Goal: Information Seeking & Learning: Learn about a topic

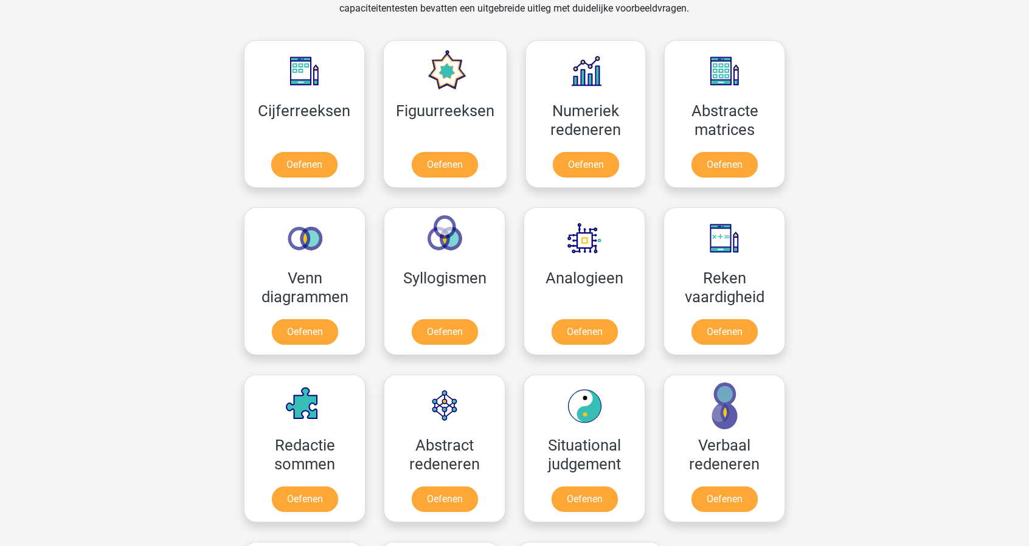
scroll to position [588, 0]
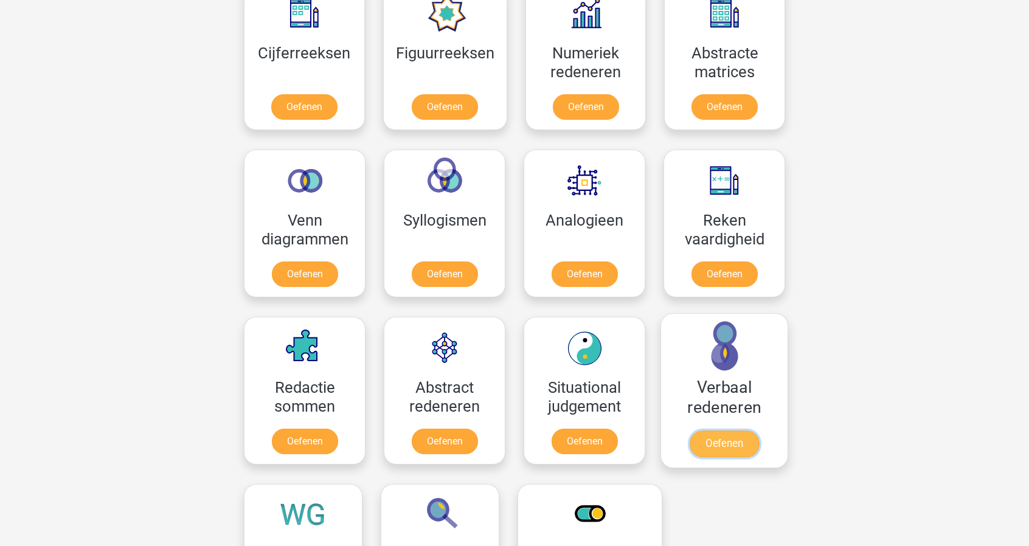
click at [758, 431] on link "Oefenen" at bounding box center [724, 444] width 69 height 27
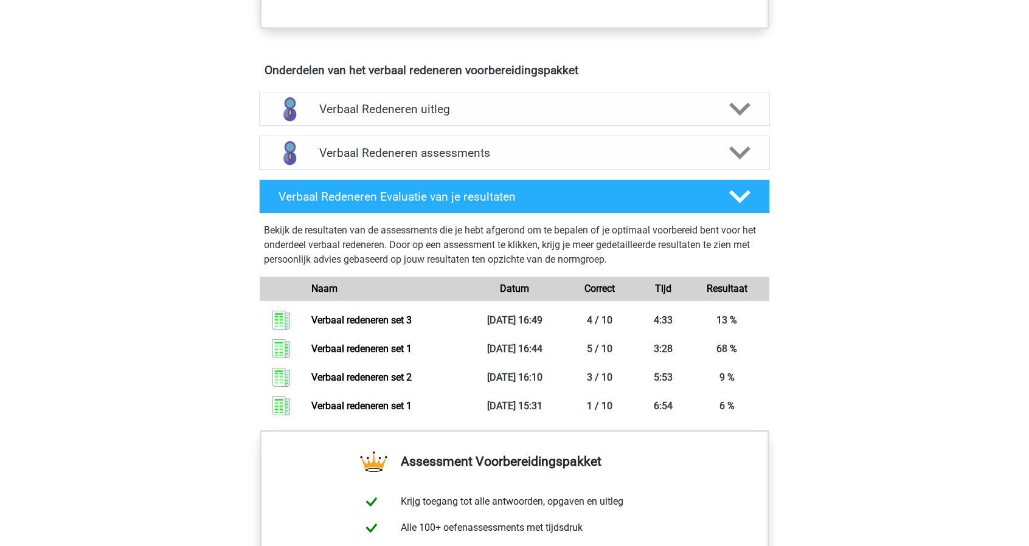
scroll to position [669, 0]
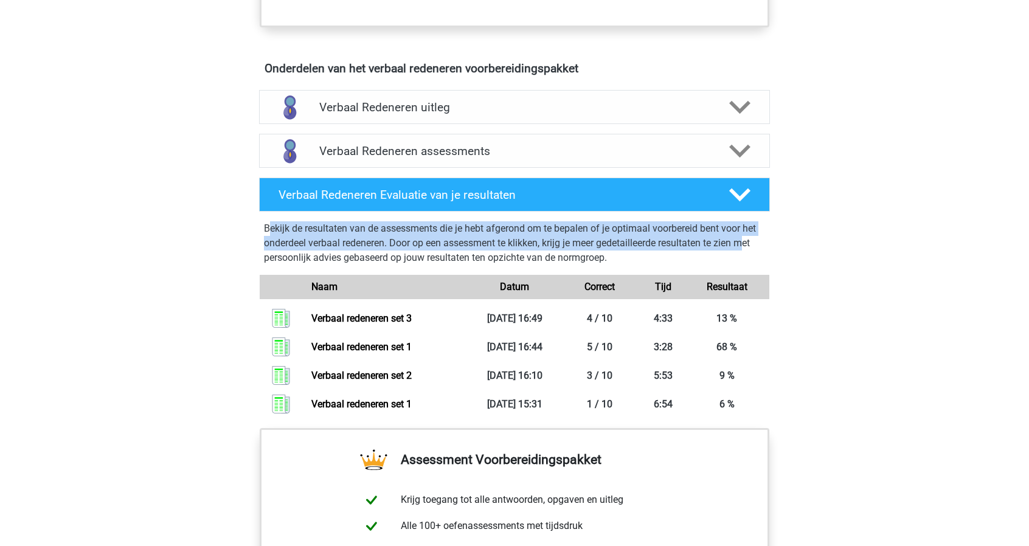
drag, startPoint x: 271, startPoint y: 227, endPoint x: 747, endPoint y: 248, distance: 476.1
click at [747, 248] on p "Bekijk de resultaten van de assessments die je hebt afgerond om te bepalen of j…" at bounding box center [514, 243] width 501 height 44
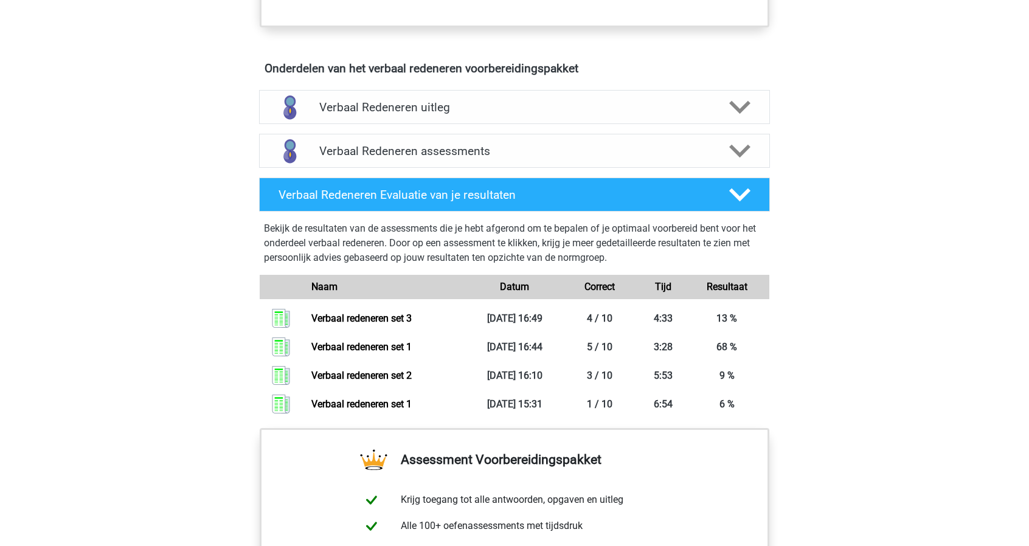
click at [747, 250] on p "Bekijk de resultaten van de assessments die je hebt afgerond om te bepalen of j…" at bounding box center [514, 243] width 501 height 44
click at [523, 141] on div "Verbaal Redeneren assessments" at bounding box center [514, 151] width 511 height 34
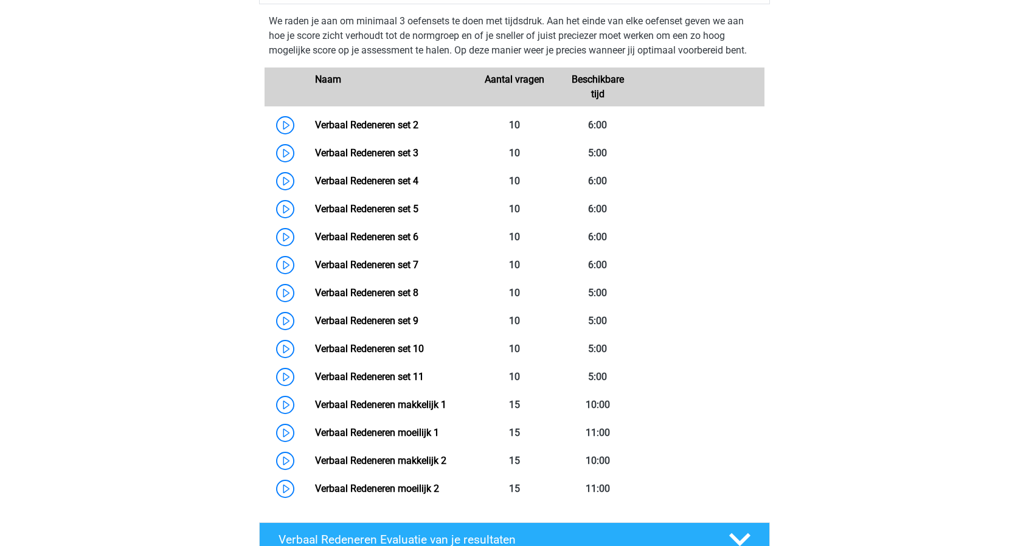
scroll to position [852, 0]
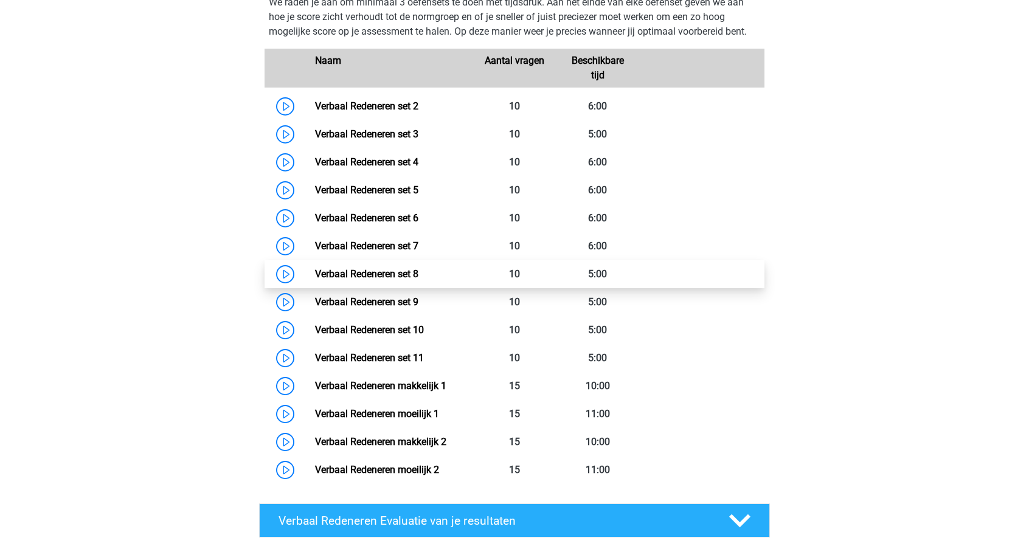
click at [377, 276] on link "Verbaal Redeneren set 8" at bounding box center [366, 274] width 103 height 12
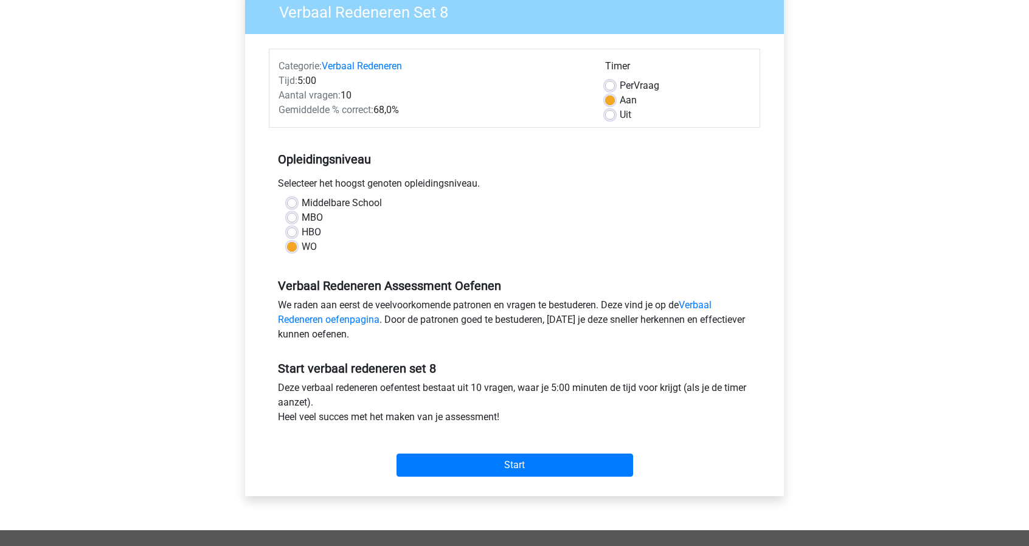
scroll to position [365, 0]
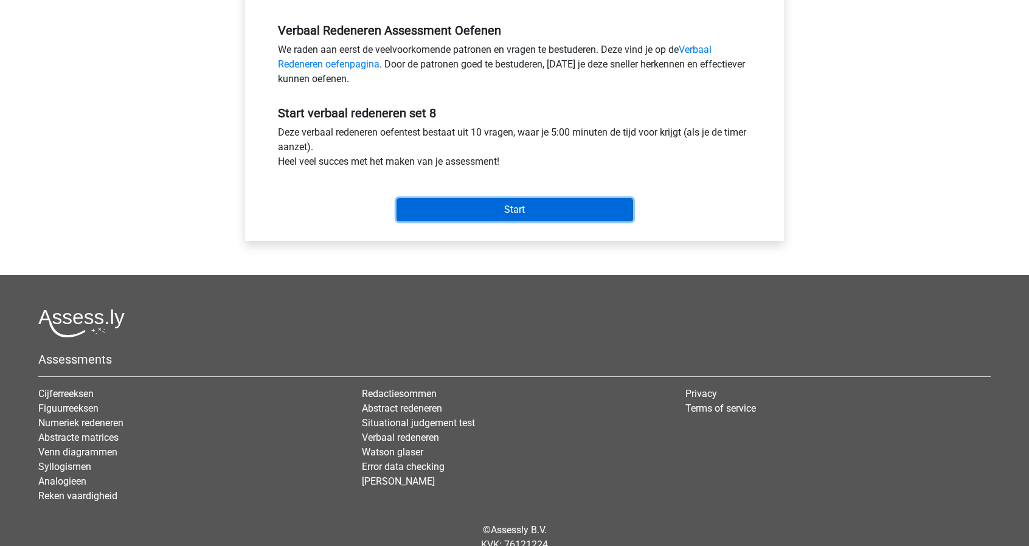
click at [507, 204] on input "Start" at bounding box center [515, 209] width 237 height 23
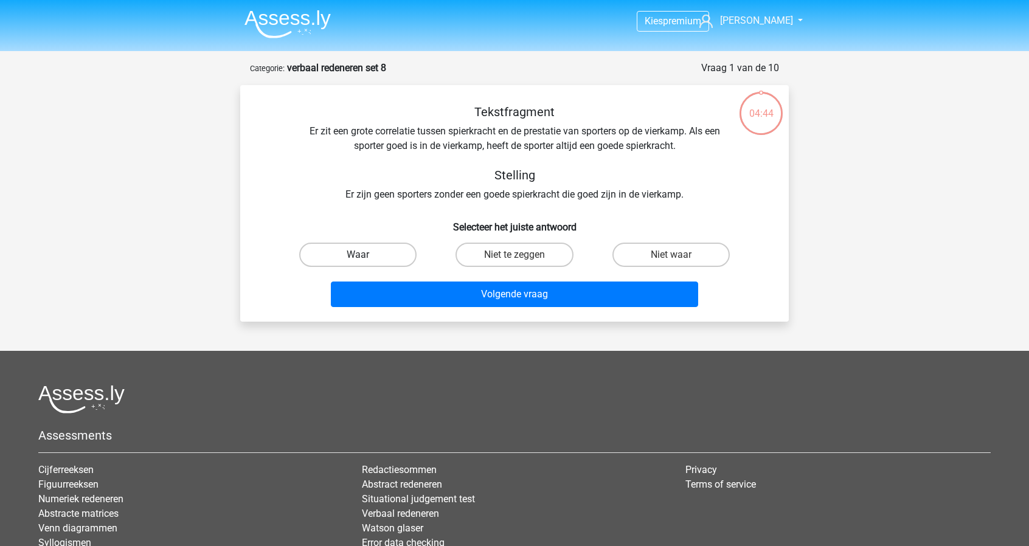
click at [335, 261] on label "Waar" at bounding box center [357, 255] width 117 height 24
click at [358, 261] on input "Waar" at bounding box center [362, 259] width 8 height 8
radio input "true"
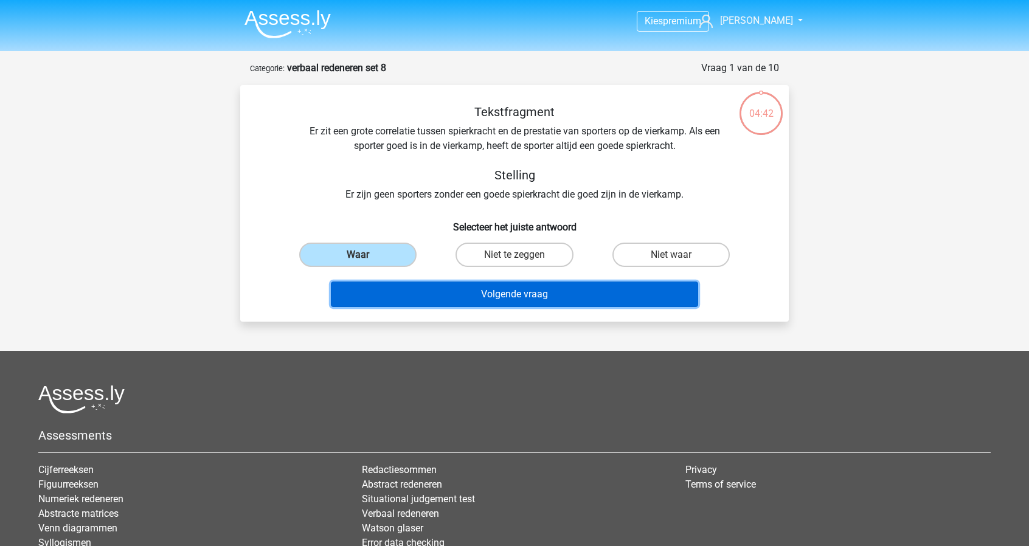
click at [502, 297] on button "Volgende vraag" at bounding box center [515, 295] width 368 height 26
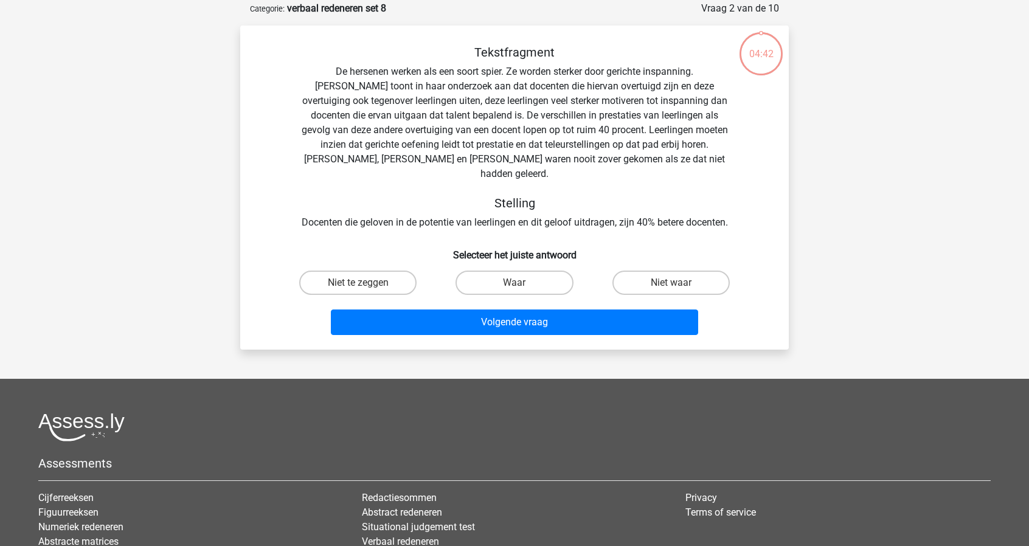
scroll to position [61, 0]
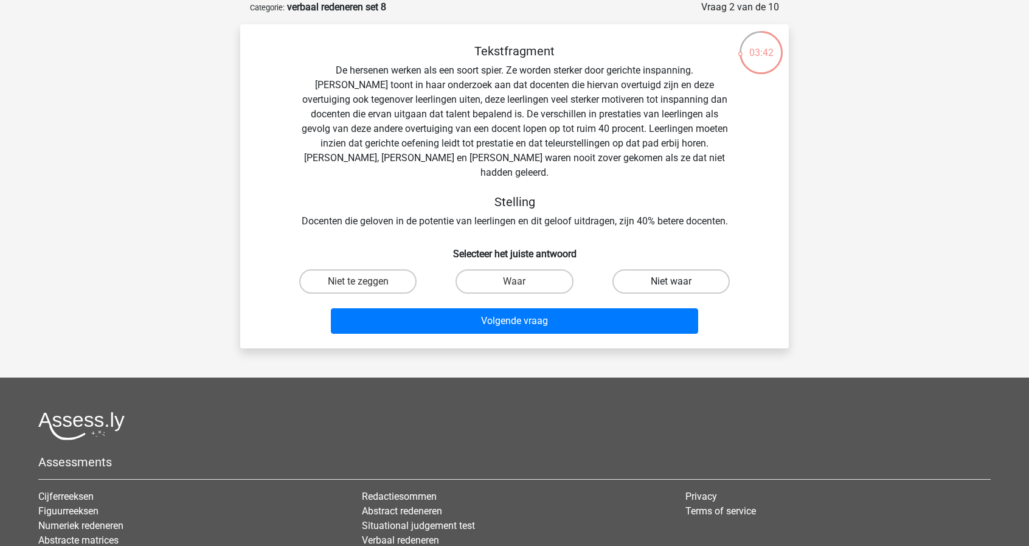
click at [662, 271] on label "Niet waar" at bounding box center [671, 281] width 117 height 24
click at [671, 282] on input "Niet waar" at bounding box center [675, 286] width 8 height 8
radio input "true"
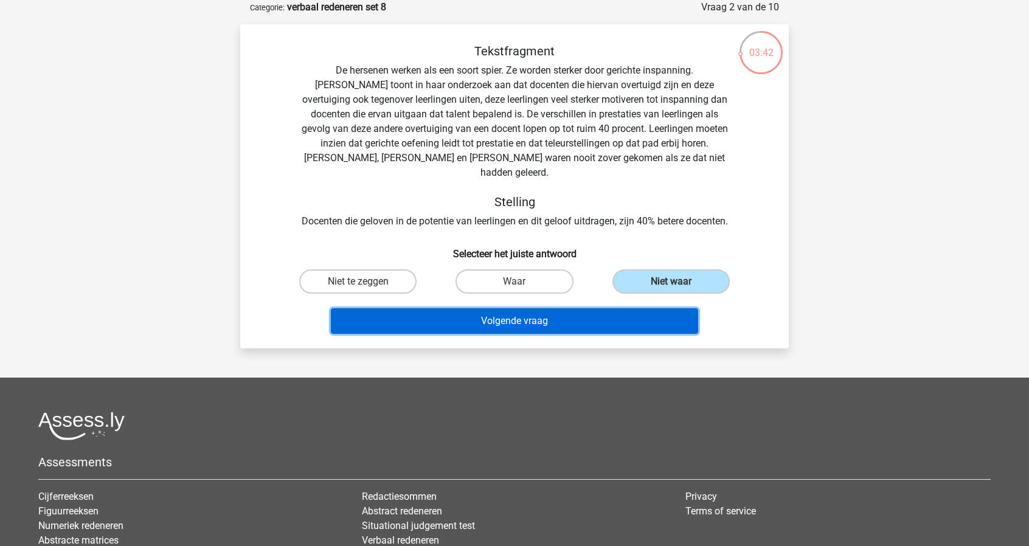
click at [644, 308] on button "Volgende vraag" at bounding box center [515, 321] width 368 height 26
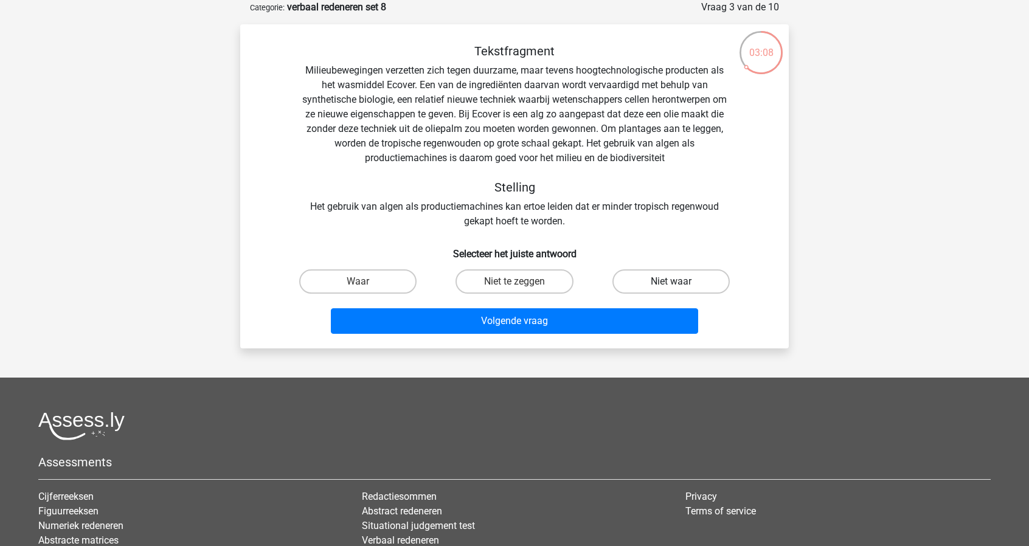
click at [667, 280] on label "Niet waar" at bounding box center [671, 281] width 117 height 24
click at [671, 282] on input "Niet waar" at bounding box center [675, 286] width 8 height 8
radio input "true"
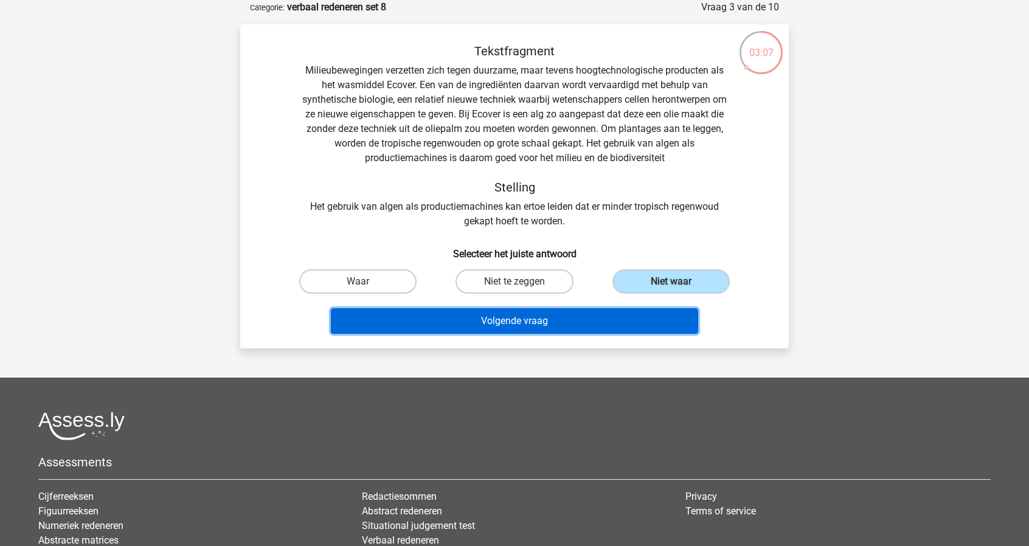
click at [627, 321] on button "Volgende vraag" at bounding box center [515, 321] width 368 height 26
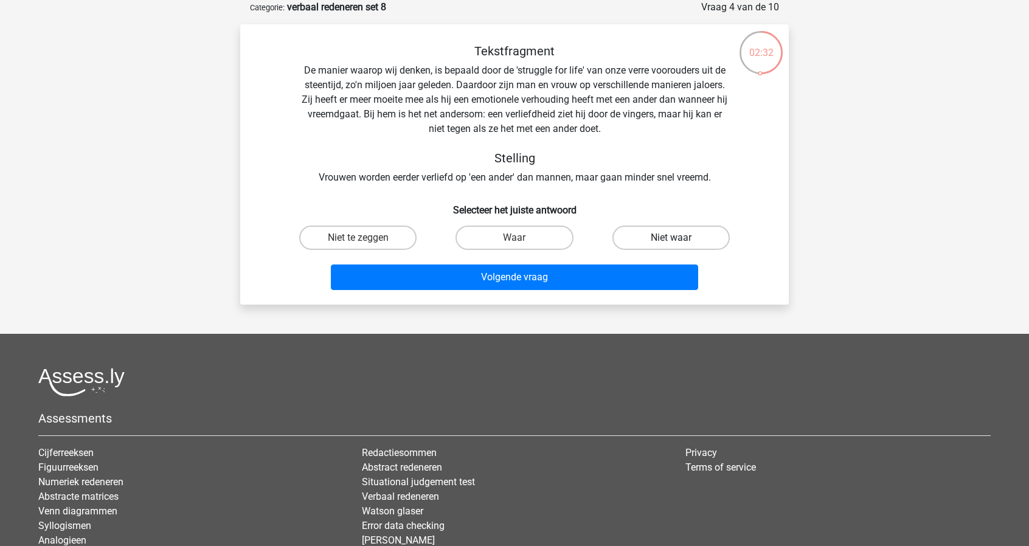
click at [703, 243] on label "Niet waar" at bounding box center [671, 238] width 117 height 24
click at [679, 243] on input "Niet waar" at bounding box center [675, 242] width 8 height 8
radio input "true"
click at [361, 239] on input "Niet te zeggen" at bounding box center [362, 242] width 8 height 8
radio input "true"
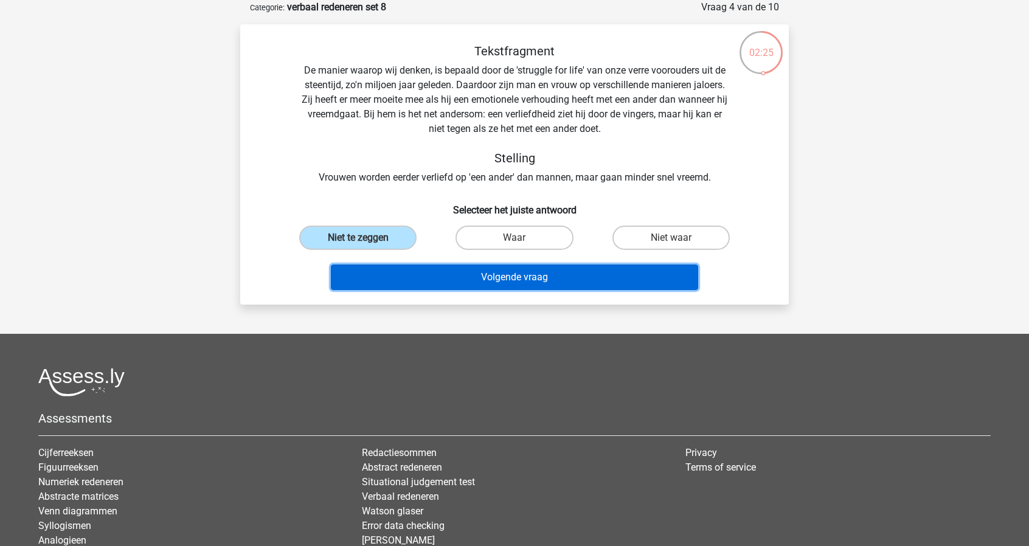
click at [501, 282] on button "Volgende vraag" at bounding box center [515, 278] width 368 height 26
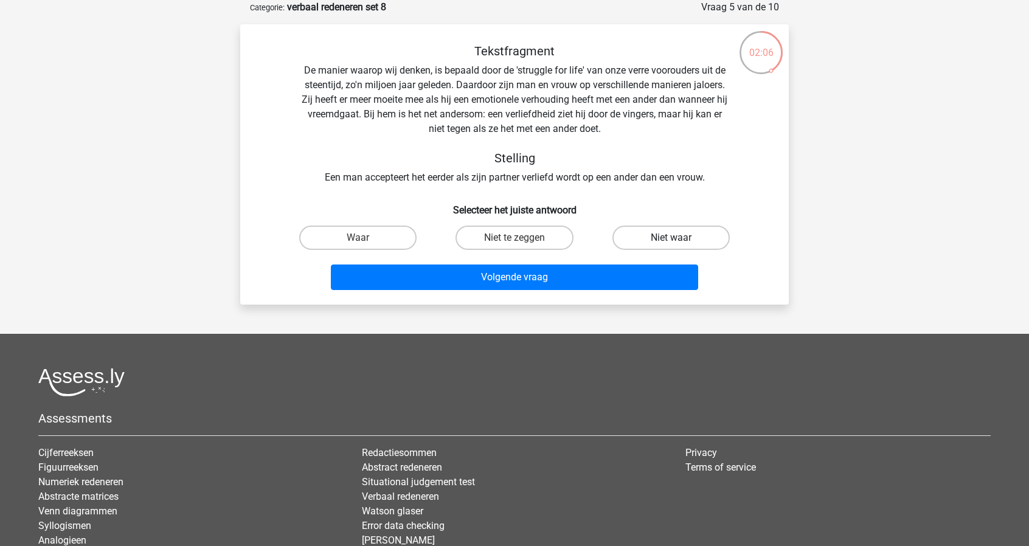
click at [692, 241] on label "Niet waar" at bounding box center [671, 238] width 117 height 24
click at [679, 241] on input "Niet waar" at bounding box center [675, 242] width 8 height 8
radio input "true"
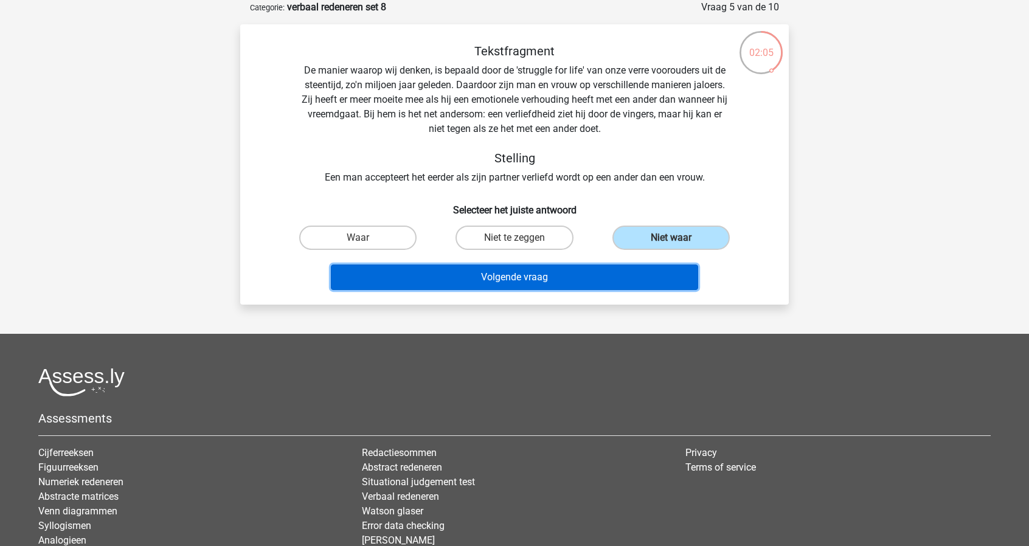
click at [639, 284] on button "Volgende vraag" at bounding box center [515, 278] width 368 height 26
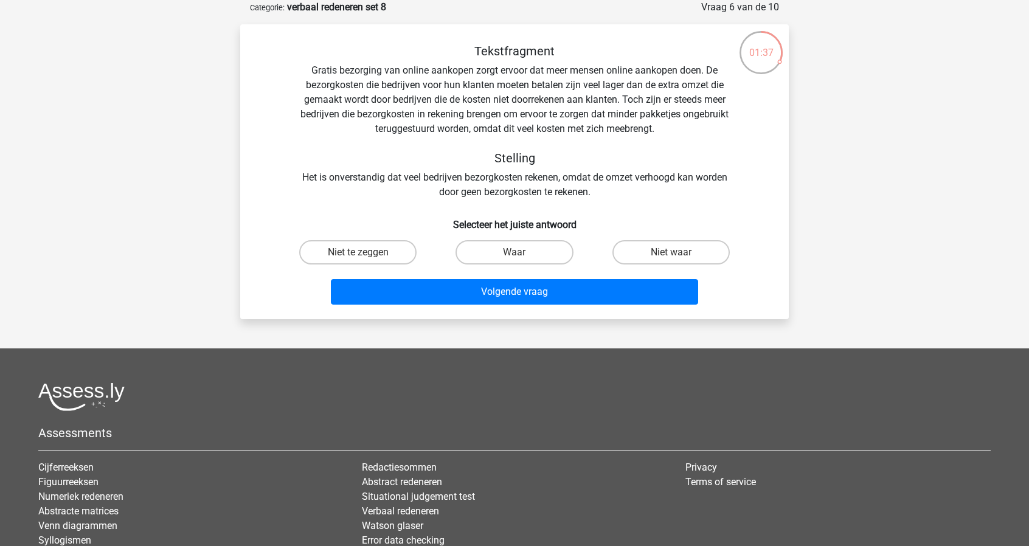
click at [521, 256] on input "Waar" at bounding box center [519, 256] width 8 height 8
radio input "true"
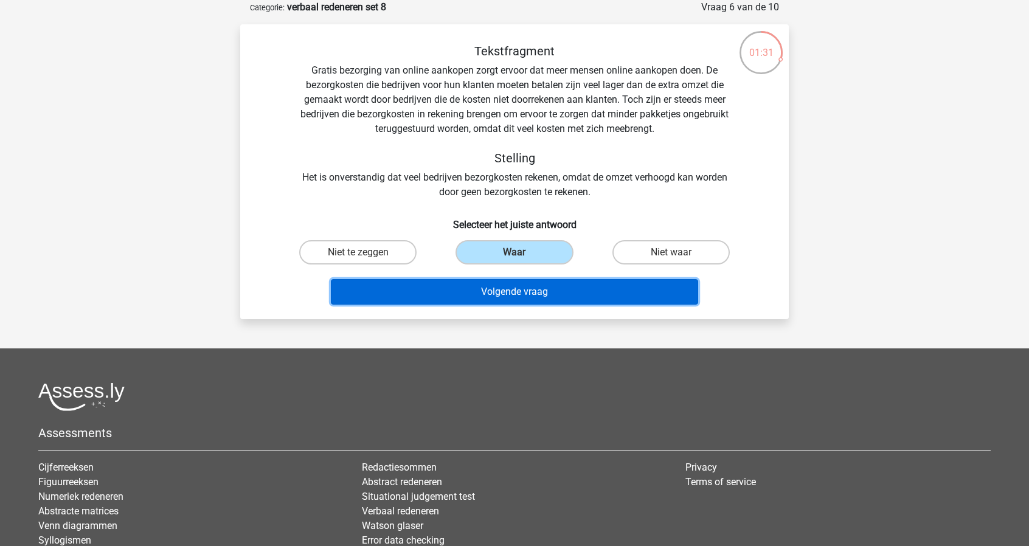
click at [523, 299] on button "Volgende vraag" at bounding box center [515, 292] width 368 height 26
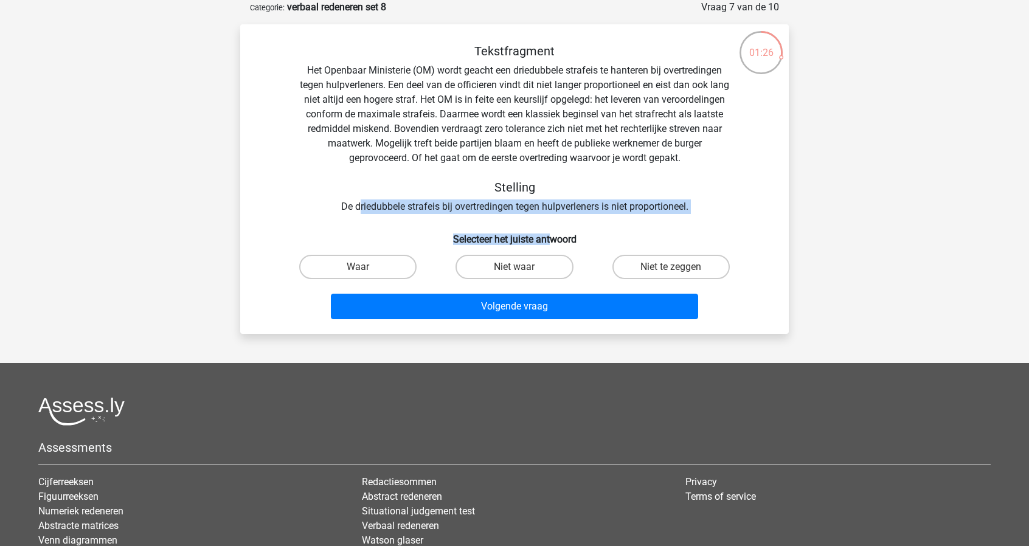
drag, startPoint x: 359, startPoint y: 206, endPoint x: 549, endPoint y: 220, distance: 190.9
click at [549, 220] on div "Tekstfragment Het Openbaar Ministerie (OM) wordt geacht een driedubbele strafei…" at bounding box center [514, 184] width 539 height 280
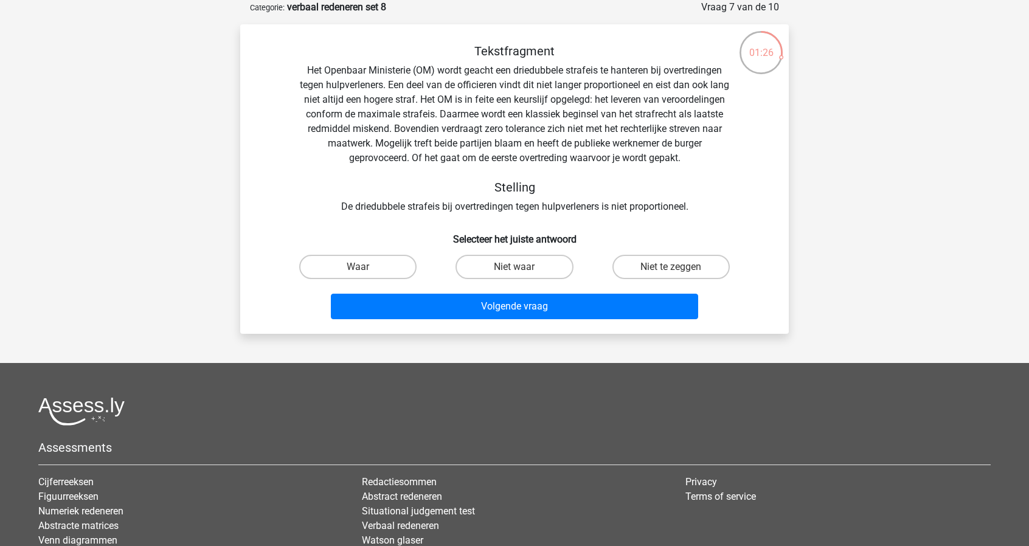
click at [583, 215] on div "Tekstfragment Het Openbaar Ministerie (OM) wordt geacht een driedubbele strafei…" at bounding box center [514, 184] width 539 height 280
drag, startPoint x: 532, startPoint y: 90, endPoint x: 621, endPoint y: 87, distance: 89.5
click at [621, 87] on div "Tekstfragment Het Openbaar Ministerie (OM) wordt geacht een driedubbele strafei…" at bounding box center [515, 129] width 510 height 170
click at [453, 100] on div "Tekstfragment Het Openbaar Ministerie (OM) wordt geacht een driedubbele strafei…" at bounding box center [515, 129] width 510 height 170
click at [672, 268] on input "Niet te zeggen" at bounding box center [675, 271] width 8 height 8
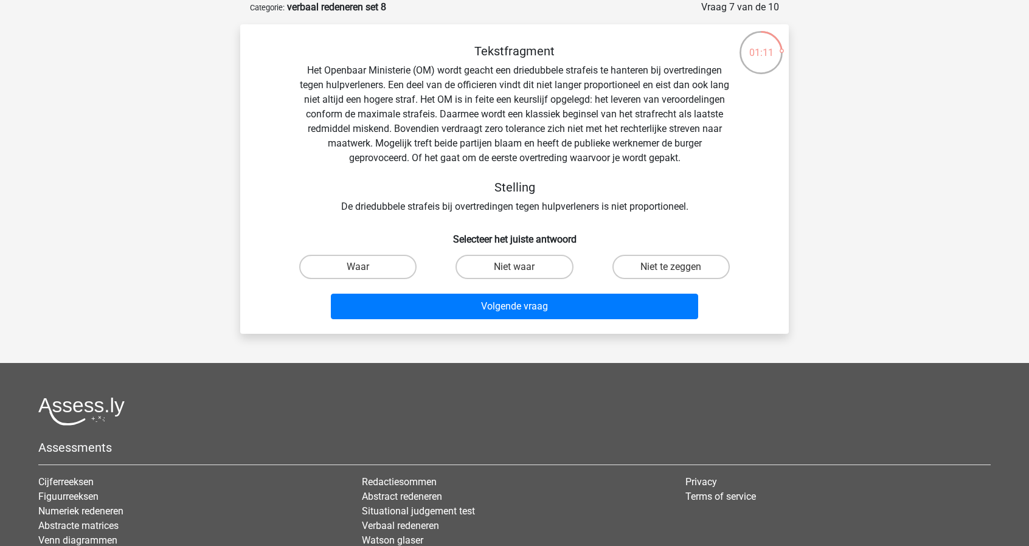
radio input "true"
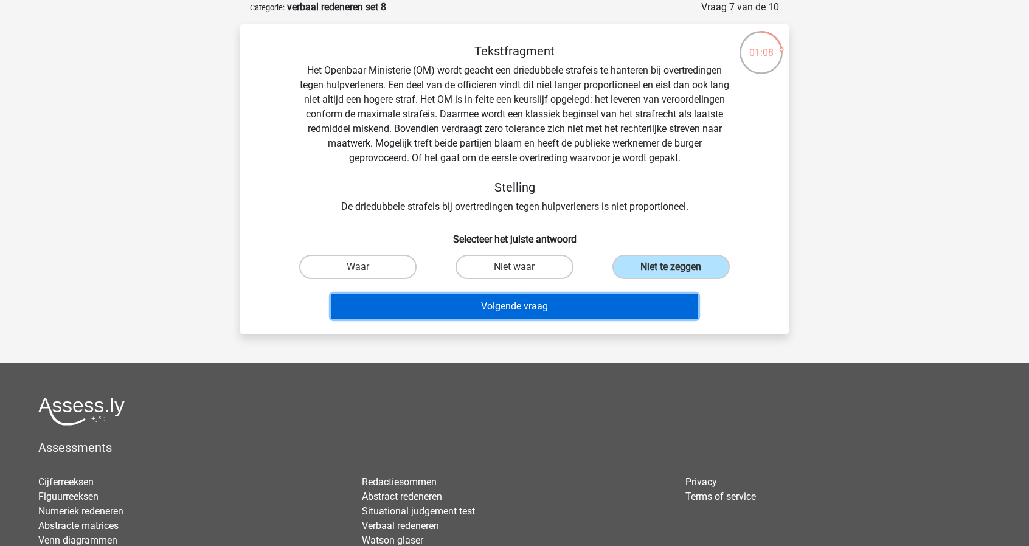
click at [522, 311] on button "Volgende vraag" at bounding box center [515, 307] width 368 height 26
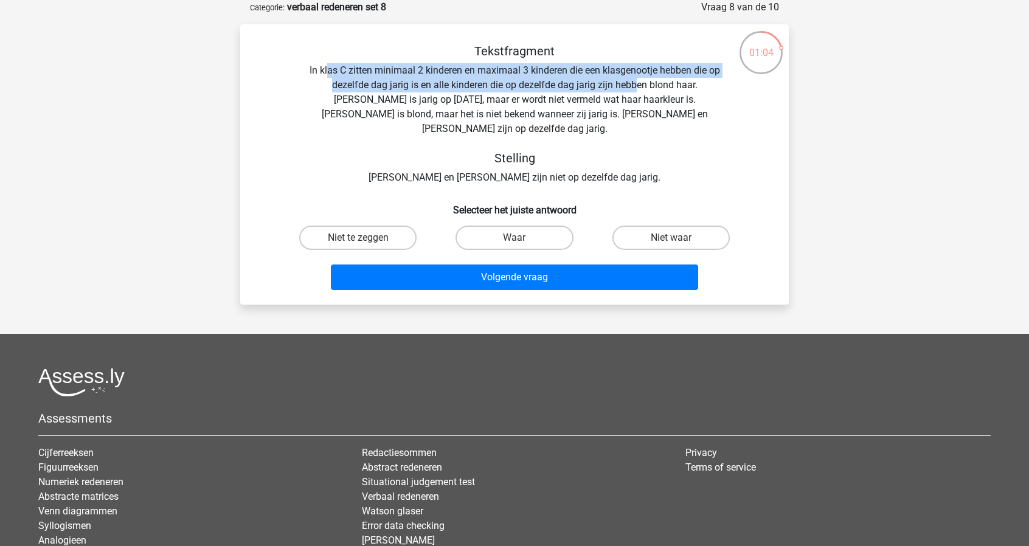
drag, startPoint x: 326, startPoint y: 69, endPoint x: 607, endPoint y: 92, distance: 282.0
click at [607, 92] on div "Tekstfragment In klas C zitten minimaal 2 kinderen en maximaal 3 kinderen die e…" at bounding box center [515, 114] width 510 height 141
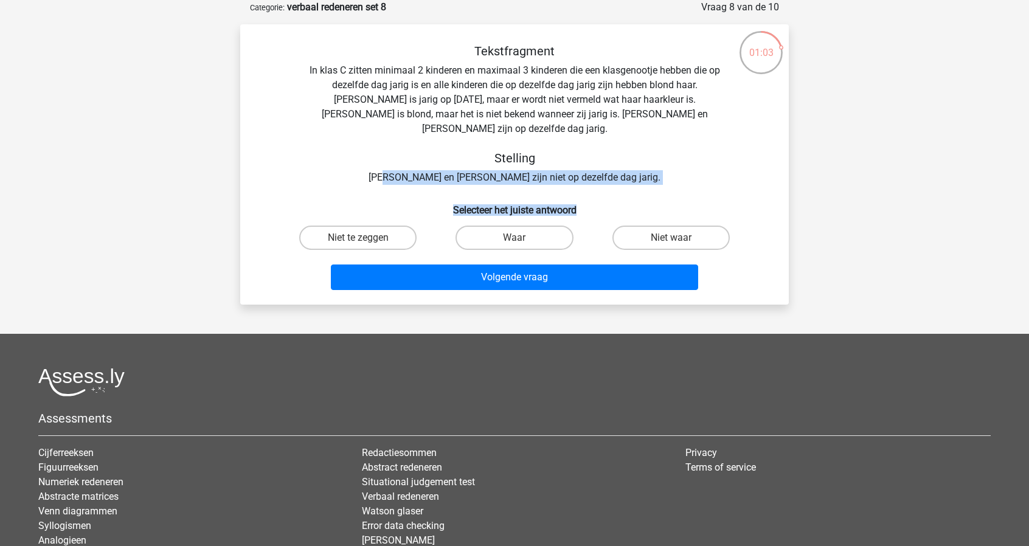
drag, startPoint x: 432, startPoint y: 166, endPoint x: 580, endPoint y: 171, distance: 147.9
click at [580, 171] on div "Tekstfragment In klas C zitten minimaal 2 kinderen en maximaal 3 kinderen die e…" at bounding box center [514, 169] width 539 height 251
click at [578, 170] on div "Tekstfragment In klas C zitten minimaal 2 kinderen en maximaal 3 kinderen die e…" at bounding box center [514, 169] width 539 height 251
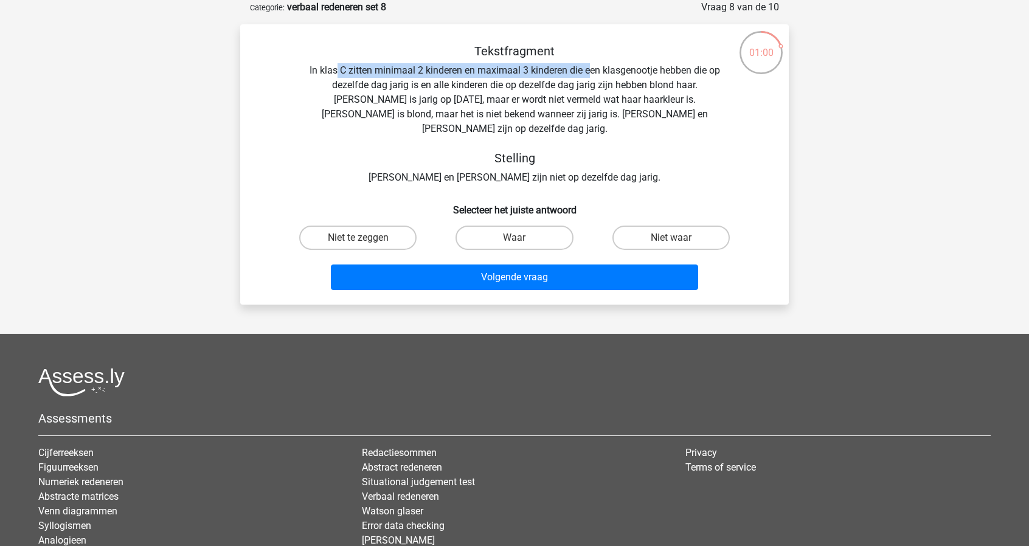
drag, startPoint x: 359, startPoint y: 69, endPoint x: 590, endPoint y: 75, distance: 231.2
click at [590, 75] on div "Tekstfragment In klas C zitten minimaal 2 kinderen en maximaal 3 kinderen die e…" at bounding box center [515, 114] width 510 height 141
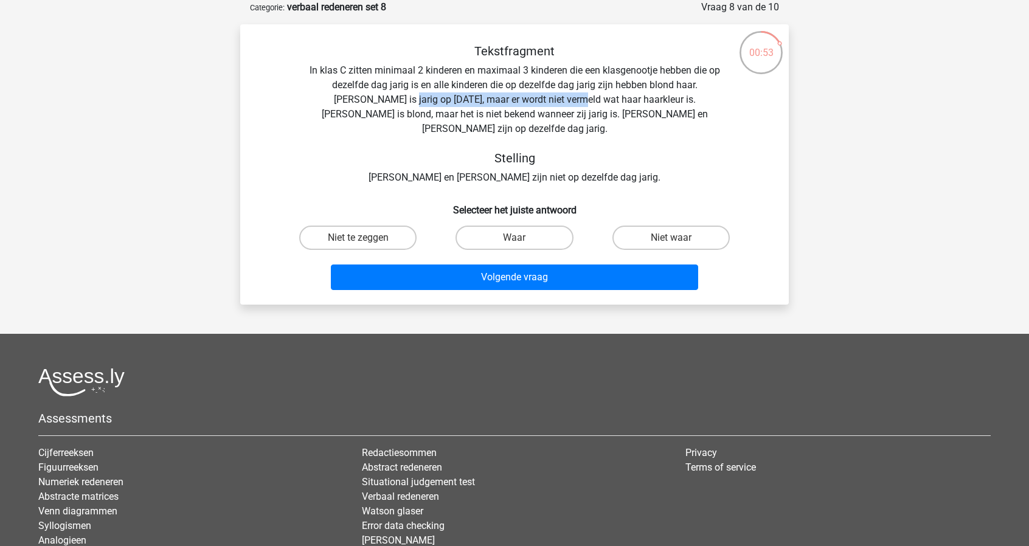
drag, startPoint x: 316, startPoint y: 98, endPoint x: 493, endPoint y: 105, distance: 176.5
click at [493, 105] on div "Tekstfragment In klas C zitten minimaal 2 kinderen en maximaal 3 kinderen die e…" at bounding box center [515, 114] width 510 height 141
click at [628, 111] on div "Tekstfragment In klas C zitten minimaal 2 kinderen en maximaal 3 kinderen die e…" at bounding box center [515, 114] width 510 height 141
click at [386, 226] on label "Niet te zeggen" at bounding box center [357, 238] width 117 height 24
click at [366, 238] on input "Niet te zeggen" at bounding box center [362, 242] width 8 height 8
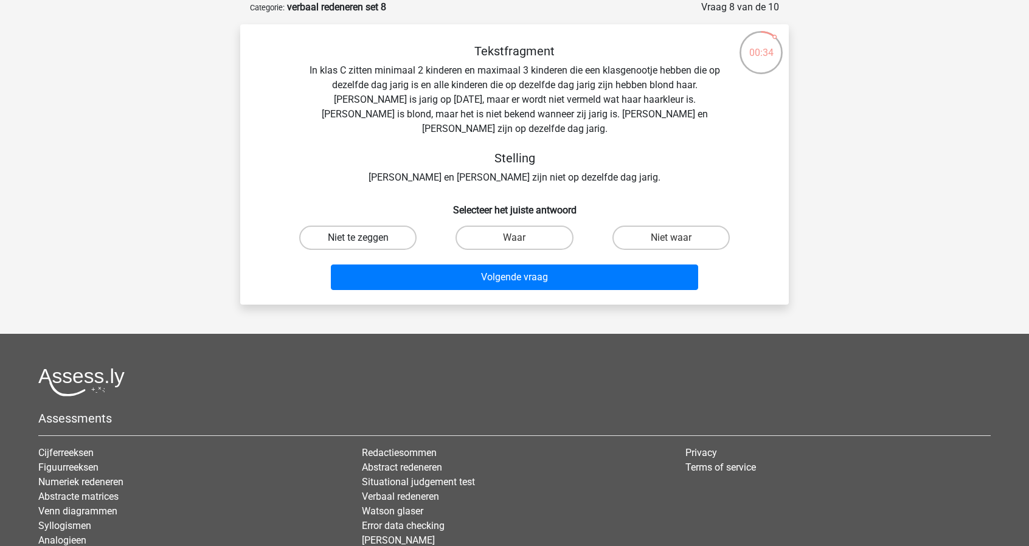
radio input "true"
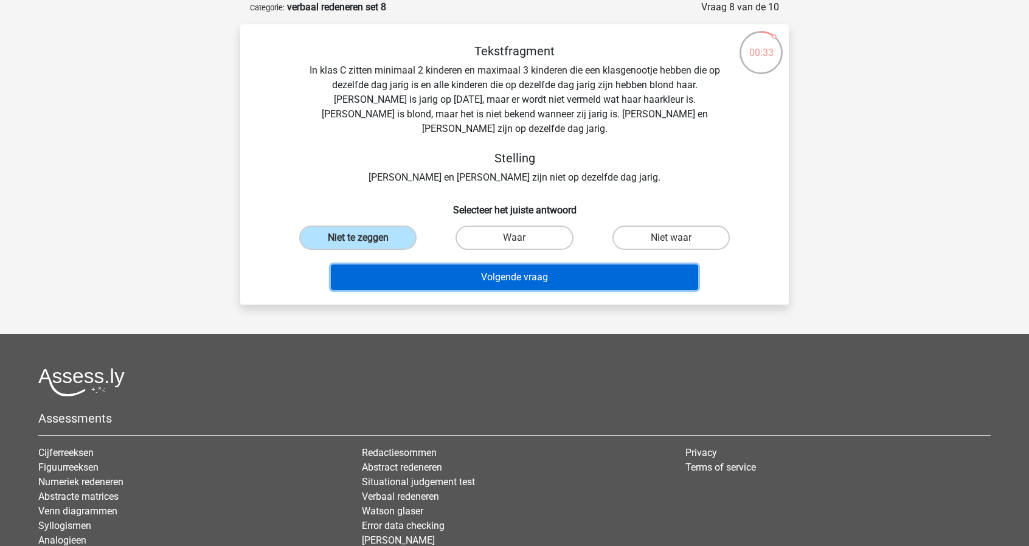
click at [564, 265] on button "Volgende vraag" at bounding box center [515, 278] width 368 height 26
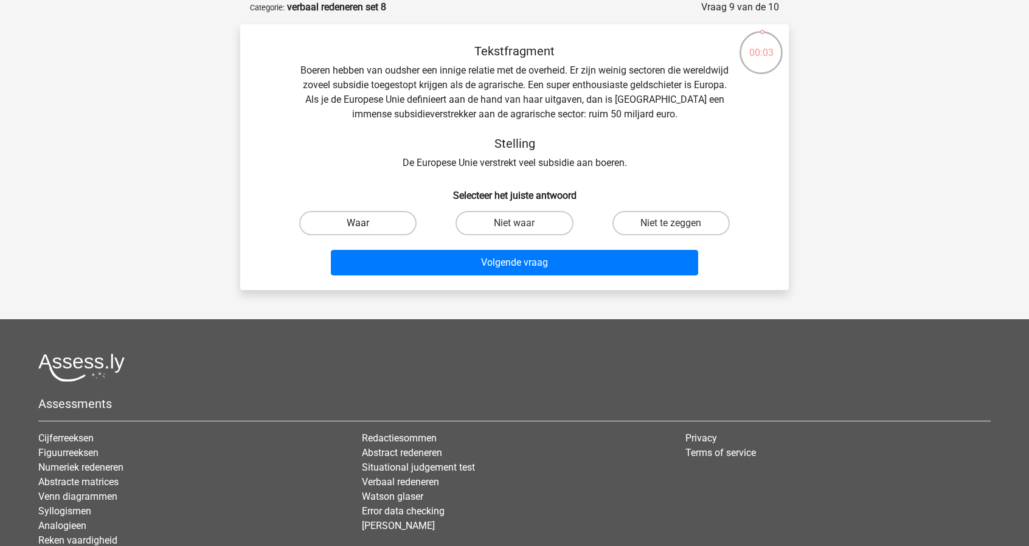
click at [378, 227] on label "Waar" at bounding box center [357, 223] width 117 height 24
click at [366, 227] on input "Waar" at bounding box center [362, 227] width 8 height 8
radio input "true"
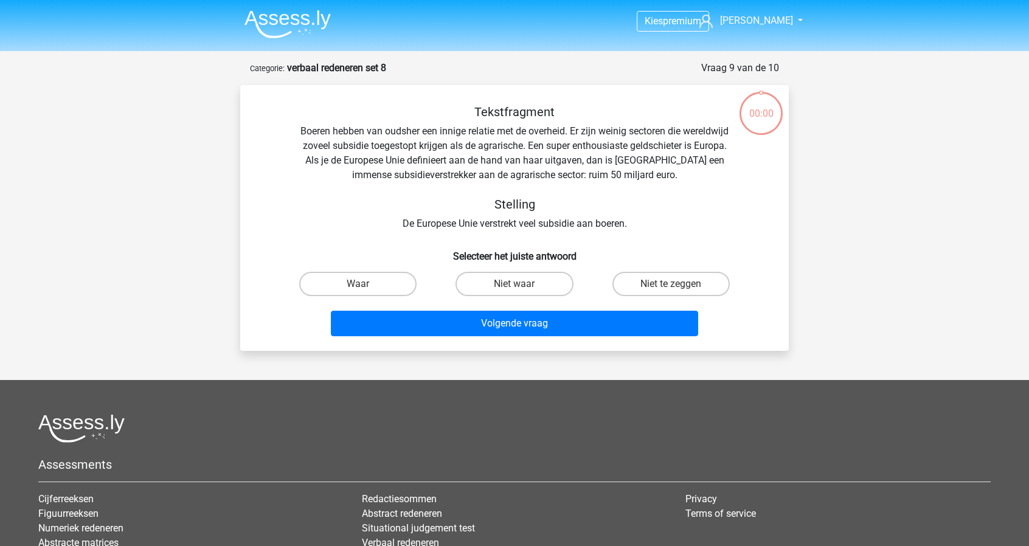
scroll to position [61, 0]
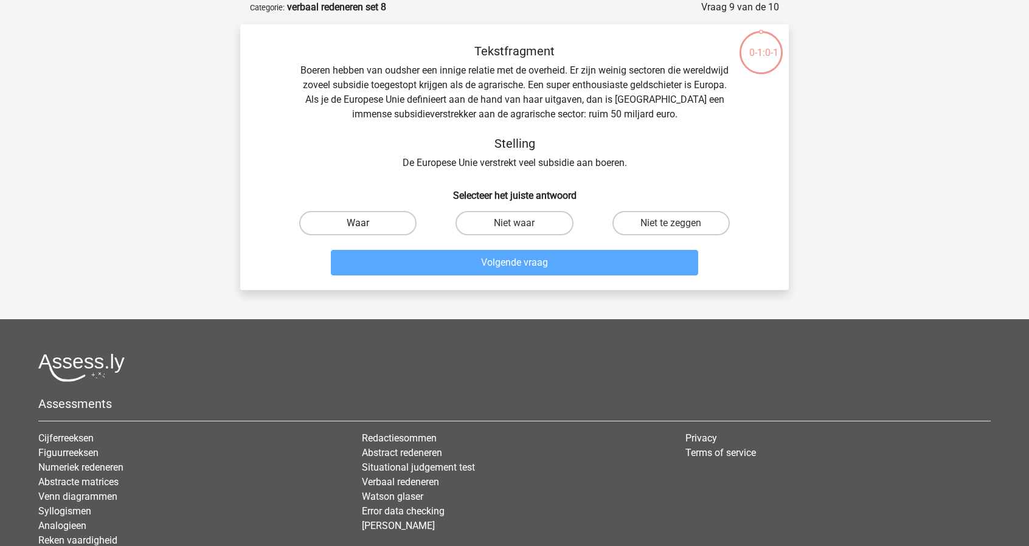
click at [386, 224] on label "Waar" at bounding box center [357, 223] width 117 height 24
click at [366, 224] on input "Waar" at bounding box center [362, 227] width 8 height 8
radio input "true"
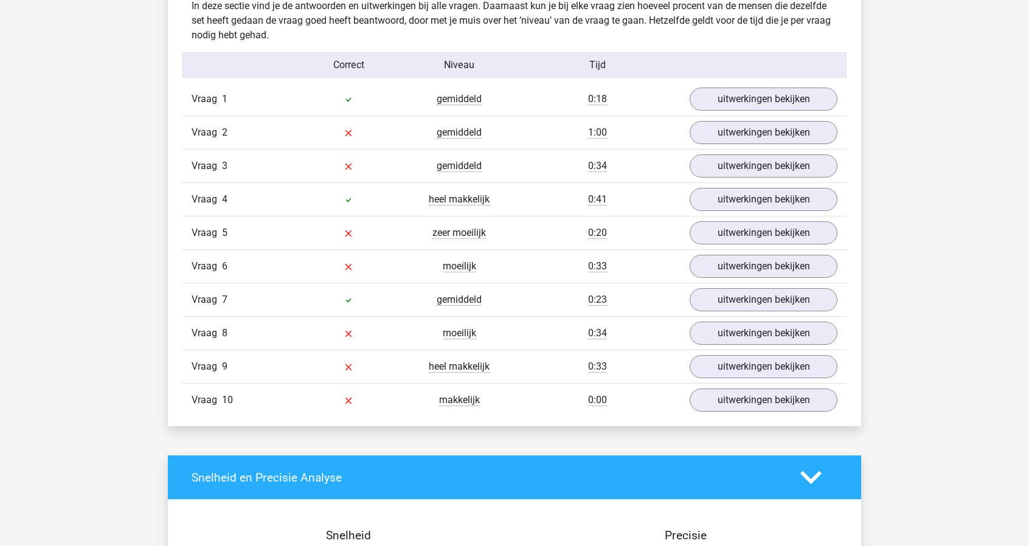
scroll to position [971, 0]
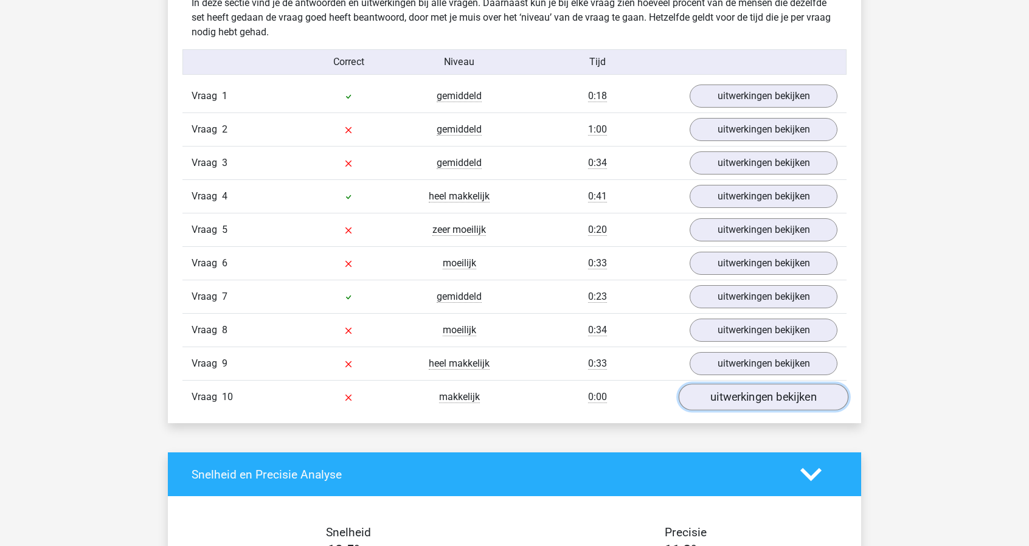
click at [784, 397] on link "uitwerkingen bekijken" at bounding box center [764, 397] width 170 height 27
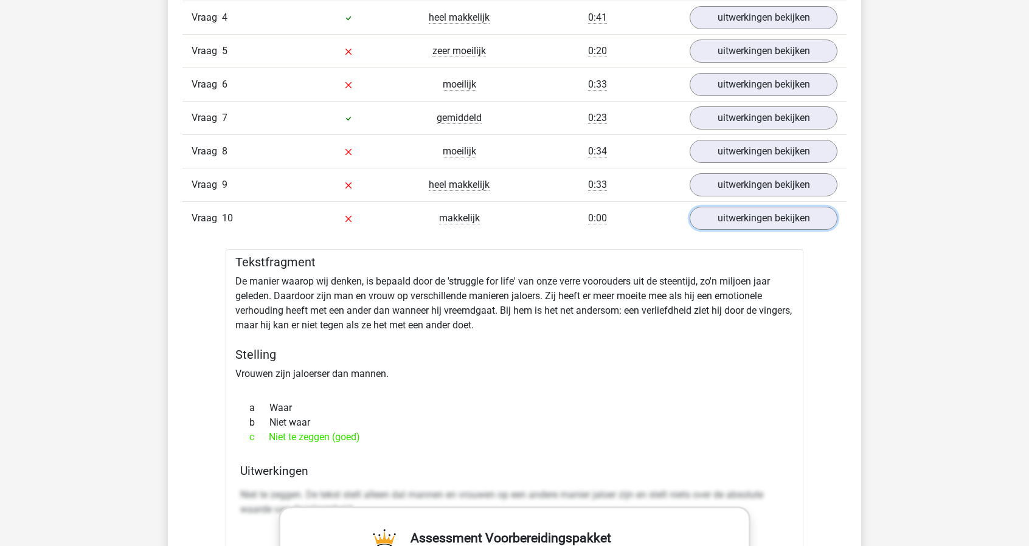
scroll to position [1153, 0]
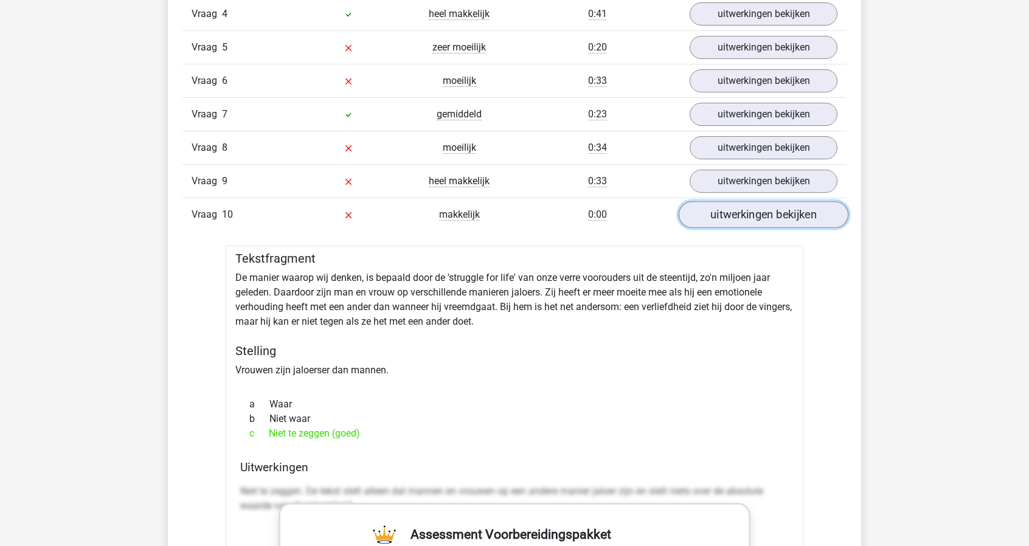
click at [792, 211] on link "uitwerkingen bekijken" at bounding box center [764, 215] width 170 height 27
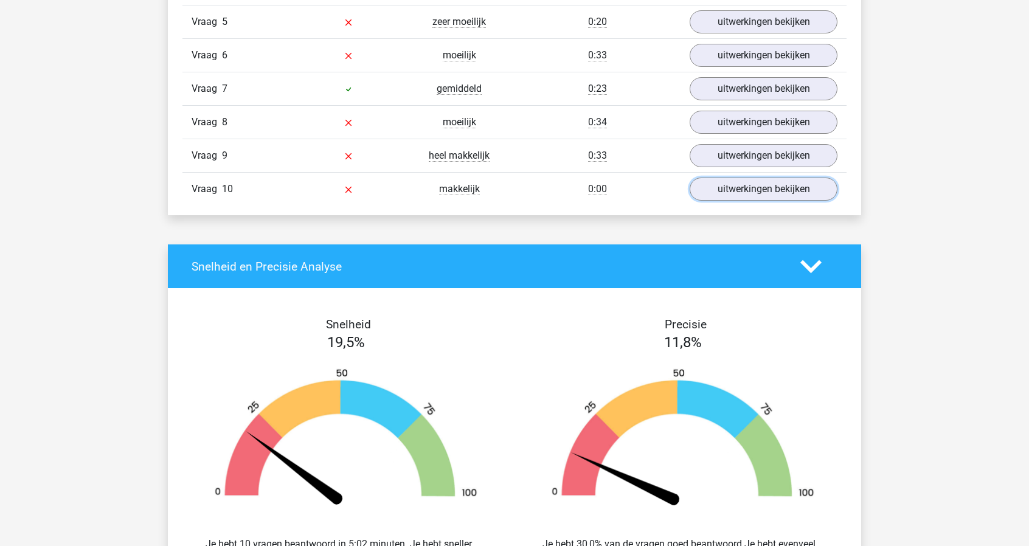
scroll to position [1214, 0]
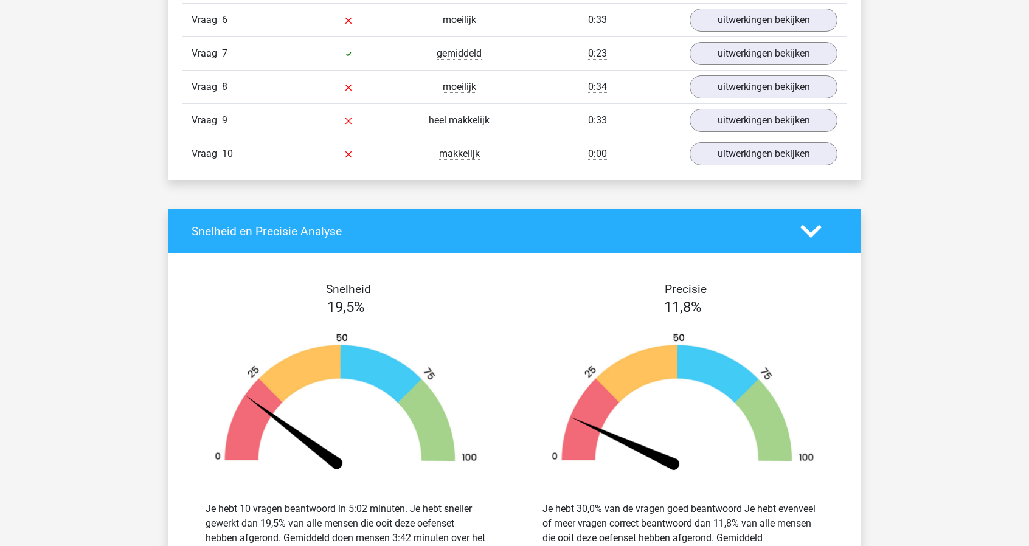
click at [805, 159] on div "Vraag 10 makkelijk 0:00 uitwerkingen bekijken" at bounding box center [514, 153] width 664 height 33
click at [810, 123] on link "uitwerkingen bekijken" at bounding box center [764, 121] width 170 height 27
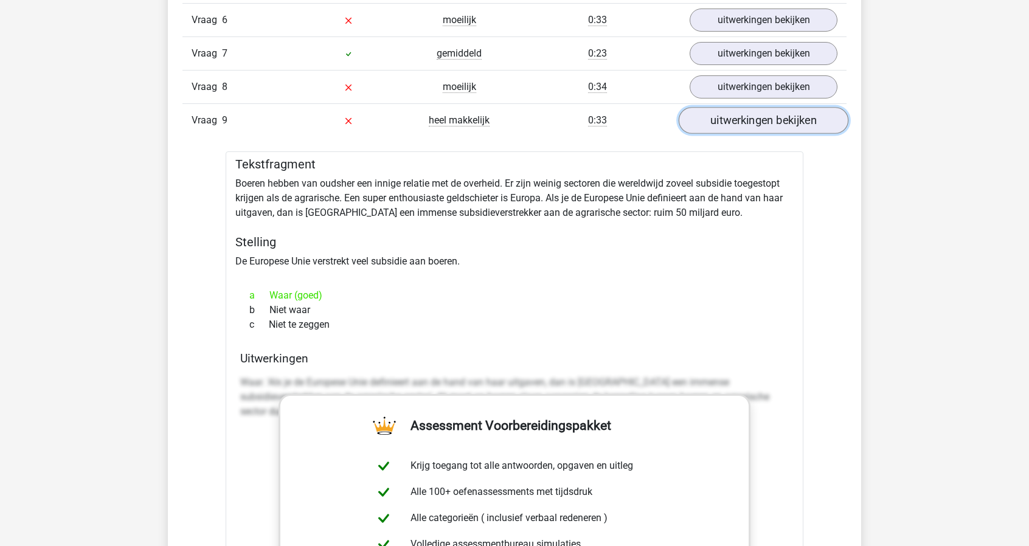
click at [810, 123] on link "uitwerkingen bekijken" at bounding box center [764, 121] width 170 height 27
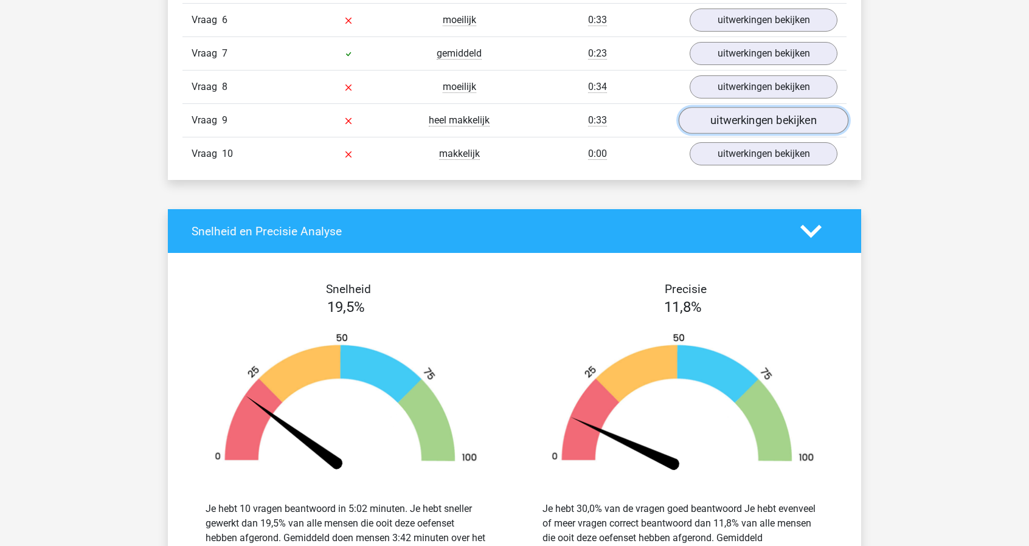
click at [810, 123] on link "uitwerkingen bekijken" at bounding box center [764, 121] width 170 height 27
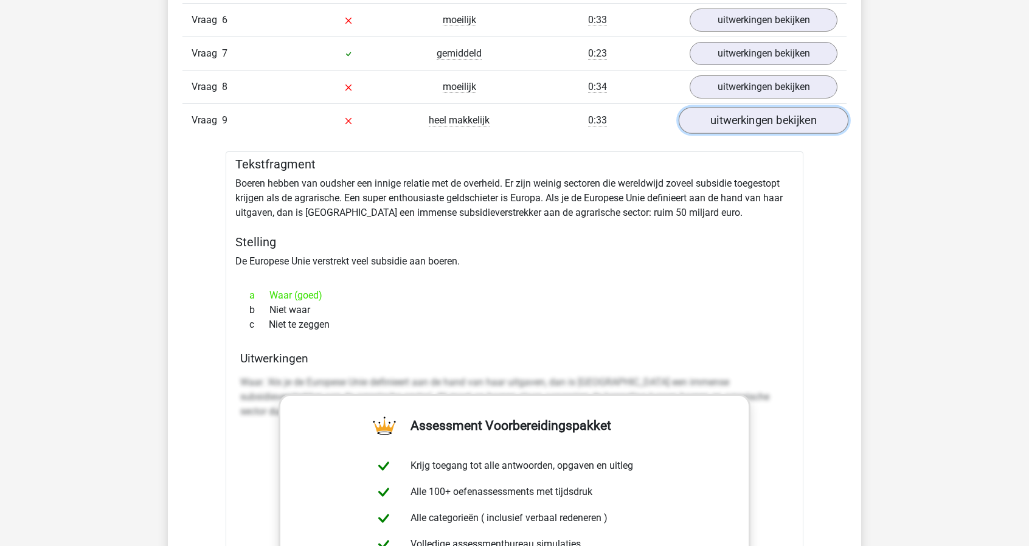
click at [811, 123] on link "uitwerkingen bekijken" at bounding box center [764, 121] width 170 height 27
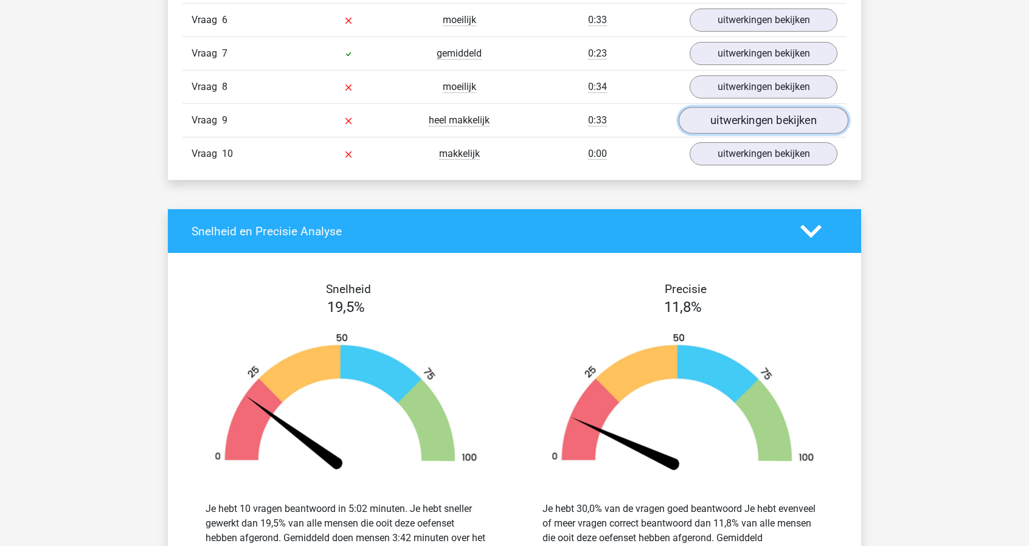
click at [811, 123] on link "uitwerkingen bekijken" at bounding box center [764, 121] width 170 height 27
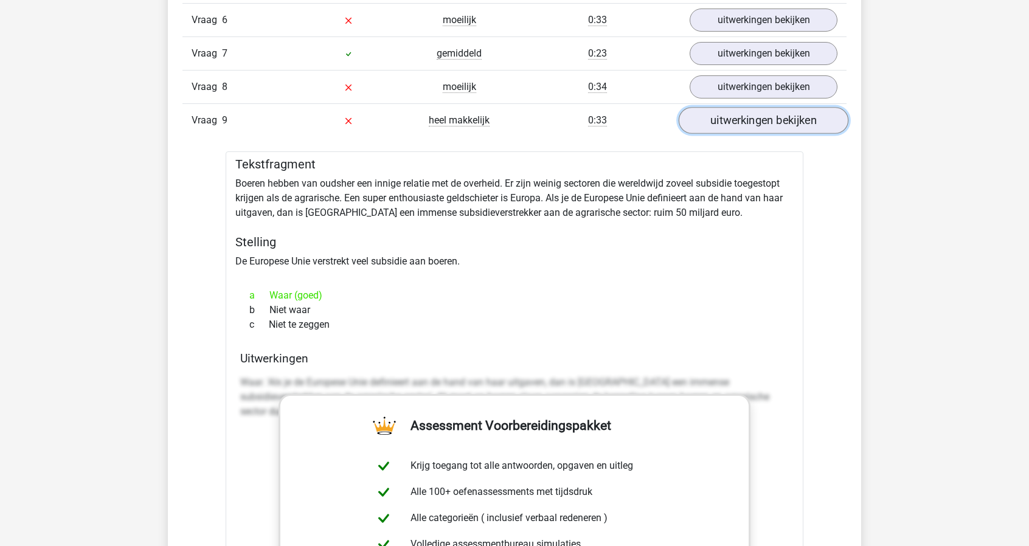
click at [793, 118] on link "uitwerkingen bekijken" at bounding box center [764, 121] width 170 height 27
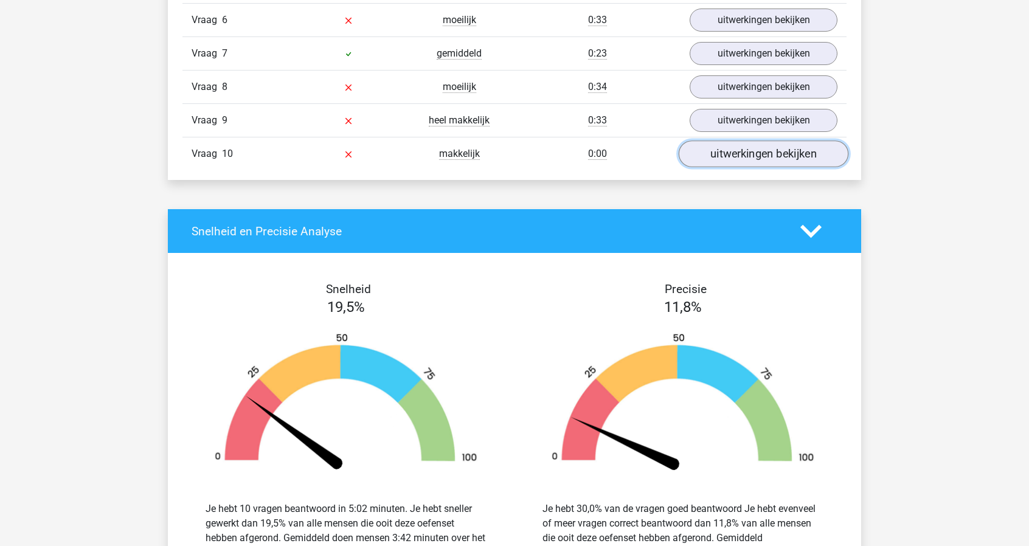
click at [791, 154] on link "uitwerkingen bekijken" at bounding box center [764, 154] width 170 height 27
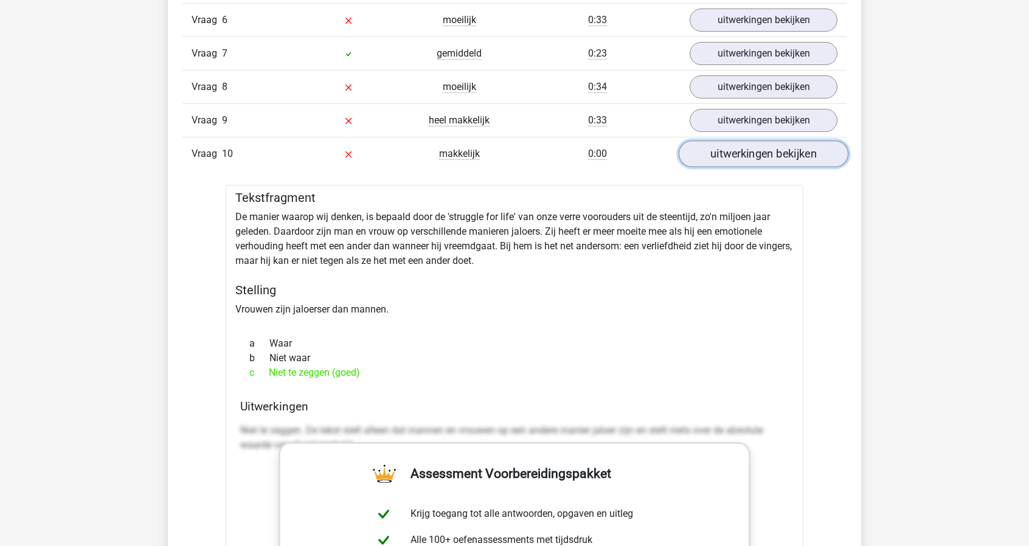
click at [791, 154] on link "uitwerkingen bekijken" at bounding box center [764, 154] width 170 height 27
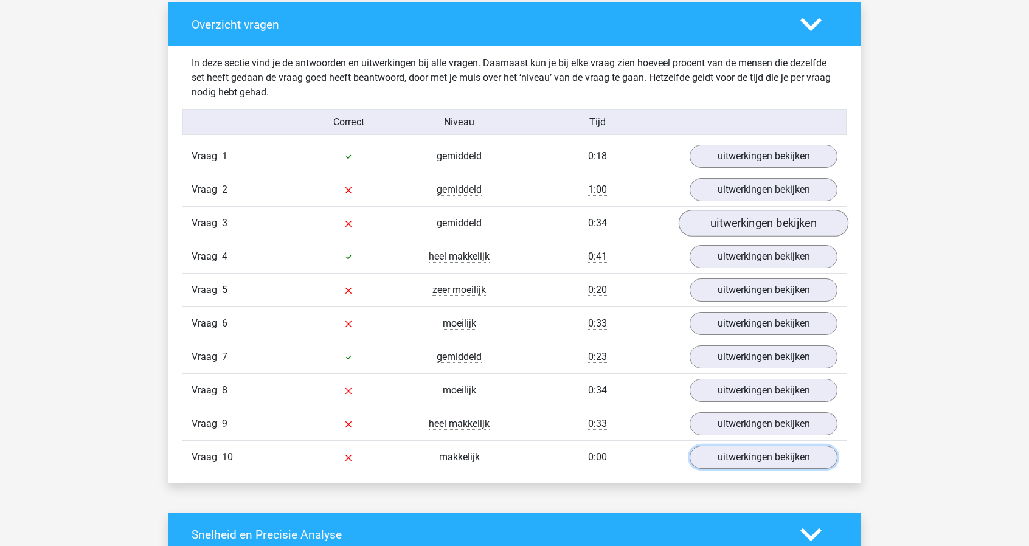
scroll to position [910, 0]
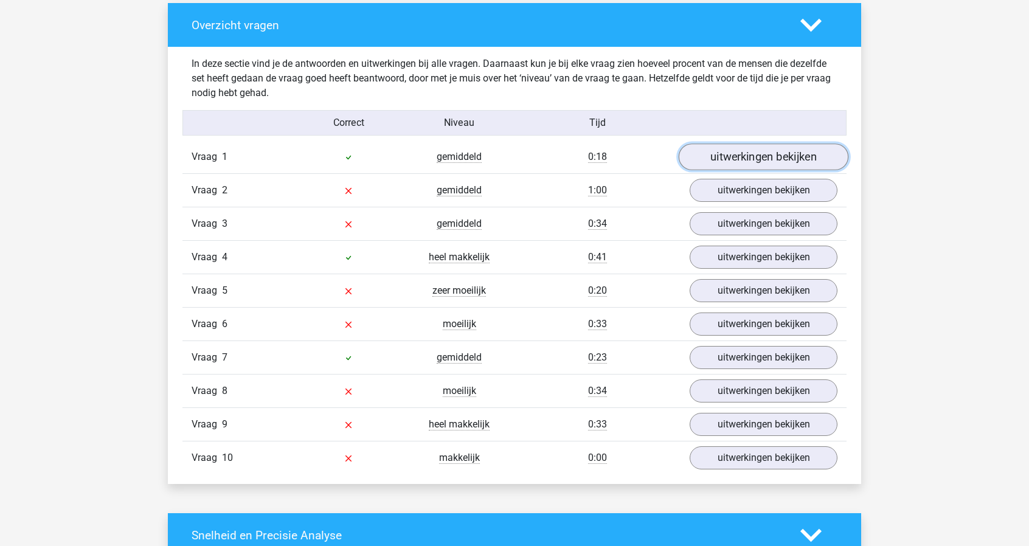
click at [773, 154] on link "uitwerkingen bekijken" at bounding box center [764, 157] width 170 height 27
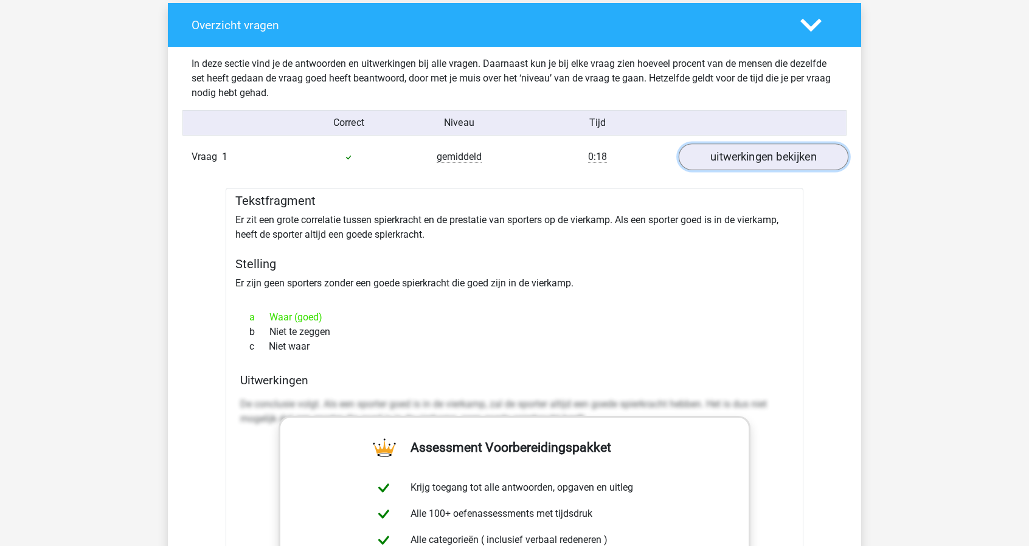
click at [773, 154] on link "uitwerkingen bekijken" at bounding box center [764, 157] width 170 height 27
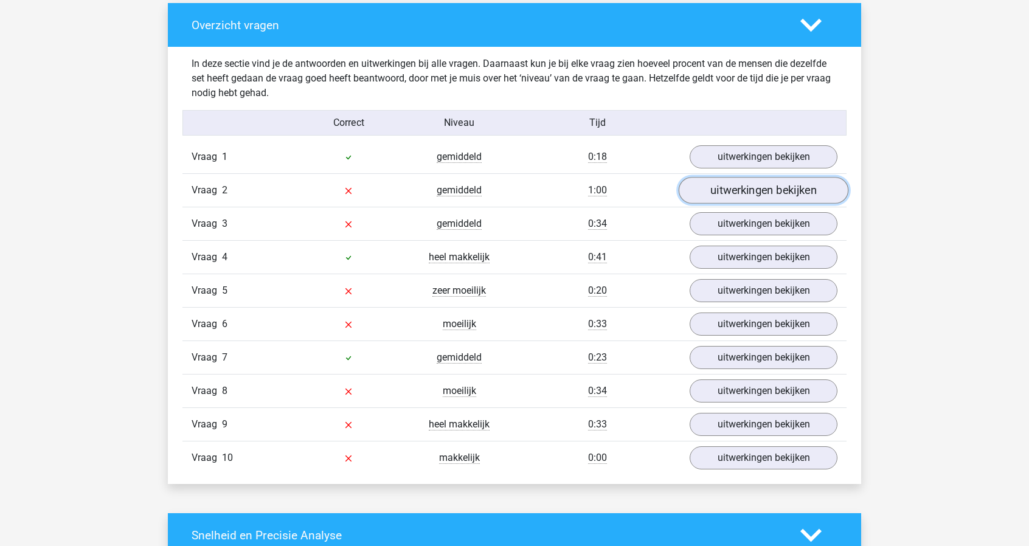
click at [781, 191] on link "uitwerkingen bekijken" at bounding box center [764, 191] width 170 height 27
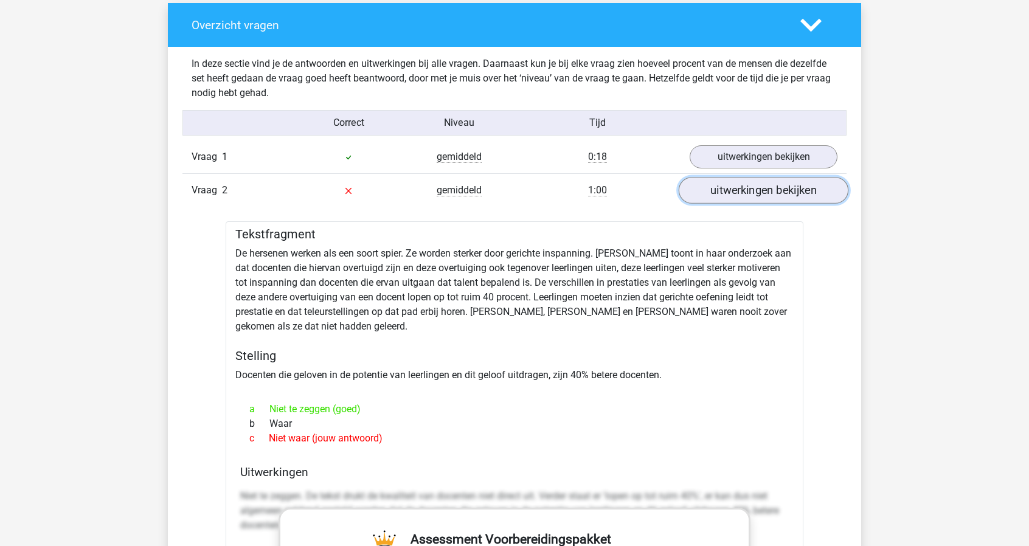
click at [782, 193] on link "uitwerkingen bekijken" at bounding box center [764, 191] width 170 height 27
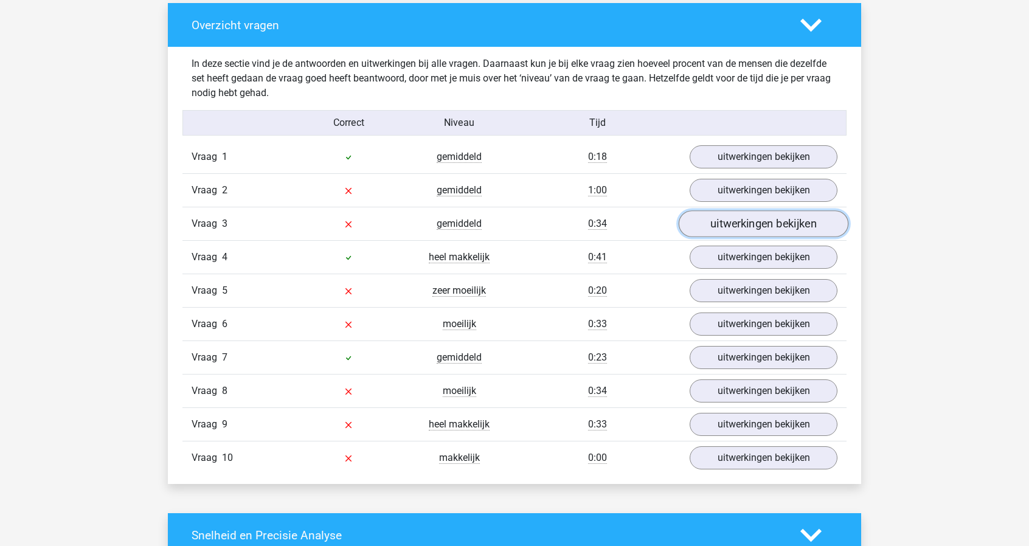
click at [783, 211] on link "uitwerkingen bekijken" at bounding box center [764, 224] width 170 height 27
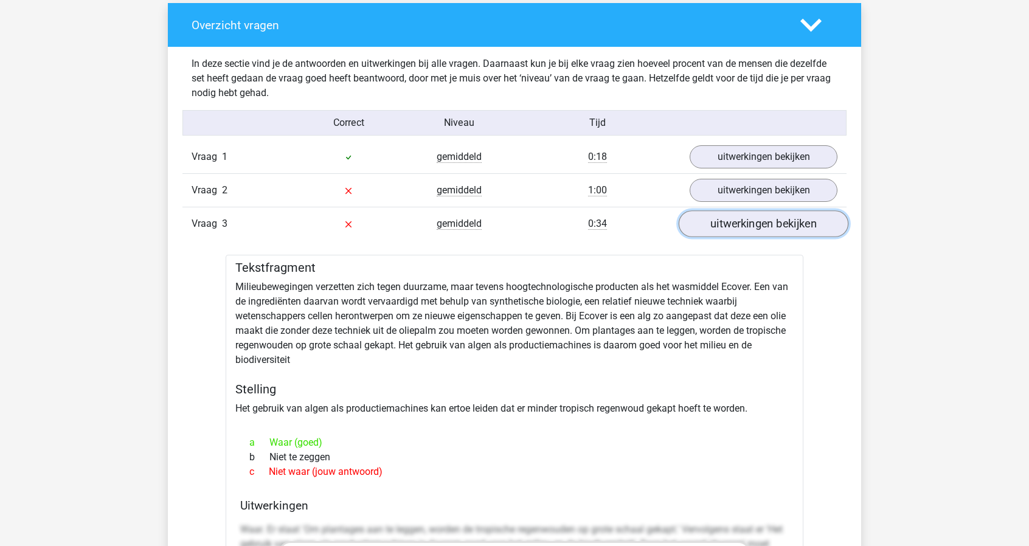
click at [779, 225] on link "uitwerkingen bekijken" at bounding box center [764, 224] width 170 height 27
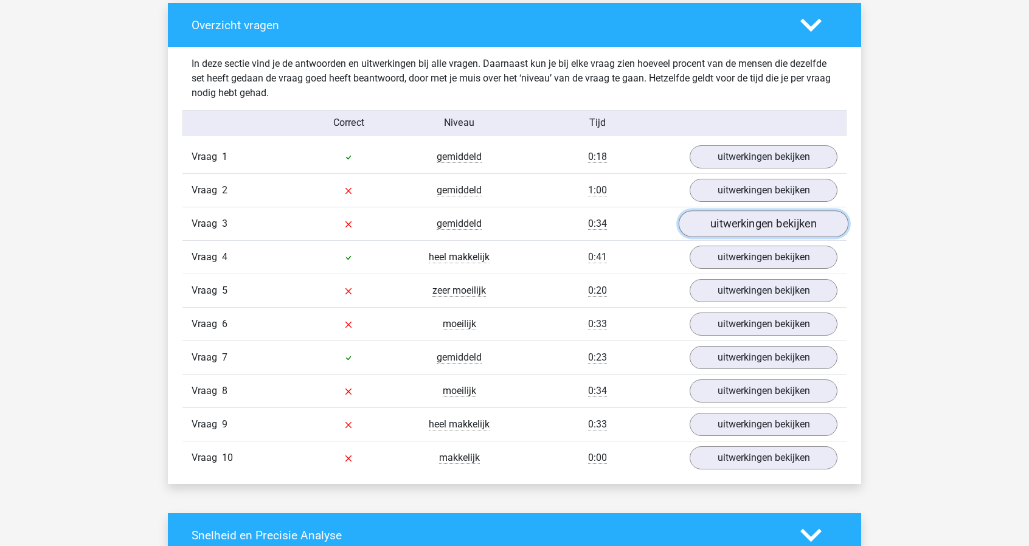
click at [734, 226] on link "uitwerkingen bekijken" at bounding box center [764, 224] width 170 height 27
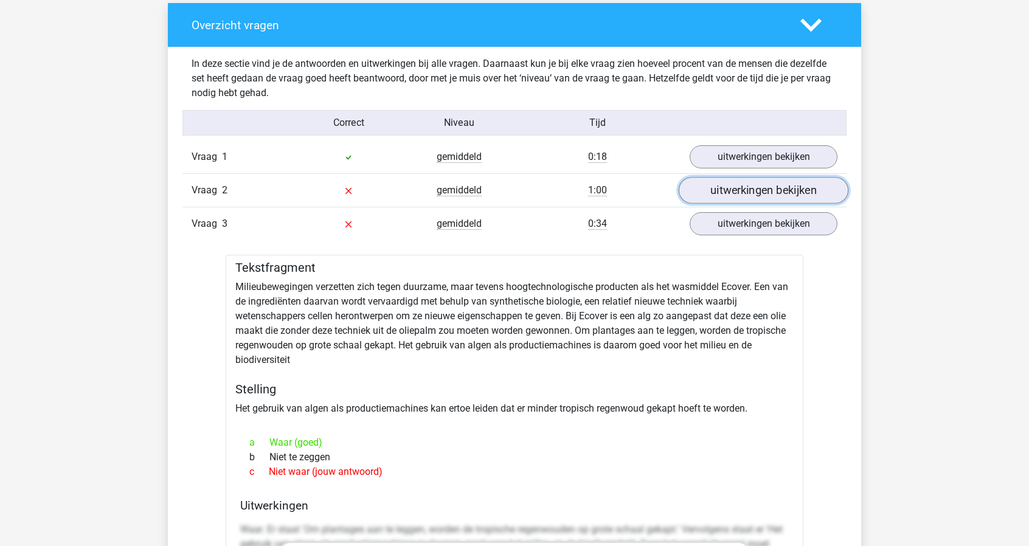
click at [720, 186] on link "uitwerkingen bekijken" at bounding box center [764, 191] width 170 height 27
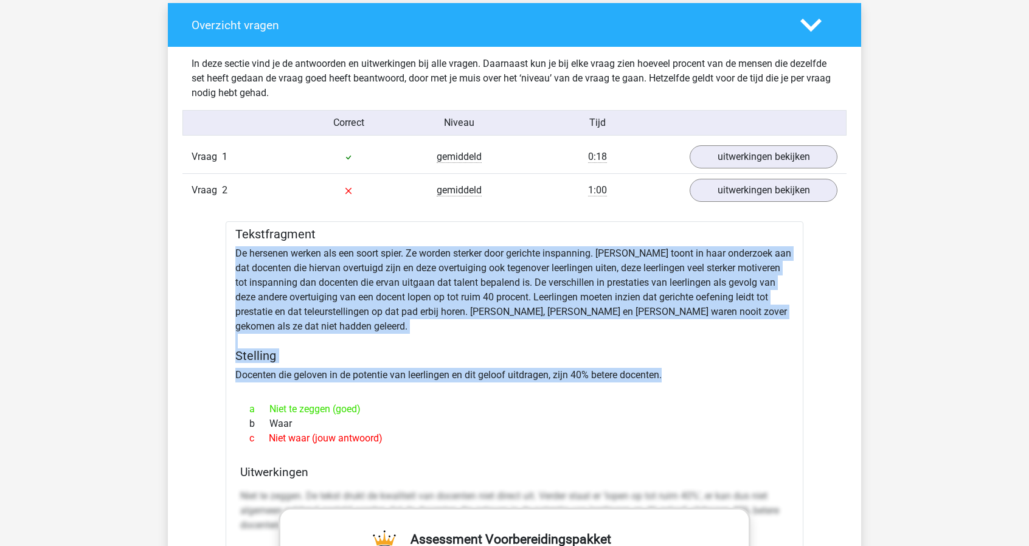
drag, startPoint x: 232, startPoint y: 252, endPoint x: 673, endPoint y: 374, distance: 457.0
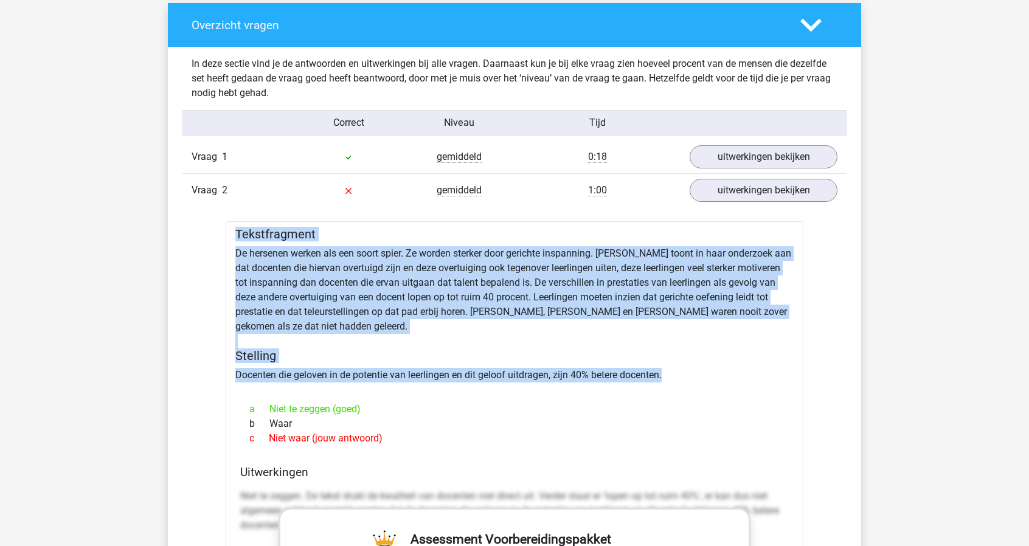
drag, startPoint x: 235, startPoint y: 230, endPoint x: 678, endPoint y: 373, distance: 465.9
copy div "Tekstfragment De hersenen werken als een soort spier. Ze worden sterker door ge…"
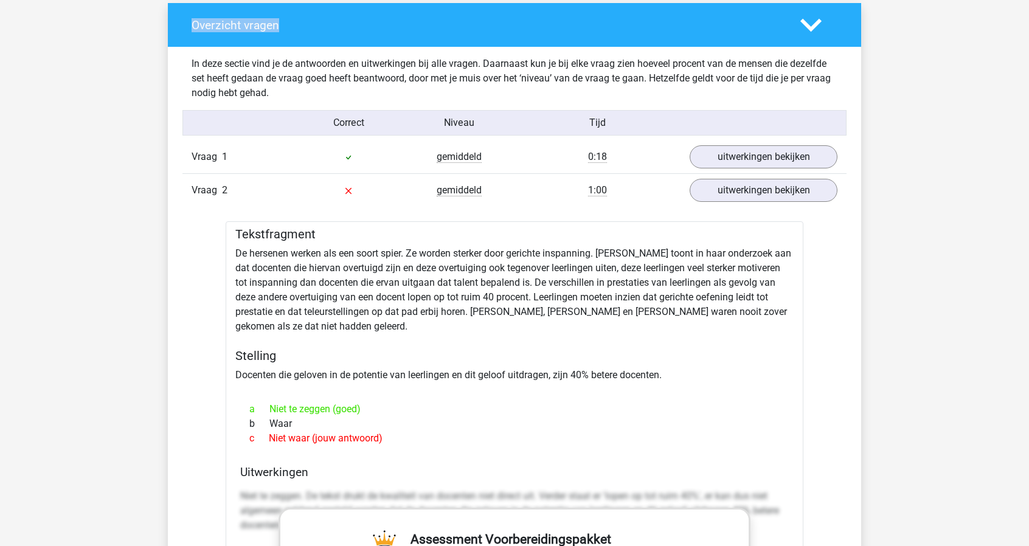
scroll to position [335, 0]
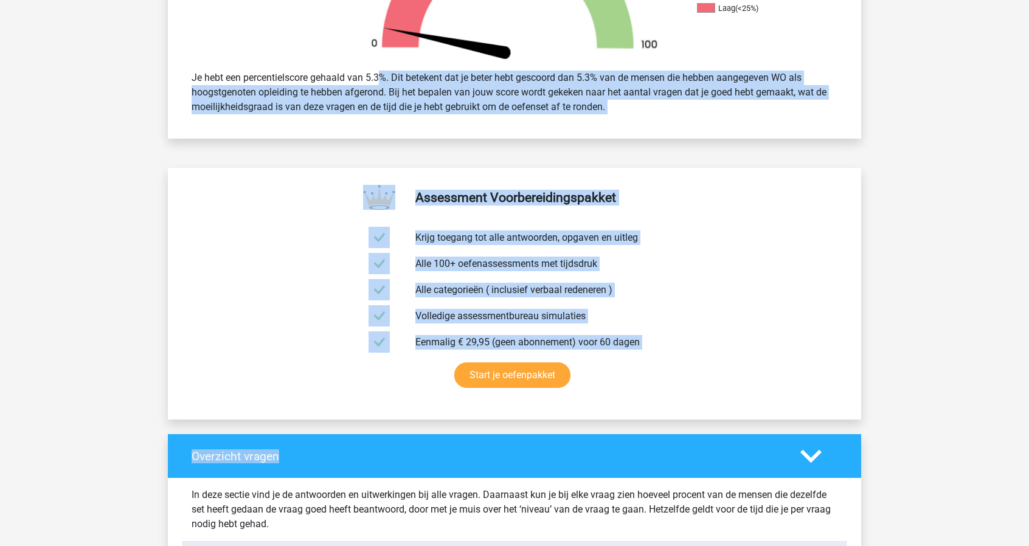
drag, startPoint x: 310, startPoint y: 16, endPoint x: 361, endPoint y: -53, distance: 86.1
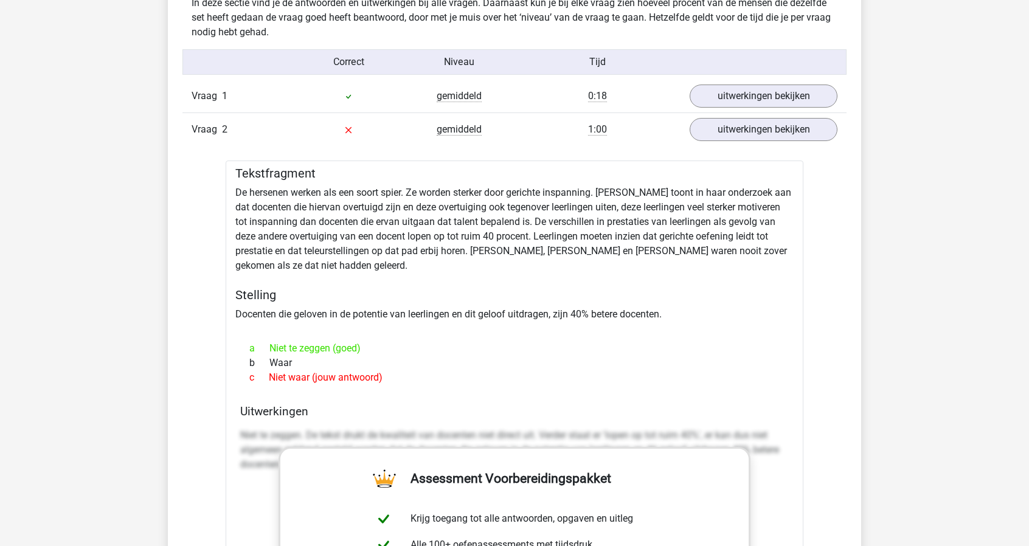
scroll to position [973, 0]
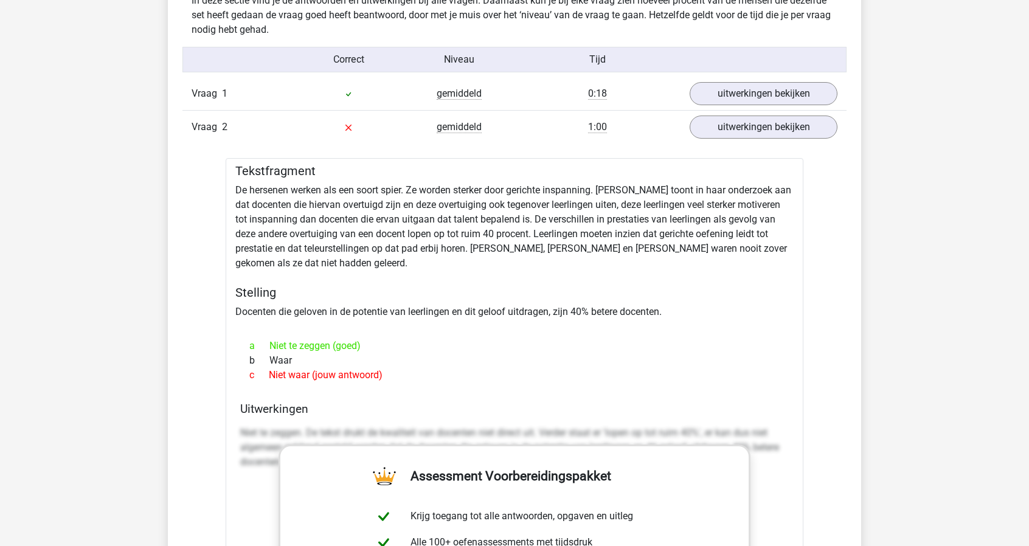
click at [475, 302] on div "Tekstfragment De hersenen werken als een soort spier. Ze worden sterker door ge…" at bounding box center [515, 500] width 578 height 684
click at [403, 373] on div "c Niet waar (jouw antwoord)" at bounding box center [514, 375] width 549 height 15
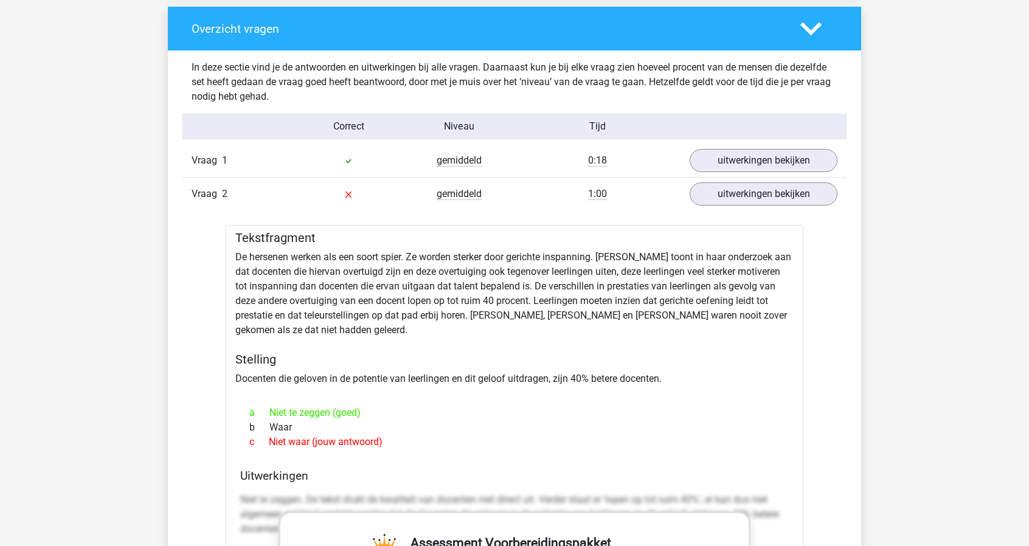
scroll to position [852, 0]
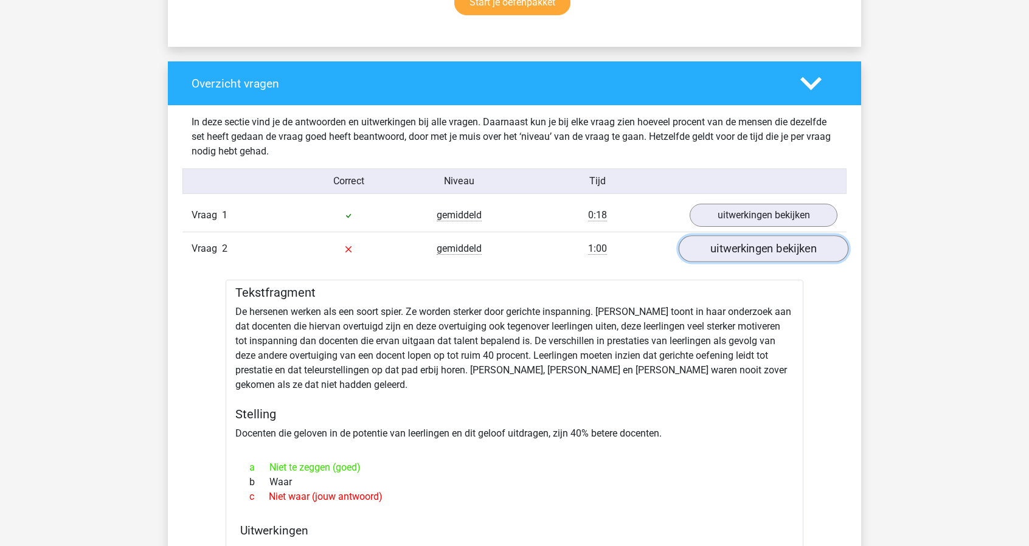
click at [774, 257] on link "uitwerkingen bekijken" at bounding box center [764, 249] width 170 height 27
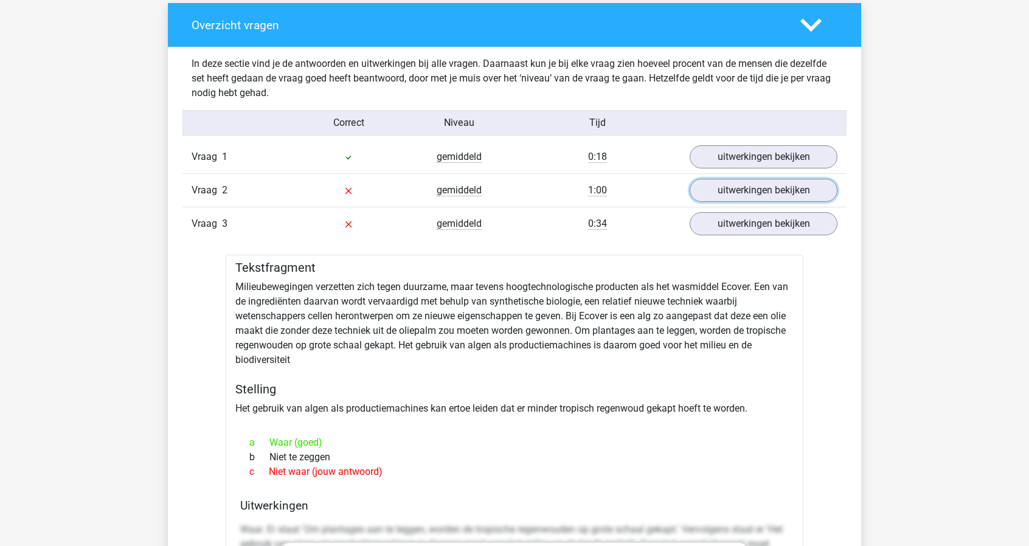
scroll to position [912, 0]
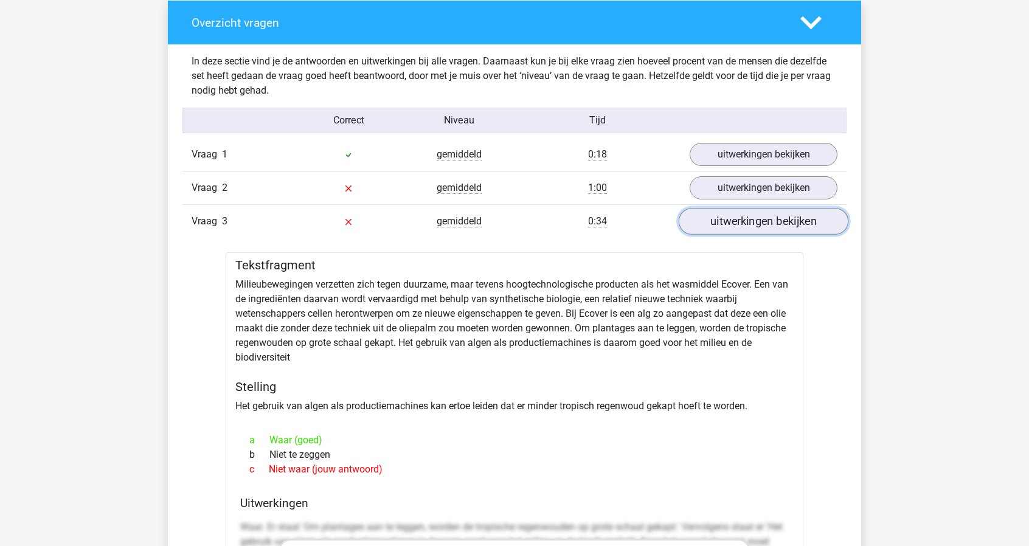
click at [724, 220] on link "uitwerkingen bekijken" at bounding box center [764, 222] width 170 height 27
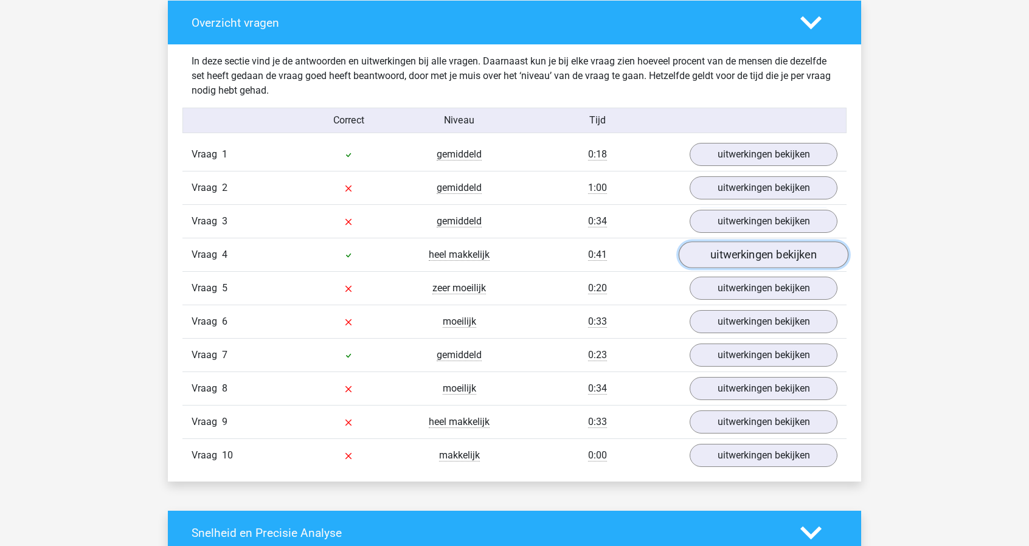
click at [745, 262] on link "uitwerkingen bekijken" at bounding box center [764, 255] width 170 height 27
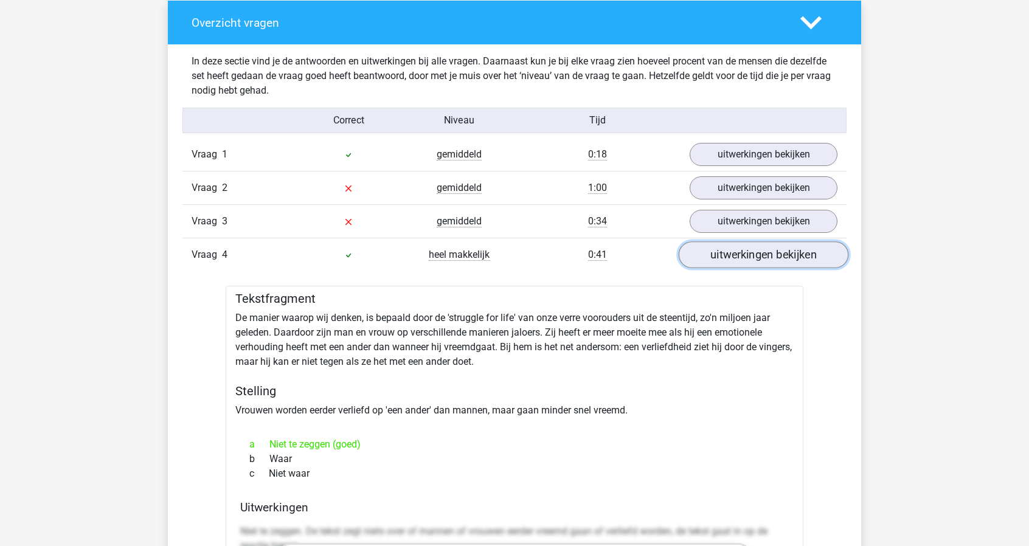
click at [751, 254] on link "uitwerkingen bekijken" at bounding box center [764, 255] width 170 height 27
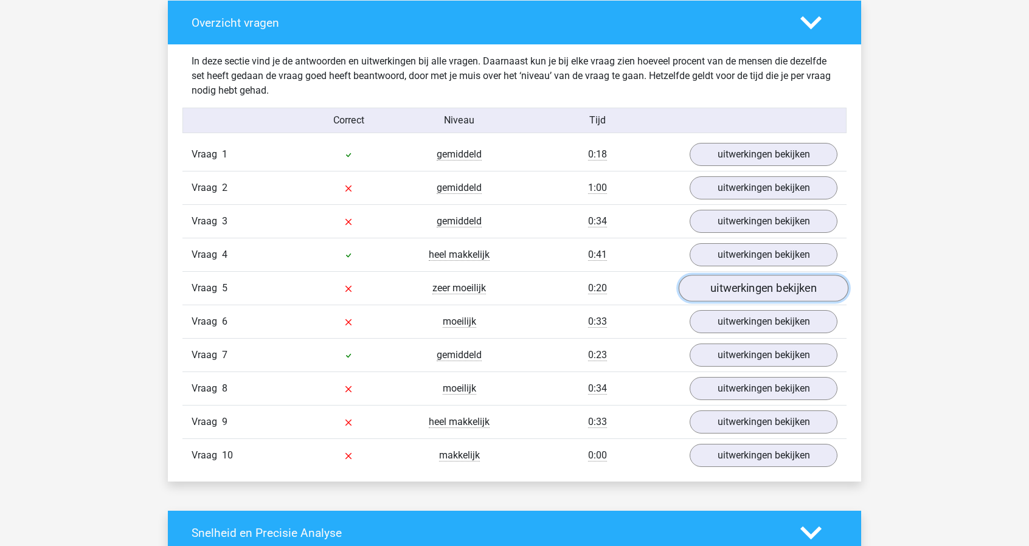
click at [759, 285] on link "uitwerkingen bekijken" at bounding box center [764, 289] width 170 height 27
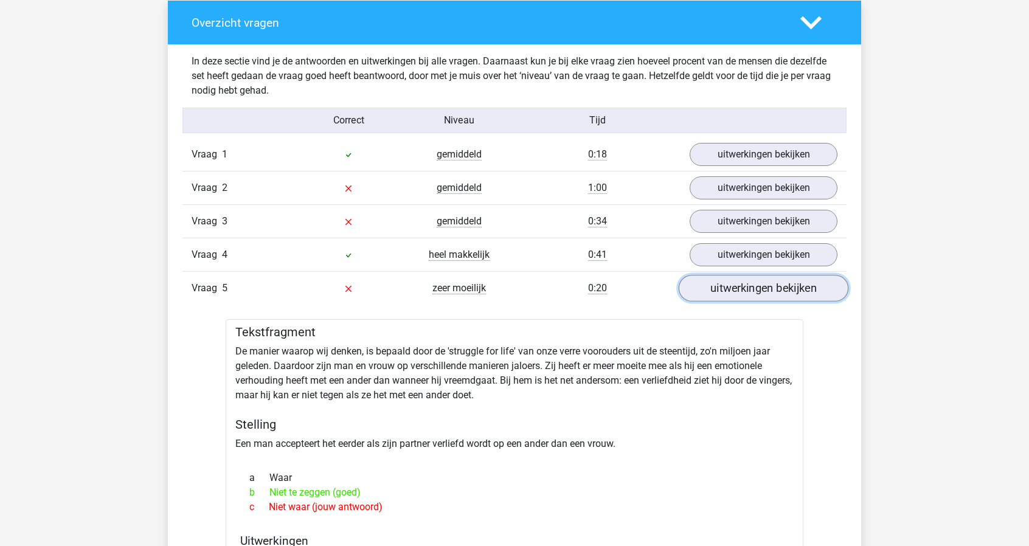
click at [759, 285] on link "uitwerkingen bekijken" at bounding box center [764, 289] width 170 height 27
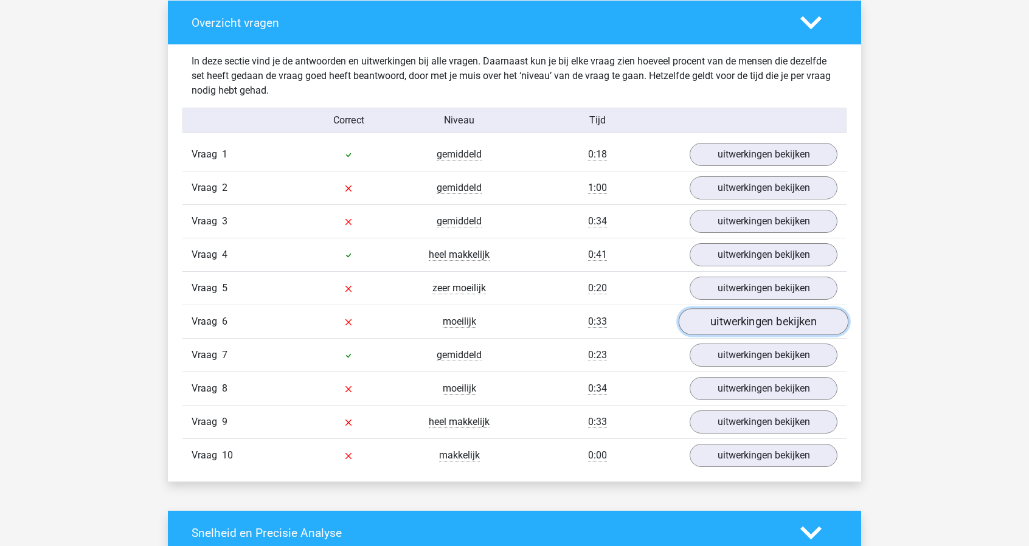
click at [763, 314] on link "uitwerkingen bekijken" at bounding box center [764, 322] width 170 height 27
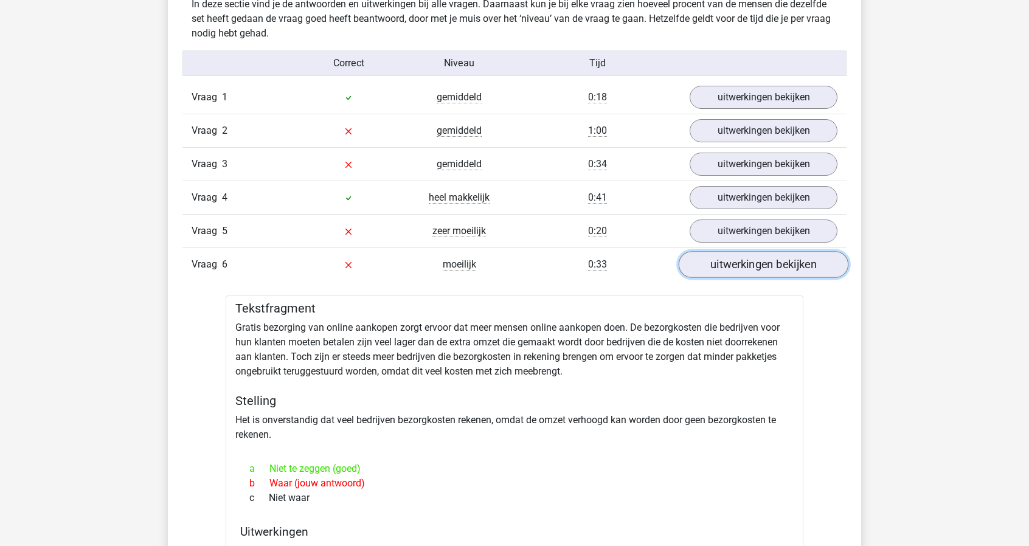
scroll to position [973, 0]
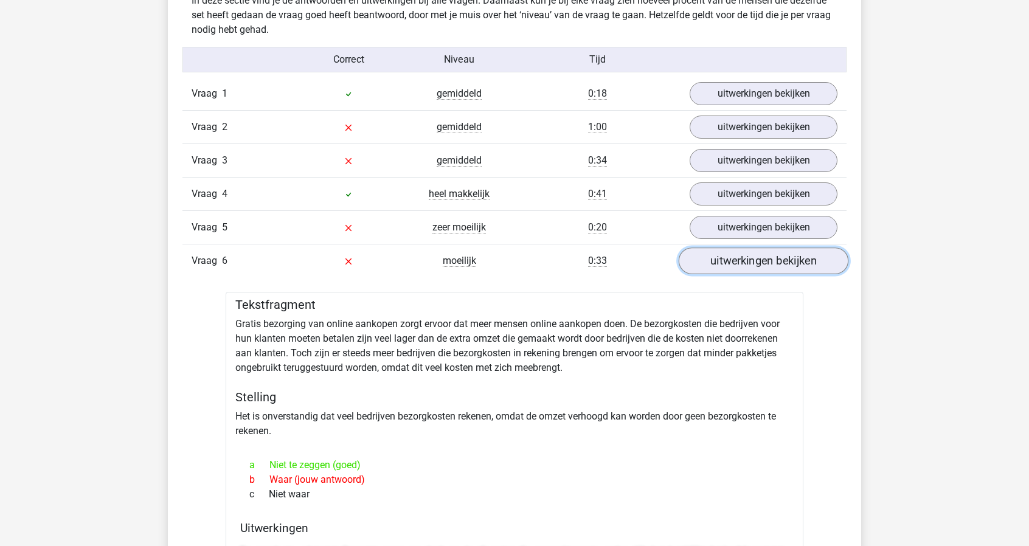
click at [780, 252] on link "uitwerkingen bekijken" at bounding box center [764, 261] width 170 height 27
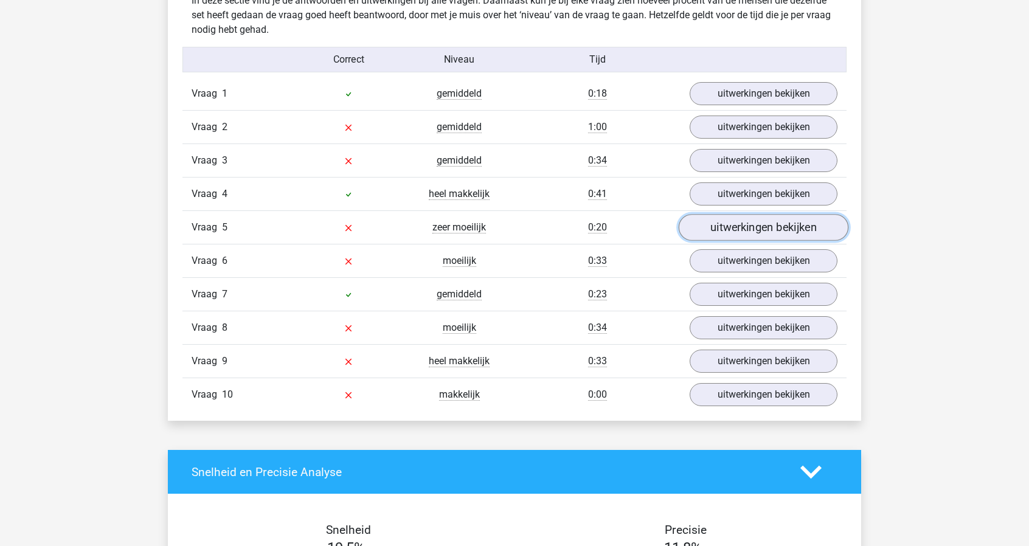
click at [785, 227] on link "uitwerkingen bekijken" at bounding box center [764, 228] width 170 height 27
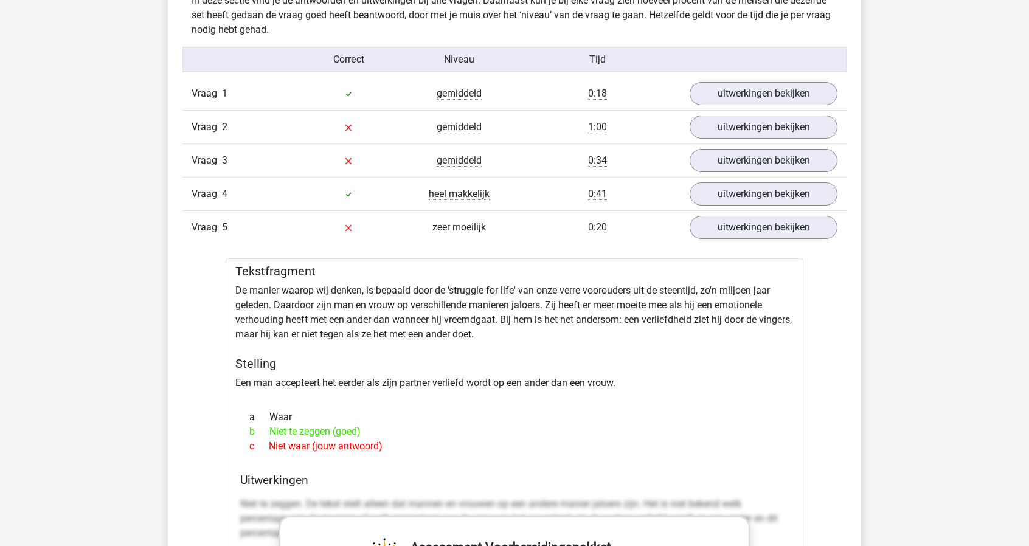
drag, startPoint x: 238, startPoint y: 266, endPoint x: 430, endPoint y: 437, distance: 256.8
copy div "Tekstfragment De manier waarop wij denken, is bepaald door de 'struggle for lif…"
click at [788, 231] on link "uitwerkingen bekijken" at bounding box center [764, 228] width 170 height 27
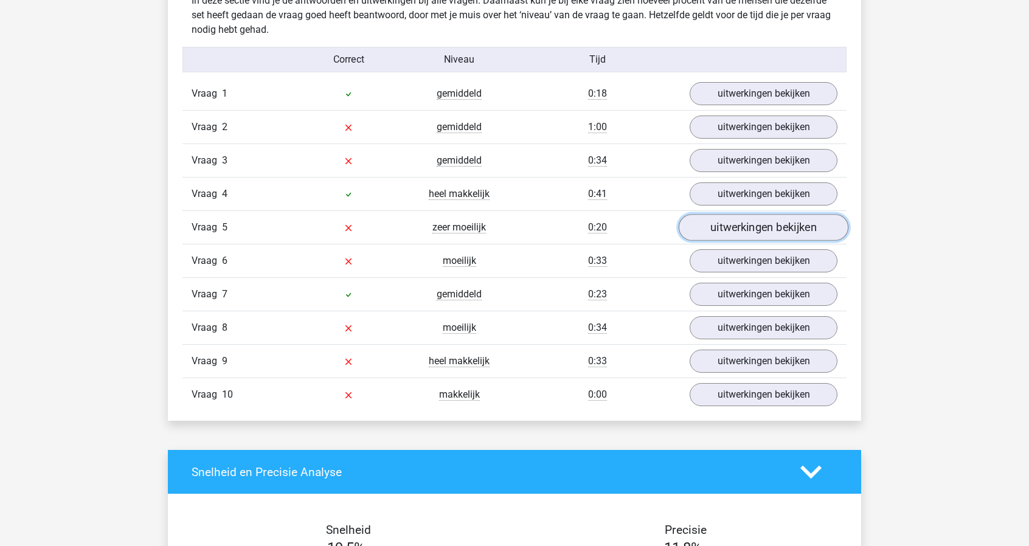
click at [788, 231] on link "uitwerkingen bekijken" at bounding box center [764, 228] width 170 height 27
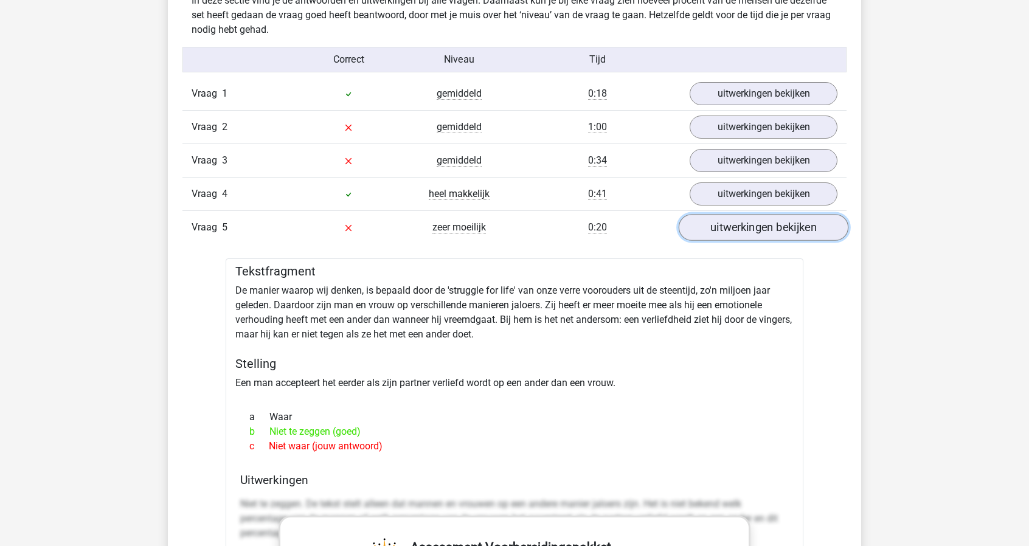
click at [770, 228] on link "uitwerkingen bekijken" at bounding box center [764, 228] width 170 height 27
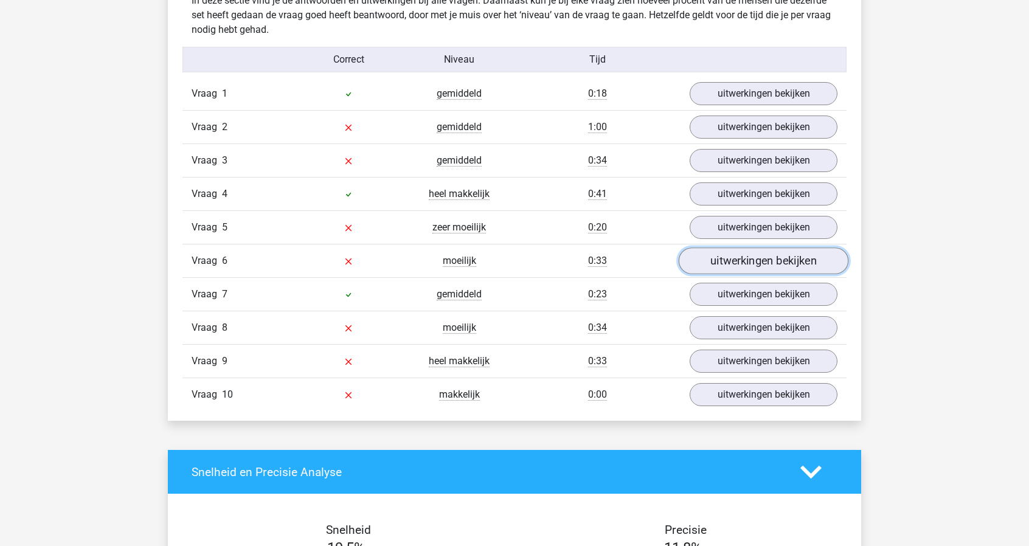
click at [765, 266] on link "uitwerkingen bekijken" at bounding box center [764, 261] width 170 height 27
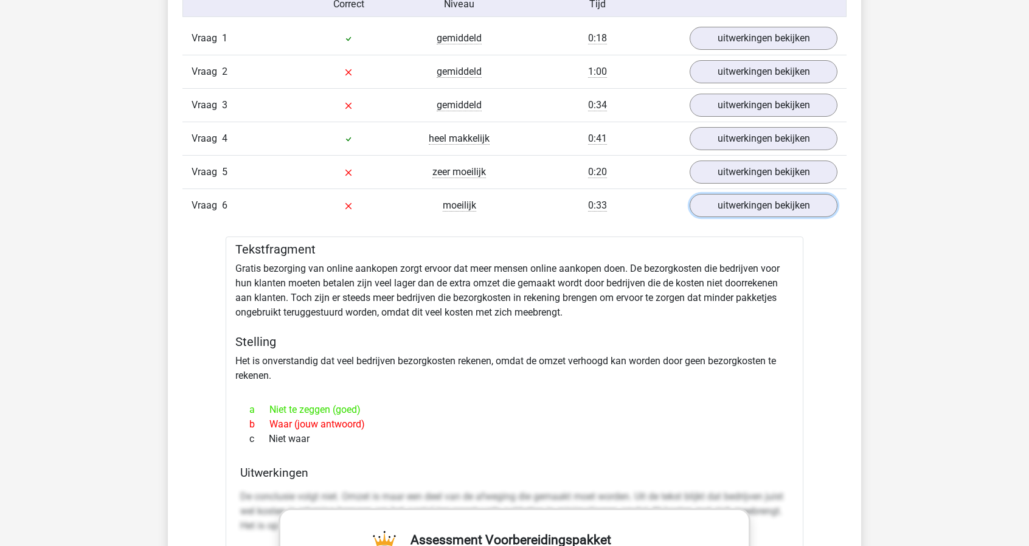
scroll to position [1034, 0]
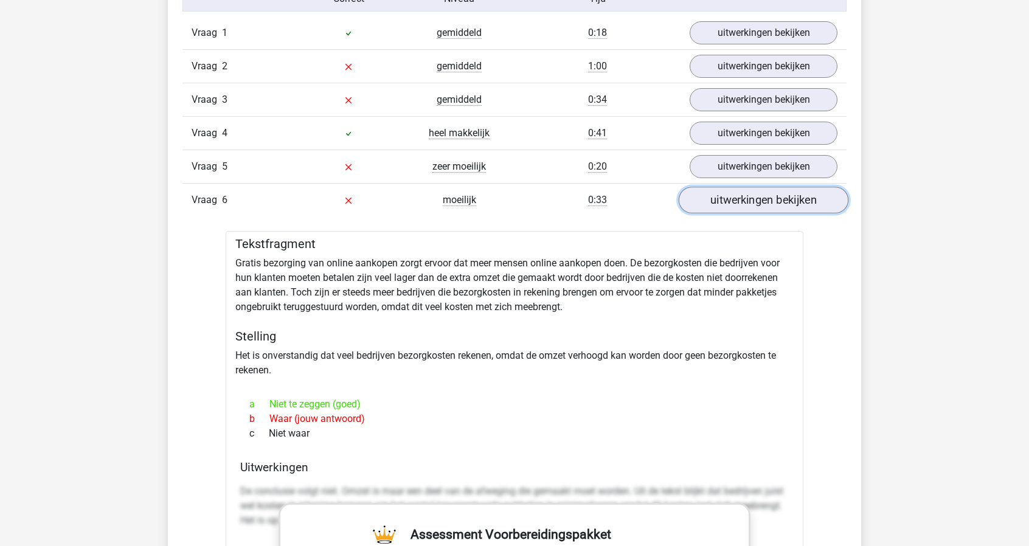
click at [781, 195] on link "uitwerkingen bekijken" at bounding box center [764, 200] width 170 height 27
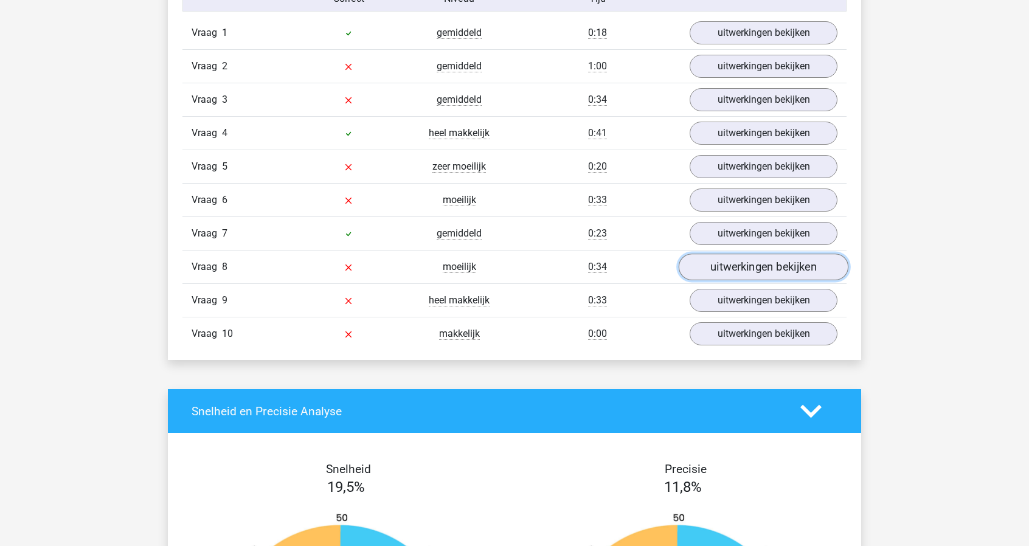
click at [760, 256] on link "uitwerkingen bekijken" at bounding box center [764, 267] width 170 height 27
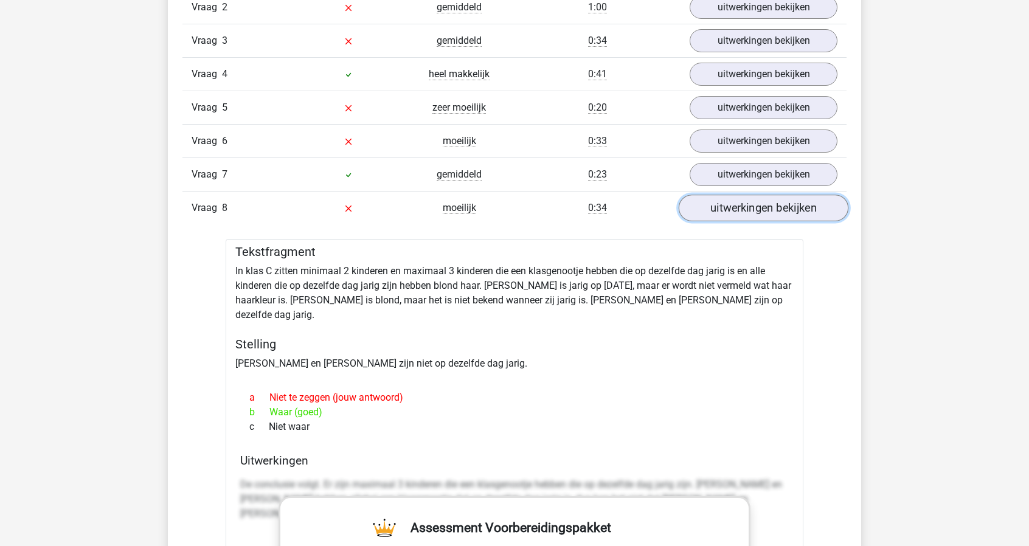
scroll to position [1095, 0]
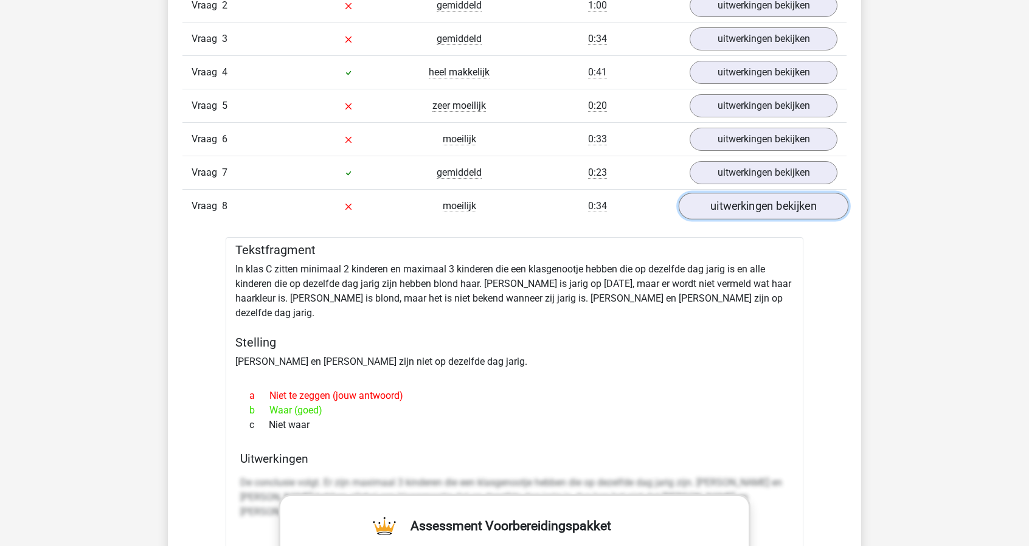
click at [760, 203] on link "uitwerkingen bekijken" at bounding box center [764, 206] width 170 height 27
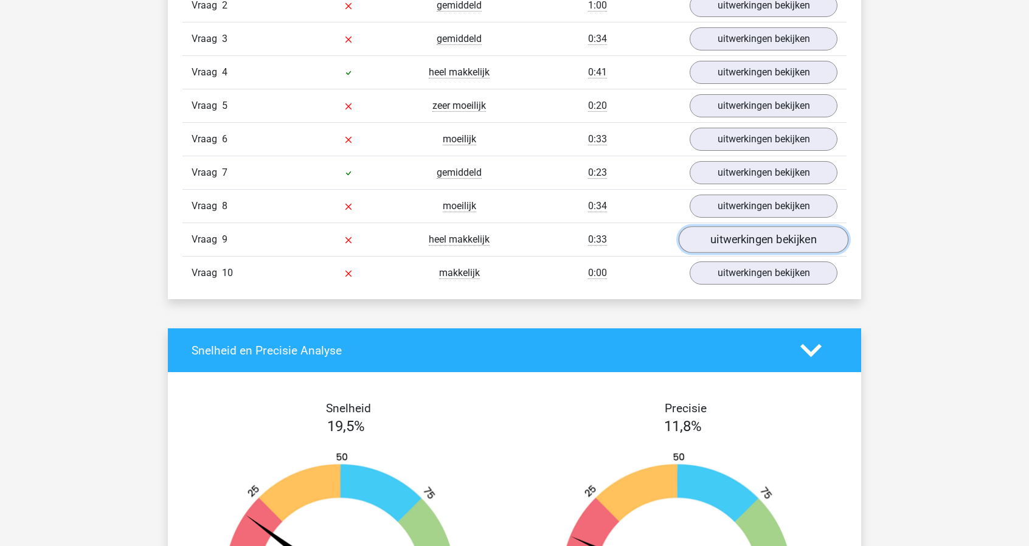
click at [746, 232] on link "uitwerkingen bekijken" at bounding box center [764, 240] width 170 height 27
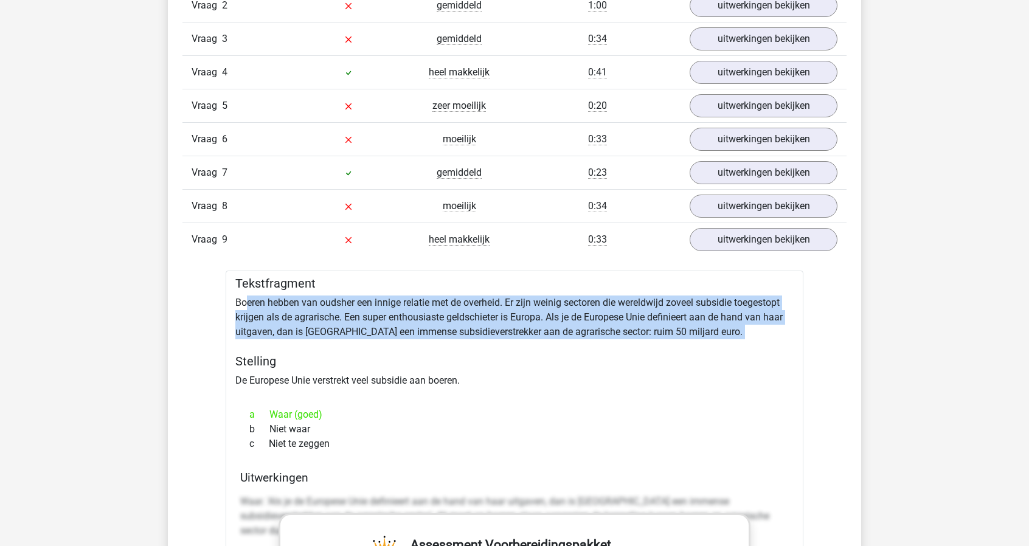
drag, startPoint x: 248, startPoint y: 294, endPoint x: 684, endPoint y: 336, distance: 438.1
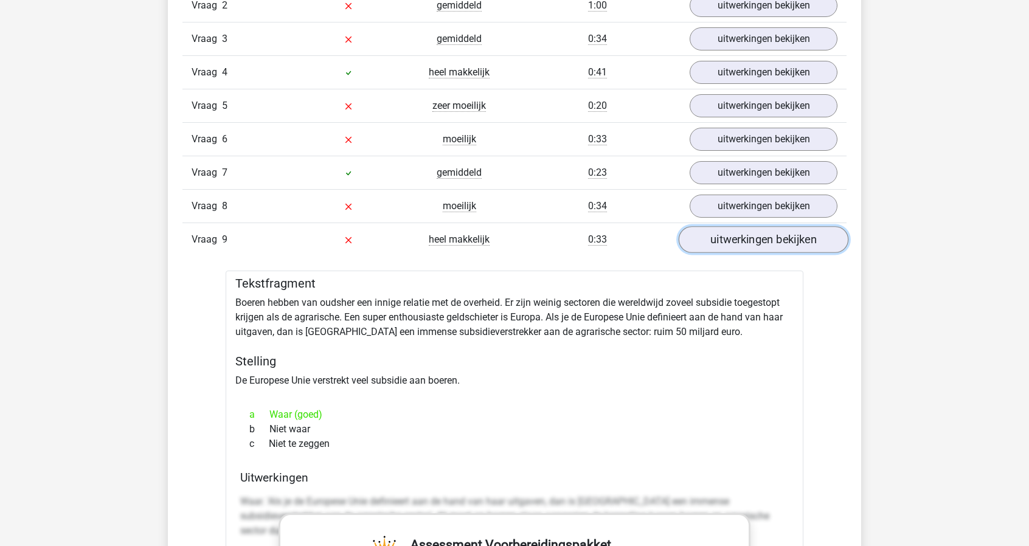
click at [729, 234] on link "uitwerkingen bekijken" at bounding box center [764, 240] width 170 height 27
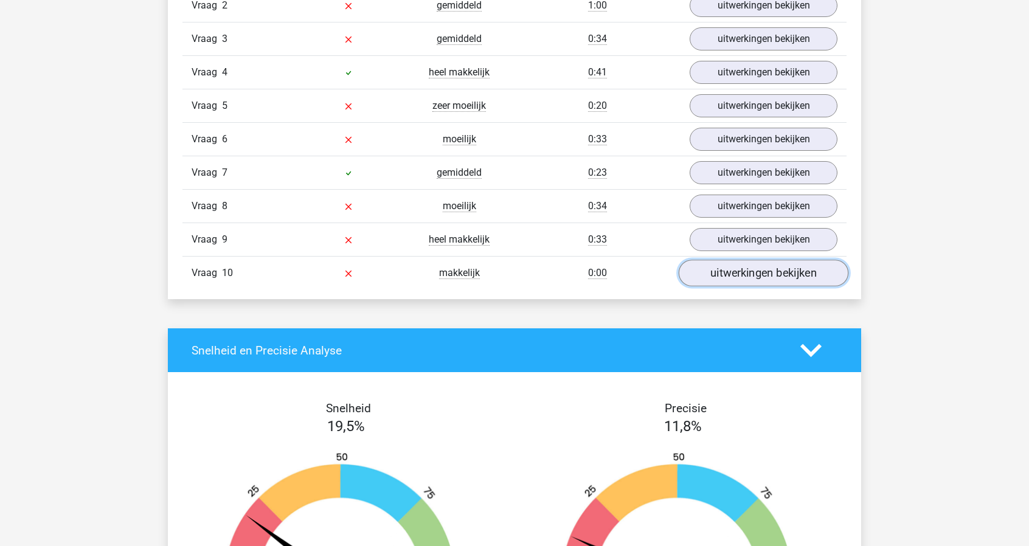
click at [727, 265] on link "uitwerkingen bekijken" at bounding box center [764, 273] width 170 height 27
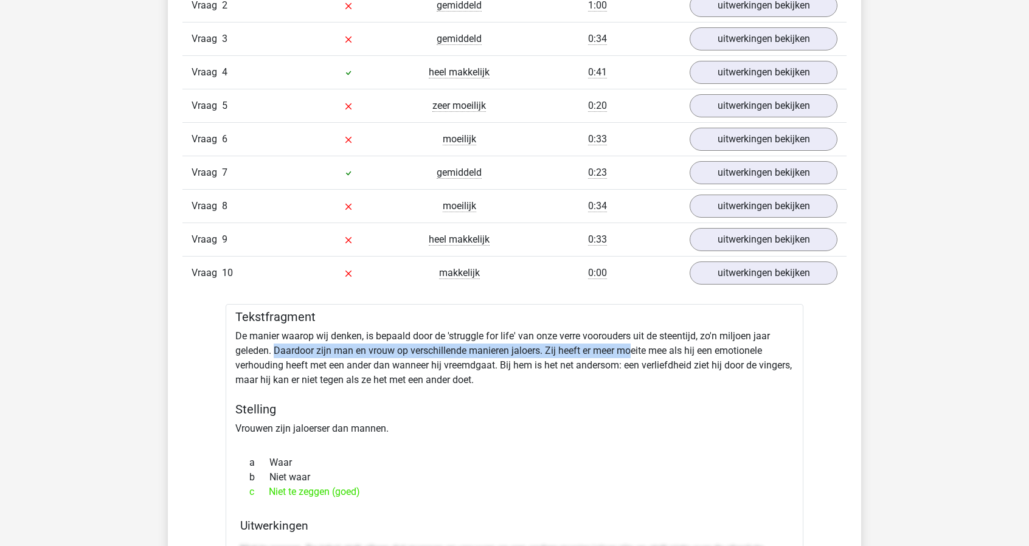
drag, startPoint x: 280, startPoint y: 338, endPoint x: 633, endPoint y: 339, distance: 352.2
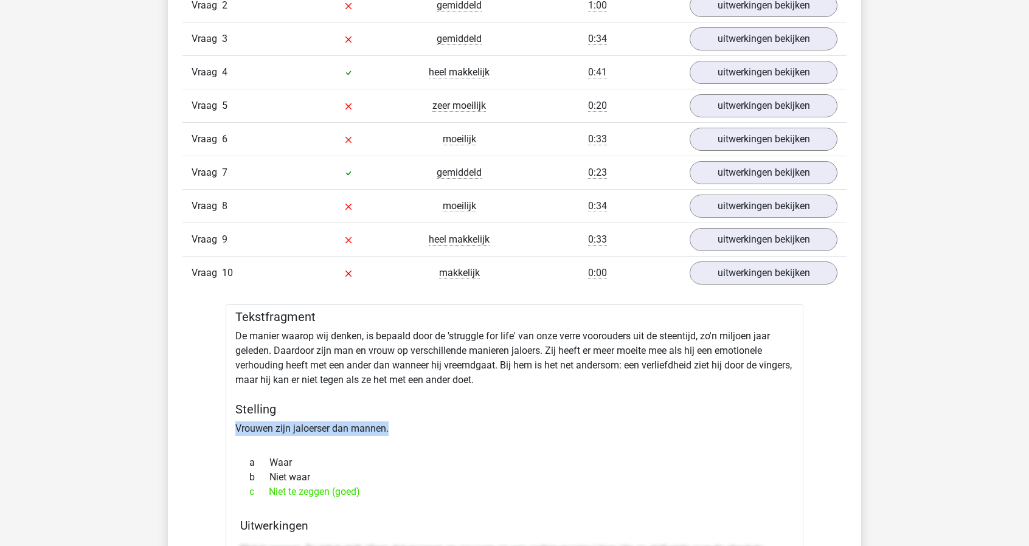
drag, startPoint x: 246, startPoint y: 420, endPoint x: 410, endPoint y: 415, distance: 163.7
click at [776, 271] on link "uitwerkingen bekijken" at bounding box center [764, 273] width 170 height 27
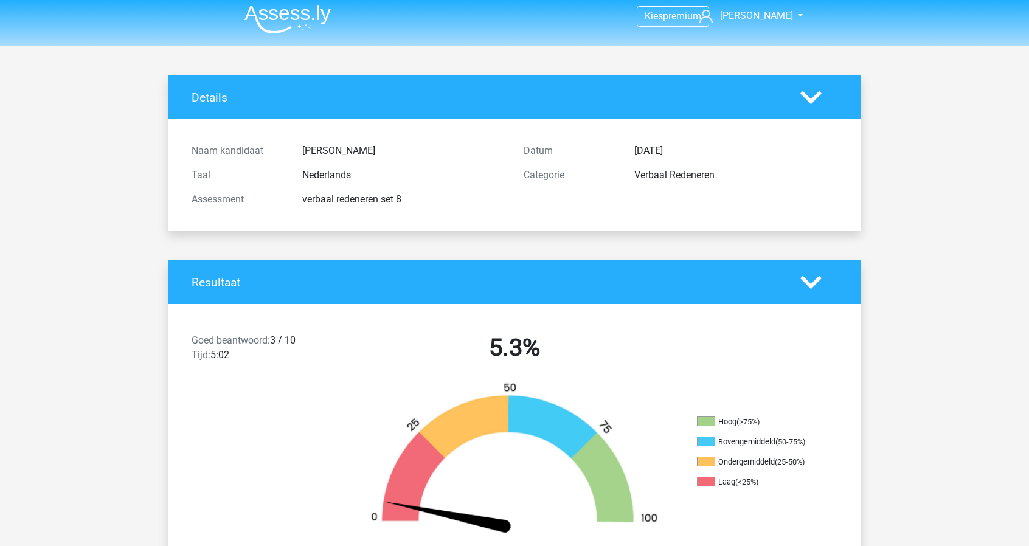
scroll to position [0, 0]
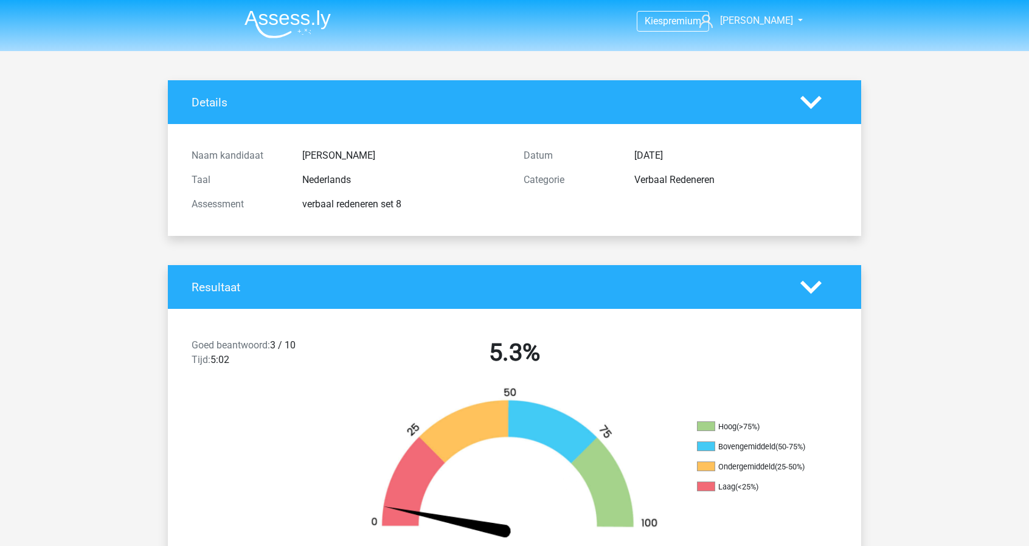
click at [794, 16] on div "Kies premium Paul paul_nijhuis@hotmail.com" at bounding box center [515, 22] width 578 height 40
click at [314, 24] on img at bounding box center [288, 24] width 86 height 29
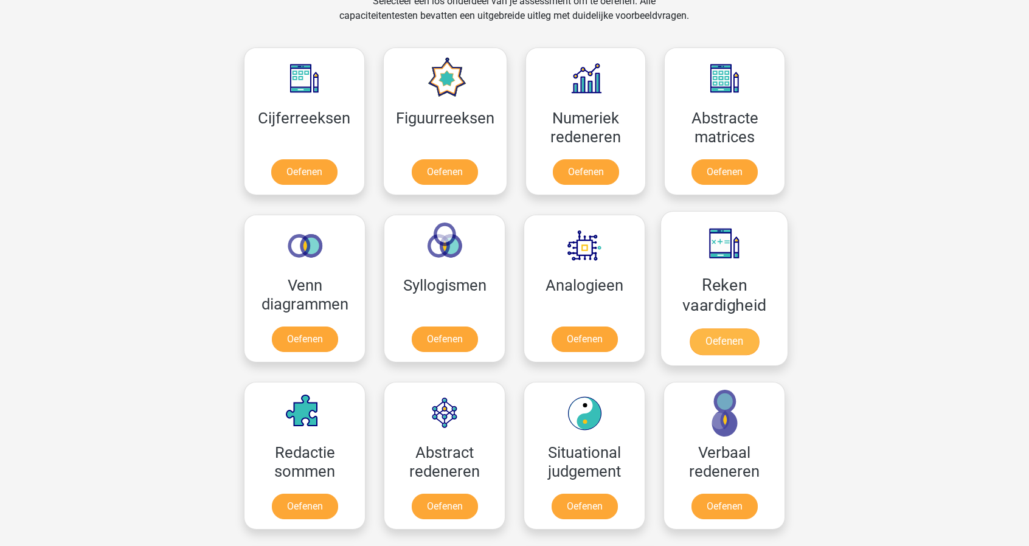
scroll to position [527, 0]
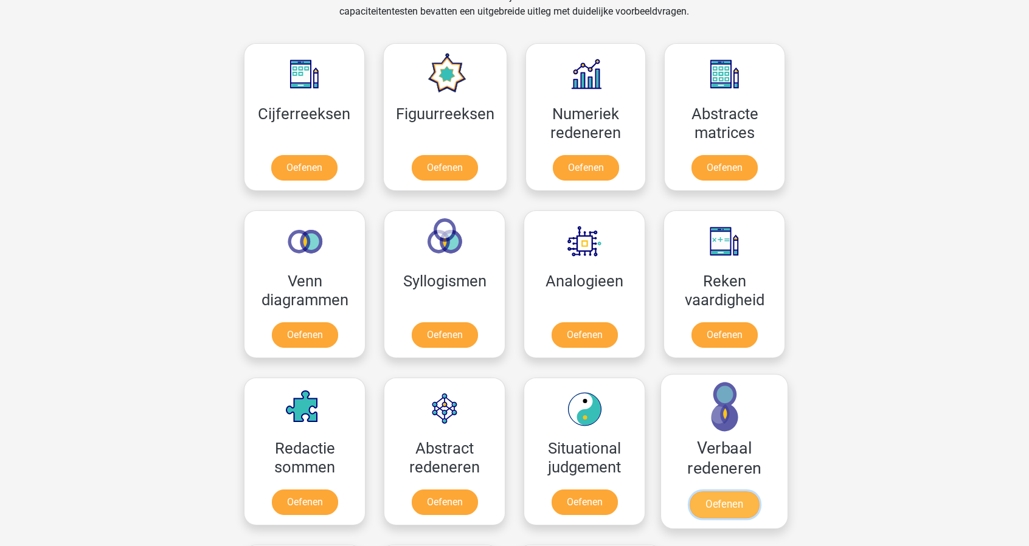
click at [715, 491] on link "Oefenen" at bounding box center [724, 504] width 69 height 27
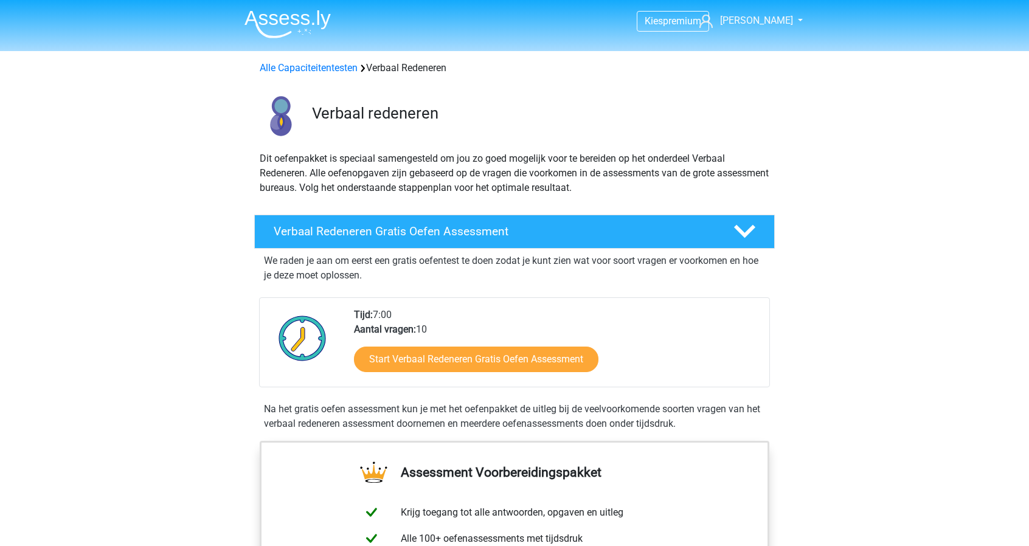
click at [309, 34] on img at bounding box center [288, 24] width 86 height 29
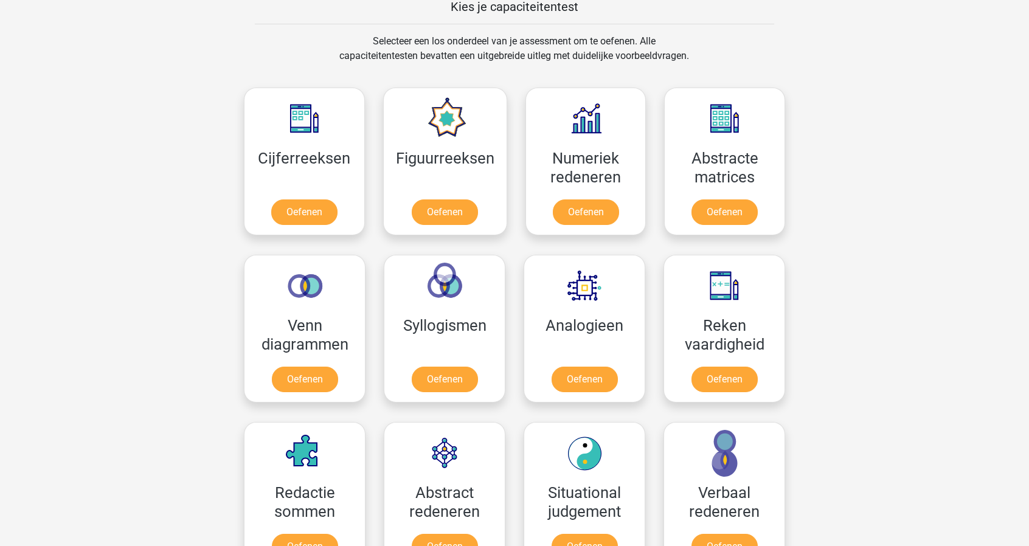
scroll to position [487, 0]
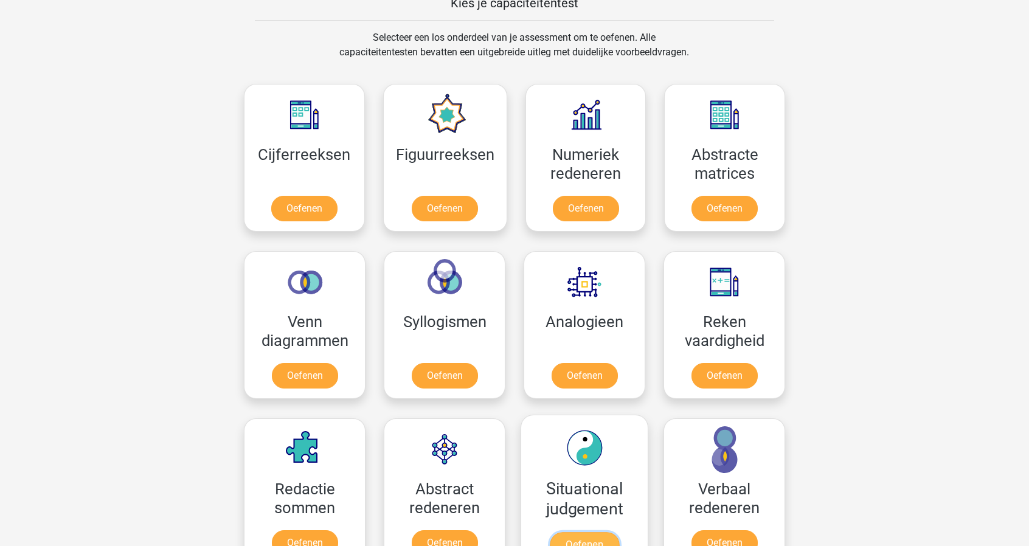
click at [619, 532] on link "Oefenen" at bounding box center [584, 545] width 69 height 27
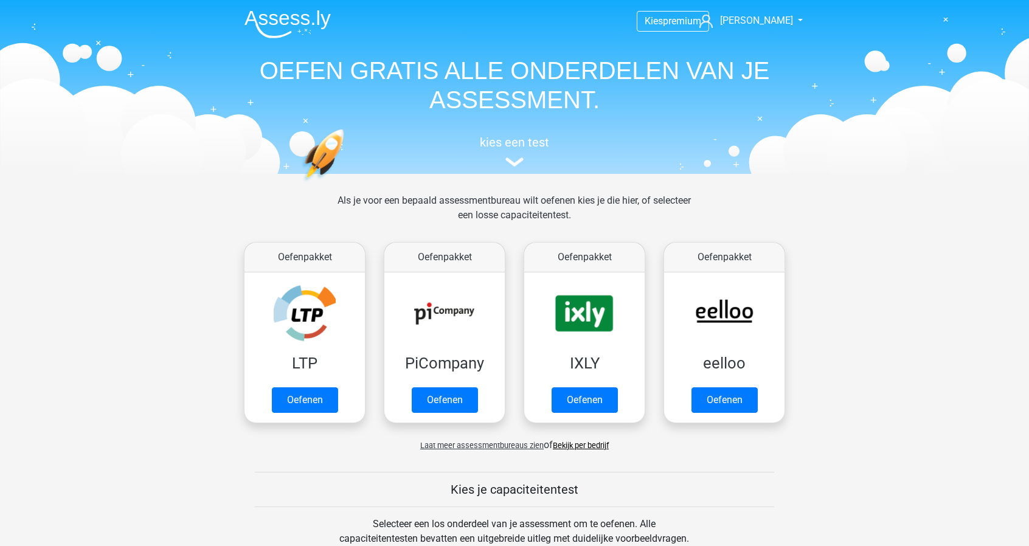
scroll to position [487, 0]
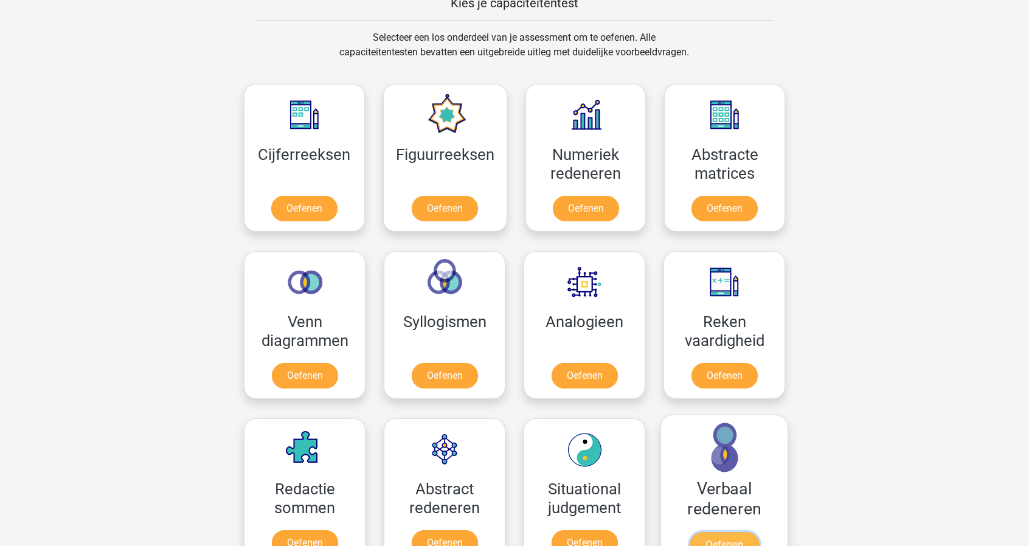
click at [708, 532] on link "Oefenen" at bounding box center [724, 545] width 69 height 27
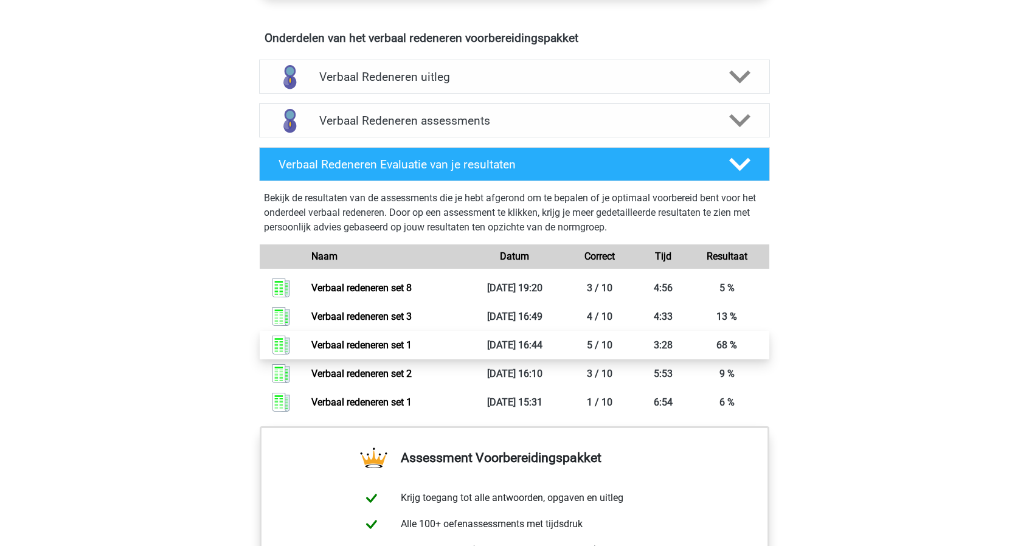
scroll to position [547, 0]
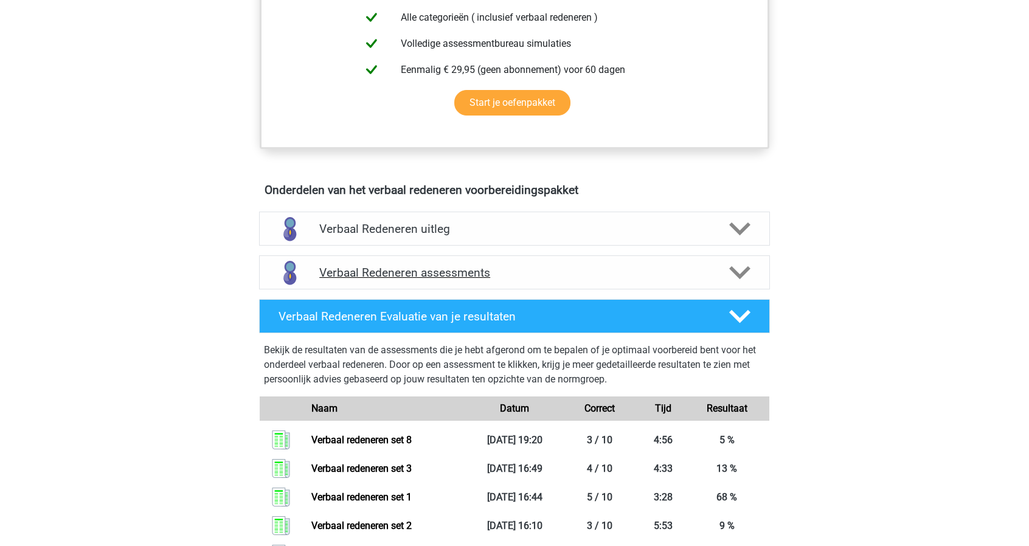
click at [523, 255] on div "Verbaal Redeneren assessments" at bounding box center [514, 272] width 511 height 34
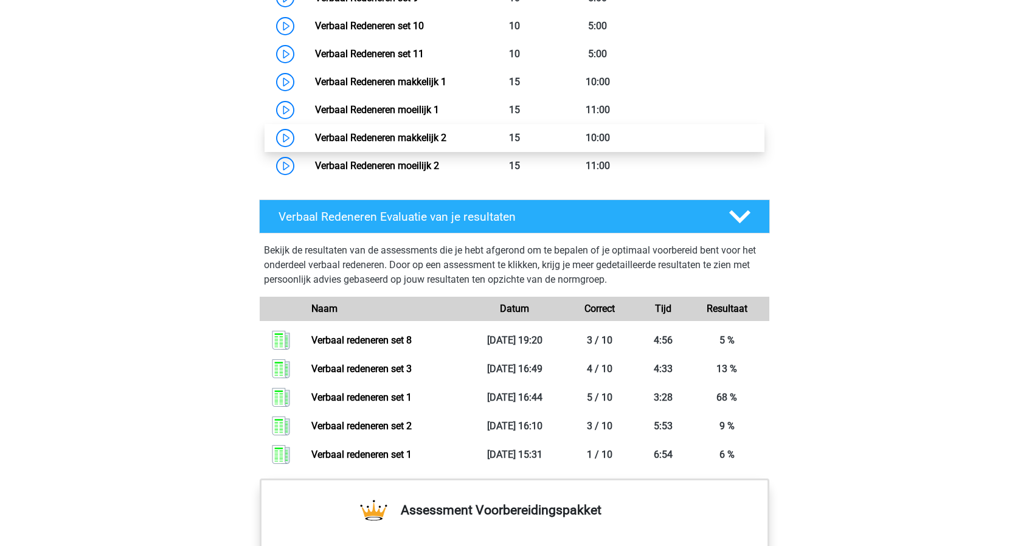
scroll to position [973, 0]
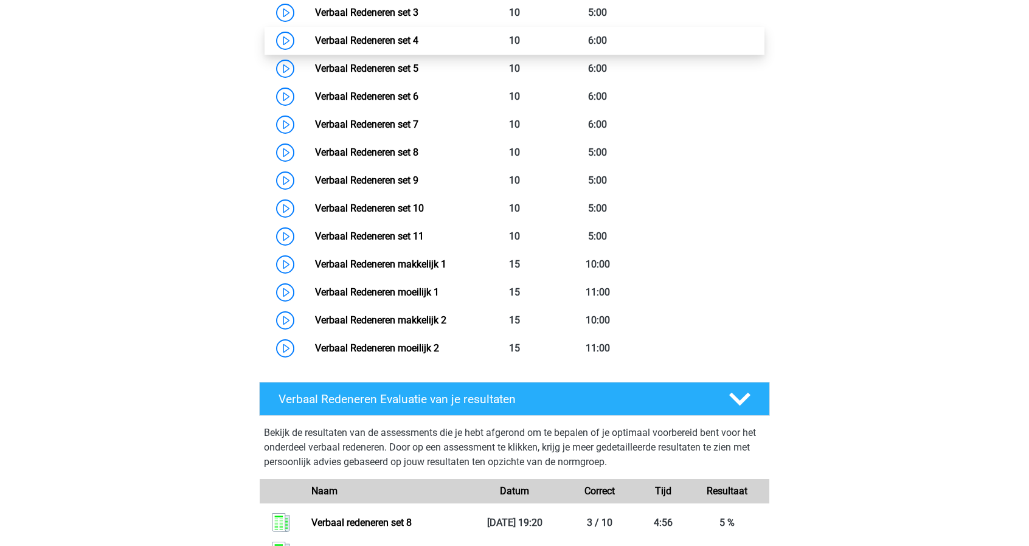
click at [398, 43] on link "Verbaal Redeneren set 4" at bounding box center [366, 41] width 103 height 12
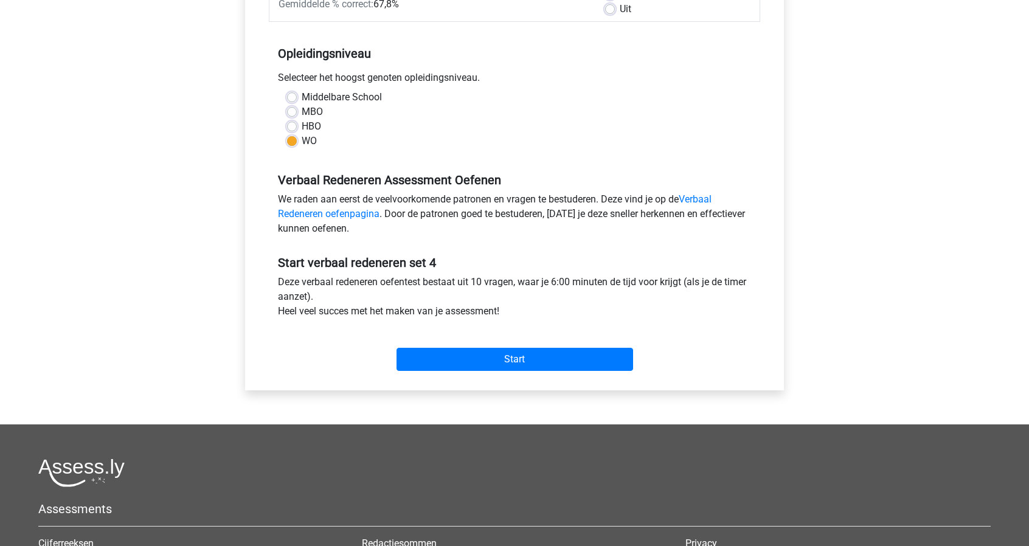
scroll to position [243, 0]
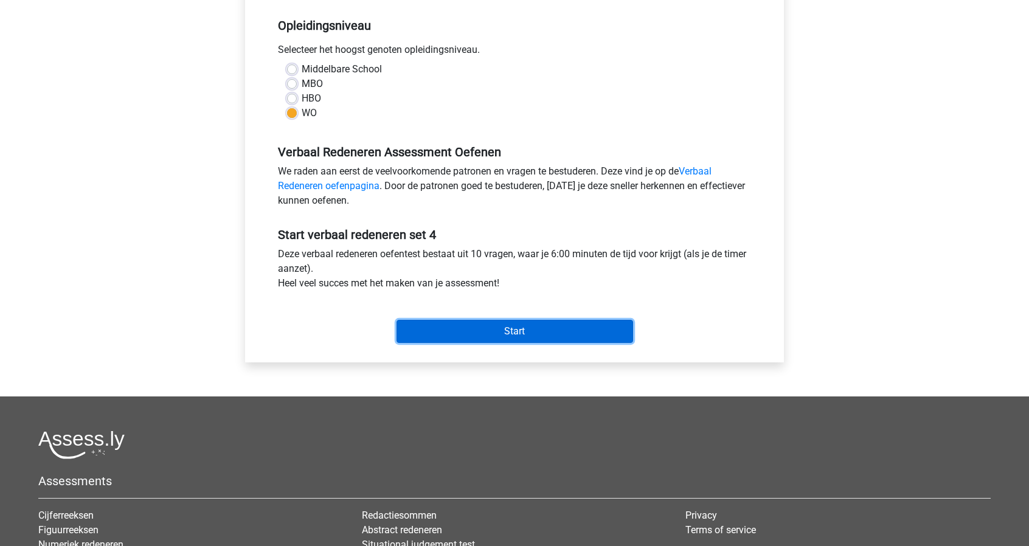
click at [569, 342] on input "Start" at bounding box center [515, 331] width 237 height 23
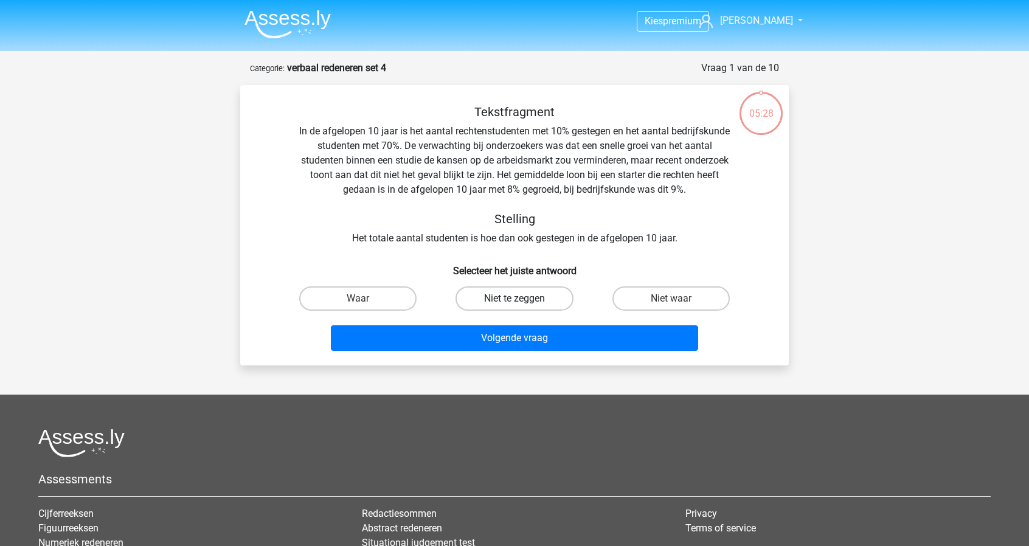
click at [522, 305] on label "Niet te zeggen" at bounding box center [514, 298] width 117 height 24
click at [522, 305] on input "Niet te zeggen" at bounding box center [519, 303] width 8 height 8
radio input "true"
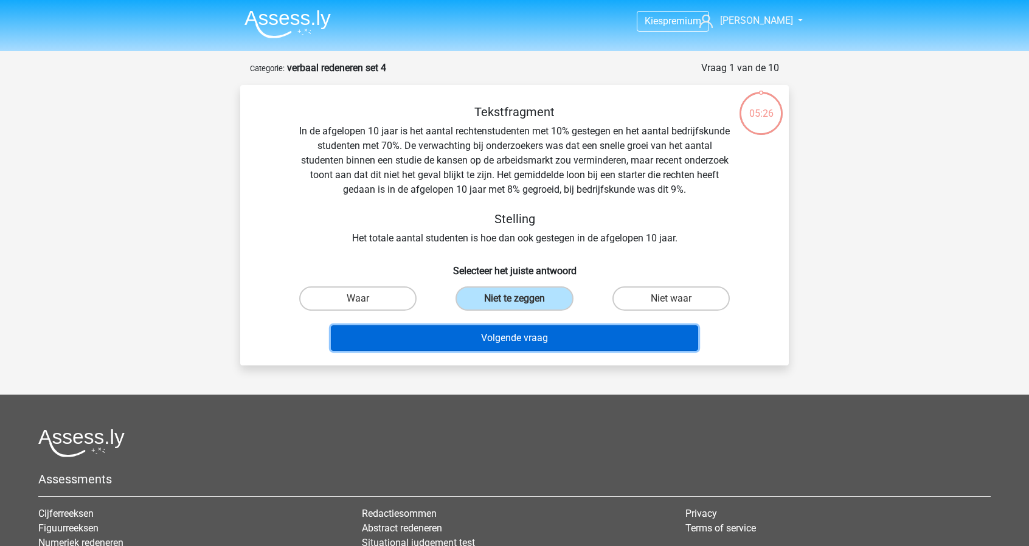
click at [518, 335] on button "Volgende vraag" at bounding box center [515, 338] width 368 height 26
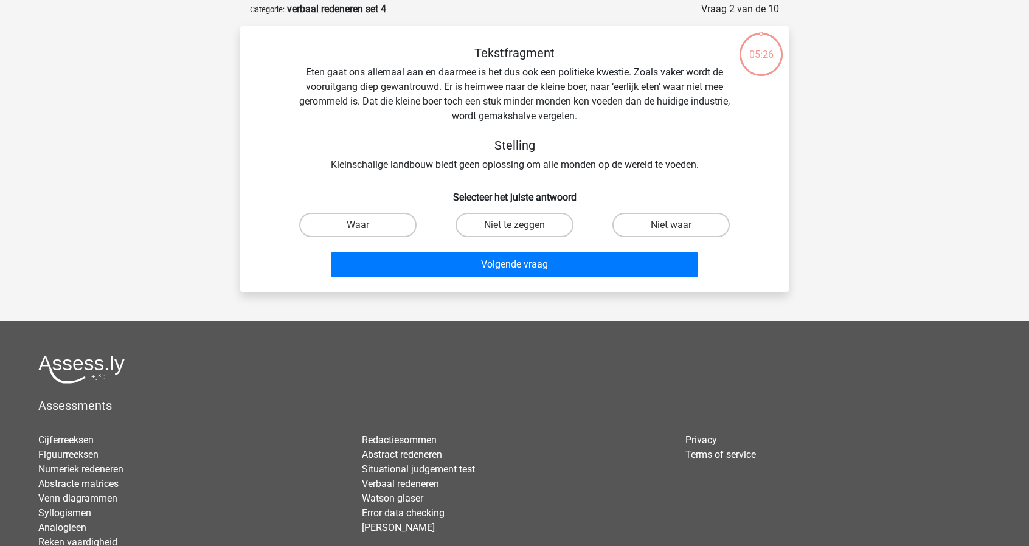
scroll to position [61, 0]
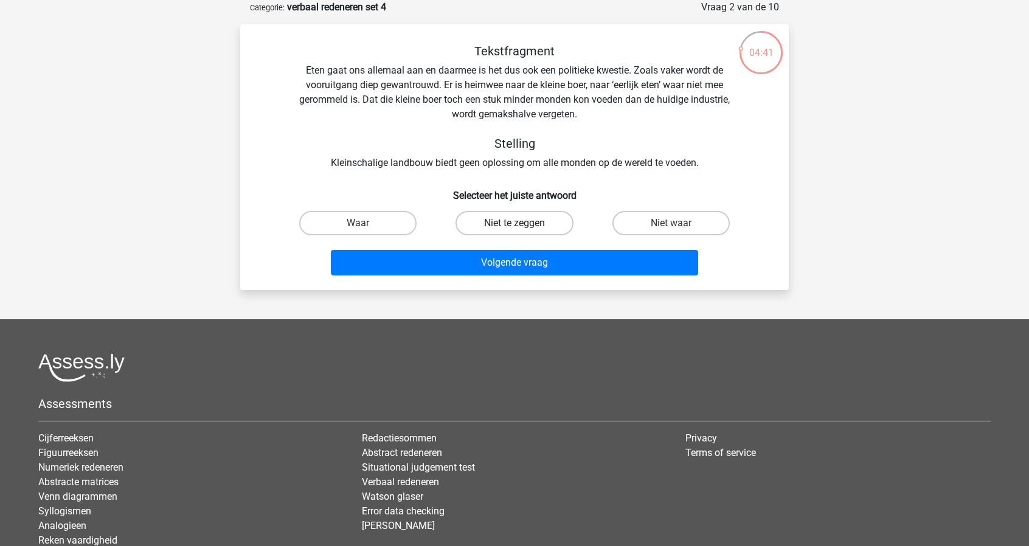
click at [541, 224] on label "Niet te zeggen" at bounding box center [514, 223] width 117 height 24
click at [522, 224] on input "Niet te zeggen" at bounding box center [519, 227] width 8 height 8
radio input "true"
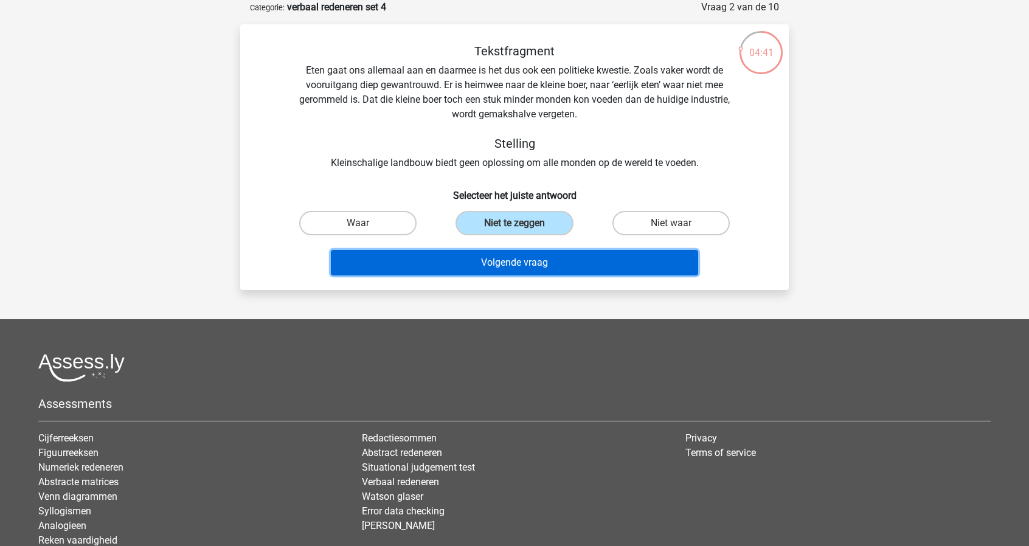
click at [533, 254] on button "Volgende vraag" at bounding box center [515, 263] width 368 height 26
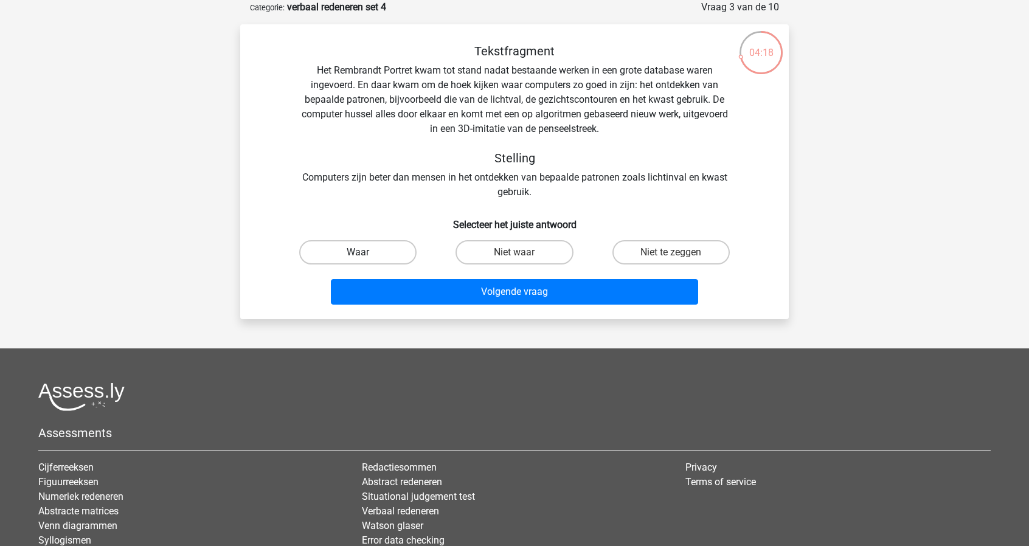
click at [353, 252] on label "Waar" at bounding box center [357, 252] width 117 height 24
click at [358, 252] on input "Waar" at bounding box center [362, 256] width 8 height 8
radio input "true"
click at [654, 255] on label "Niet te zeggen" at bounding box center [671, 252] width 117 height 24
click at [671, 255] on input "Niet te zeggen" at bounding box center [675, 256] width 8 height 8
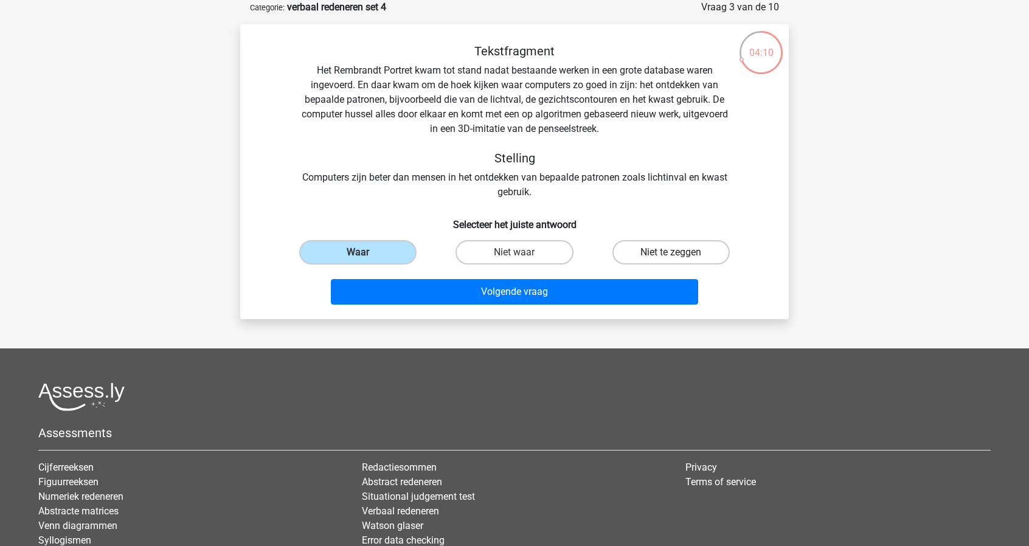
radio input "true"
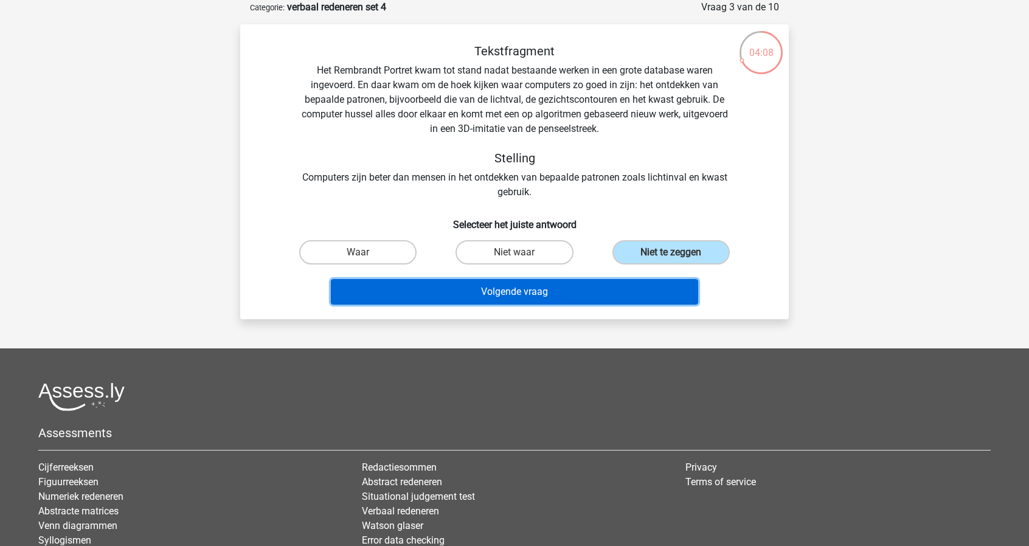
click at [532, 283] on button "Volgende vraag" at bounding box center [515, 292] width 368 height 26
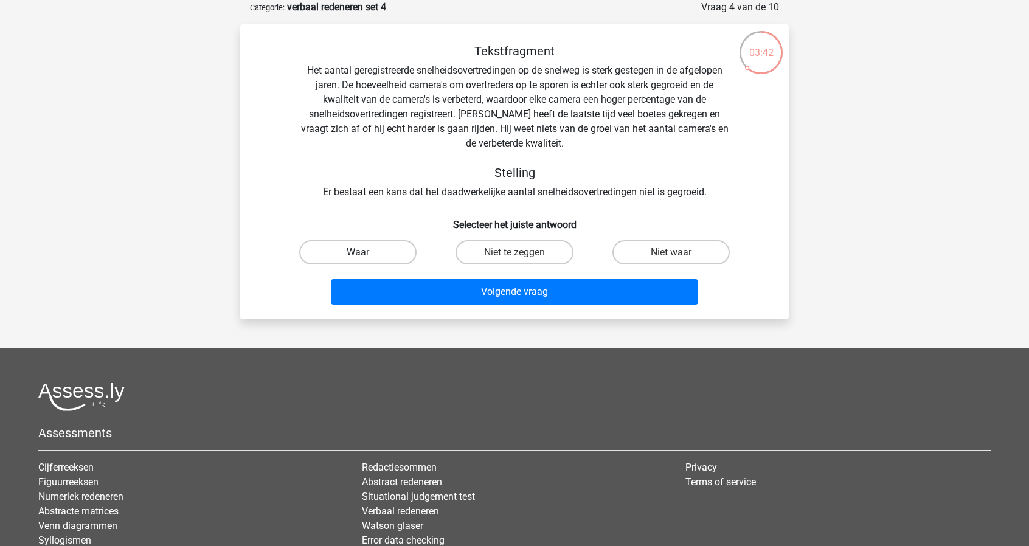
click at [390, 260] on label "Waar" at bounding box center [357, 252] width 117 height 24
click at [366, 260] on input "Waar" at bounding box center [362, 256] width 8 height 8
radio input "true"
click at [451, 306] on div "Volgende vraag" at bounding box center [515, 294] width 470 height 30
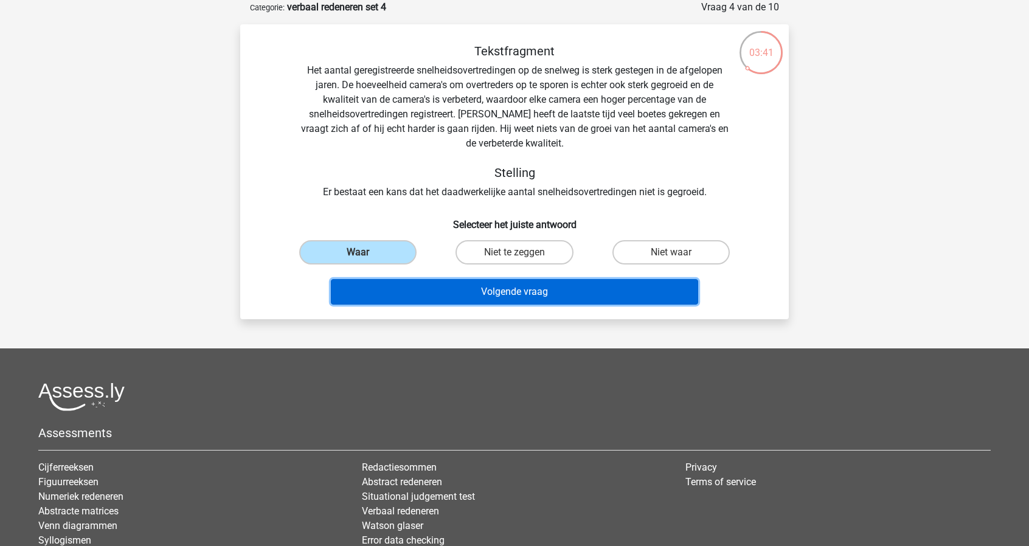
click at [474, 298] on button "Volgende vraag" at bounding box center [515, 292] width 368 height 26
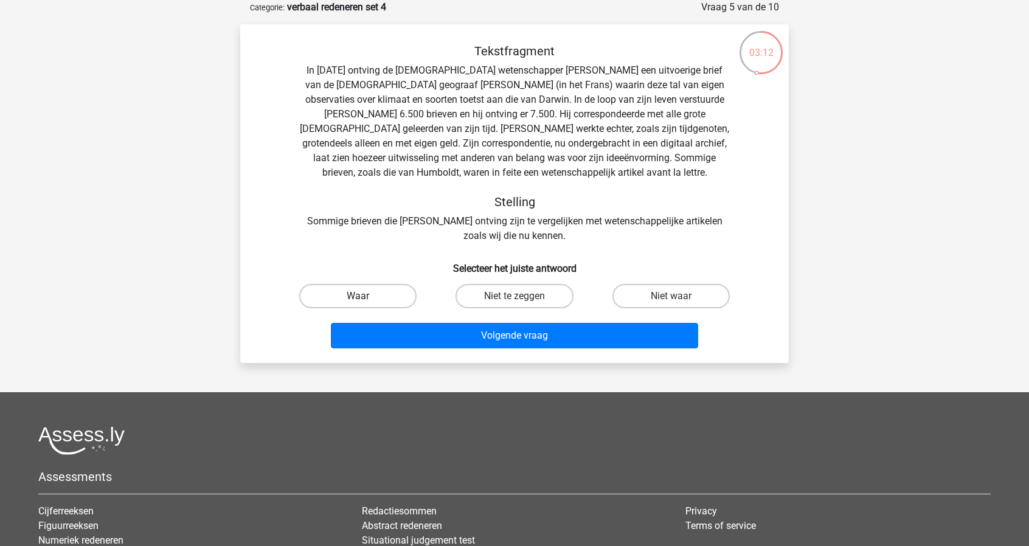
click at [388, 301] on label "Waar" at bounding box center [357, 296] width 117 height 24
click at [366, 301] on input "Waar" at bounding box center [362, 300] width 8 height 8
radio input "true"
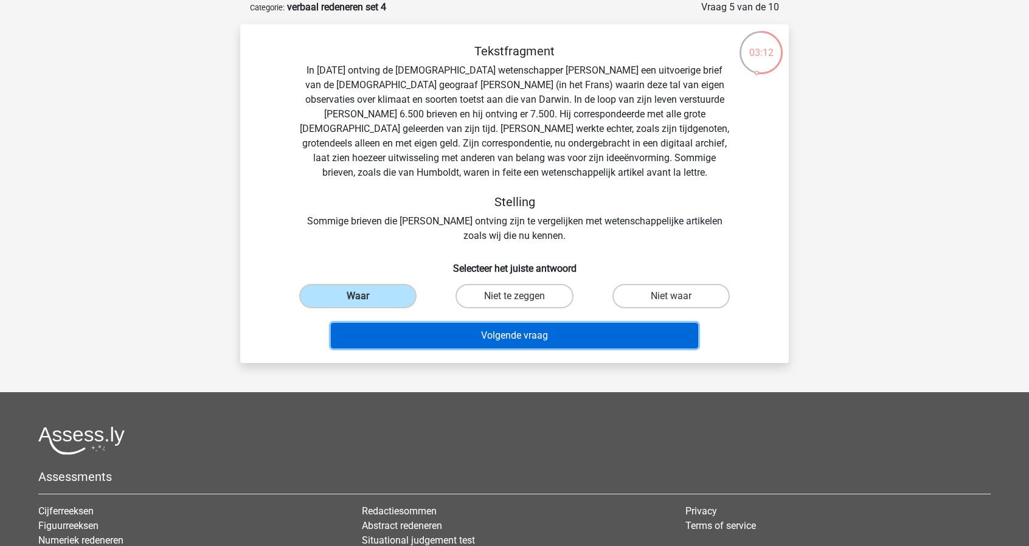
click at [460, 339] on button "Volgende vraag" at bounding box center [515, 336] width 368 height 26
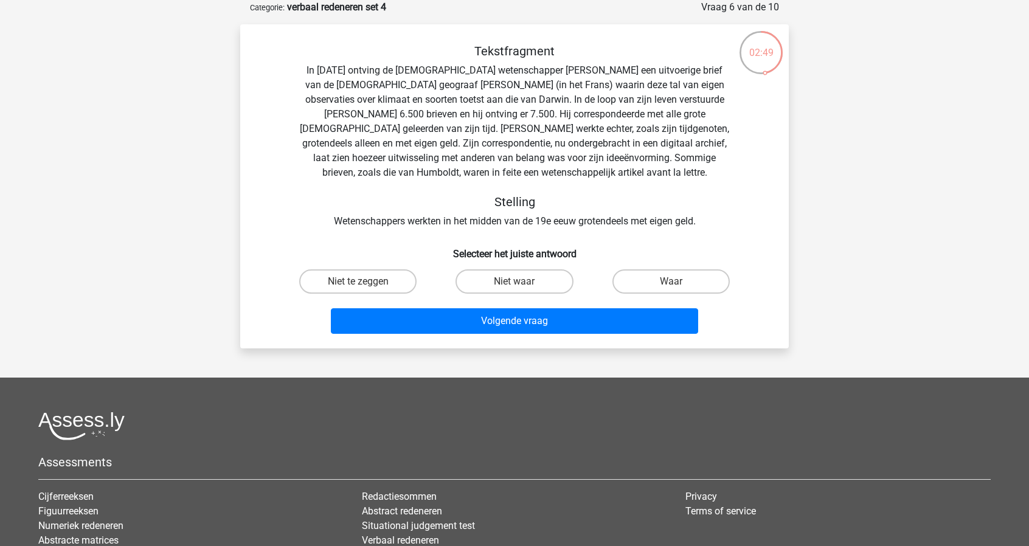
click at [737, 282] on div "Waar" at bounding box center [671, 281] width 147 height 24
click at [685, 288] on label "Waar" at bounding box center [671, 281] width 117 height 24
click at [679, 288] on input "Waar" at bounding box center [675, 286] width 8 height 8
radio input "true"
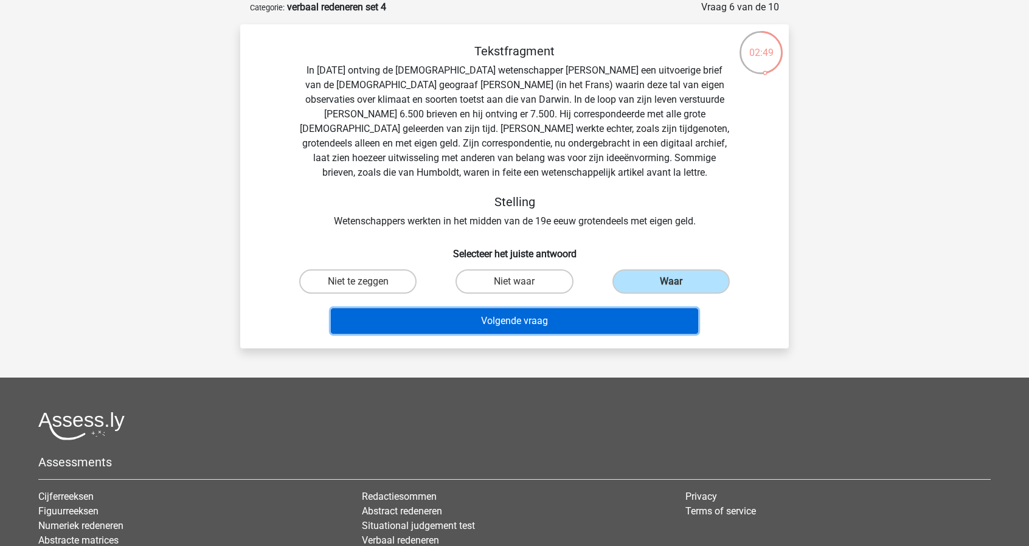
click at [626, 327] on button "Volgende vraag" at bounding box center [515, 321] width 368 height 26
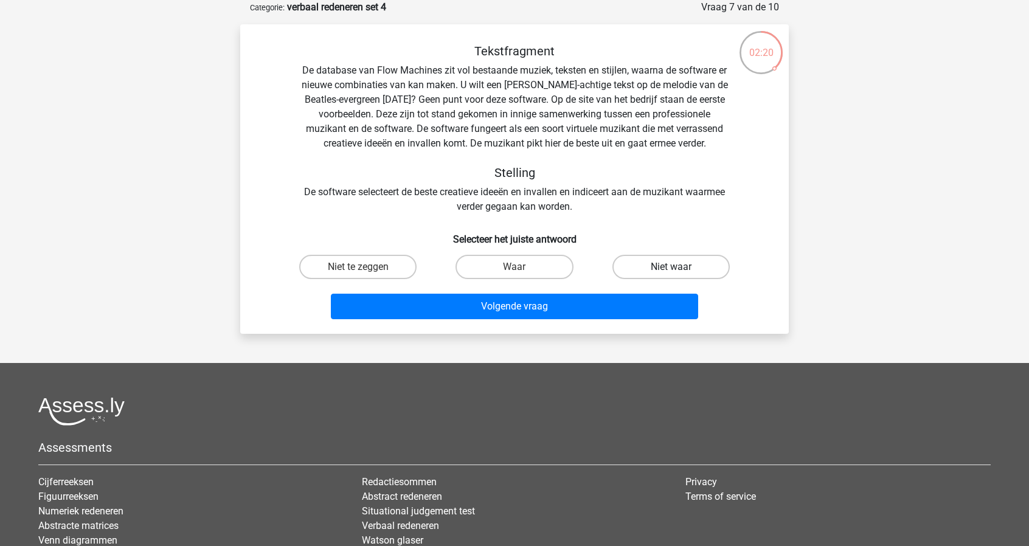
click at [675, 266] on label "Niet waar" at bounding box center [671, 267] width 117 height 24
click at [675, 267] on input "Niet waar" at bounding box center [675, 271] width 8 height 8
radio input "true"
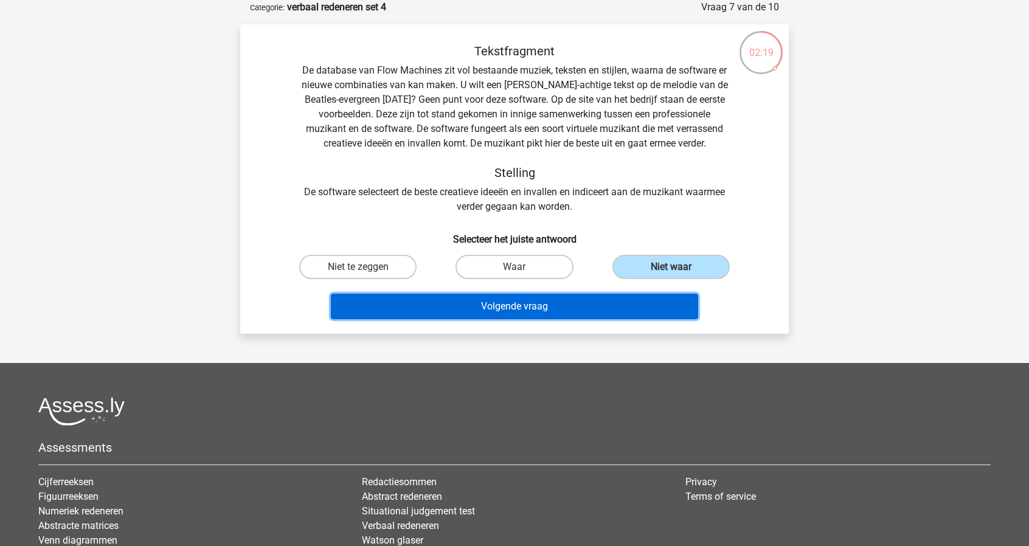
click at [606, 315] on button "Volgende vraag" at bounding box center [515, 307] width 368 height 26
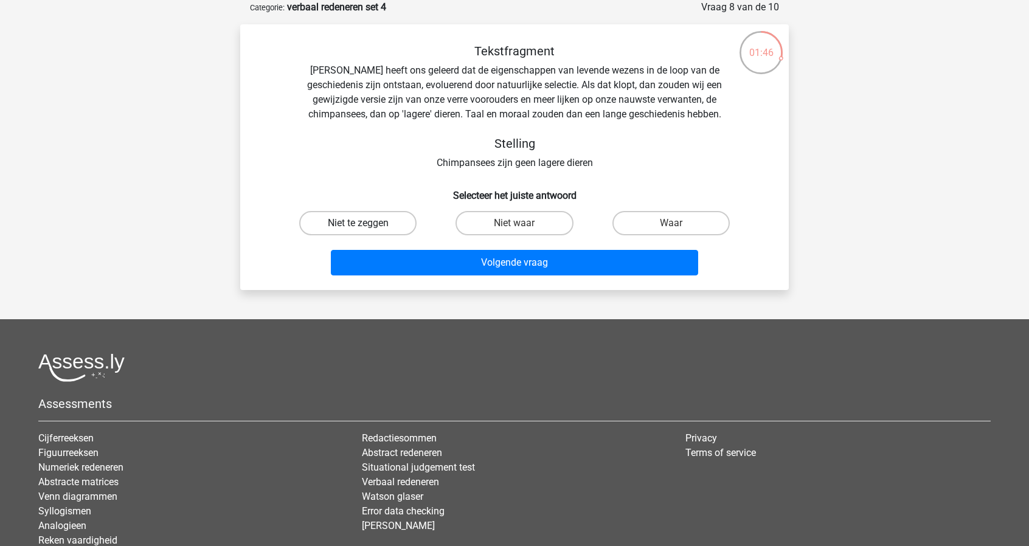
click at [388, 227] on label "Niet te zeggen" at bounding box center [357, 223] width 117 height 24
click at [366, 227] on input "Niet te zeggen" at bounding box center [362, 227] width 8 height 8
radio input "true"
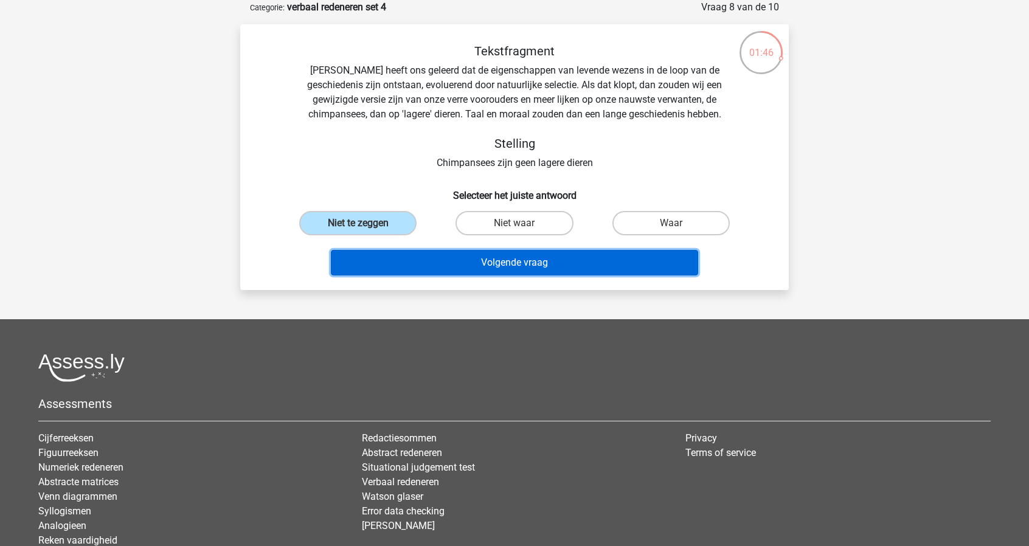
click at [438, 257] on button "Volgende vraag" at bounding box center [515, 263] width 368 height 26
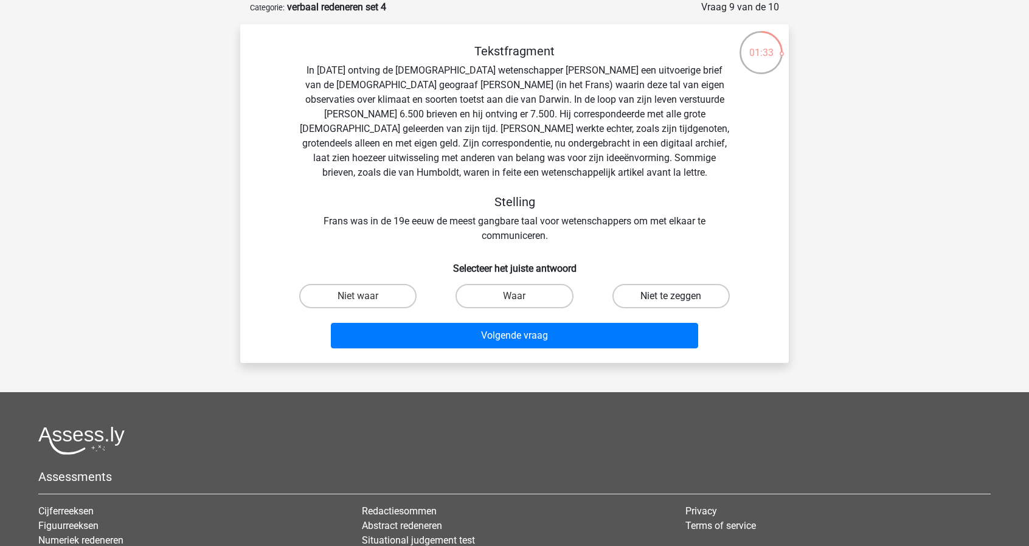
click at [705, 296] on label "Niet te zeggen" at bounding box center [671, 296] width 117 height 24
click at [679, 296] on input "Niet te zeggen" at bounding box center [675, 300] width 8 height 8
radio input "true"
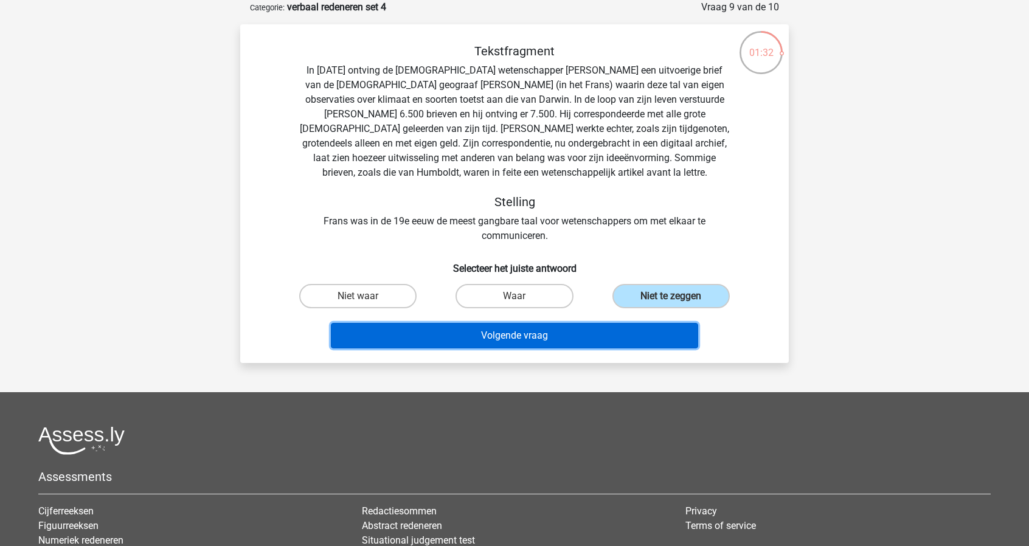
click at [515, 344] on button "Volgende vraag" at bounding box center [515, 336] width 368 height 26
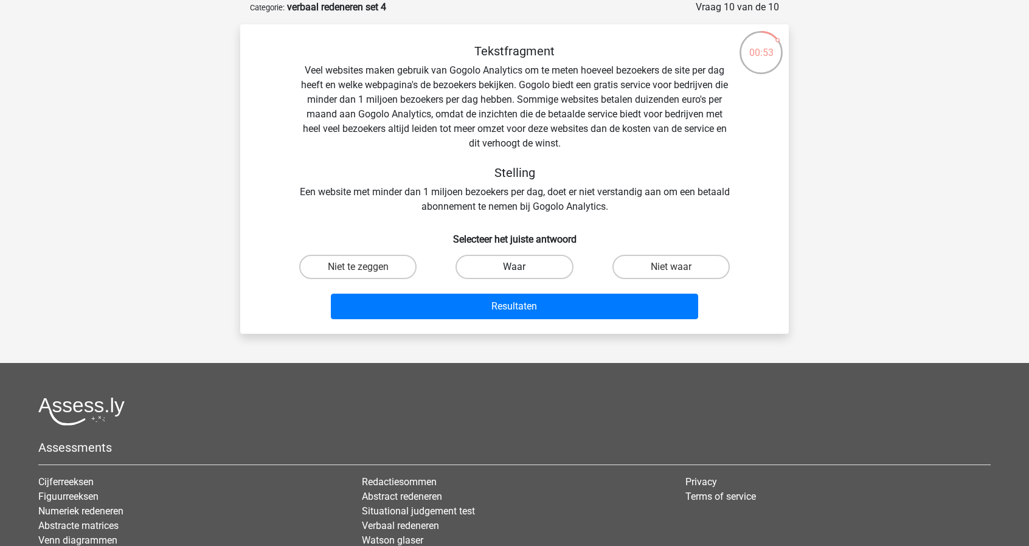
click at [535, 266] on label "Waar" at bounding box center [514, 267] width 117 height 24
click at [522, 267] on input "Waar" at bounding box center [519, 271] width 8 height 8
radio input "true"
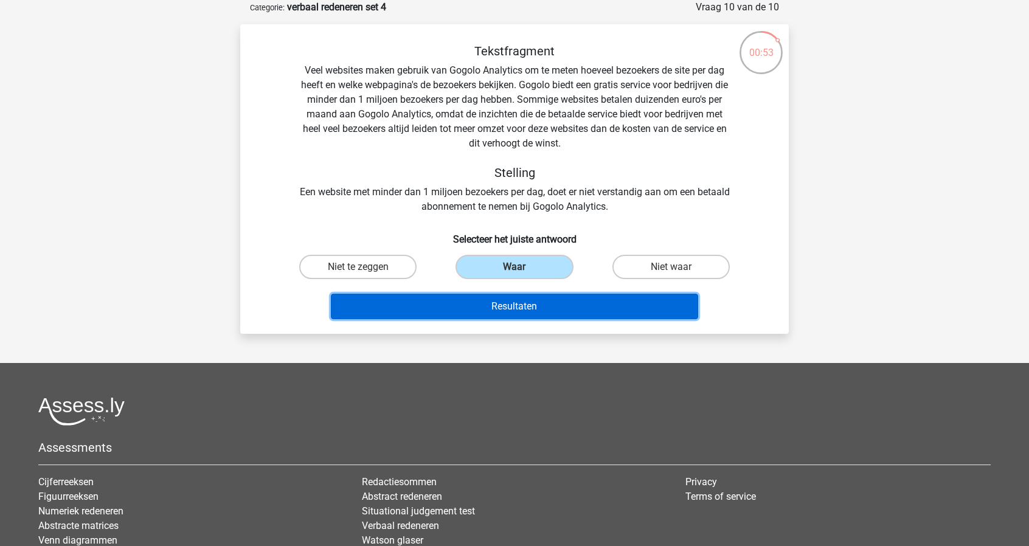
click at [512, 305] on button "Resultaten" at bounding box center [515, 307] width 368 height 26
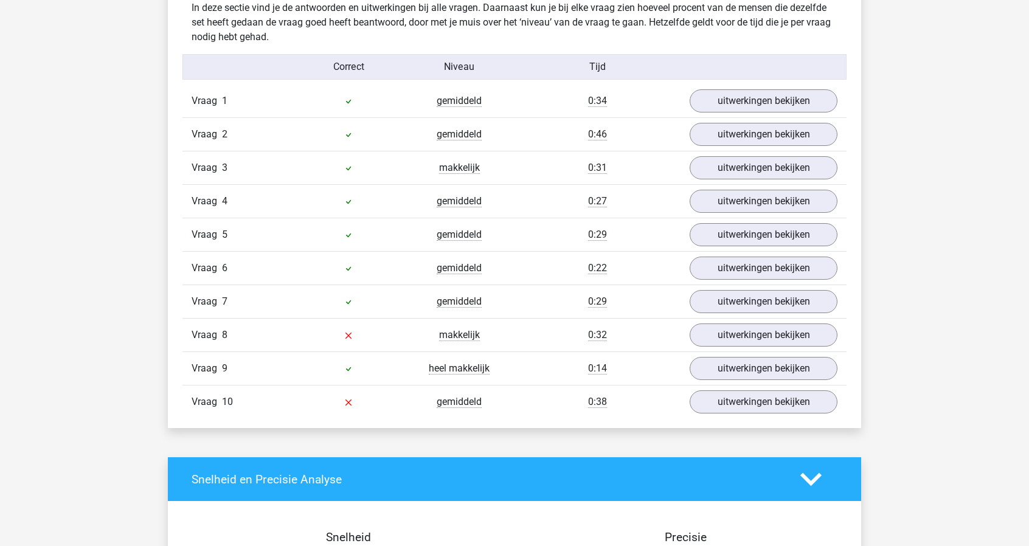
scroll to position [973, 0]
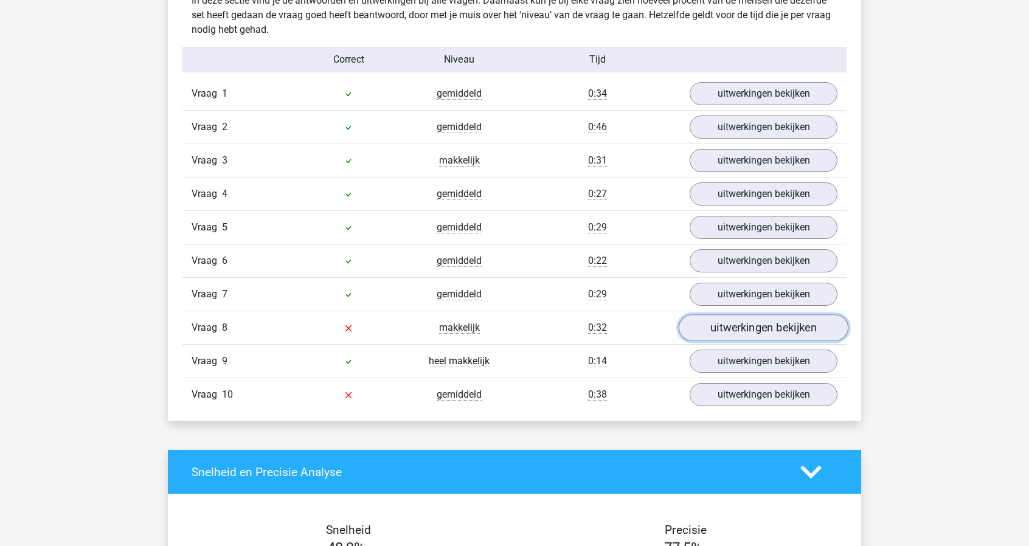
click at [775, 328] on link "uitwerkingen bekijken" at bounding box center [764, 328] width 170 height 27
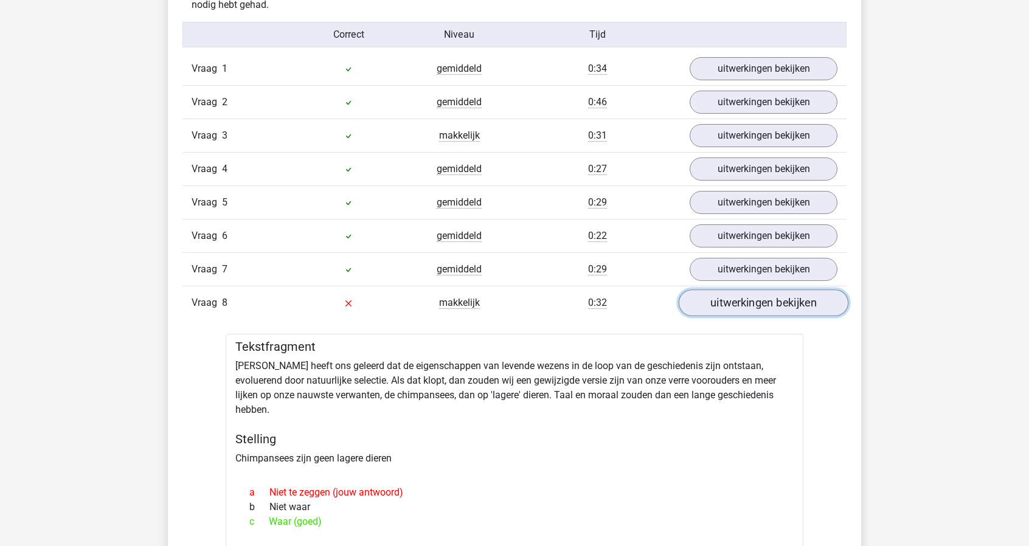
scroll to position [1095, 0]
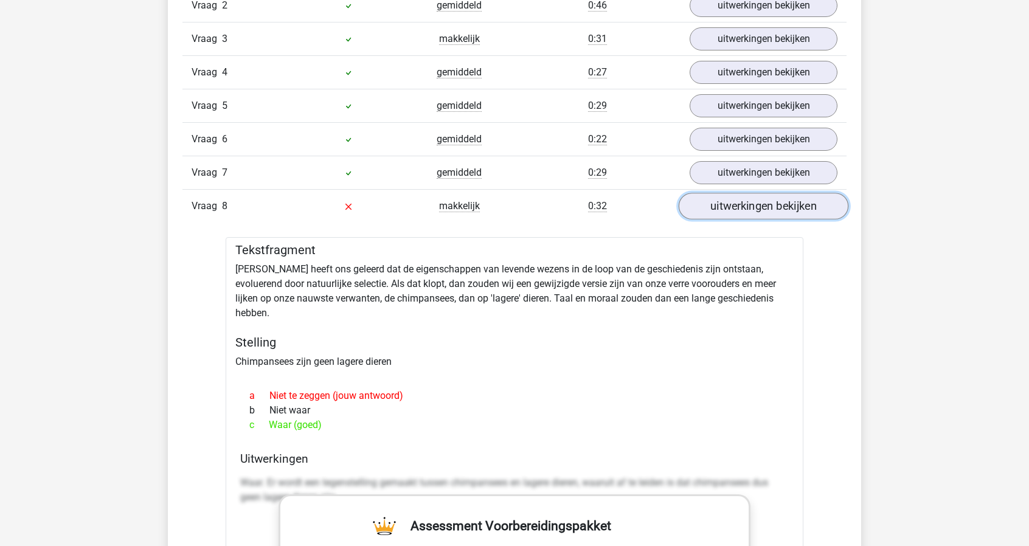
click at [782, 206] on link "uitwerkingen bekijken" at bounding box center [764, 206] width 170 height 27
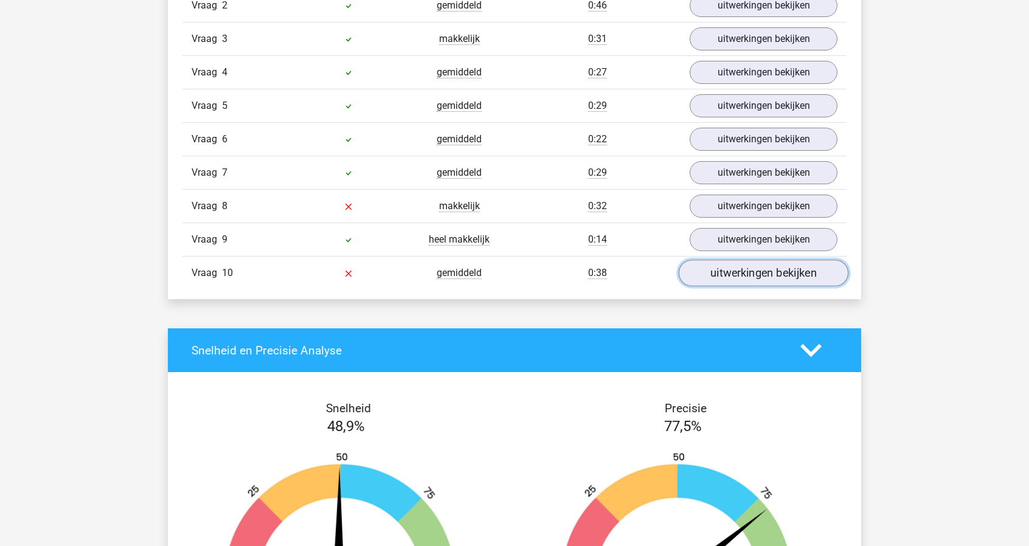
click at [771, 275] on link "uitwerkingen bekijken" at bounding box center [764, 273] width 170 height 27
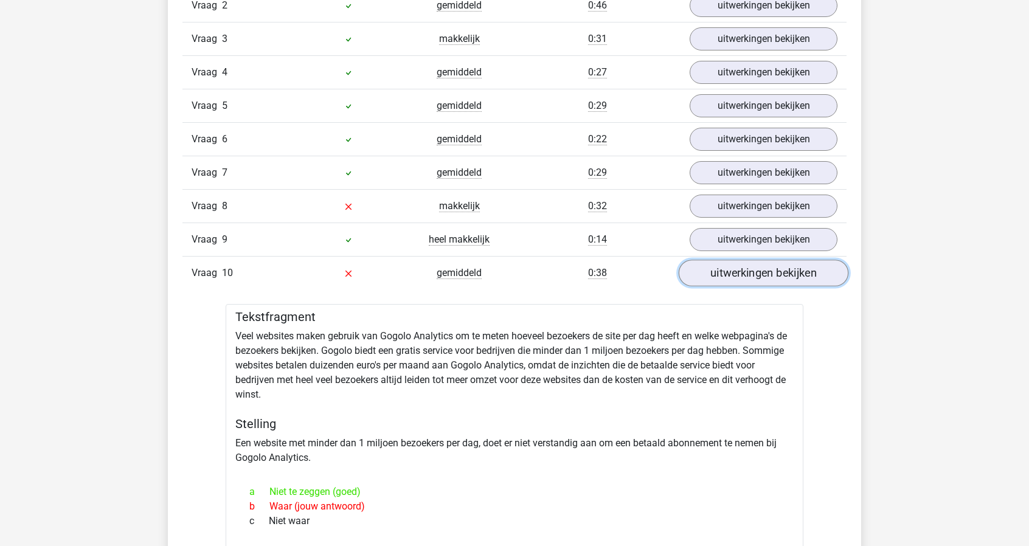
click at [771, 275] on link "uitwerkingen bekijken" at bounding box center [764, 273] width 170 height 27
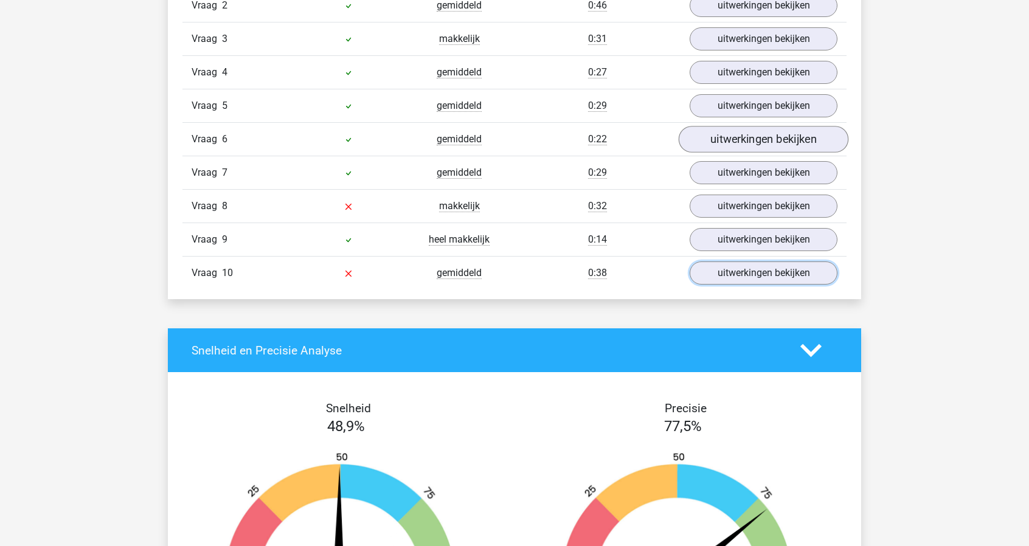
scroll to position [912, 0]
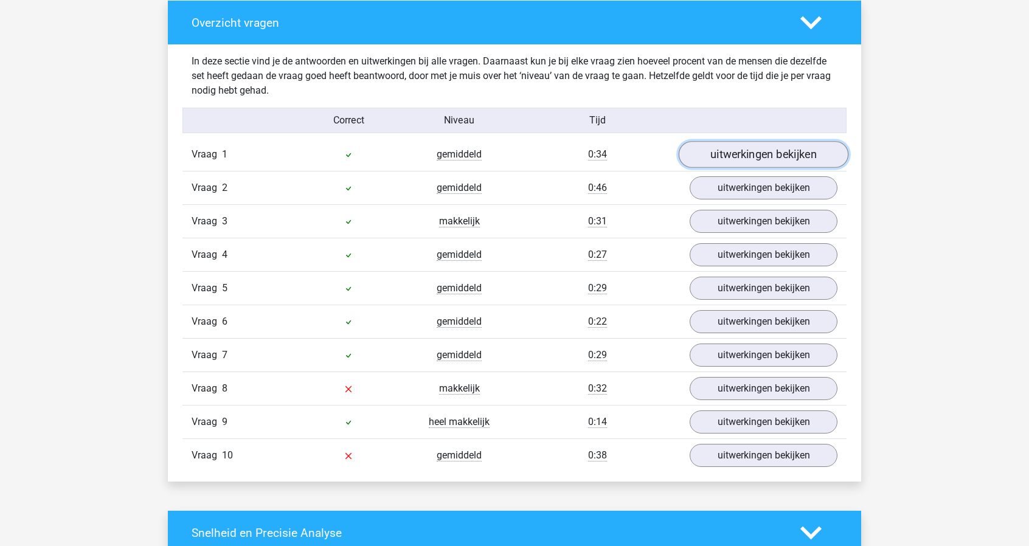
click at [779, 147] on link "uitwerkingen bekijken" at bounding box center [764, 155] width 170 height 27
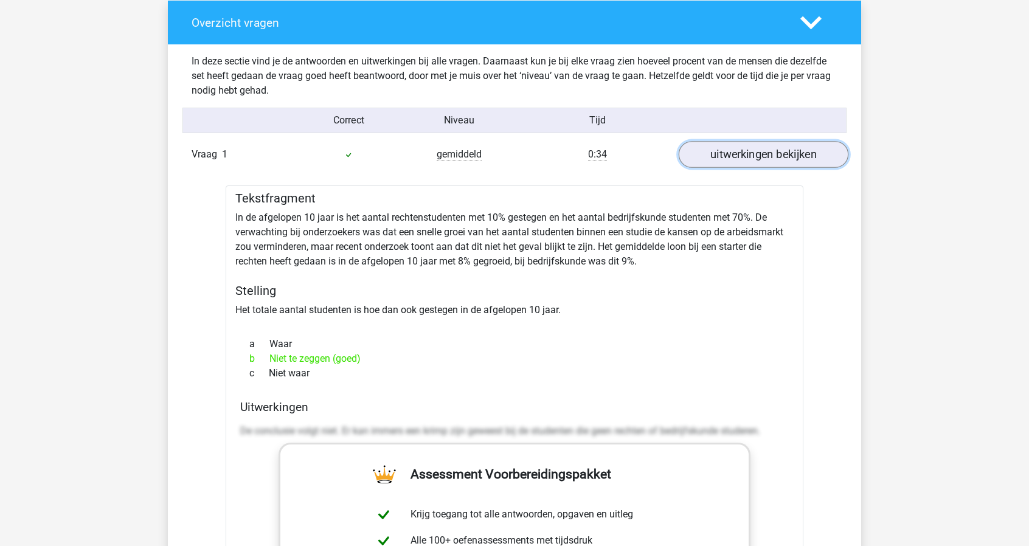
click at [780, 147] on link "uitwerkingen bekijken" at bounding box center [764, 155] width 170 height 27
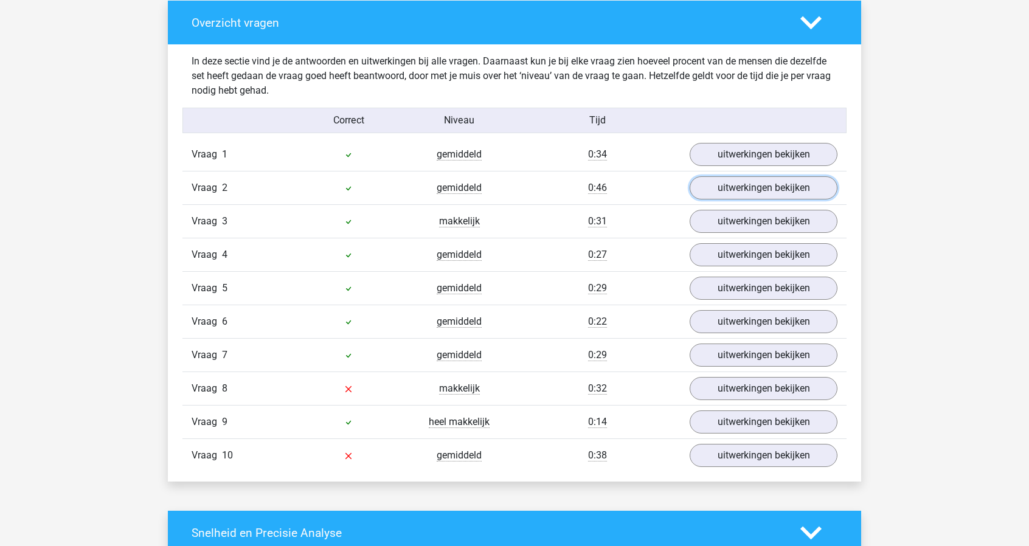
click at [790, 193] on link "uitwerkingen bekijken" at bounding box center [764, 187] width 148 height 23
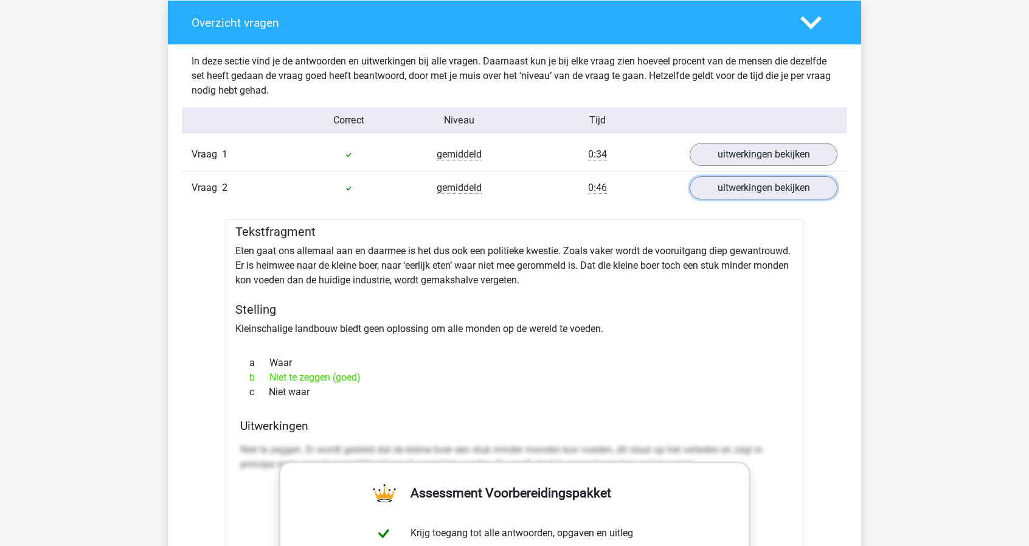
click at [790, 193] on link "uitwerkingen bekijken" at bounding box center [764, 187] width 148 height 23
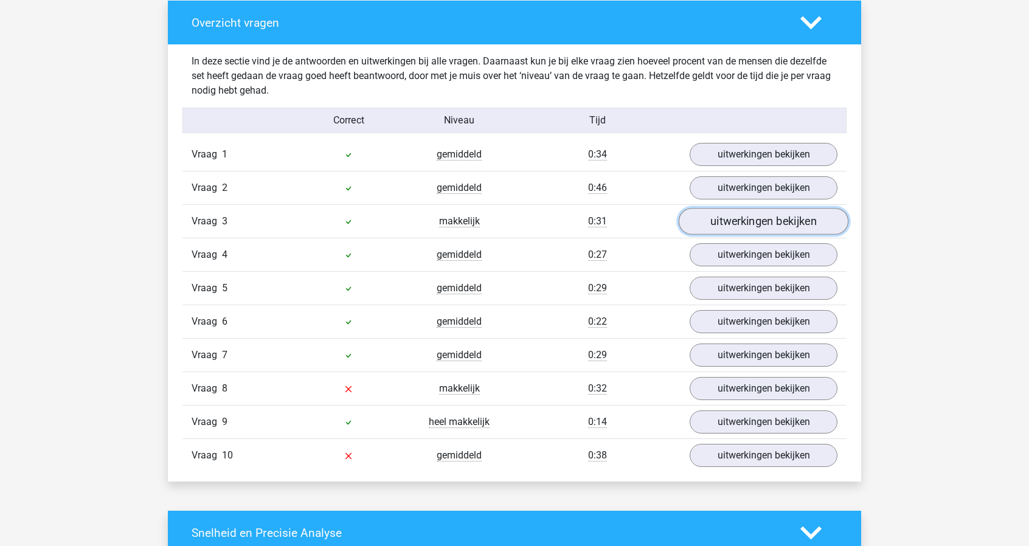
click at [801, 221] on link "uitwerkingen bekijken" at bounding box center [764, 222] width 170 height 27
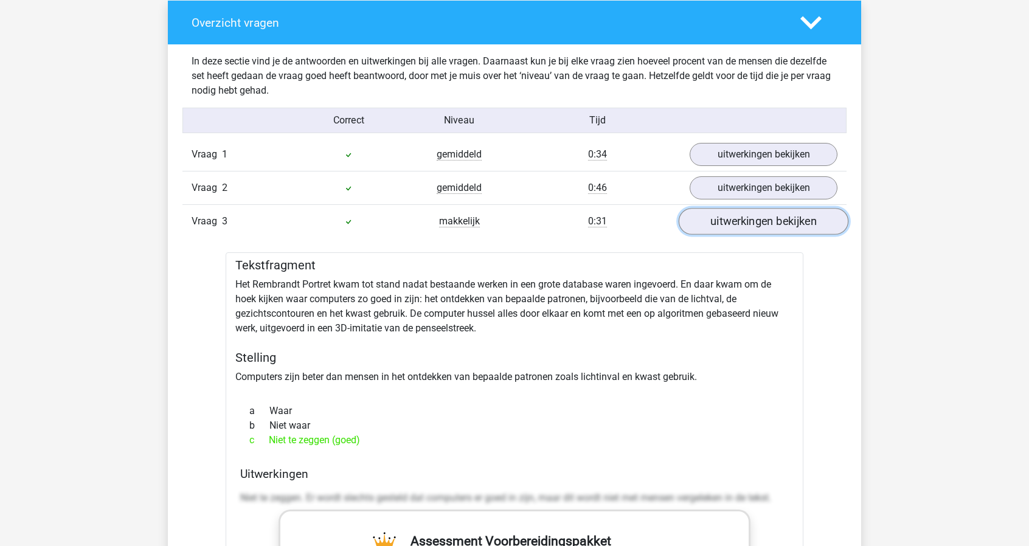
click at [802, 221] on link "uitwerkingen bekijken" at bounding box center [764, 222] width 170 height 27
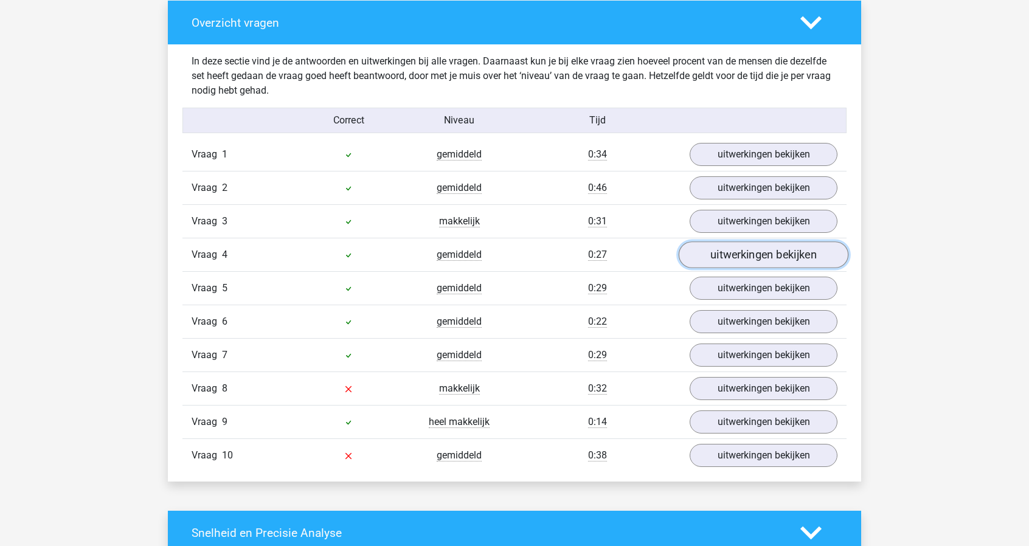
click at [790, 252] on link "uitwerkingen bekijken" at bounding box center [764, 255] width 170 height 27
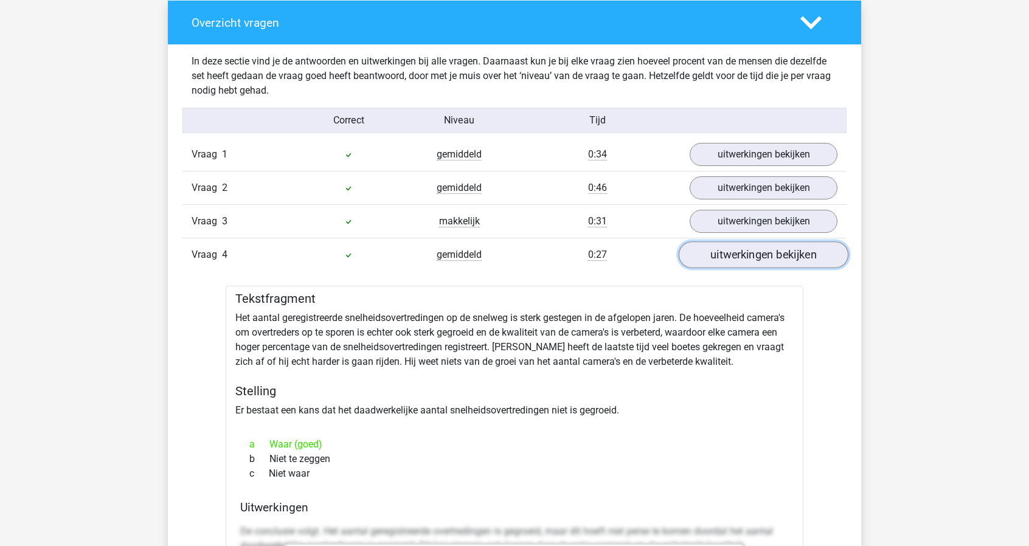
click at [793, 252] on link "uitwerkingen bekijken" at bounding box center [764, 255] width 170 height 27
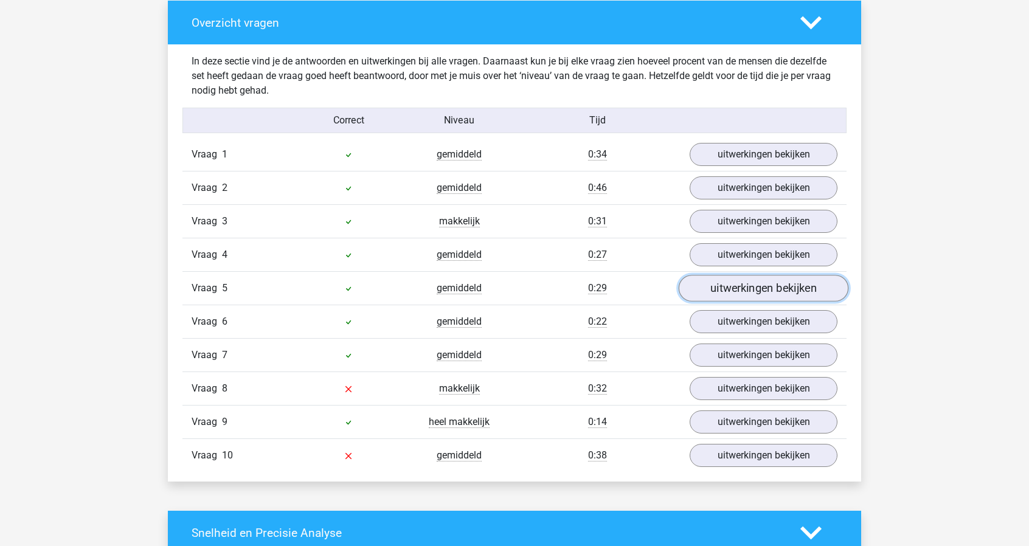
click at [776, 288] on link "uitwerkingen bekijken" at bounding box center [764, 289] width 170 height 27
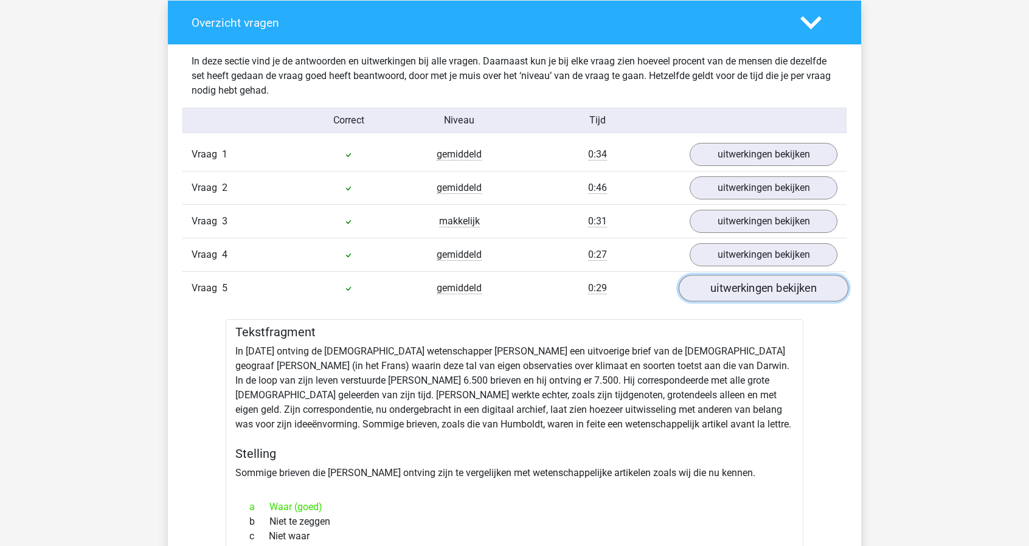
click at [775, 288] on link "uitwerkingen bekijken" at bounding box center [764, 289] width 170 height 27
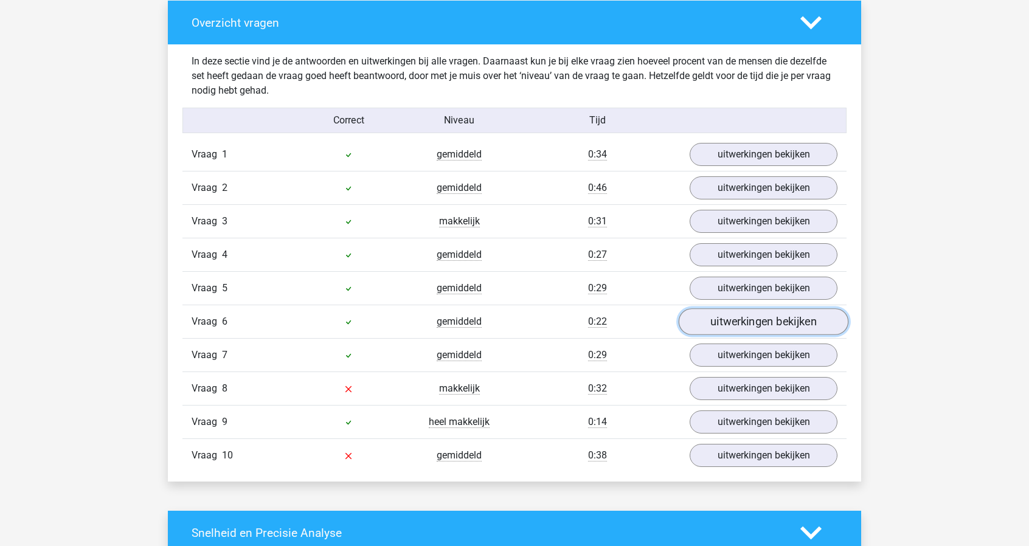
click at [771, 313] on link "uitwerkingen bekijken" at bounding box center [764, 322] width 170 height 27
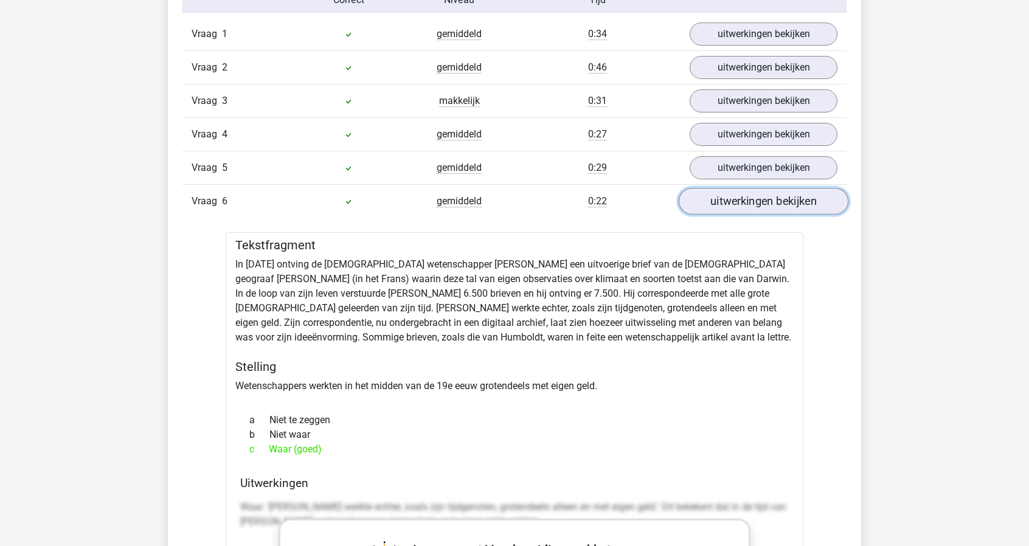
scroll to position [1034, 0]
click at [785, 195] on link "uitwerkingen bekijken" at bounding box center [764, 200] width 170 height 27
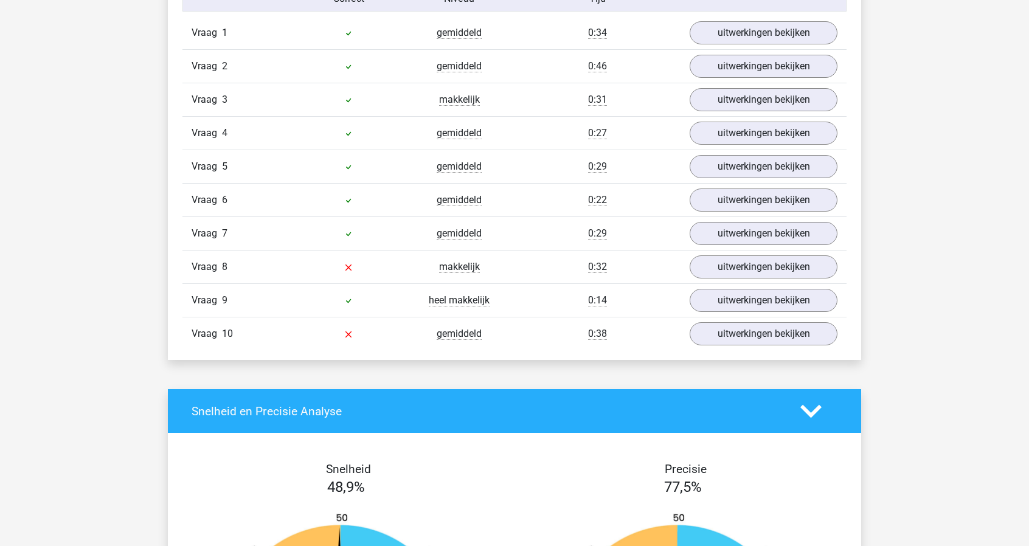
click at [774, 250] on div "Vraag 8 makkelijk 0:32 uitwerkingen bekijken" at bounding box center [514, 266] width 664 height 33
click at [777, 240] on link "uitwerkingen bekijken" at bounding box center [764, 234] width 170 height 27
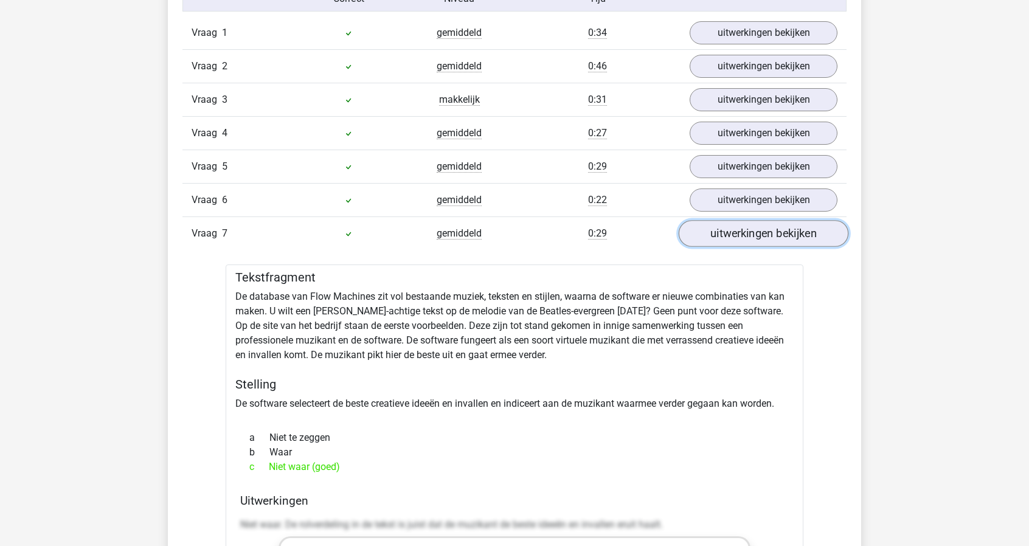
click at [784, 240] on link "uitwerkingen bekijken" at bounding box center [764, 234] width 170 height 27
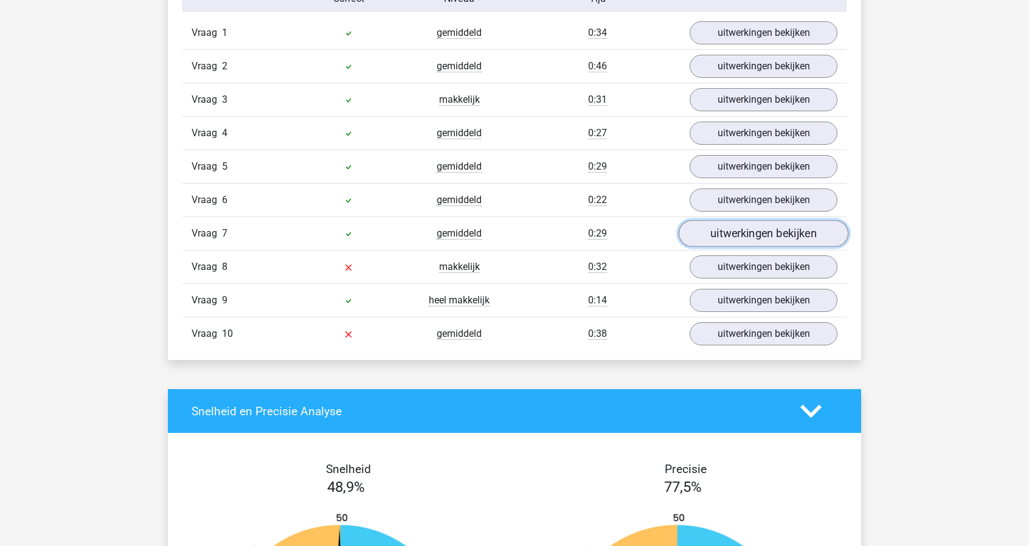
click at [784, 240] on link "uitwerkingen bekijken" at bounding box center [764, 234] width 170 height 27
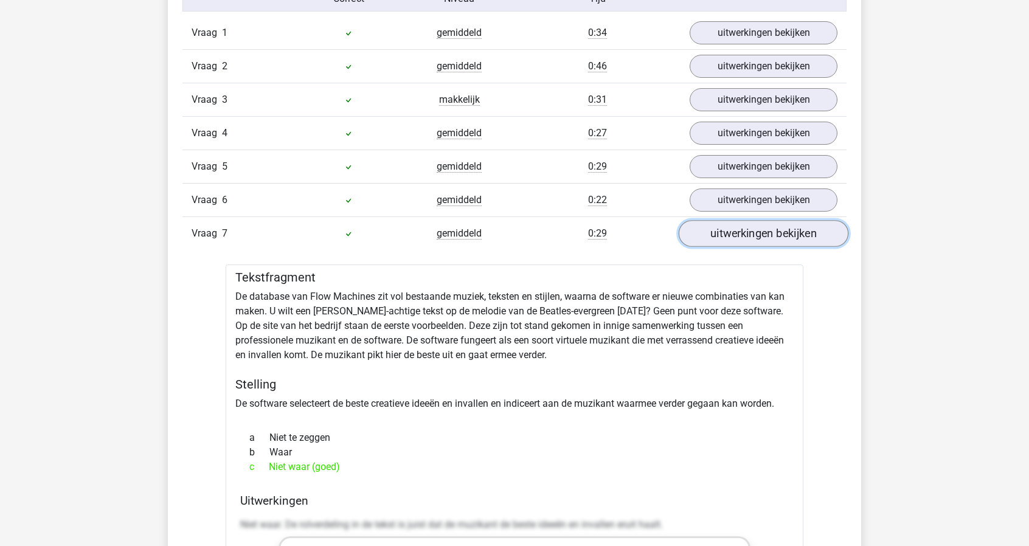
click at [783, 237] on link "uitwerkingen bekijken" at bounding box center [764, 234] width 170 height 27
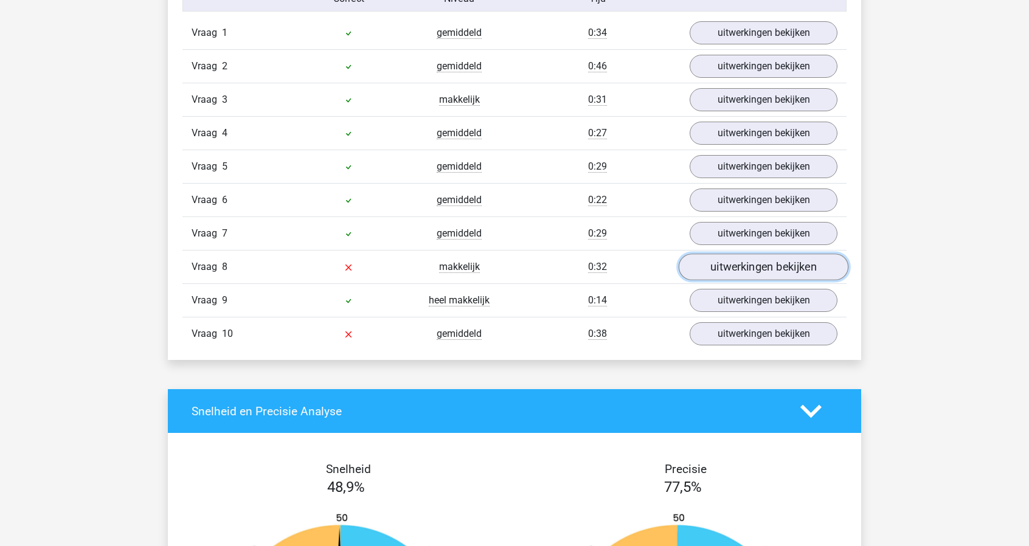
click at [773, 259] on link "uitwerkingen bekijken" at bounding box center [764, 267] width 170 height 27
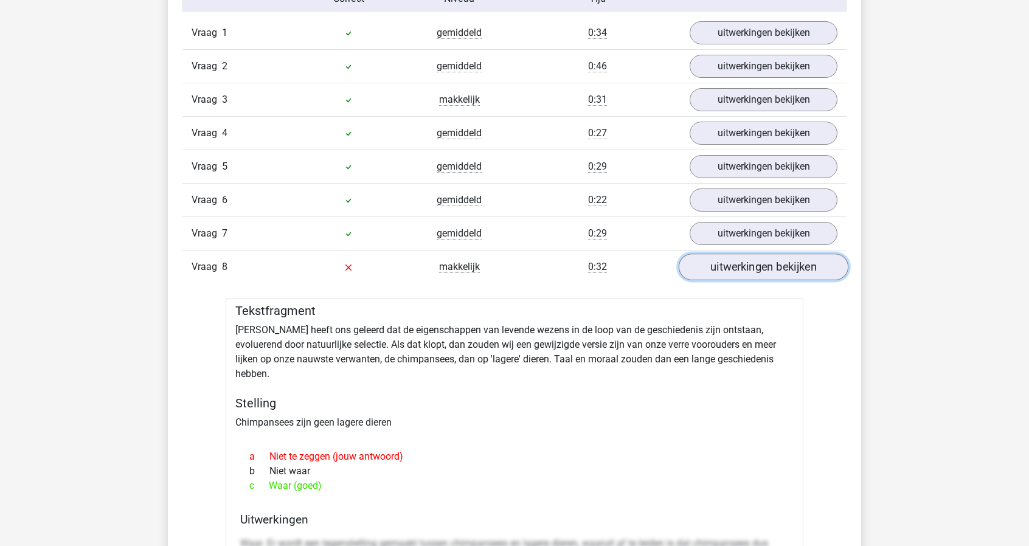
click at [773, 259] on link "uitwerkingen bekijken" at bounding box center [764, 267] width 170 height 27
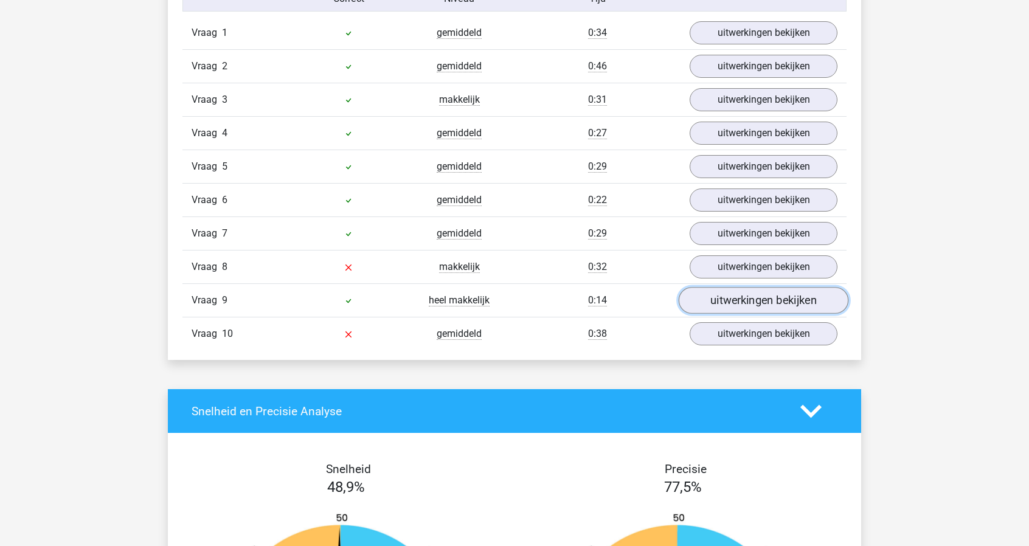
click at [766, 288] on link "uitwerkingen bekijken" at bounding box center [764, 301] width 170 height 27
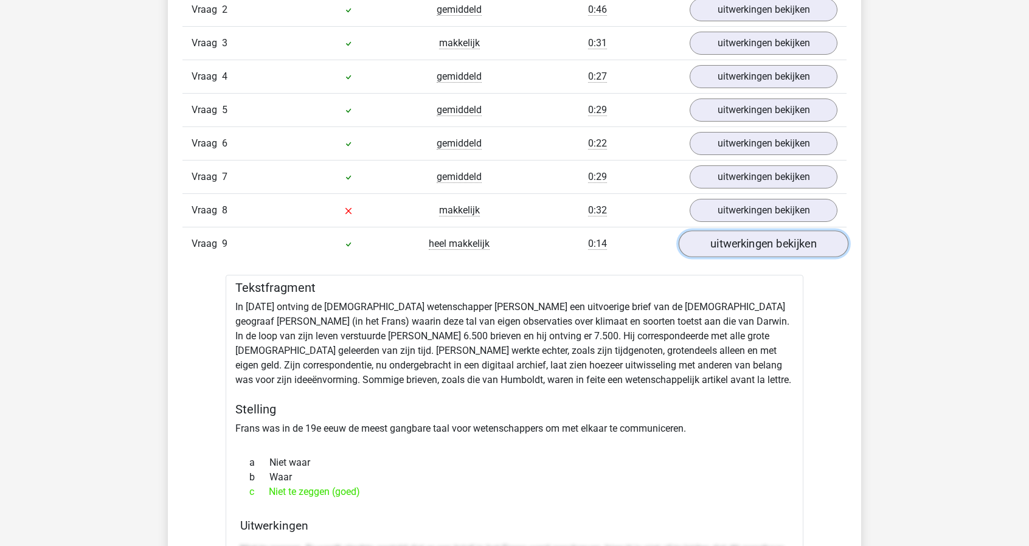
scroll to position [1095, 0]
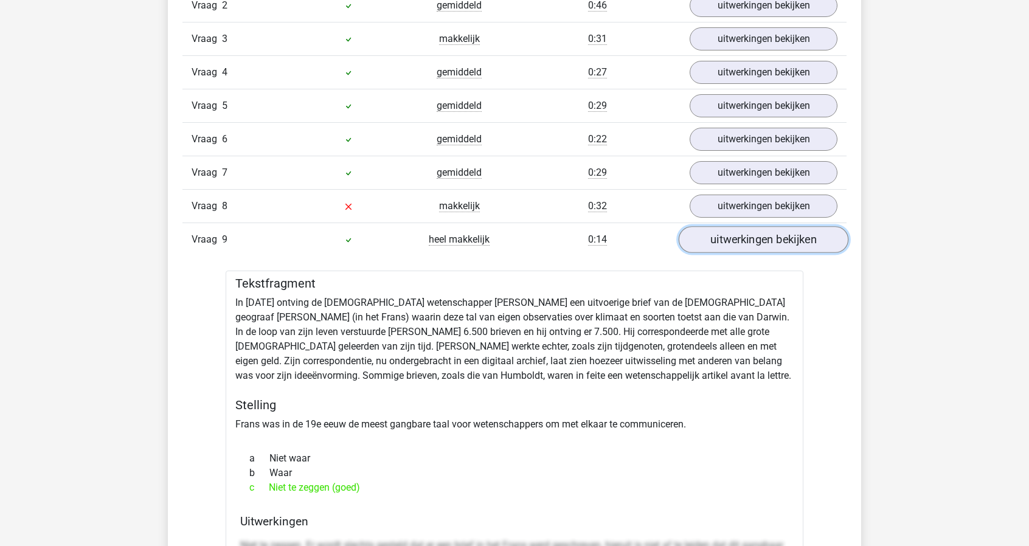
click at [777, 235] on link "uitwerkingen bekijken" at bounding box center [764, 240] width 170 height 27
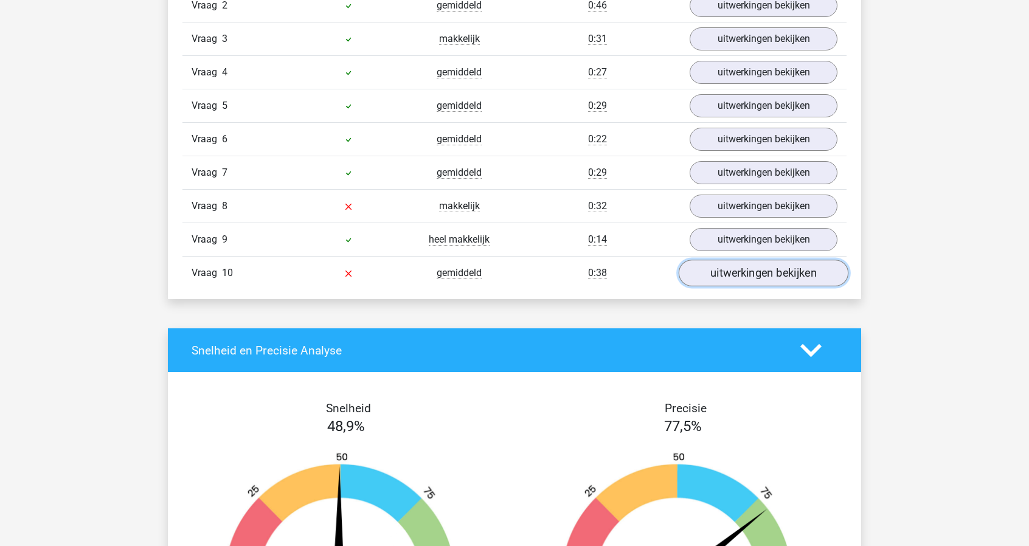
click at [776, 264] on link "uitwerkingen bekijken" at bounding box center [764, 273] width 170 height 27
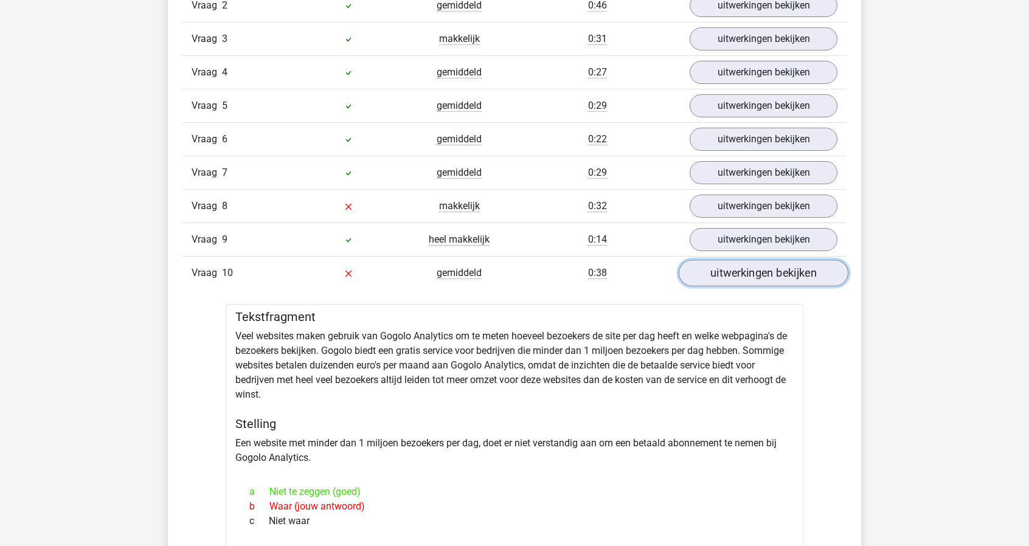
click at [777, 264] on link "uitwerkingen bekijken" at bounding box center [764, 273] width 170 height 27
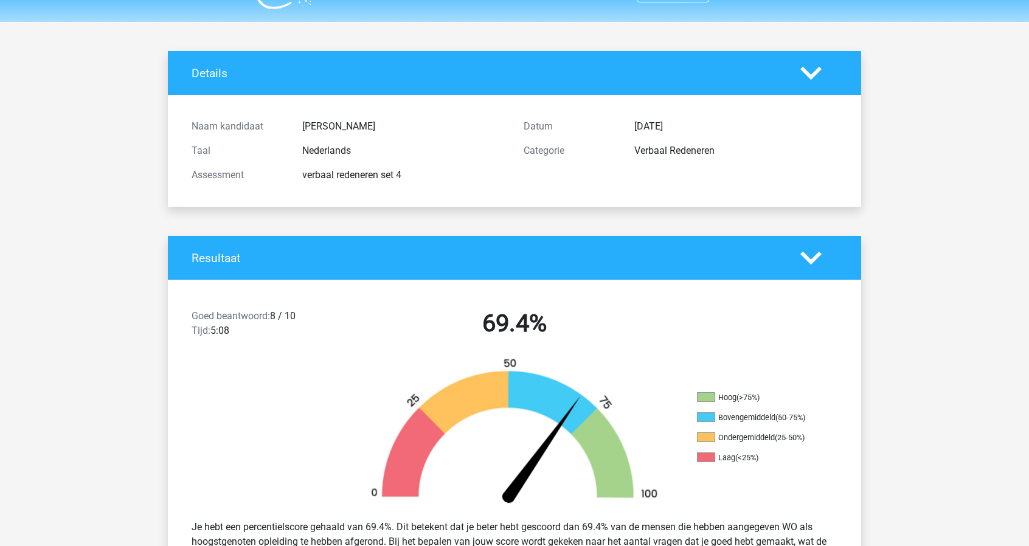
scroll to position [0, 0]
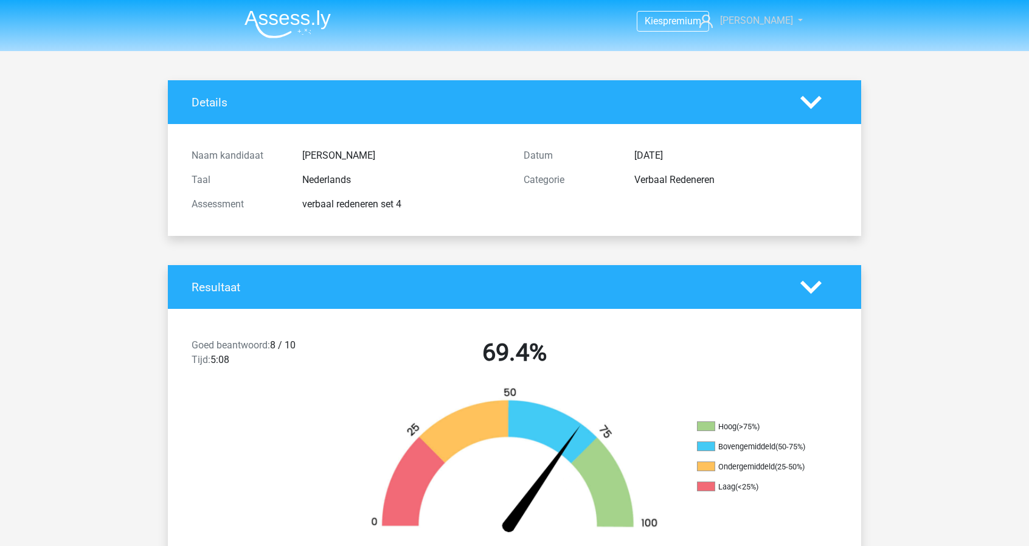
click at [757, 18] on link "[PERSON_NAME]" at bounding box center [745, 20] width 100 height 15
click at [390, 12] on nav "Kies premium Paul paul_nijhuis@hotmail.com" at bounding box center [515, 22] width 560 height 40
click at [294, 12] on img at bounding box center [288, 24] width 86 height 29
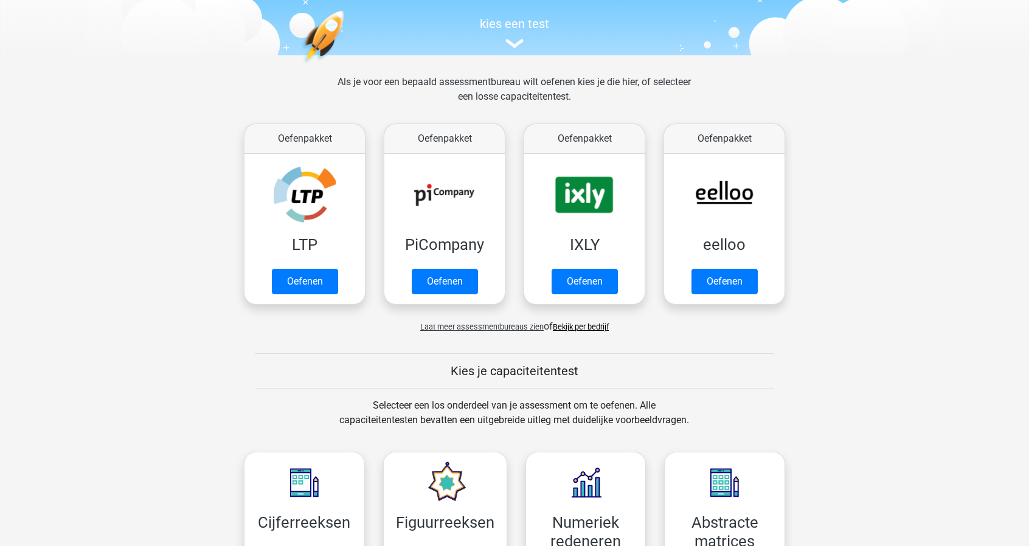
scroll to position [426, 0]
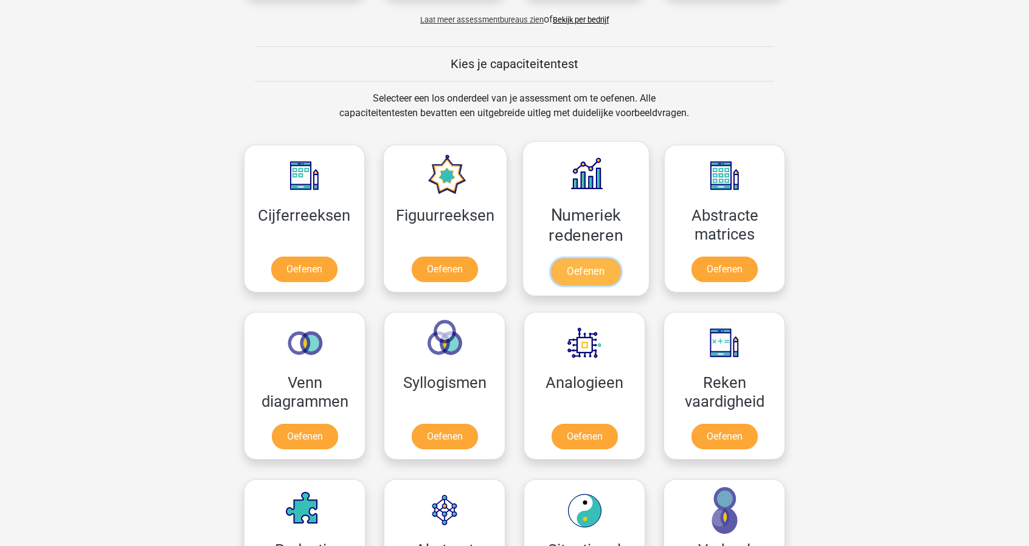
click at [585, 259] on link "Oefenen" at bounding box center [585, 272] width 69 height 27
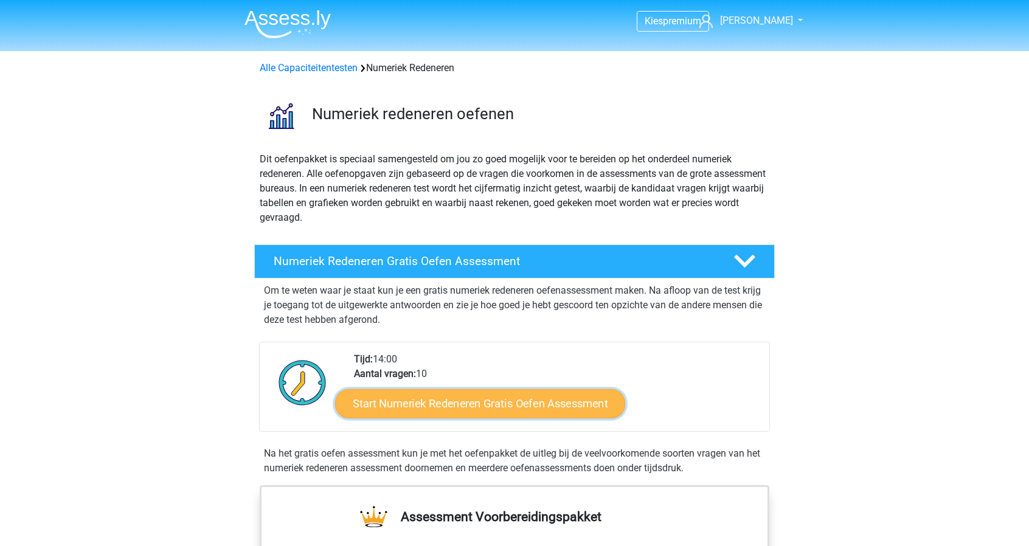
click at [484, 392] on link "Start Numeriek Redeneren Gratis Oefen Assessment" at bounding box center [480, 403] width 290 height 29
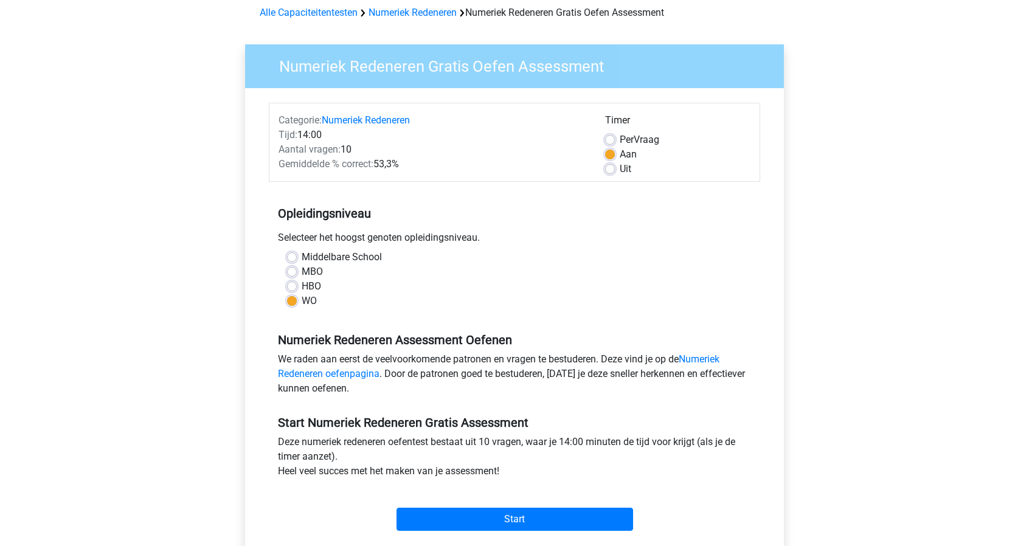
scroll to position [61, 0]
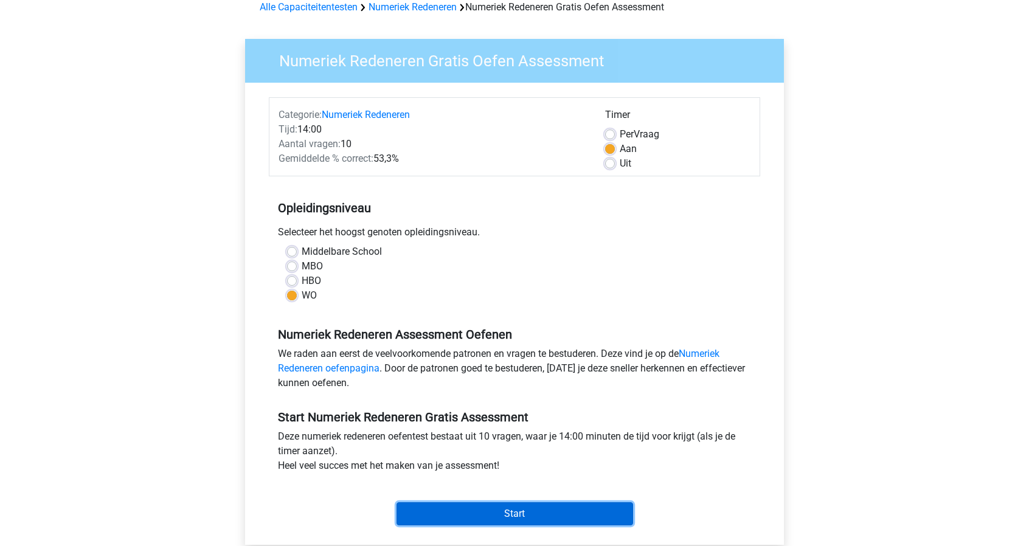
click at [511, 516] on input "Start" at bounding box center [515, 513] width 237 height 23
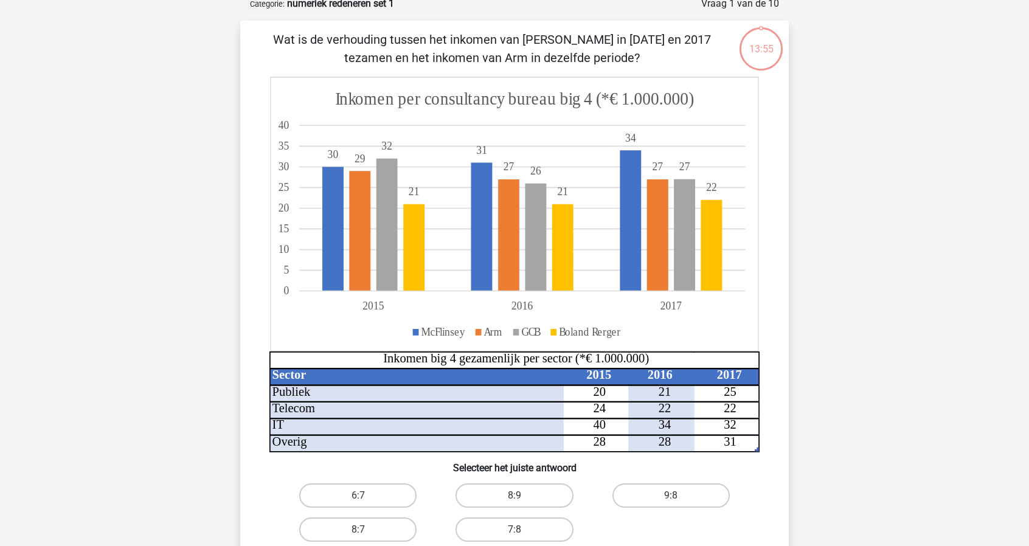
scroll to position [61, 0]
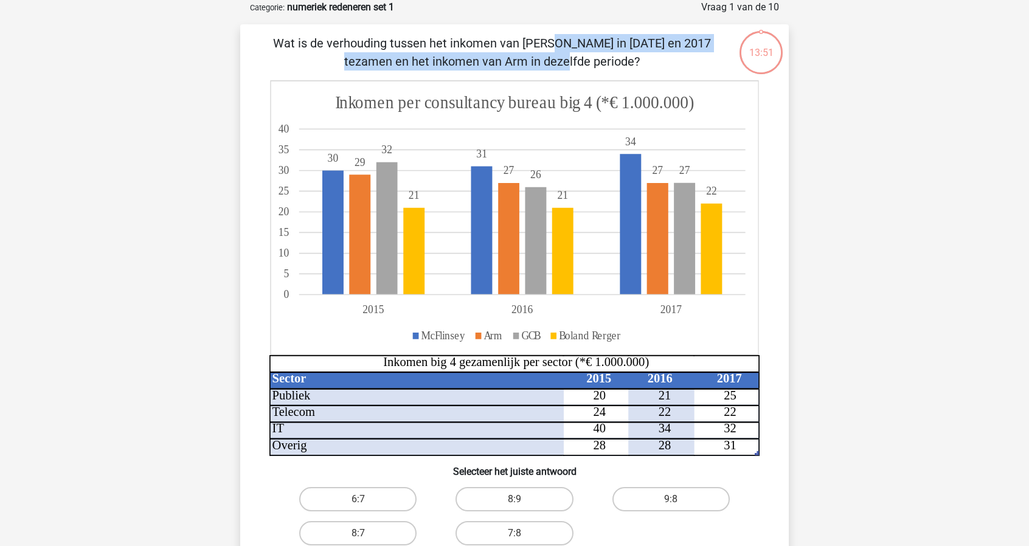
drag, startPoint x: 282, startPoint y: 46, endPoint x: 648, endPoint y: 32, distance: 365.8
click at [648, 32] on div "Wat is de verhouding tussen het inkomen van [PERSON_NAME] in [DATE] en 2017 tez…" at bounding box center [514, 312] width 549 height 576
click at [631, 39] on p "Wat is de verhouding tussen het inkomen van [PERSON_NAME] in [DATE] en 2017 tez…" at bounding box center [492, 52] width 464 height 36
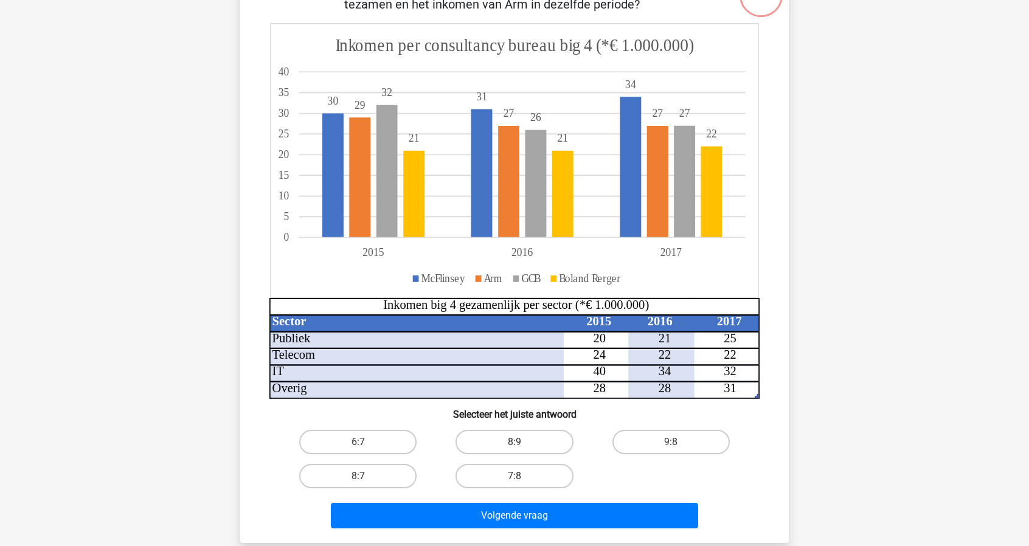
scroll to position [122, 0]
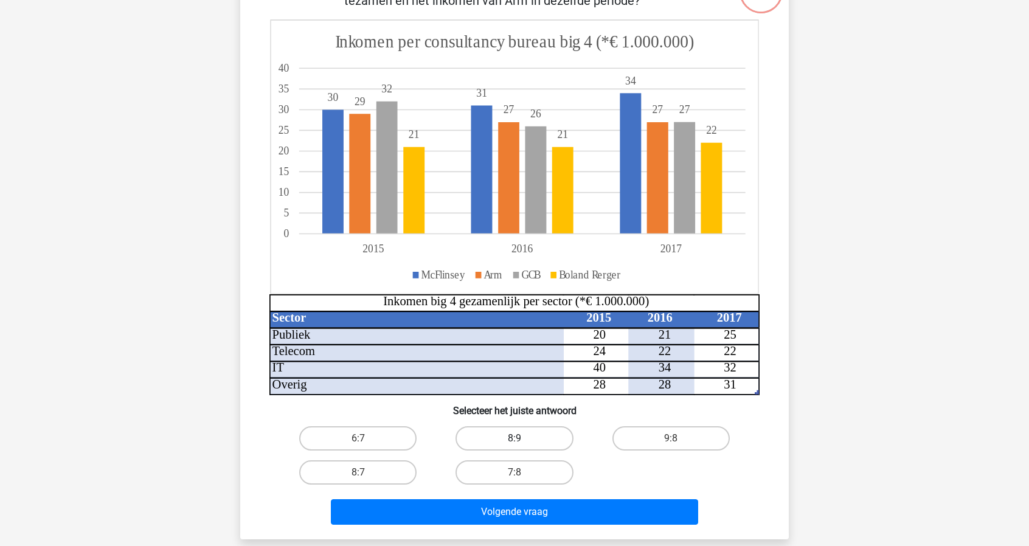
click at [515, 434] on label "8:9" at bounding box center [514, 438] width 117 height 24
click at [515, 439] on input "8:9" at bounding box center [519, 443] width 8 height 8
radio input "true"
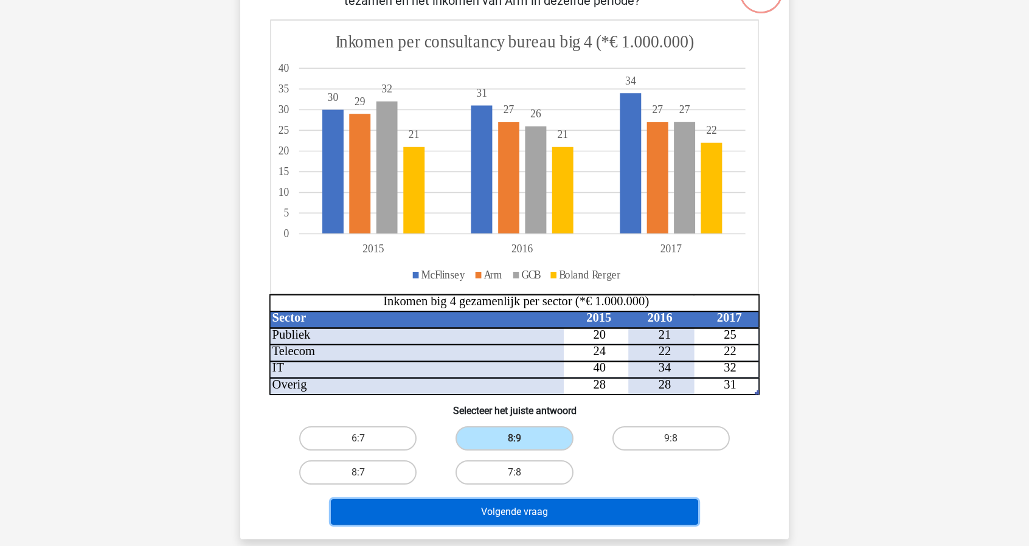
click at [495, 513] on button "Volgende vraag" at bounding box center [515, 512] width 368 height 26
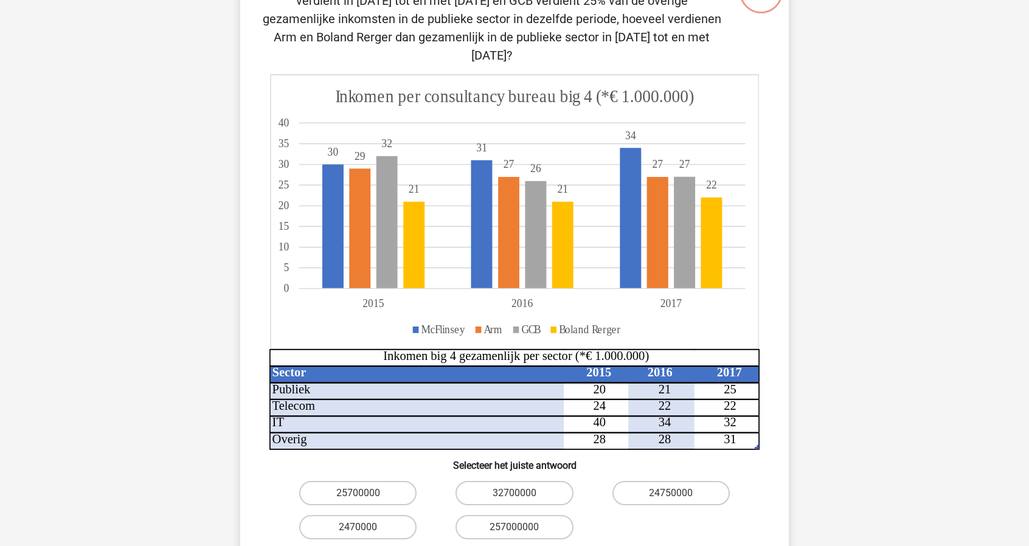
drag, startPoint x: 617, startPoint y: 372, endPoint x: 585, endPoint y: 372, distance: 31.6
click at [585, 372] on icon "Sector 2015 2016 2017 Publiek 20 21 25 Telecom 24 22 22 IT 40 34 32 Overig 28 2…" at bounding box center [514, 262] width 490 height 376
drag, startPoint x: 612, startPoint y: 366, endPoint x: 589, endPoint y: 366, distance: 22.5
click at [589, 366] on icon "Sector 2015 2016 2017 Publiek 20 21 25 Telecom 24 22 22 IT 40 34 32 Overig 28 2…" at bounding box center [514, 262] width 490 height 376
click at [627, 372] on icon "Sector 2015 2016 2017 Publiek 20 21 25 Telecom 24 22 22 IT 40 34 32 Overig 28 2…" at bounding box center [514, 262] width 490 height 376
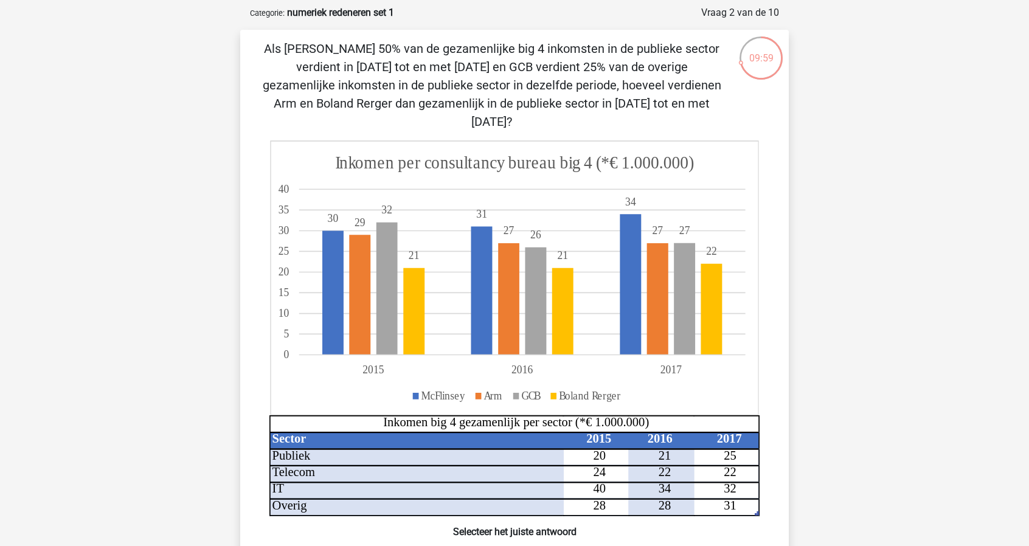
scroll to position [61, 0]
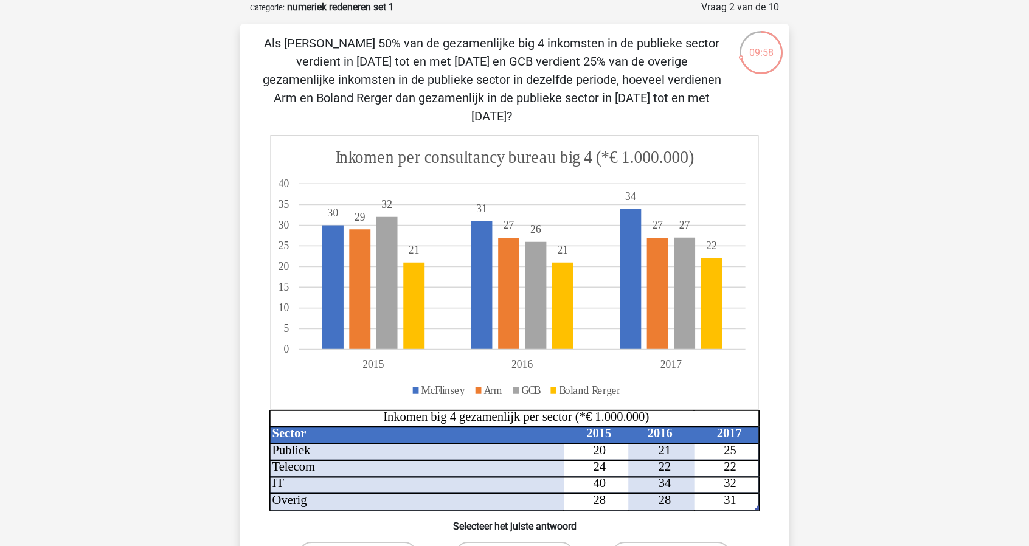
click at [668, 542] on label "24750000" at bounding box center [671, 554] width 117 height 24
radio input "true"
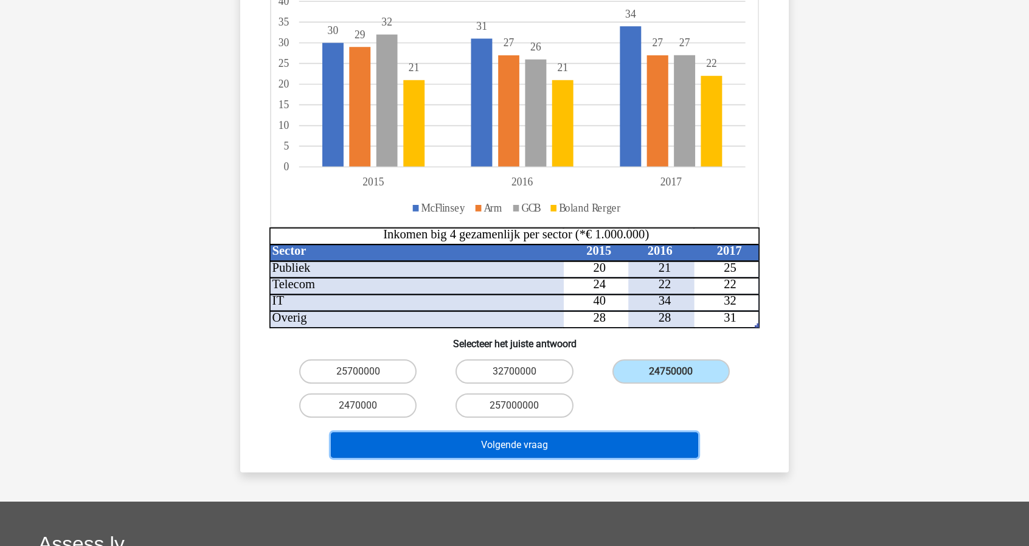
click at [519, 432] on button "Volgende vraag" at bounding box center [515, 445] width 368 height 26
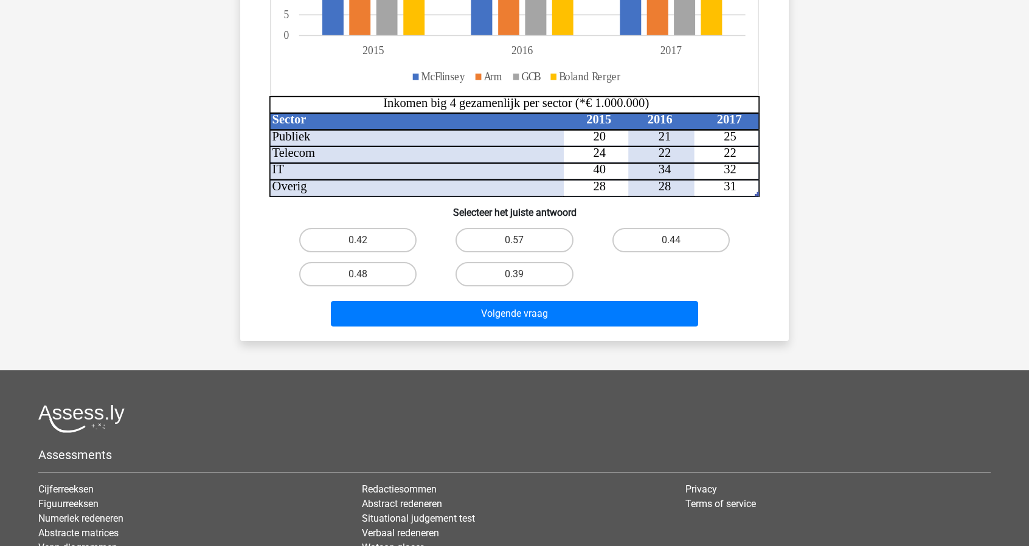
scroll to position [365, 0]
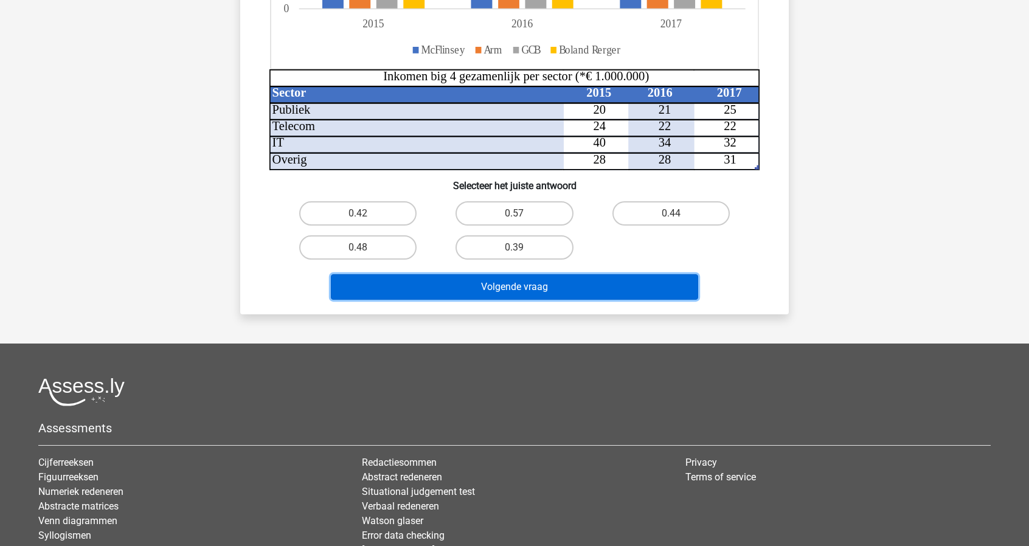
click at [557, 290] on button "Volgende vraag" at bounding box center [515, 287] width 368 height 26
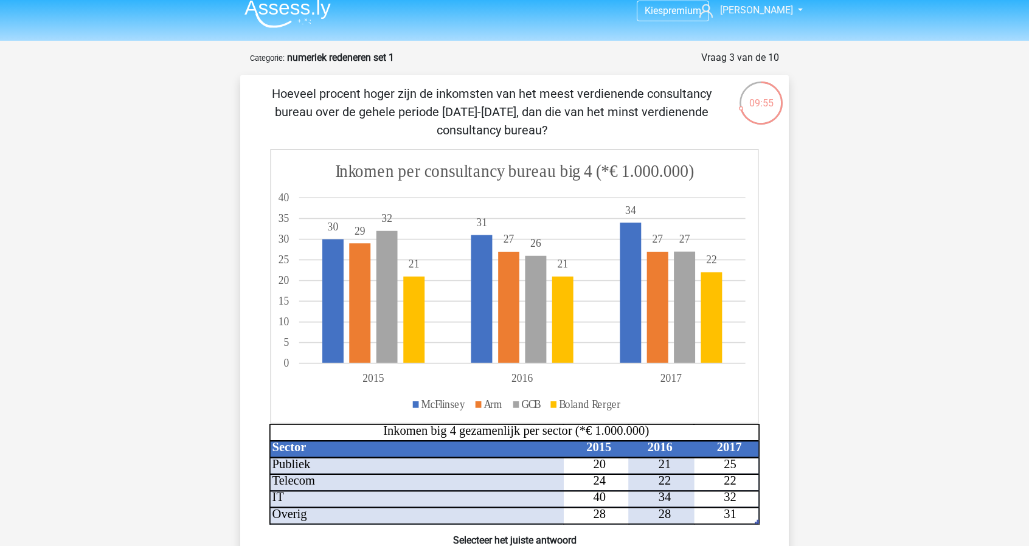
scroll to position [0, 0]
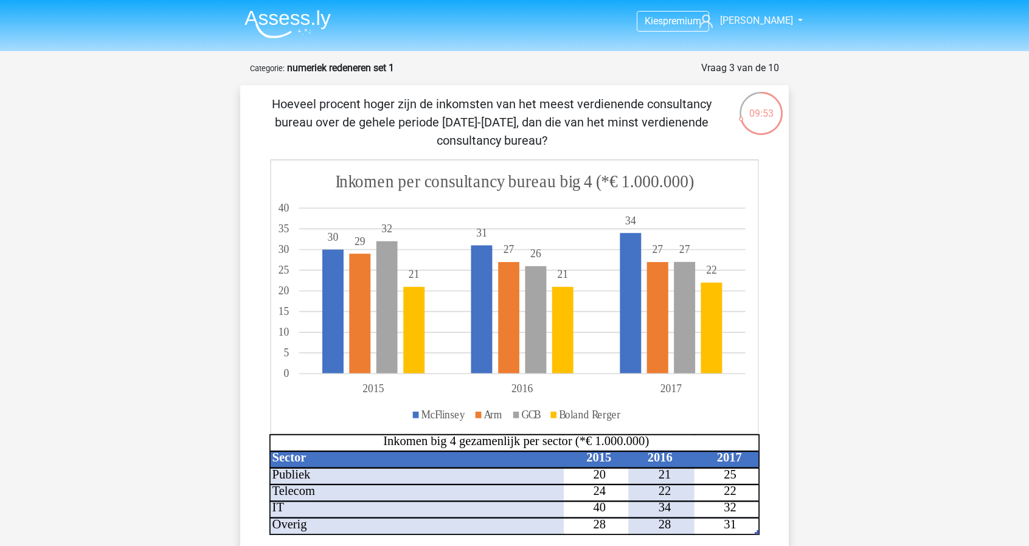
click at [312, 25] on img at bounding box center [288, 24] width 86 height 29
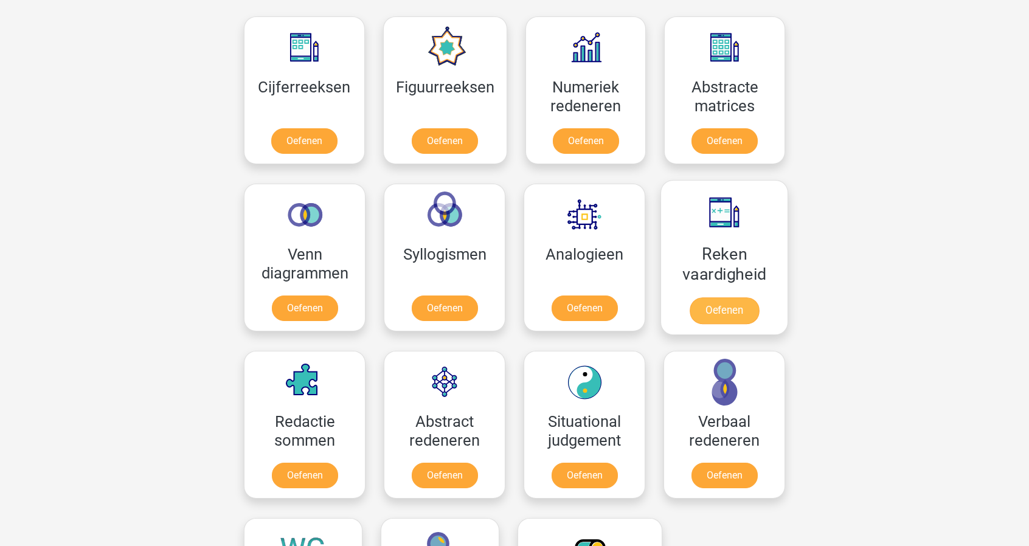
scroll to position [547, 0]
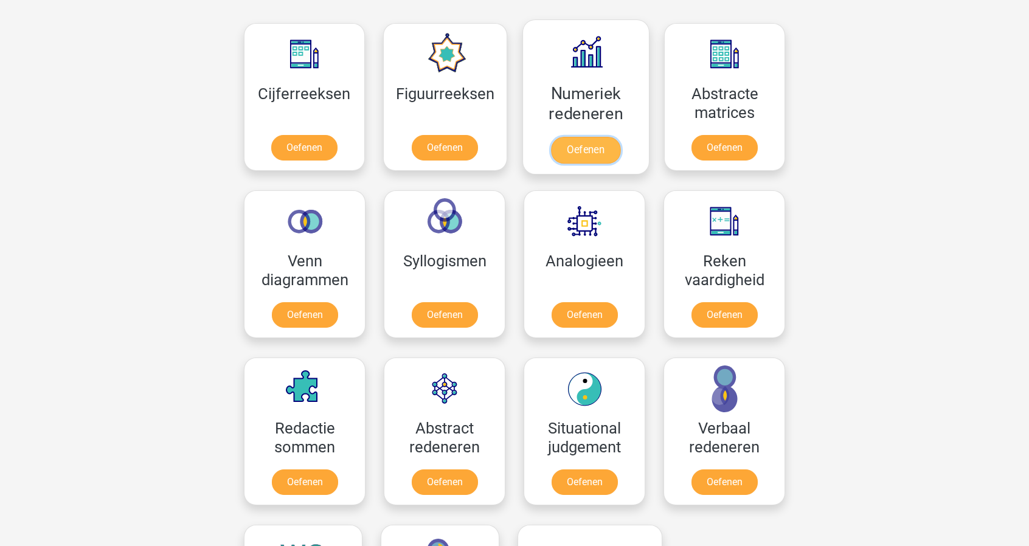
click at [607, 137] on link "Oefenen" at bounding box center [585, 150] width 69 height 27
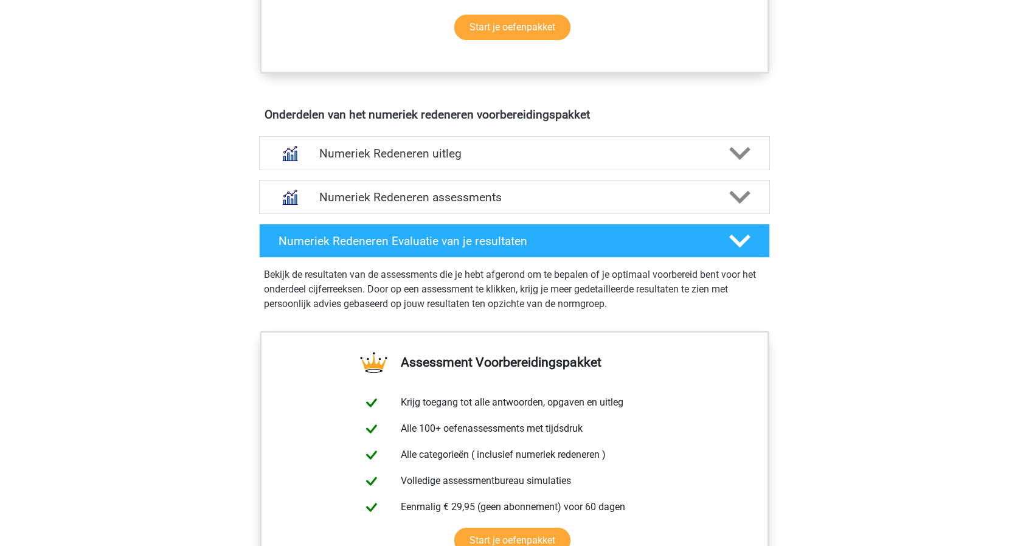
scroll to position [630, 0]
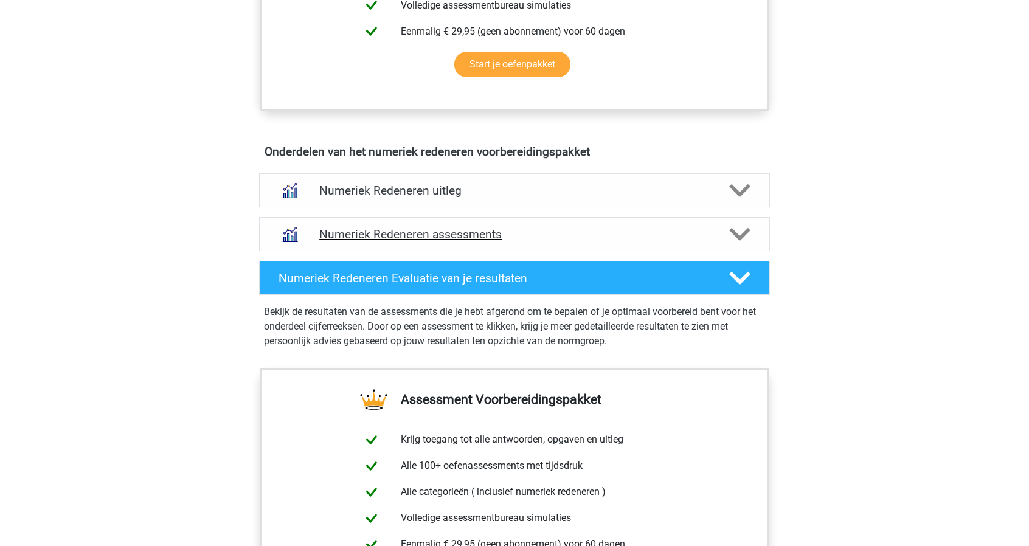
click at [493, 235] on h4 "Numeriek Redeneren assessments" at bounding box center [514, 234] width 391 height 14
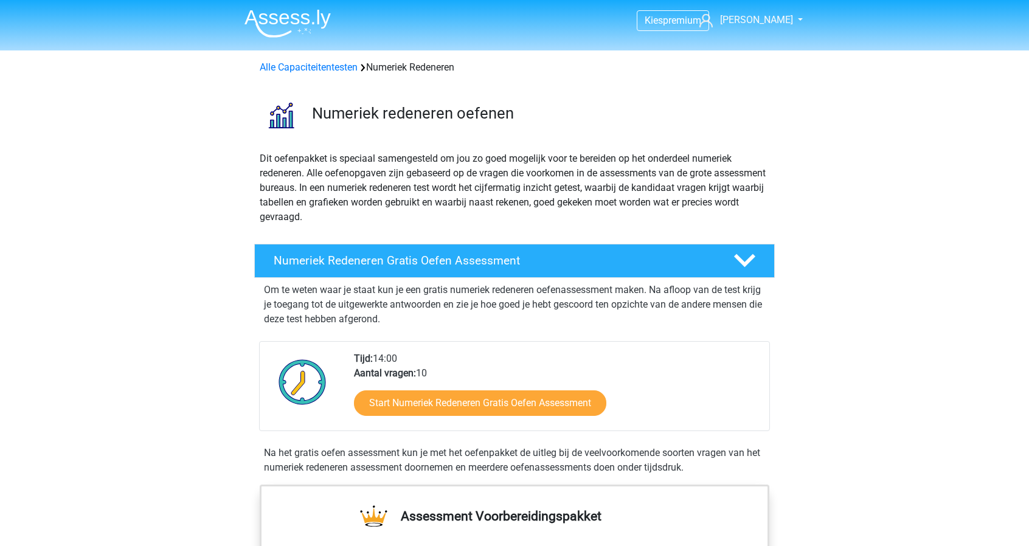
scroll to position [0, 0]
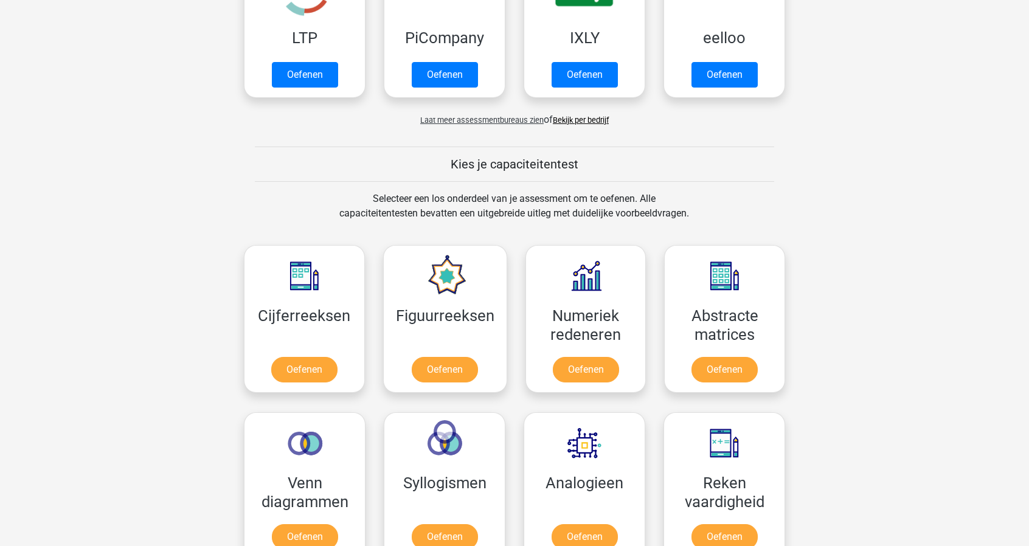
scroll to position [304, 0]
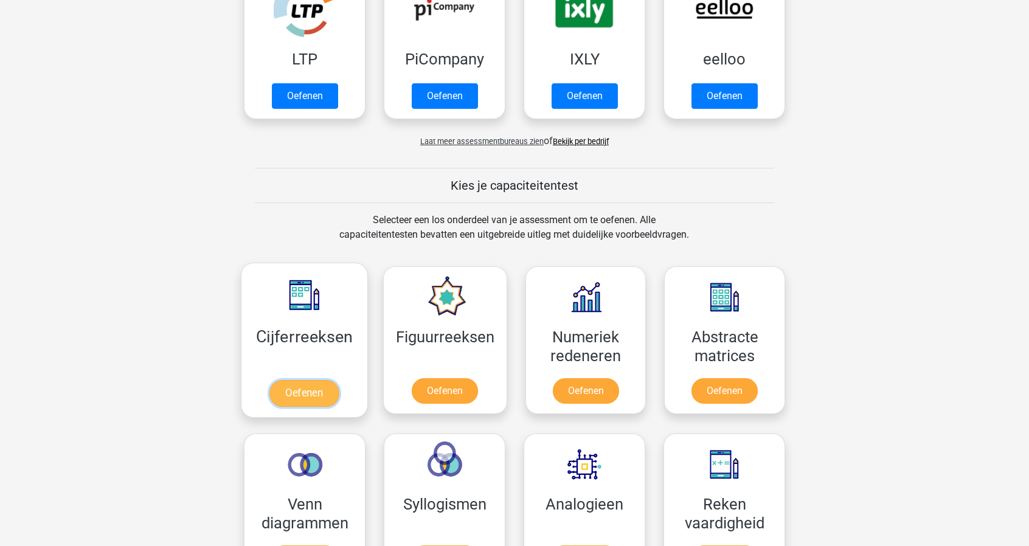
click at [290, 380] on link "Oefenen" at bounding box center [303, 393] width 69 height 27
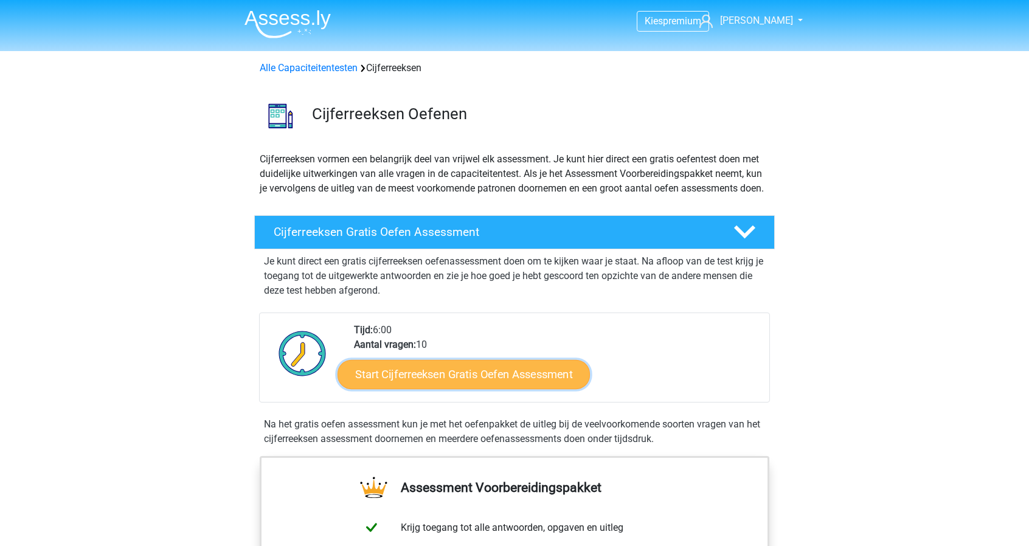
click at [422, 381] on link "Start Cijferreeksen Gratis Oefen Assessment" at bounding box center [464, 373] width 252 height 29
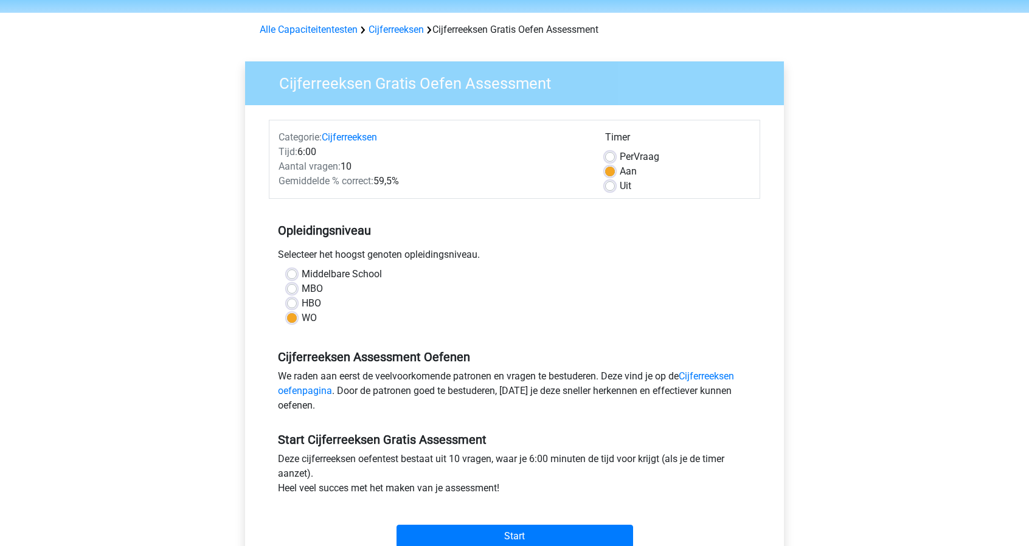
scroll to position [182, 0]
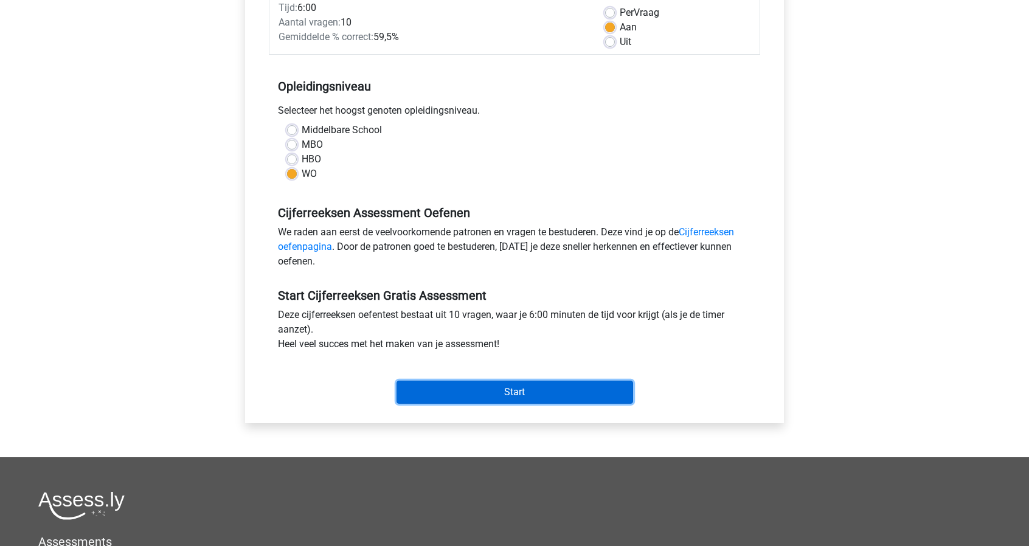
click at [543, 392] on input "Start" at bounding box center [515, 392] width 237 height 23
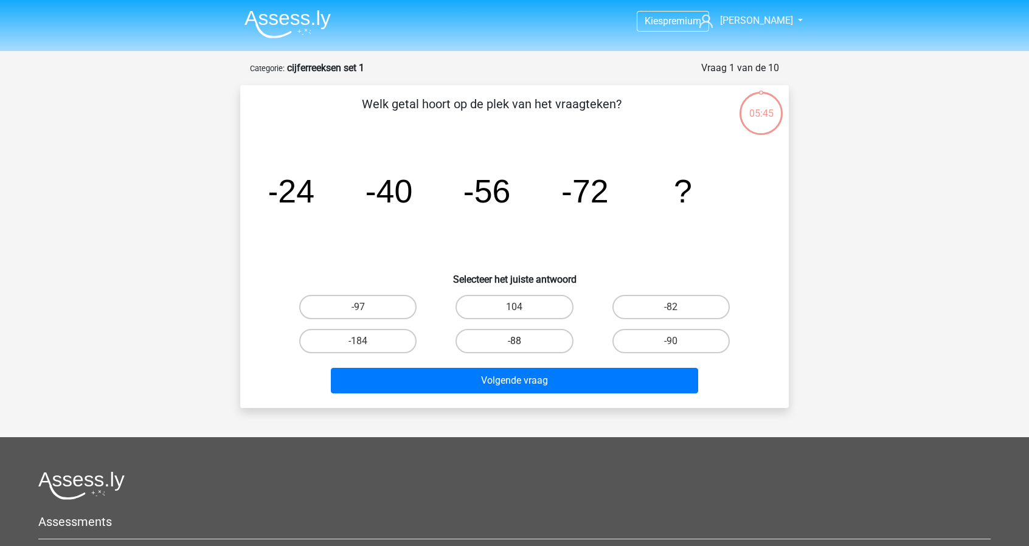
click at [546, 341] on label "-88" at bounding box center [514, 341] width 117 height 24
click at [522, 341] on input "-88" at bounding box center [519, 345] width 8 height 8
radio input "true"
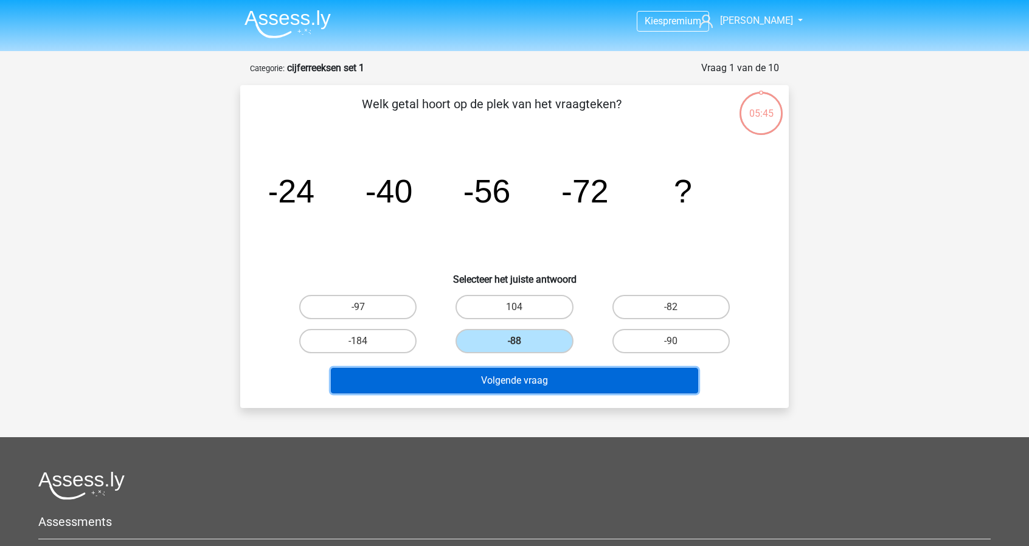
click at [543, 383] on button "Volgende vraag" at bounding box center [515, 381] width 368 height 26
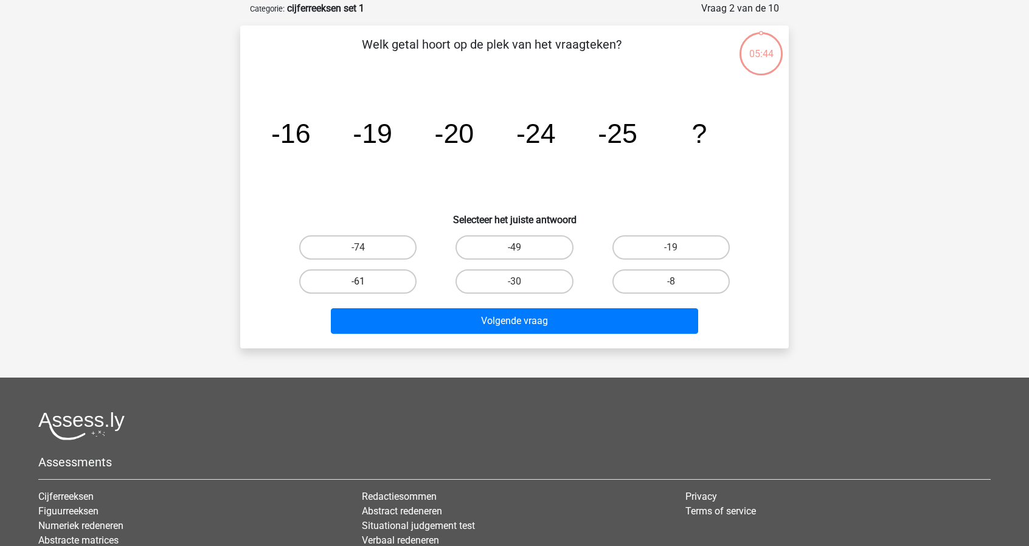
scroll to position [61, 0]
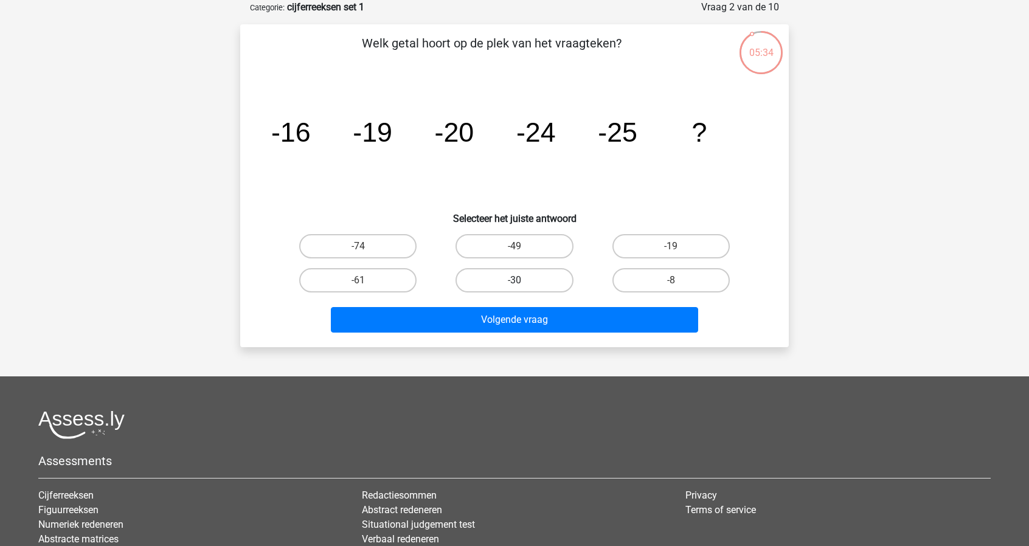
click at [510, 282] on label "-30" at bounding box center [514, 280] width 117 height 24
click at [515, 282] on input "-30" at bounding box center [519, 284] width 8 height 8
radio input "true"
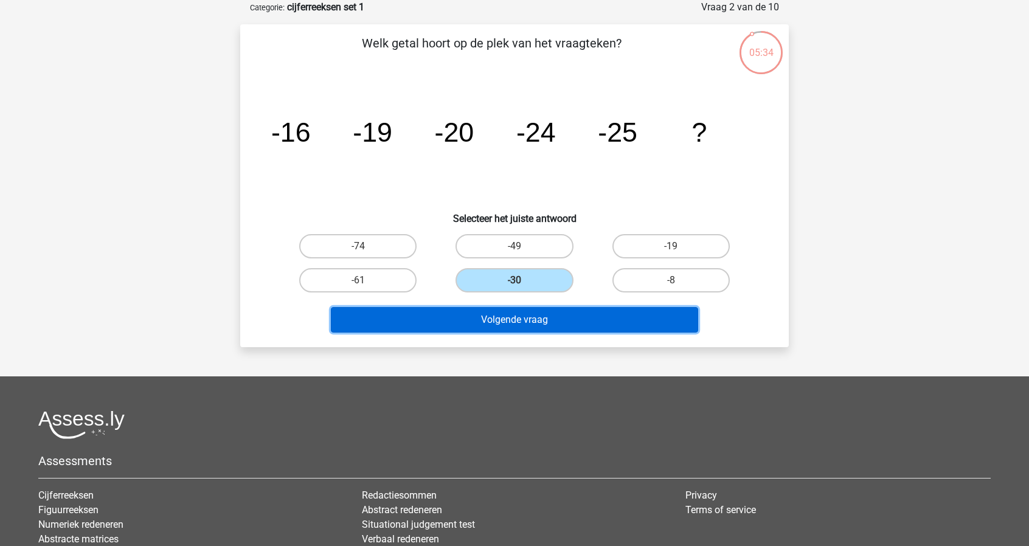
click at [516, 321] on button "Volgende vraag" at bounding box center [515, 320] width 368 height 26
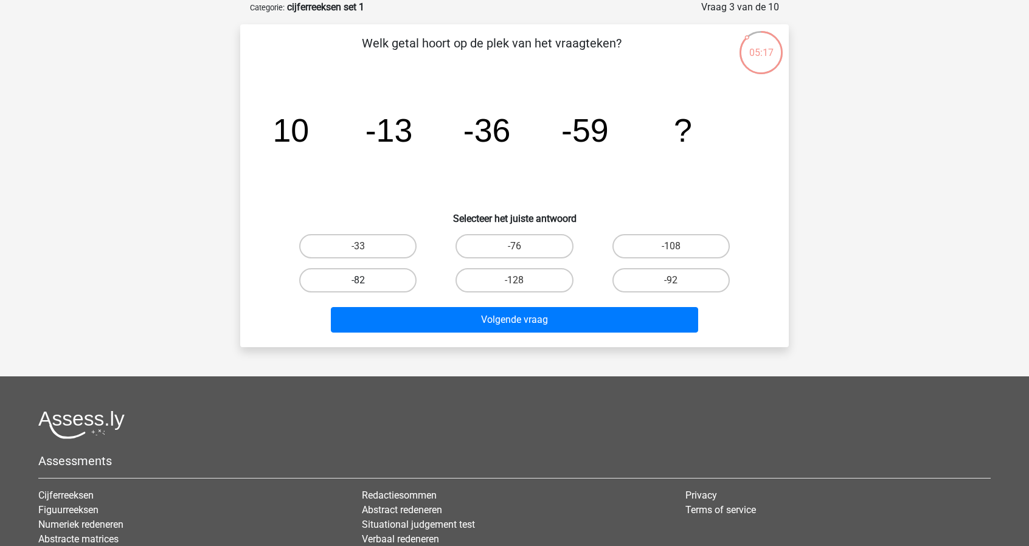
click at [370, 281] on label "-82" at bounding box center [357, 280] width 117 height 24
click at [366, 281] on input "-82" at bounding box center [362, 284] width 8 height 8
radio input "true"
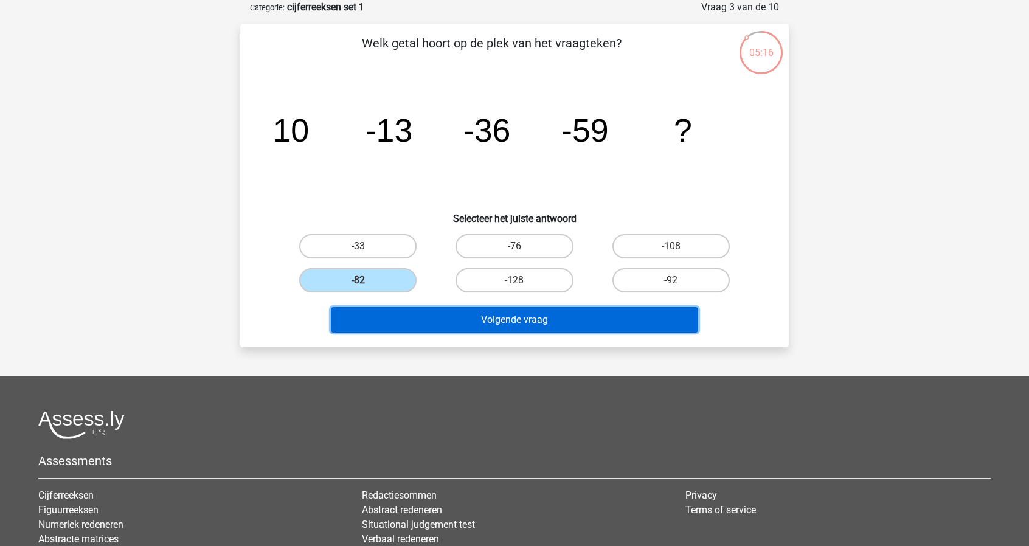
click at [422, 318] on button "Volgende vraag" at bounding box center [515, 320] width 368 height 26
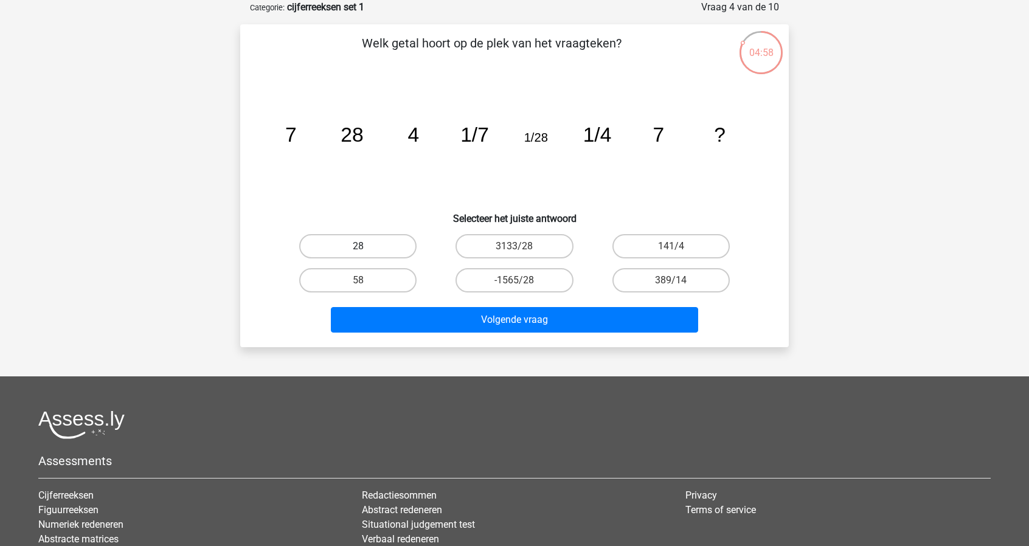
click at [330, 246] on label "28" at bounding box center [357, 246] width 117 height 24
click at [358, 246] on input "28" at bounding box center [362, 250] width 8 height 8
radio input "true"
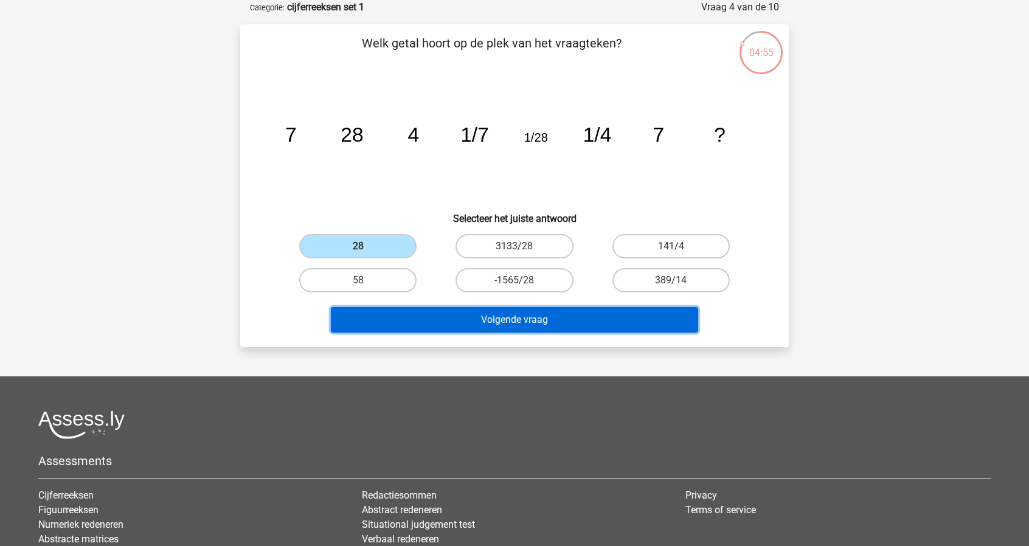
click at [489, 319] on button "Volgende vraag" at bounding box center [515, 320] width 368 height 26
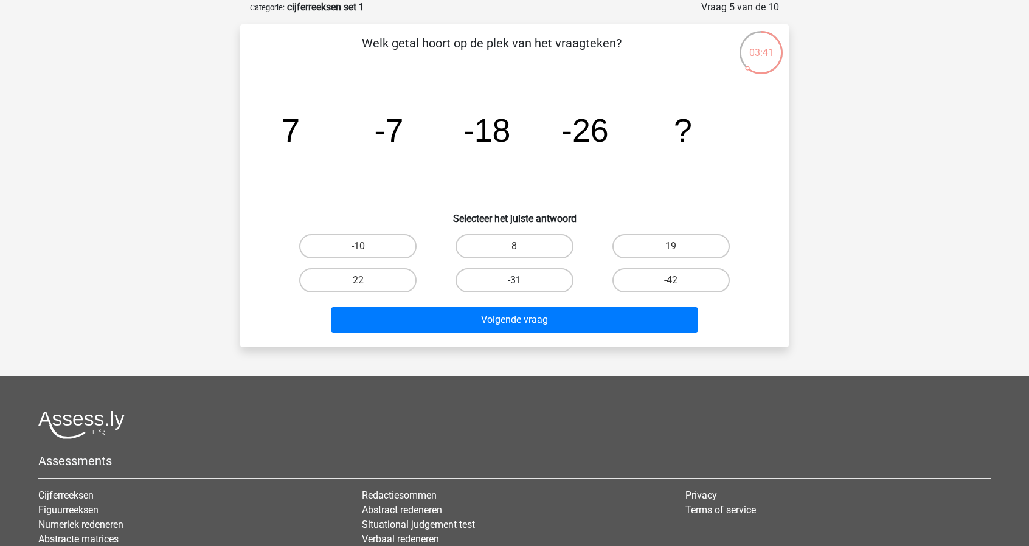
click at [536, 285] on label "-31" at bounding box center [514, 280] width 117 height 24
click at [522, 285] on input "-31" at bounding box center [519, 284] width 8 height 8
radio input "true"
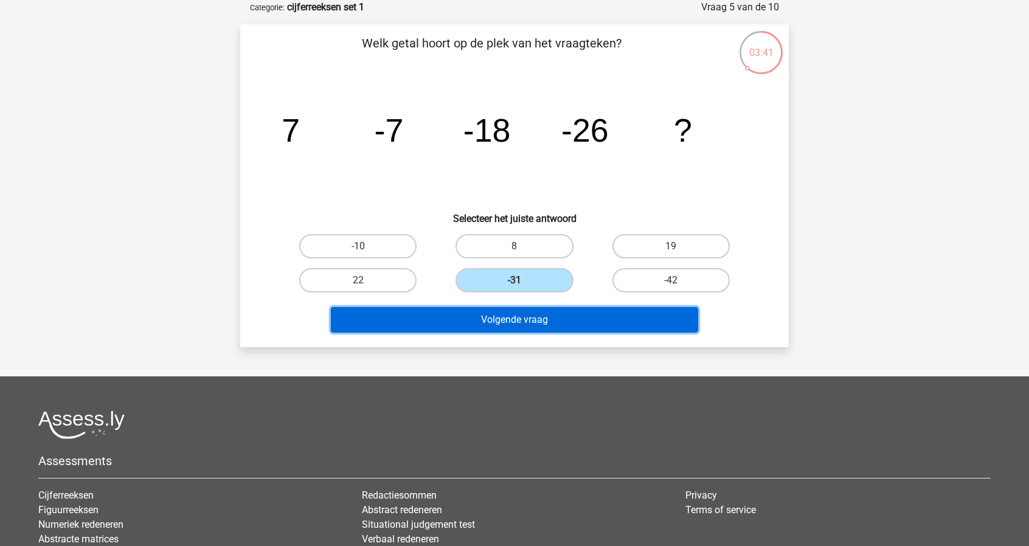
click at [554, 329] on button "Volgende vraag" at bounding box center [515, 320] width 368 height 26
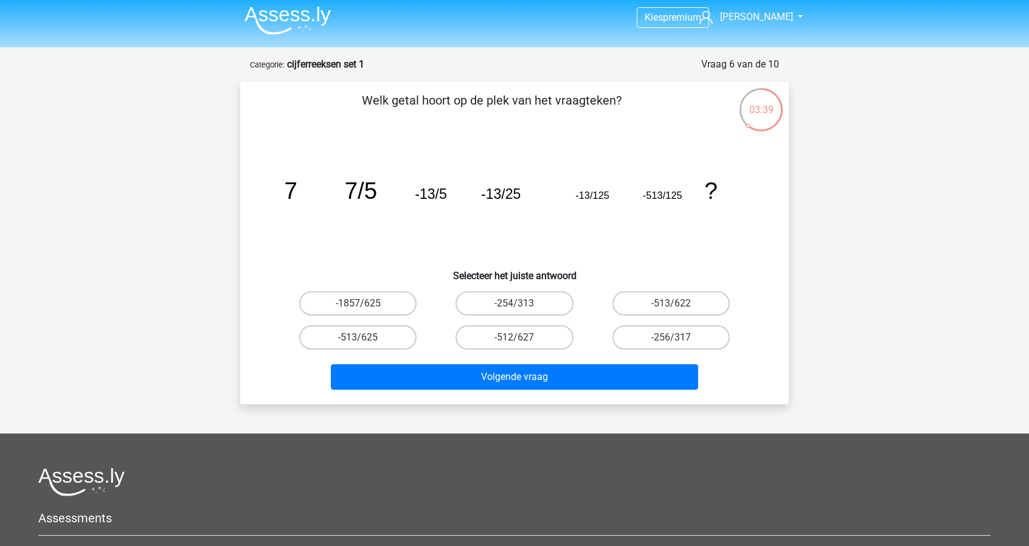
scroll to position [0, 0]
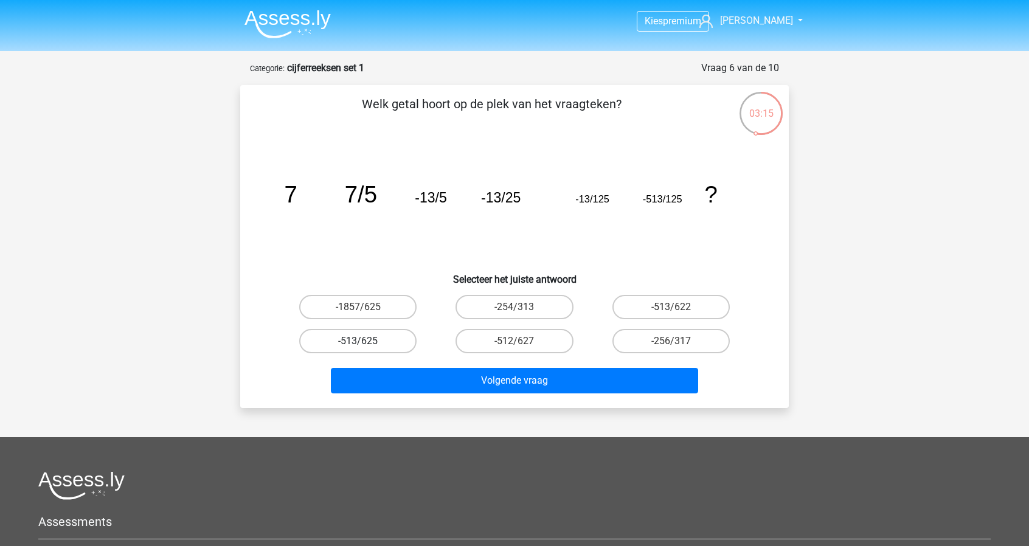
click at [372, 343] on label "-513/625" at bounding box center [357, 341] width 117 height 24
click at [366, 343] on input "-513/625" at bounding box center [362, 345] width 8 height 8
radio input "true"
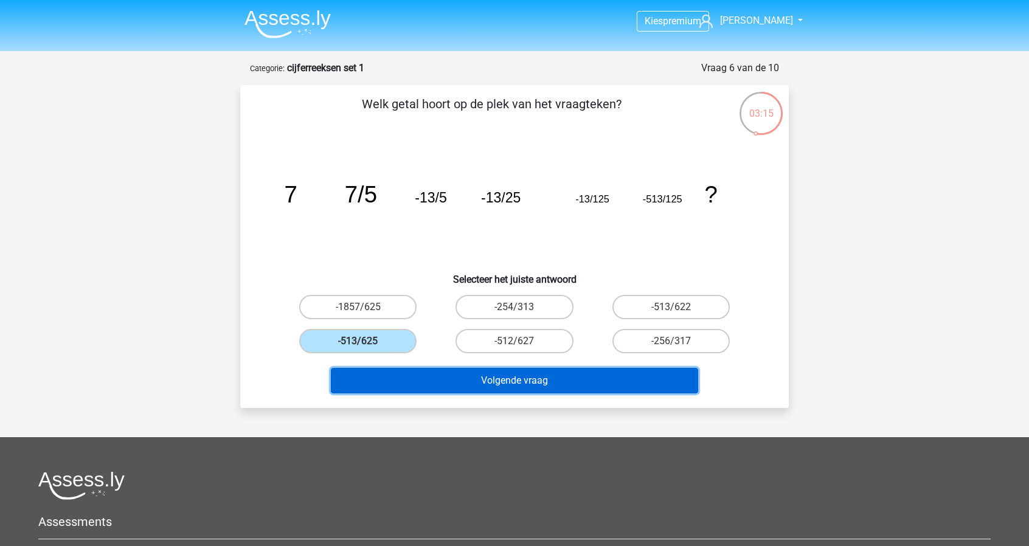
click at [493, 379] on button "Volgende vraag" at bounding box center [515, 381] width 368 height 26
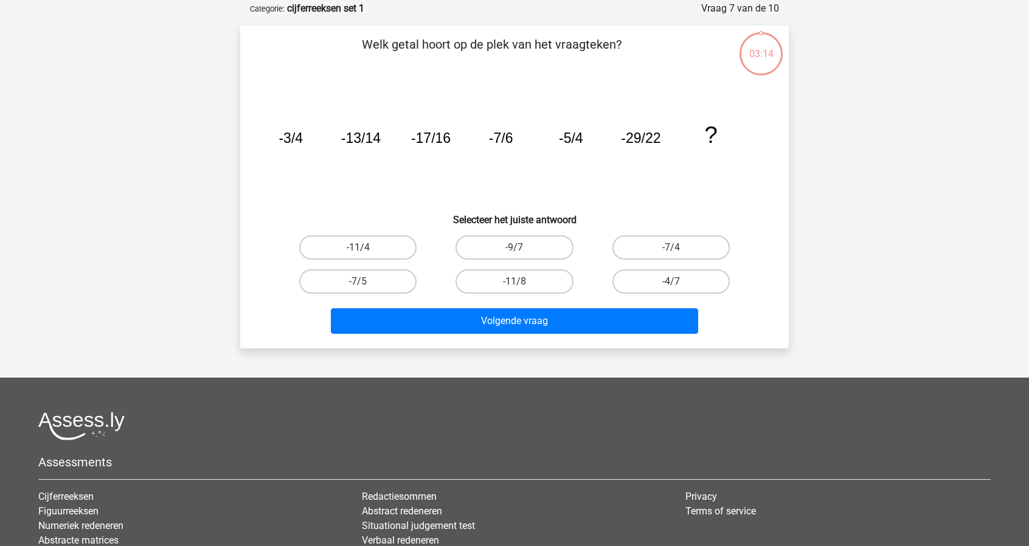
scroll to position [61, 0]
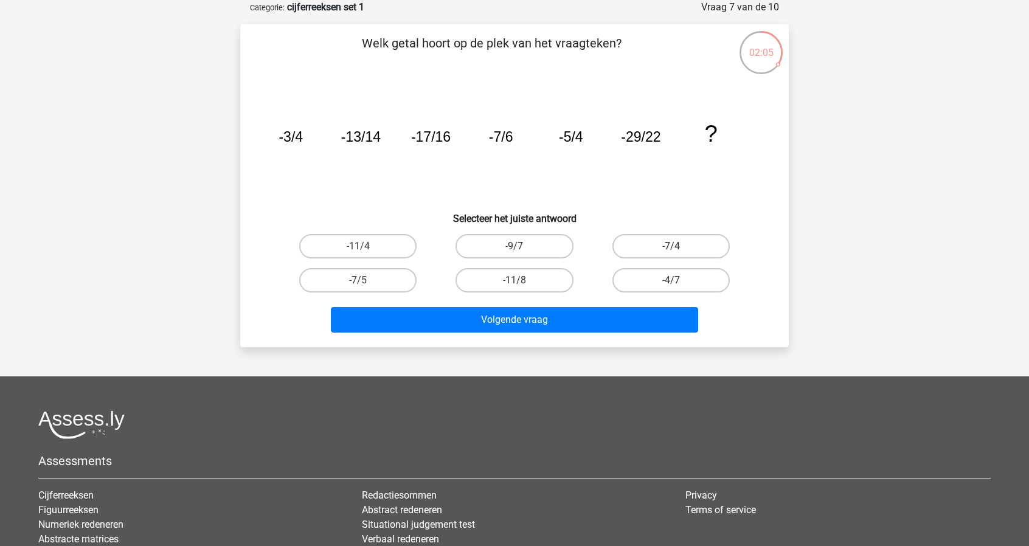
click at [668, 245] on label "-7/4" at bounding box center [671, 246] width 117 height 24
click at [671, 246] on input "-7/4" at bounding box center [675, 250] width 8 height 8
radio input "true"
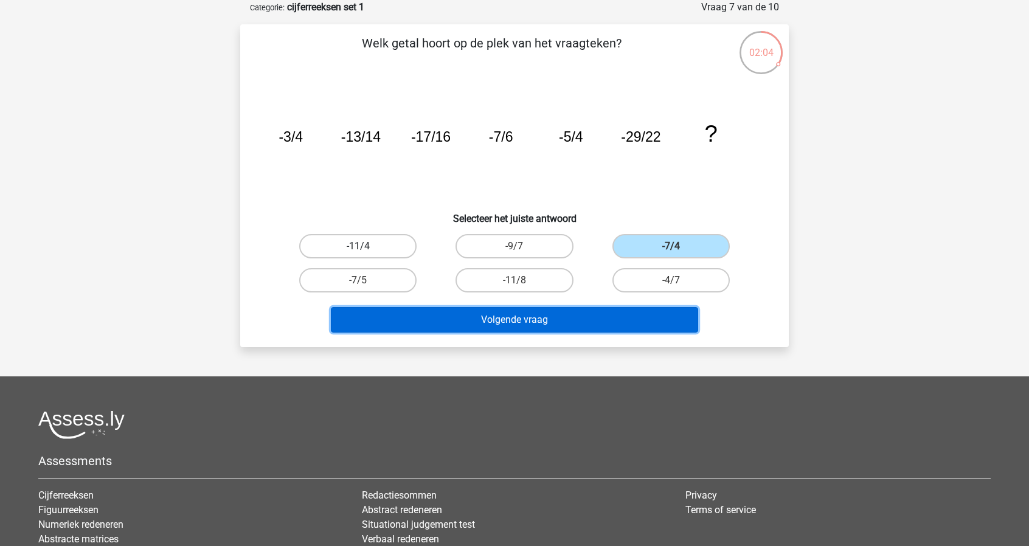
drag, startPoint x: 620, startPoint y: 327, endPoint x: 356, endPoint y: 254, distance: 274.5
click at [283, 277] on div "Welk getal hoort op de plek van het vraagteken? image/svg+xml -3/4 -13/14 -17/1…" at bounding box center [514, 186] width 539 height 304
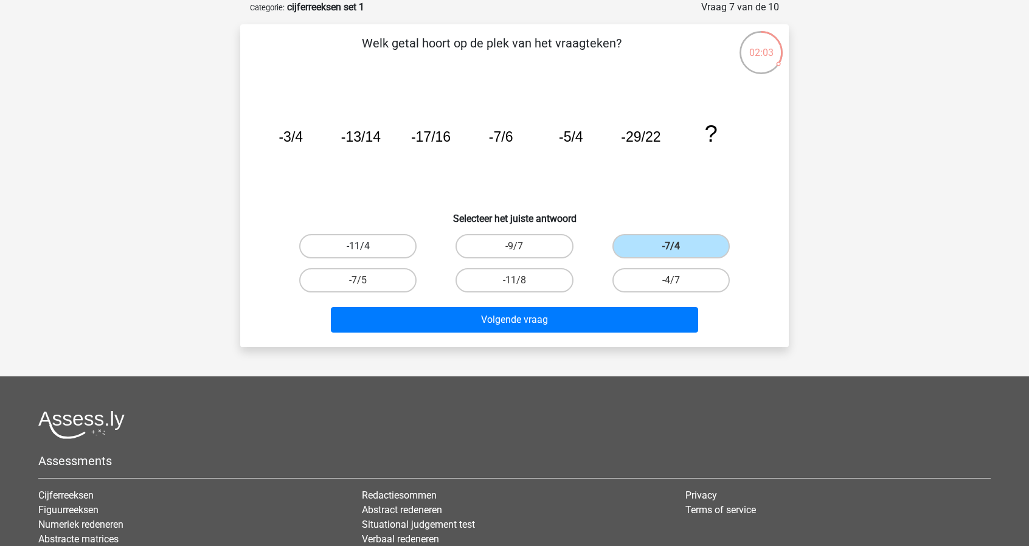
click at [381, 247] on label "-11/4" at bounding box center [357, 246] width 117 height 24
click at [366, 247] on input "-11/4" at bounding box center [362, 250] width 8 height 8
radio input "true"
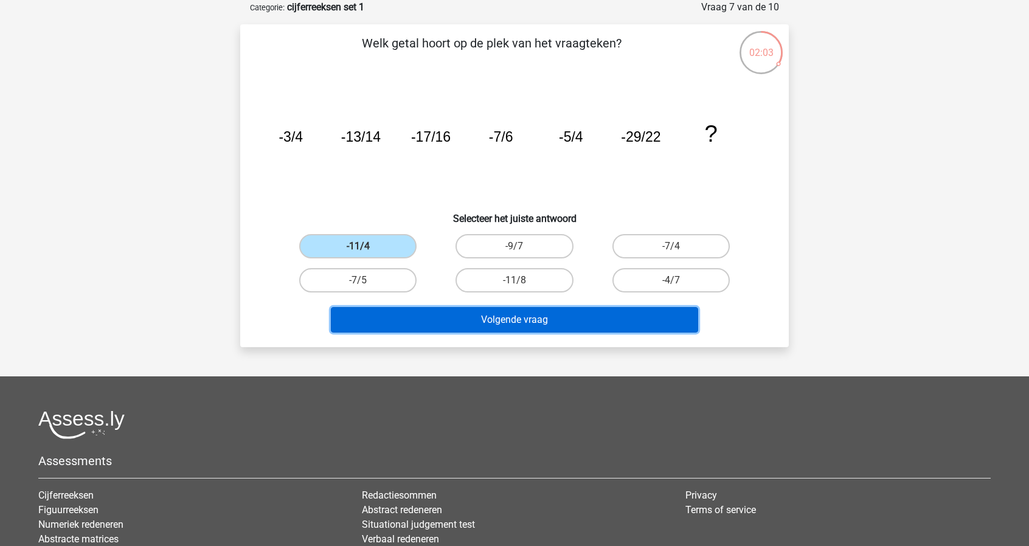
click at [478, 322] on button "Volgende vraag" at bounding box center [515, 320] width 368 height 26
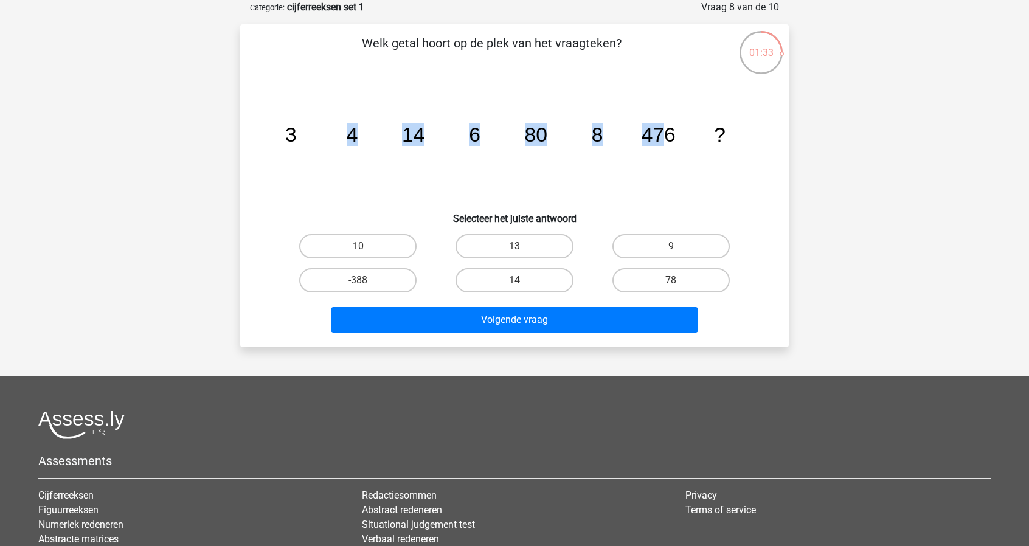
drag, startPoint x: 299, startPoint y: 134, endPoint x: 670, endPoint y: 133, distance: 371.0
click at [670, 133] on icon "image/svg+xml 3 4 14 6 80 8 476 ?" at bounding box center [514, 141] width 490 height 123
click at [670, 133] on tspan "476" at bounding box center [659, 134] width 34 height 23
click at [384, 252] on label "10" at bounding box center [357, 246] width 117 height 24
click at [366, 252] on input "10" at bounding box center [362, 250] width 8 height 8
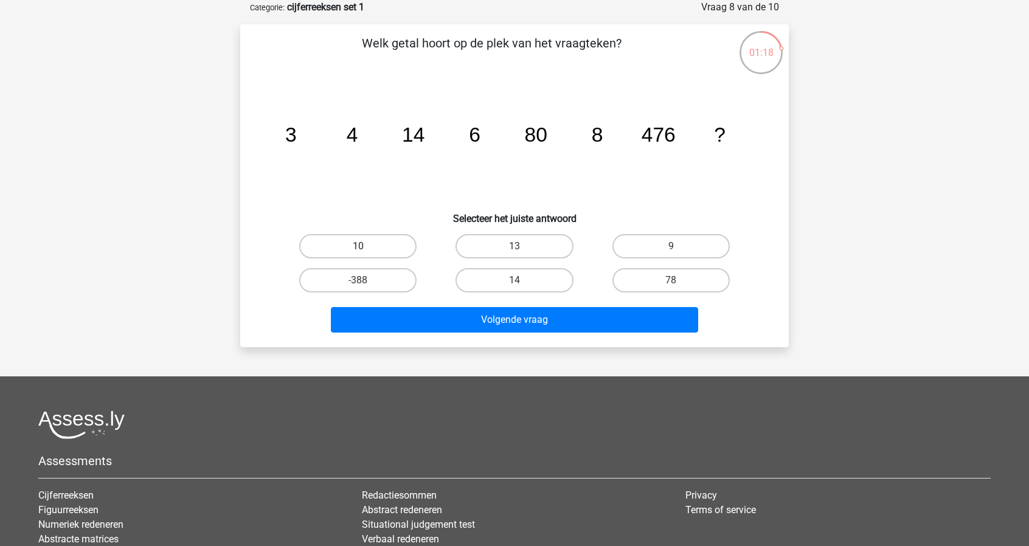
radio input "true"
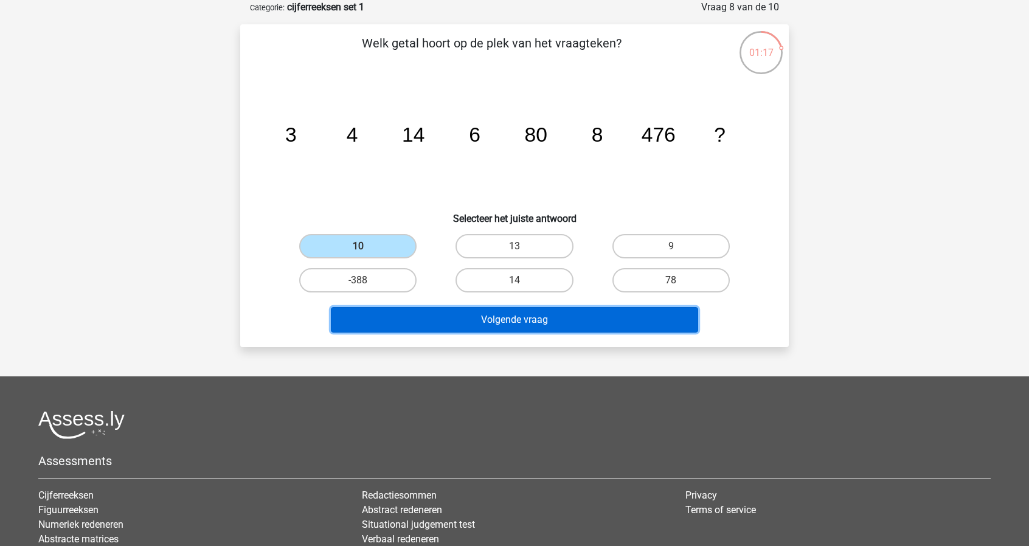
click at [537, 314] on button "Volgende vraag" at bounding box center [515, 320] width 368 height 26
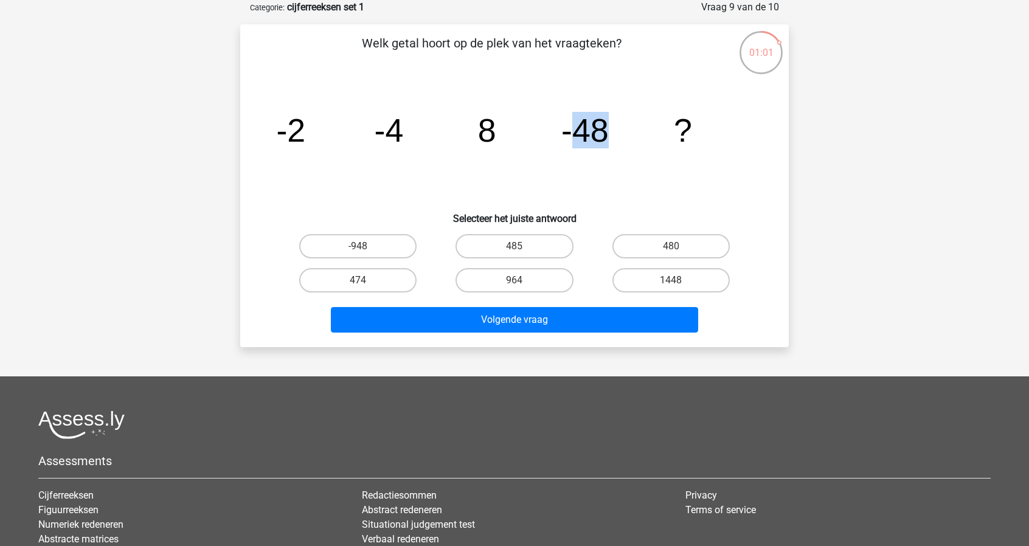
drag, startPoint x: 578, startPoint y: 134, endPoint x: 608, endPoint y: 133, distance: 29.2
click at [608, 133] on tspan "-48" at bounding box center [584, 130] width 47 height 36
click at [606, 134] on tspan "-48" at bounding box center [584, 130] width 47 height 36
click at [639, 138] on icon "image/svg+xml -2 -4 8 -48 ?" at bounding box center [514, 141] width 490 height 123
click at [573, 130] on tspan "-48" at bounding box center [584, 130] width 47 height 36
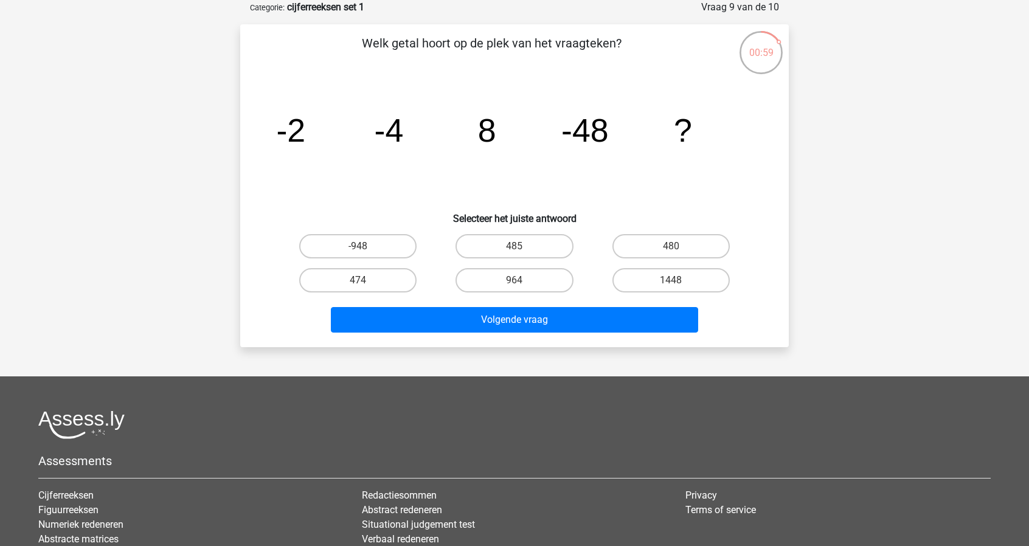
click at [525, 149] on icon "image/svg+xml -2 -4 8 -48 ?" at bounding box center [514, 141] width 490 height 123
click at [701, 255] on label "480" at bounding box center [671, 246] width 117 height 24
click at [679, 254] on input "480" at bounding box center [675, 250] width 8 height 8
radio input "true"
click at [391, 246] on label "-948" at bounding box center [357, 246] width 117 height 24
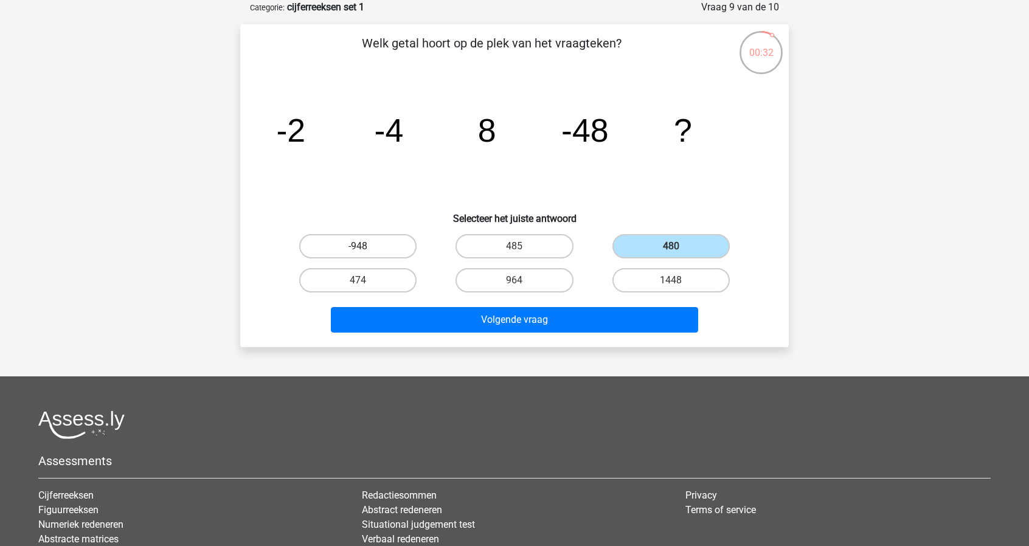
click at [366, 246] on input "-948" at bounding box center [362, 250] width 8 height 8
radio input "true"
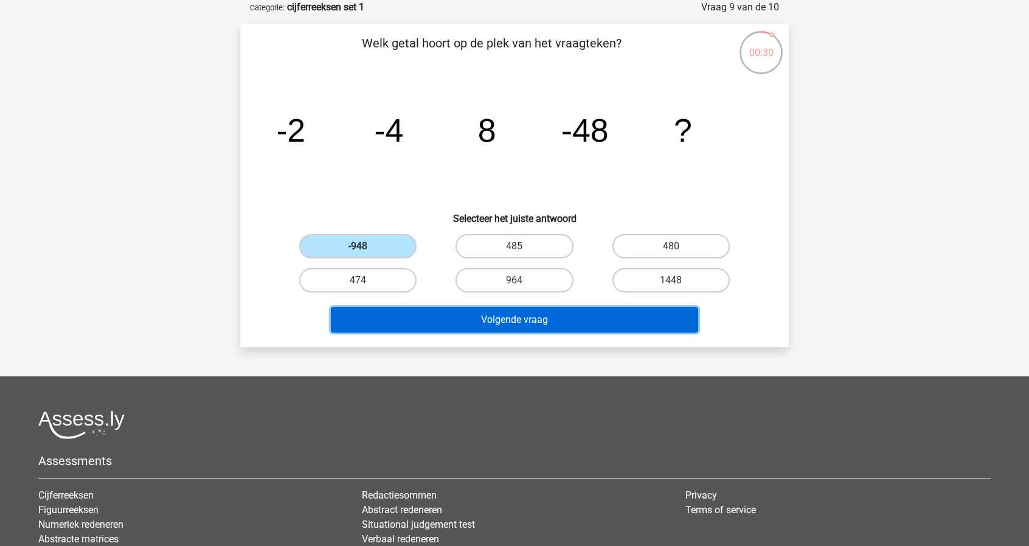
click at [541, 322] on button "Volgende vraag" at bounding box center [515, 320] width 368 height 26
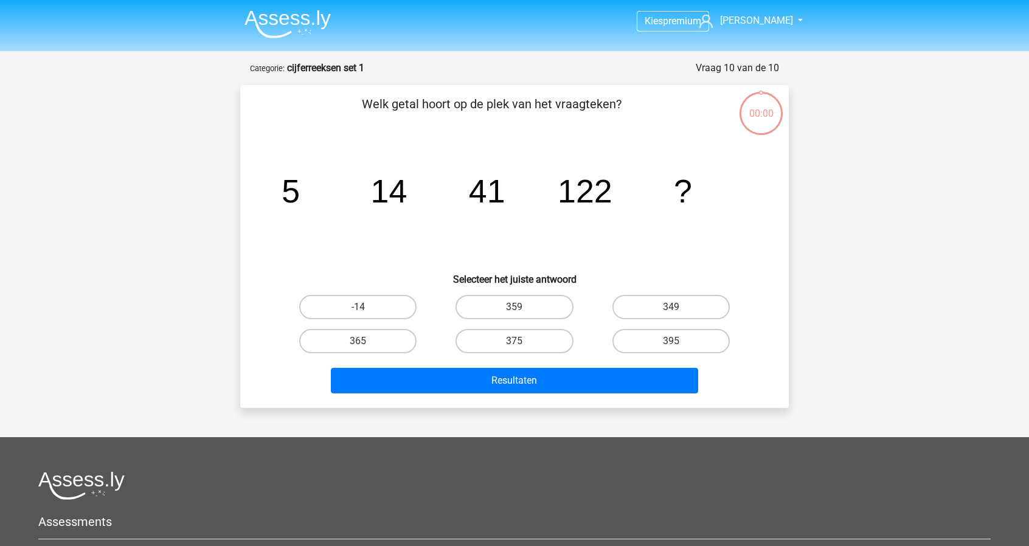
scroll to position [61, 0]
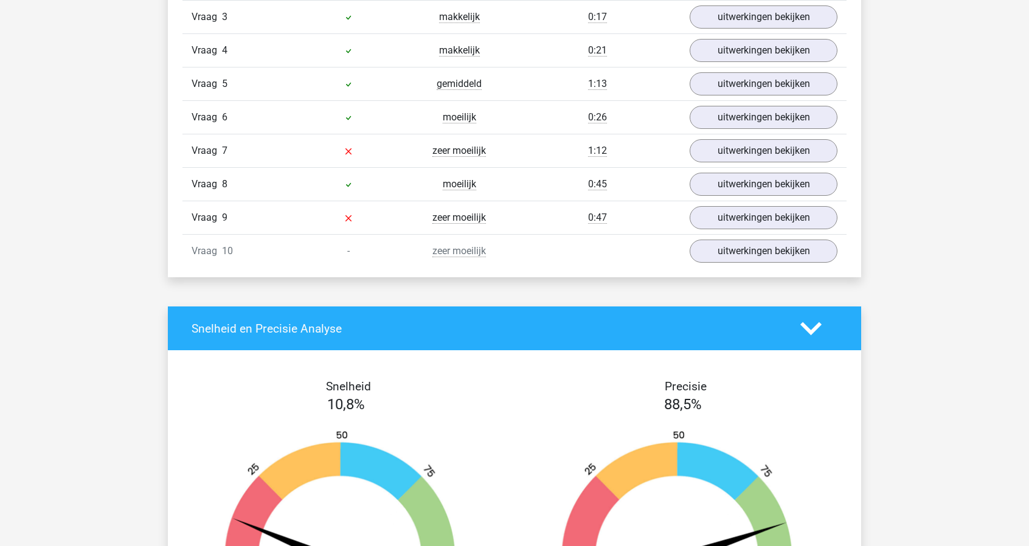
scroll to position [1046, 0]
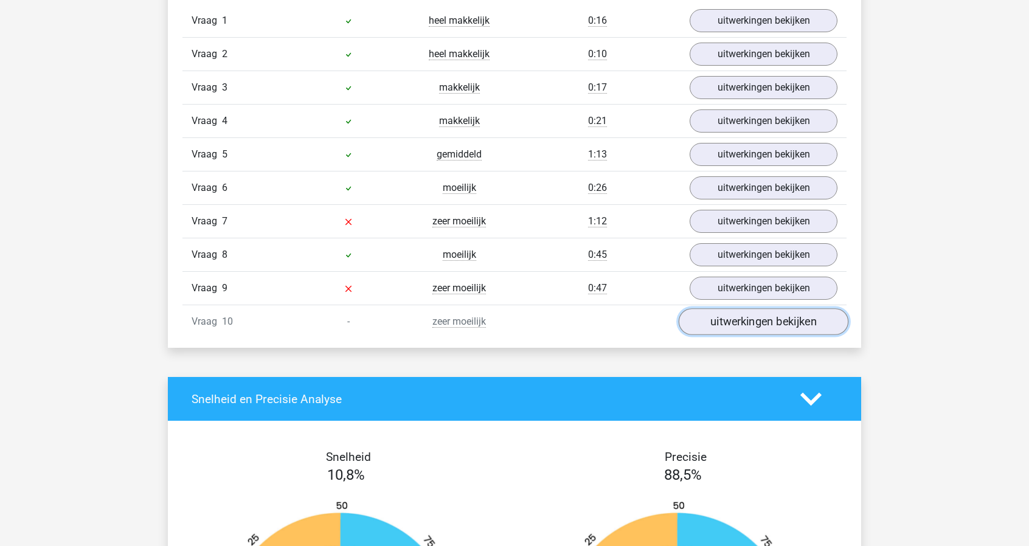
click at [726, 314] on link "uitwerkingen bekijken" at bounding box center [764, 322] width 170 height 27
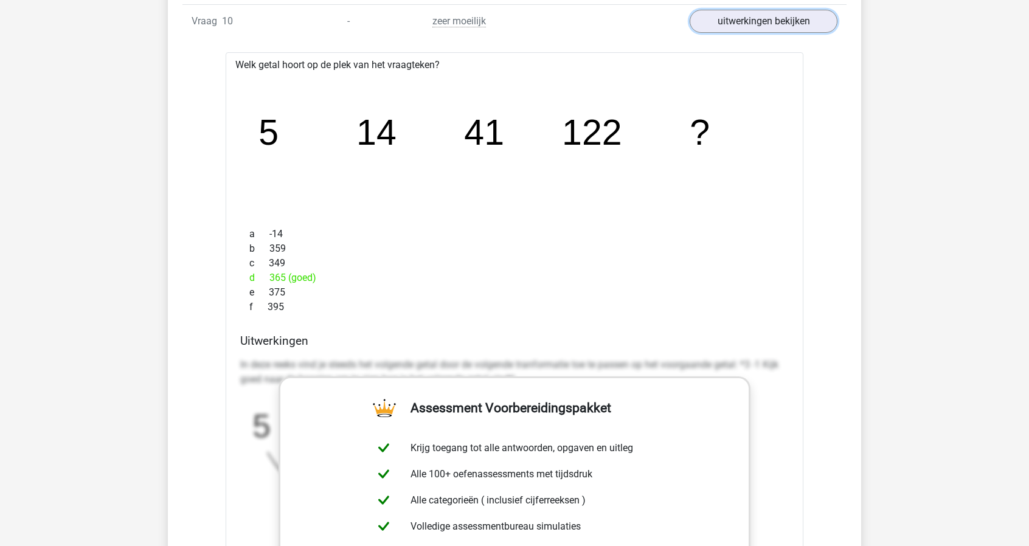
scroll to position [1350, 0]
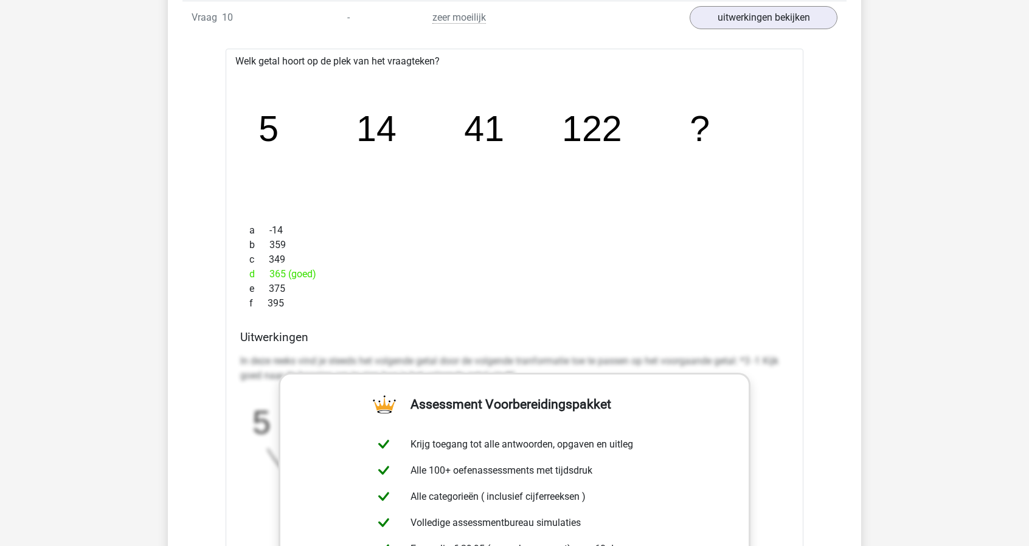
drag, startPoint x: 265, startPoint y: 268, endPoint x: 326, endPoint y: 268, distance: 60.8
click at [326, 268] on div "d 365 (goed)" at bounding box center [514, 274] width 549 height 15
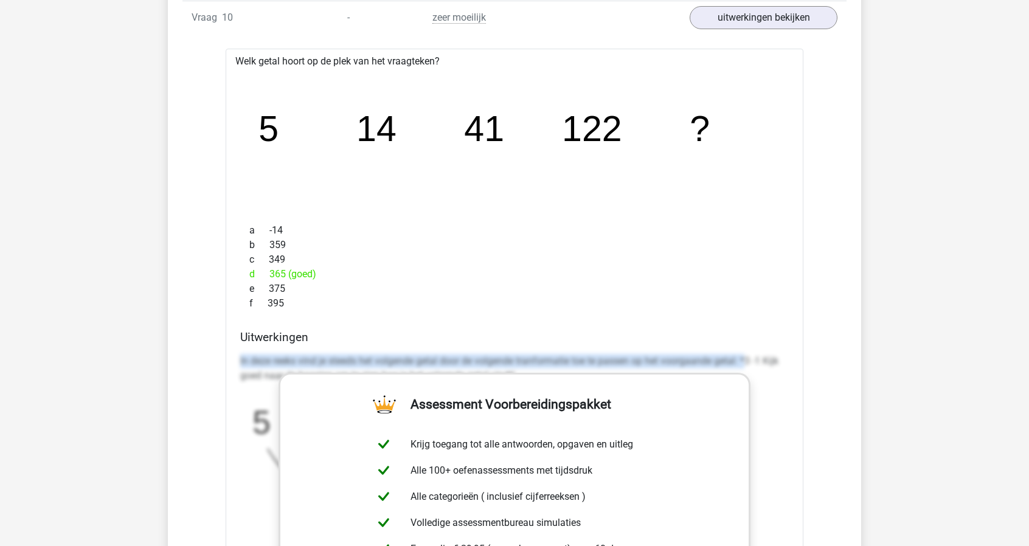
drag, startPoint x: 238, startPoint y: 350, endPoint x: 752, endPoint y: 338, distance: 514.1
click at [752, 338] on div "Uitwerkingen In deze reeks vind je steeds het volgende getal door de volgende t…" at bounding box center [514, 522] width 558 height 384
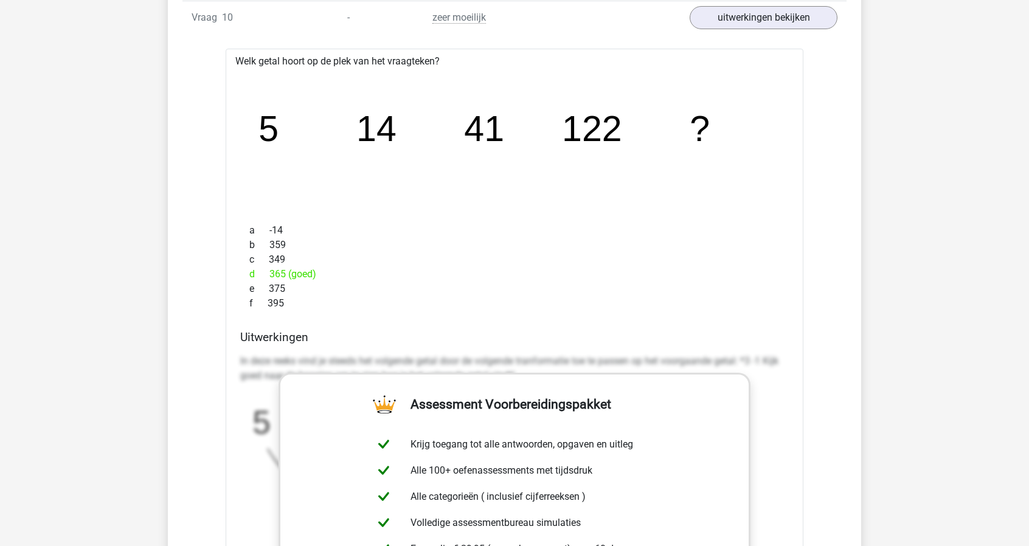
click at [766, 339] on div "Uitwerkingen In deze reeks vind je steeds het volgende getal door de volgende t…" at bounding box center [514, 522] width 558 height 384
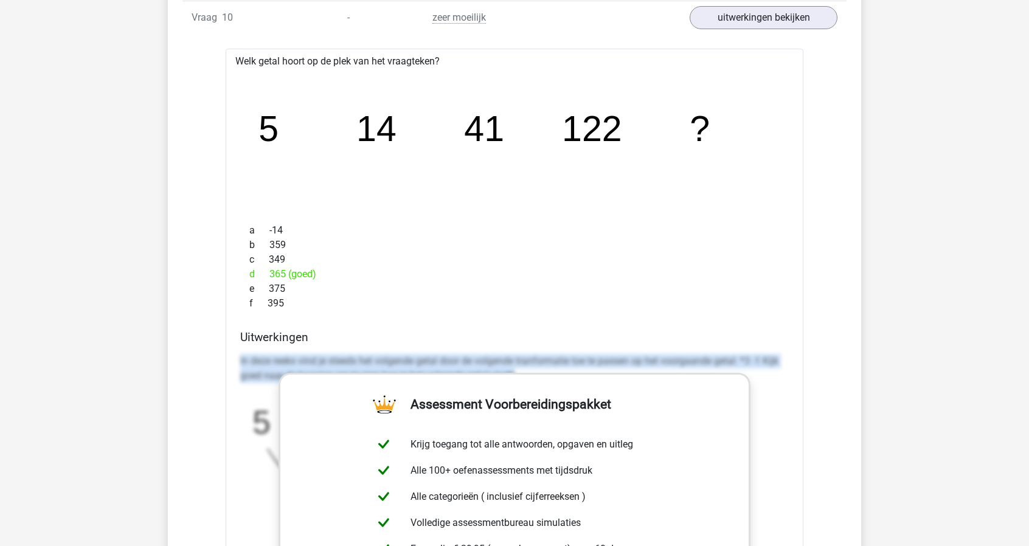
drag, startPoint x: 238, startPoint y: 352, endPoint x: 523, endPoint y: 364, distance: 285.5
click at [523, 364] on div "Uitwerkingen In deze reeks vind je steeds het volgende getal door de volgende t…" at bounding box center [514, 522] width 558 height 384
copy p "In deze reeks vind je steeds het volgende getal door de volgende tranformatie t…"
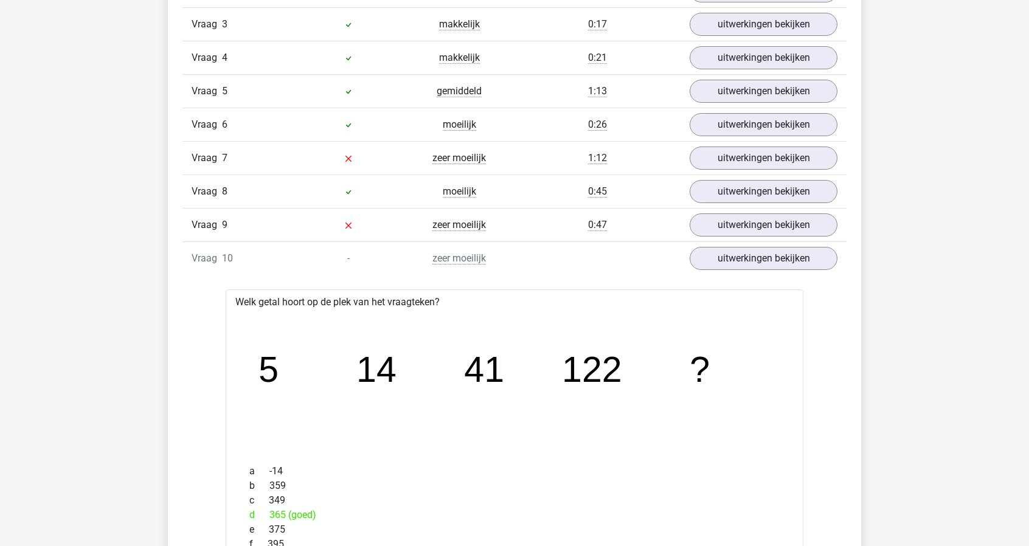
scroll to position [1107, 0]
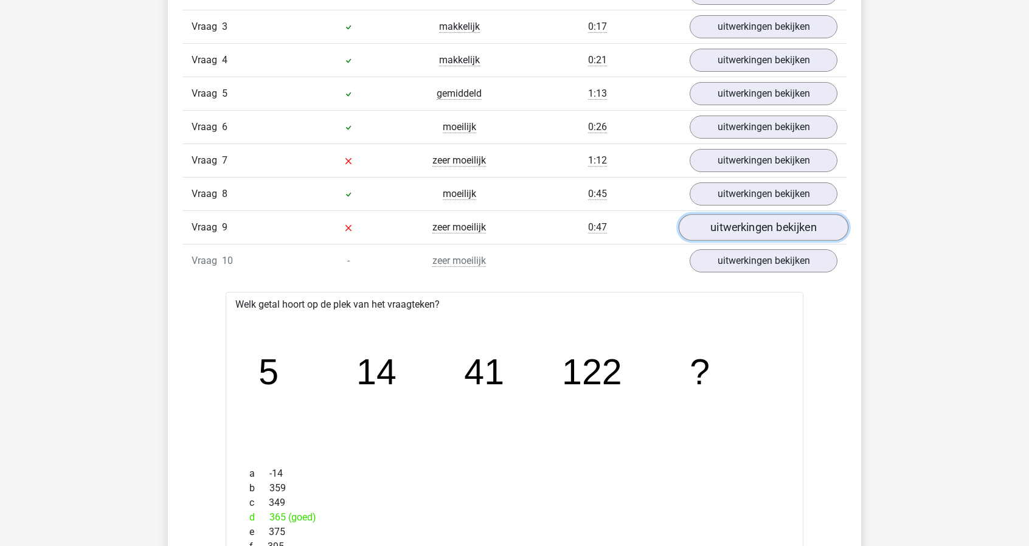
click at [760, 216] on link "uitwerkingen bekijken" at bounding box center [764, 228] width 170 height 27
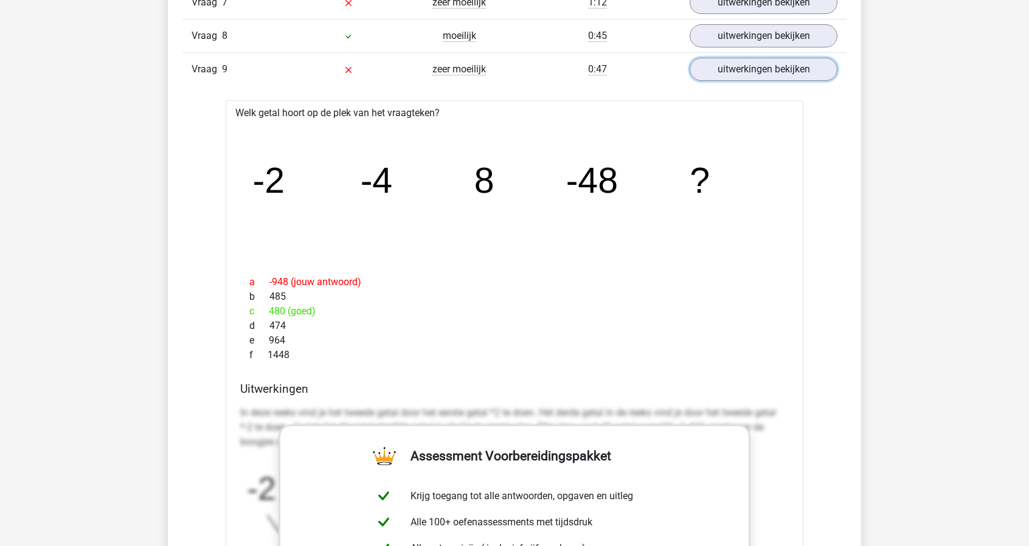
scroll to position [1290, 0]
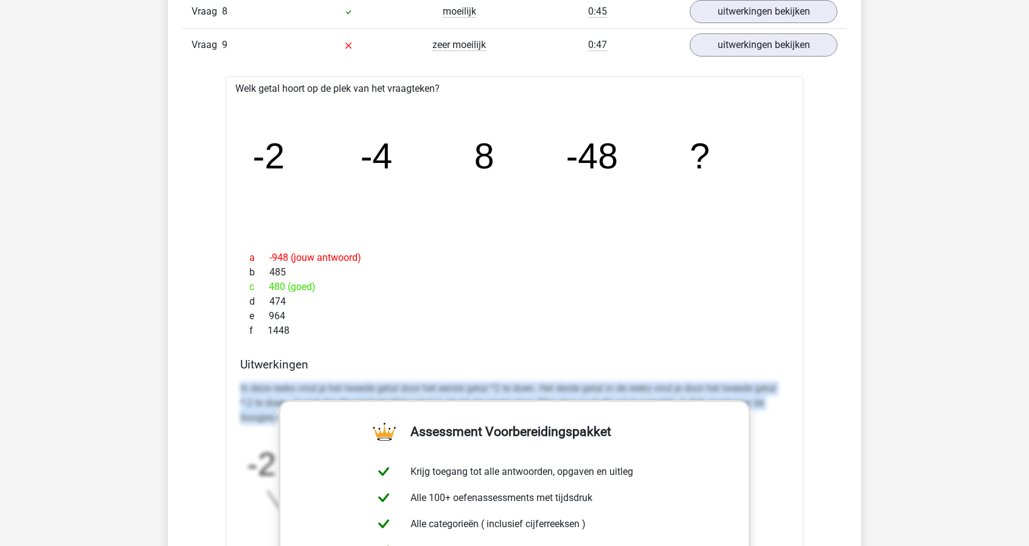
drag, startPoint x: 241, startPoint y: 379, endPoint x: 276, endPoint y: 416, distance: 51.2
click at [276, 416] on p "In deze reeks vind je het tweede getal door het eerste getal *2 te doen. Het de…" at bounding box center [514, 403] width 549 height 44
copy p "In deze reeks vind je het tweede getal door het eerste getal *2 te doen. Het de…"
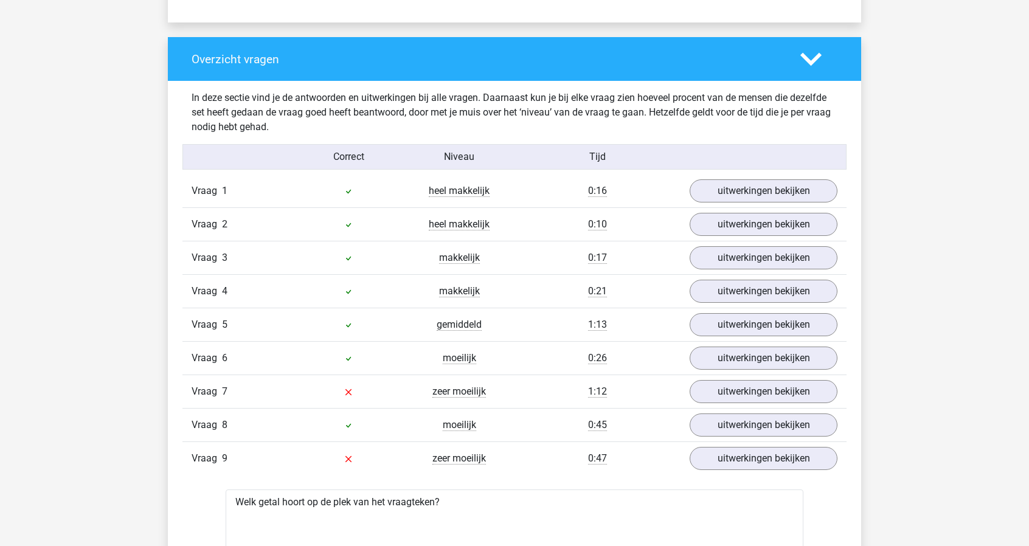
scroll to position [864, 0]
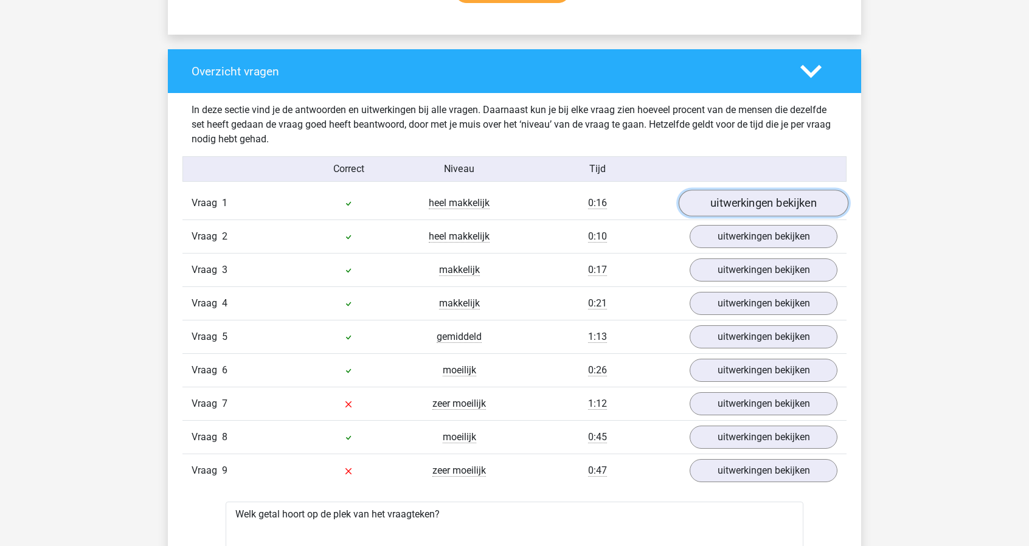
click at [772, 195] on link "uitwerkingen bekijken" at bounding box center [764, 203] width 170 height 27
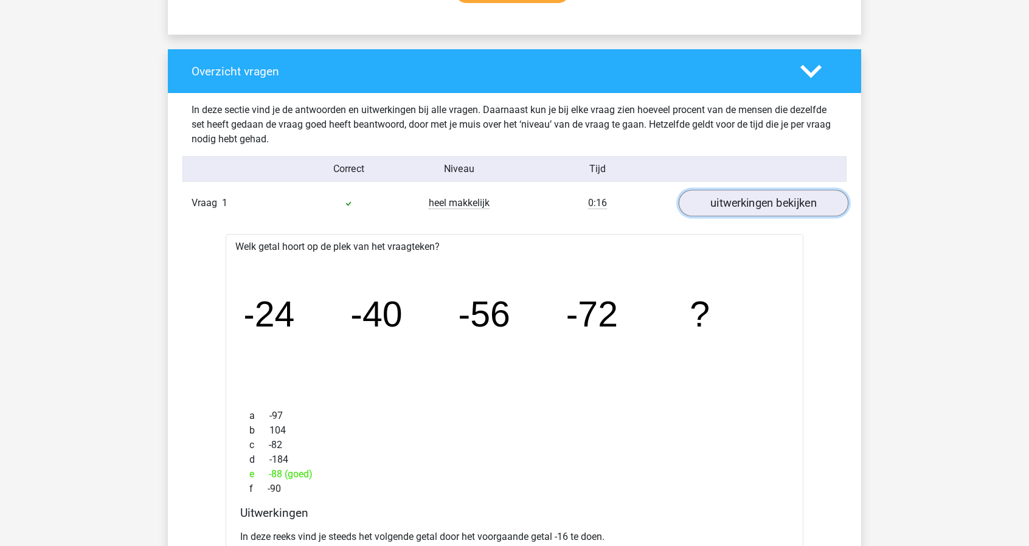
click at [772, 195] on link "uitwerkingen bekijken" at bounding box center [764, 203] width 170 height 27
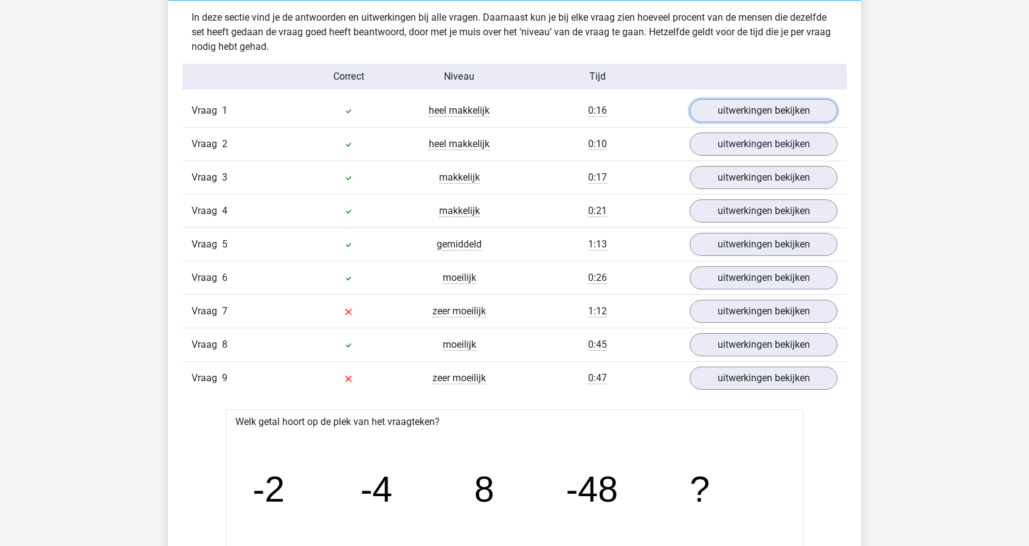
scroll to position [925, 0]
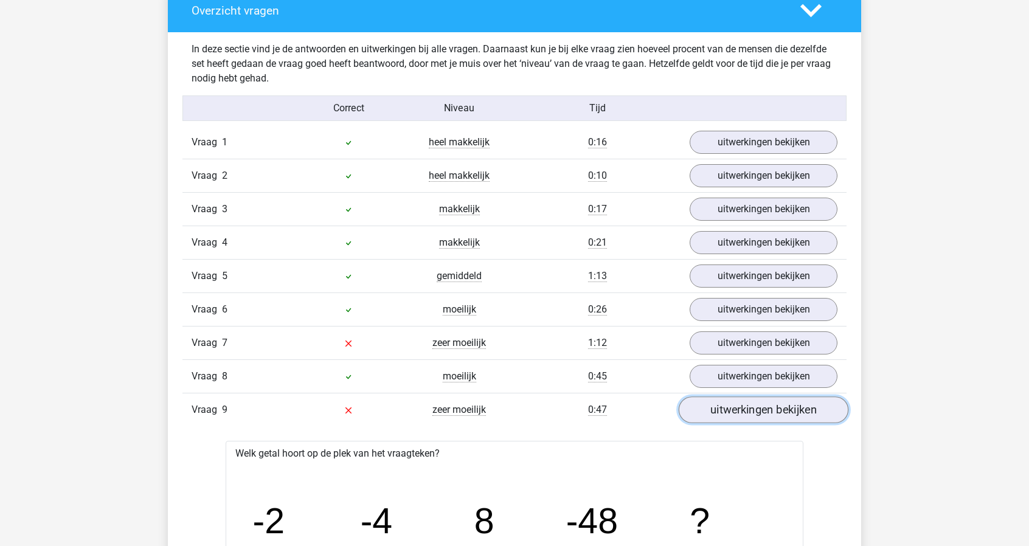
click at [775, 406] on link "uitwerkingen bekijken" at bounding box center [764, 410] width 170 height 27
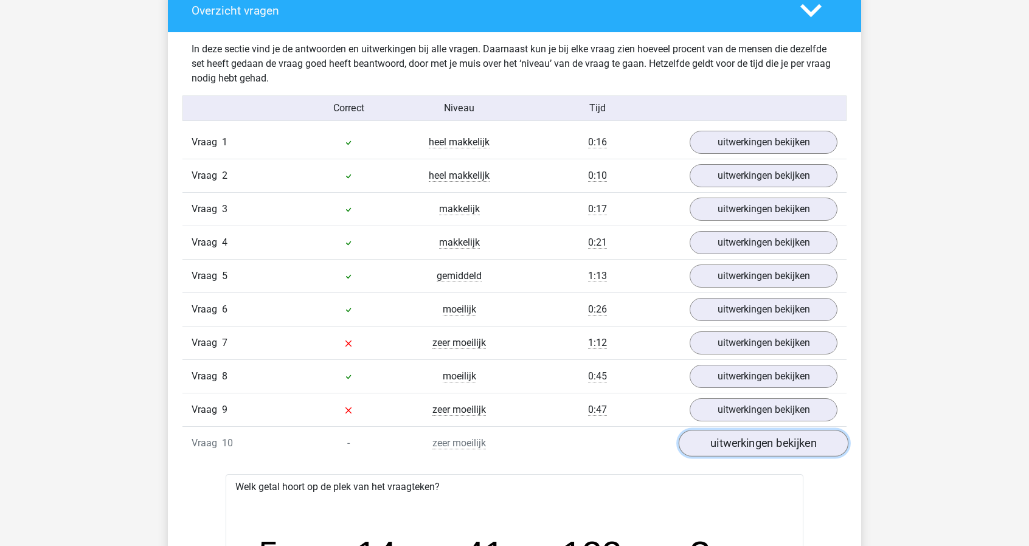
click at [789, 436] on link "uitwerkingen bekijken" at bounding box center [764, 444] width 170 height 27
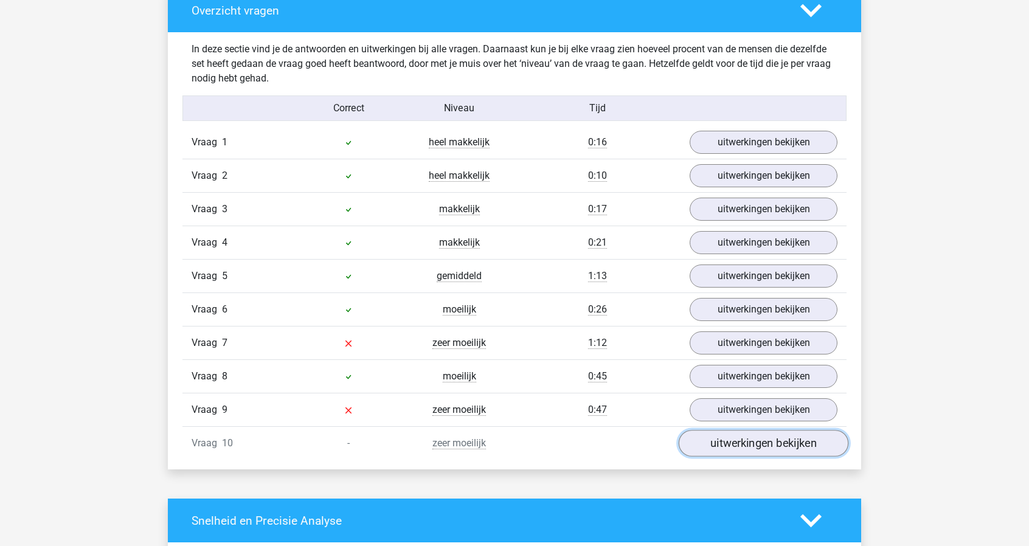
click at [789, 436] on link "uitwerkingen bekijken" at bounding box center [764, 444] width 170 height 27
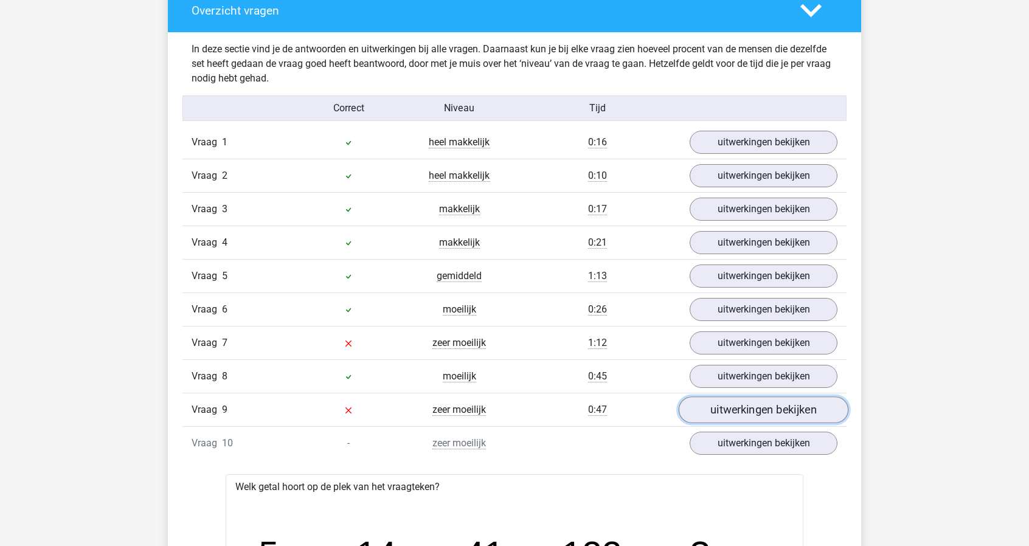
click at [792, 397] on link "uitwerkingen bekijken" at bounding box center [764, 410] width 170 height 27
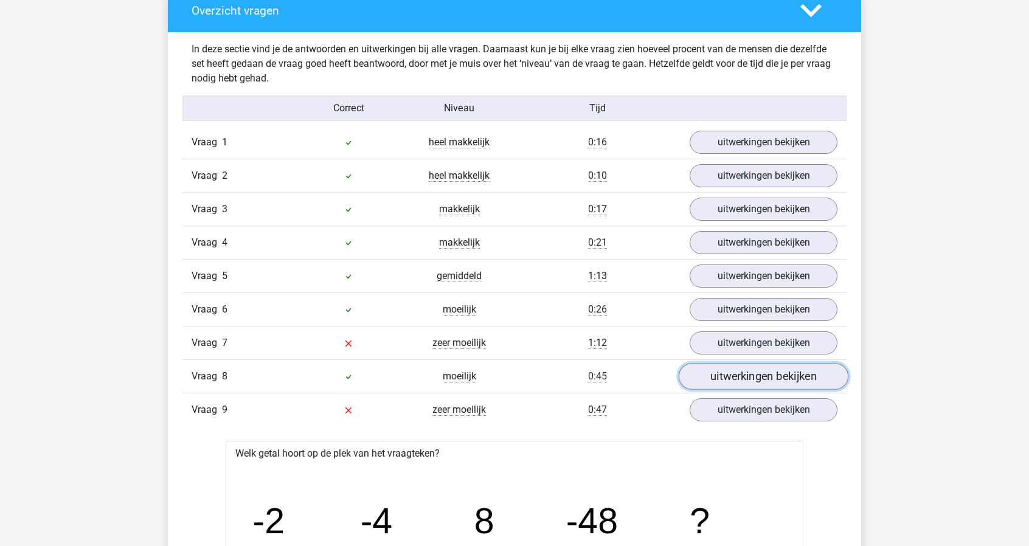
click at [784, 376] on link "uitwerkingen bekijken" at bounding box center [764, 377] width 170 height 27
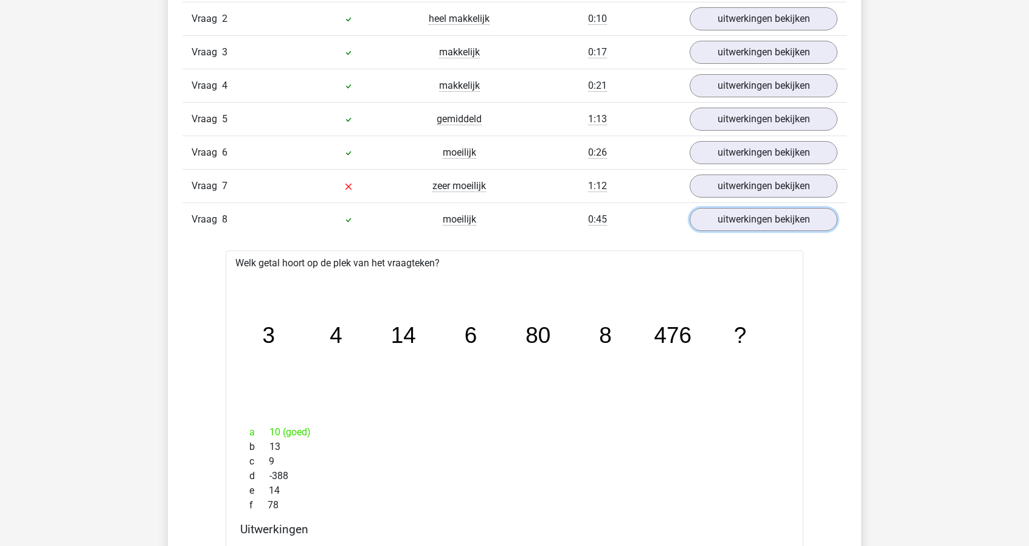
scroll to position [1046, 0]
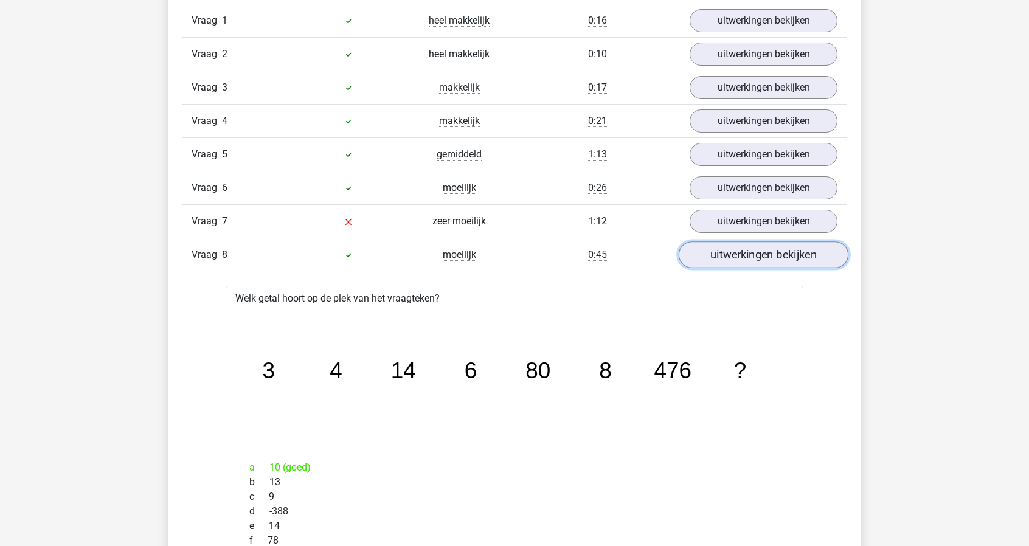
click at [762, 242] on link "uitwerkingen bekijken" at bounding box center [764, 255] width 170 height 27
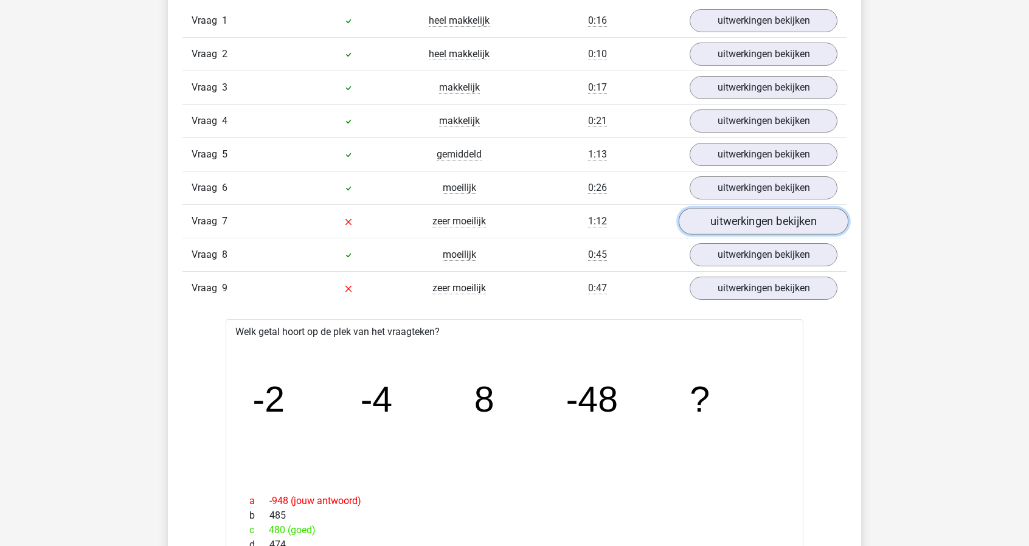
click at [763, 223] on link "uitwerkingen bekijken" at bounding box center [764, 222] width 170 height 27
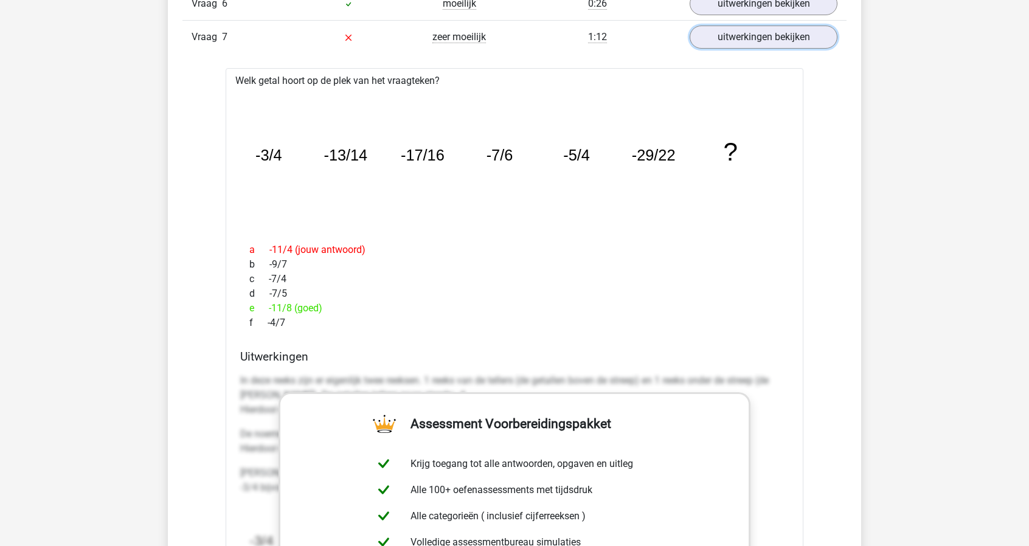
scroll to position [1229, 0]
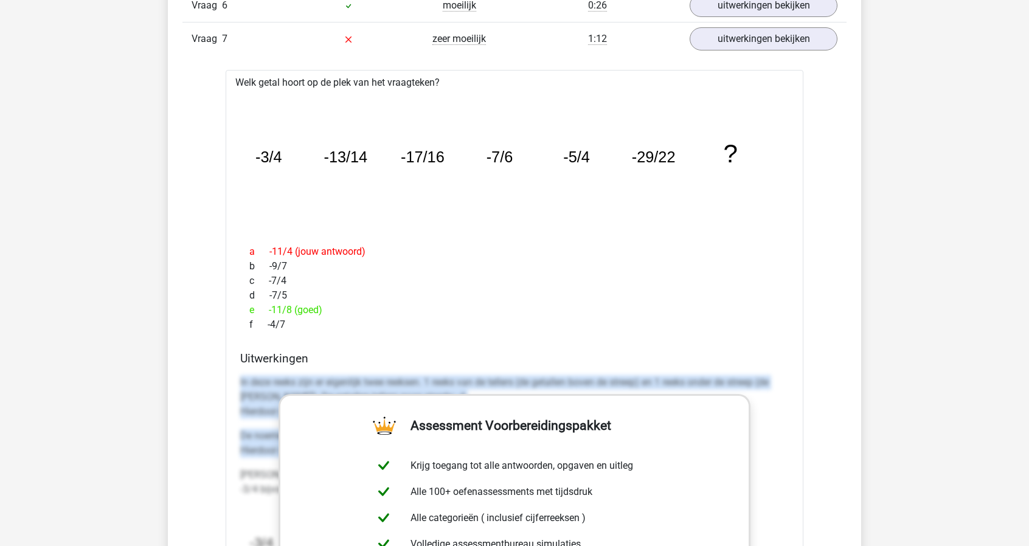
drag, startPoint x: 241, startPoint y: 374, endPoint x: 240, endPoint y: 465, distance: 91.2
click at [240, 465] on div "In deze reeks zijn er eigenlijk twee reeksen. 1 reeks van de tellers (de getall…" at bounding box center [514, 547] width 549 height 354
copy div "In deze reeks zijn er eigenlijk twee reeksen. 1 reeks van de tellers (de getall…"
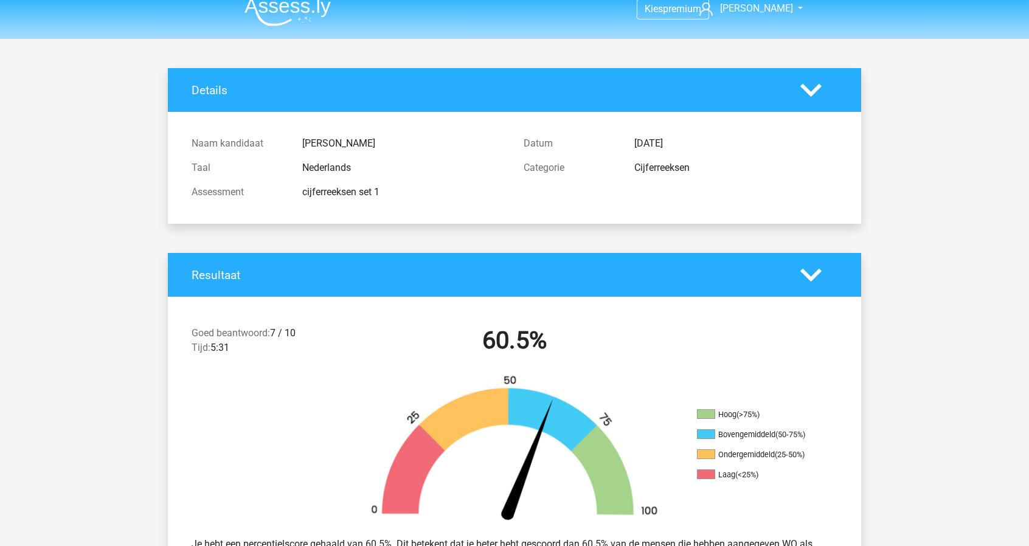
scroll to position [0, 0]
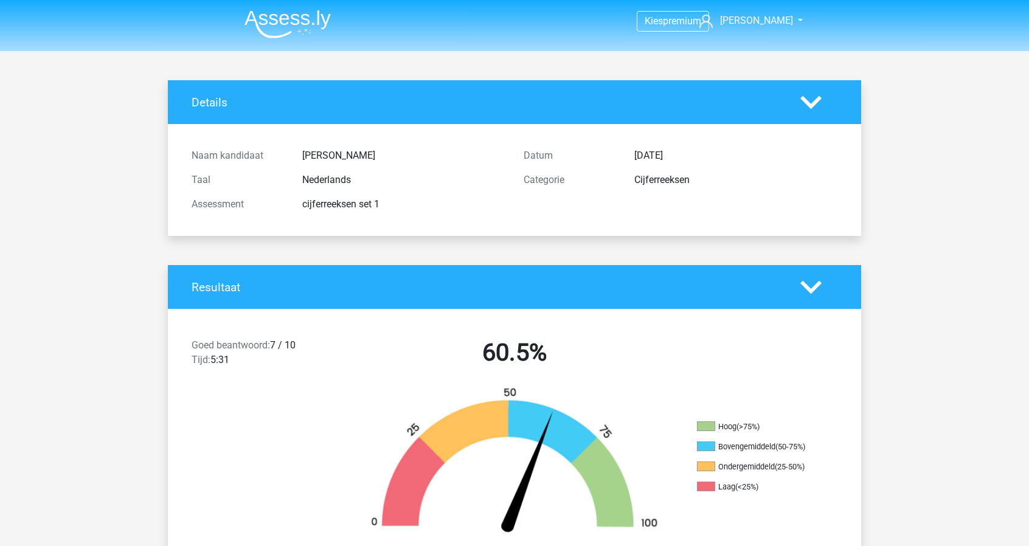
click at [288, 16] on img at bounding box center [288, 24] width 86 height 29
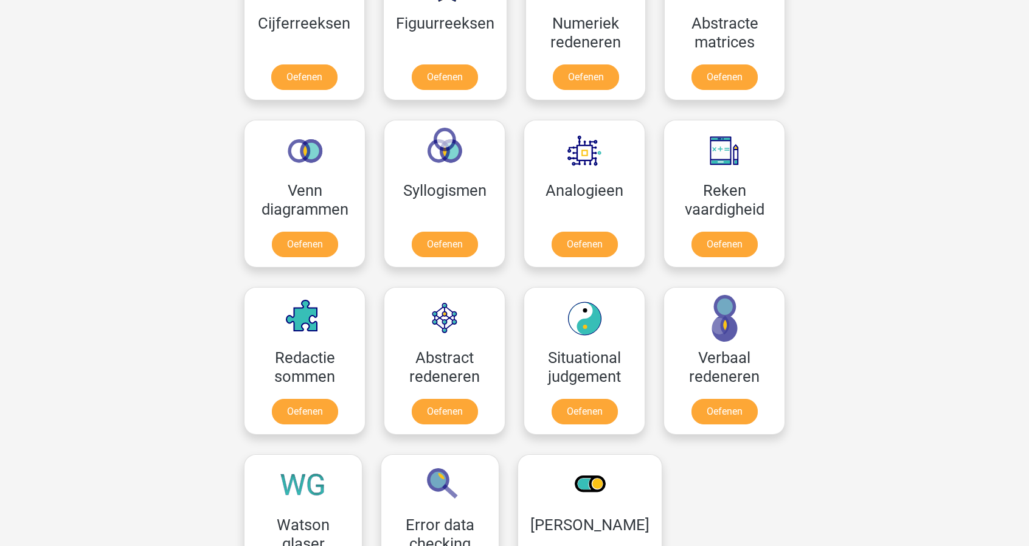
scroll to position [365, 0]
